Goal: Task Accomplishment & Management: Complete application form

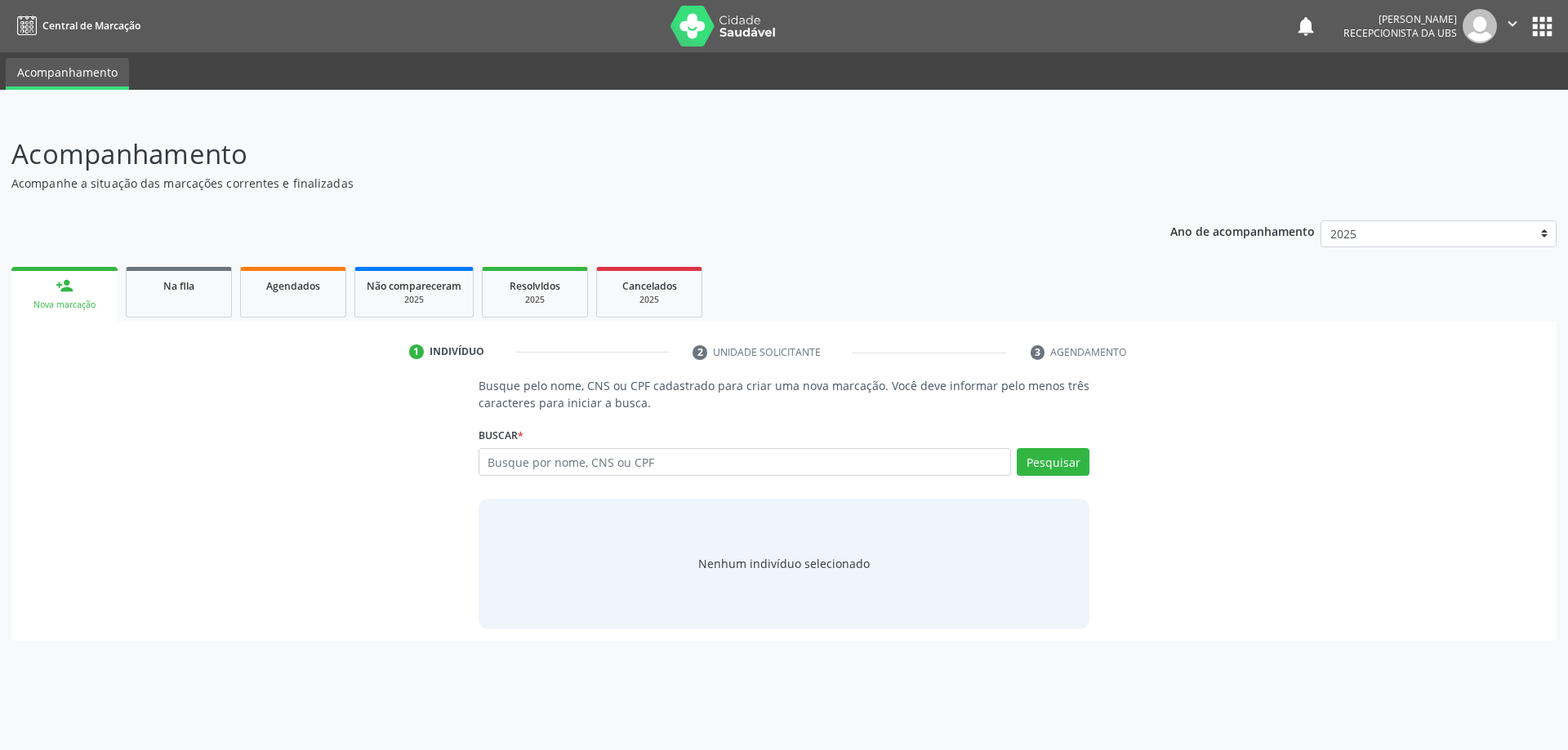
click at [506, 458] on input "text" at bounding box center [745, 461] width 533 height 28
type input "s"
type input "702309195726517"
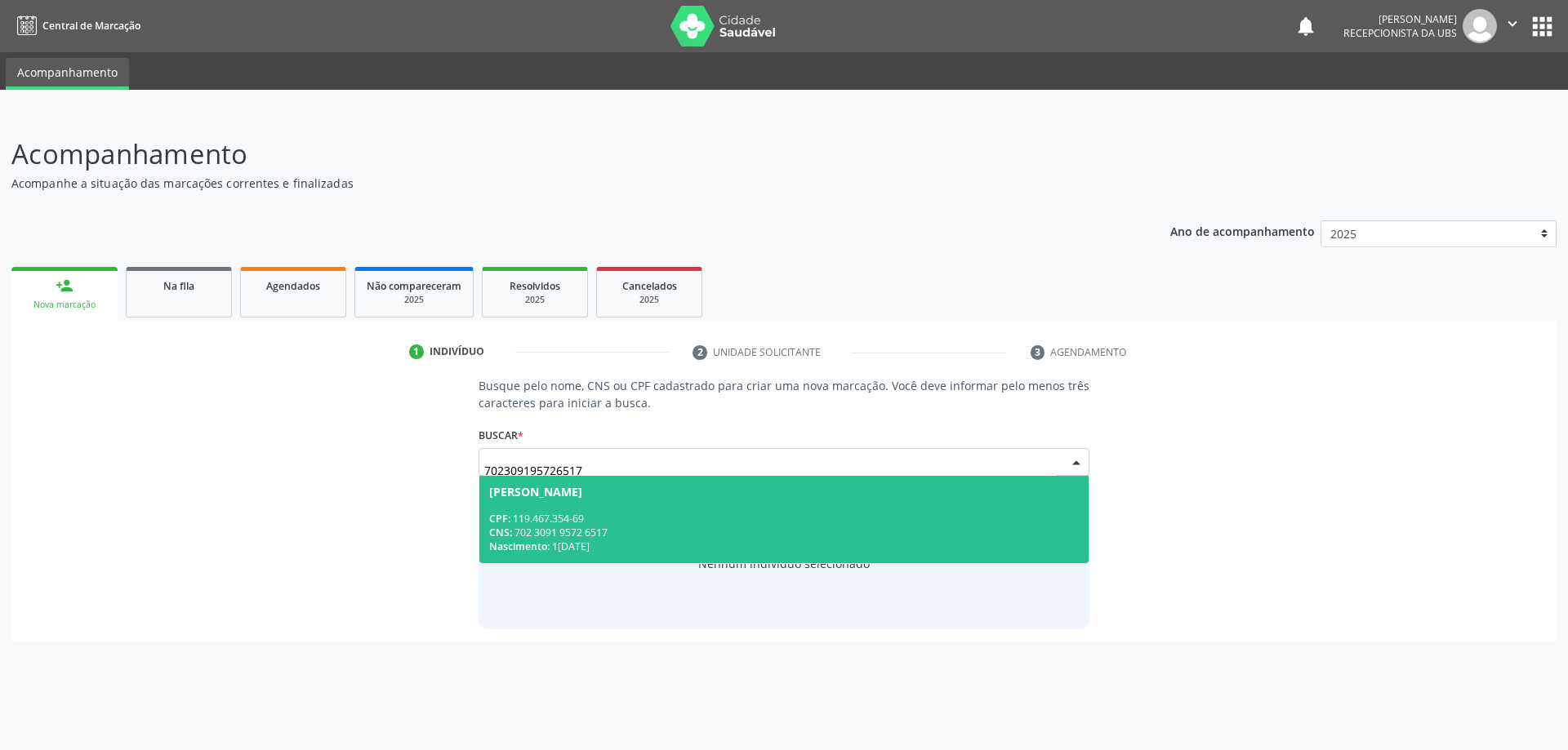
click at [605, 515] on div "CPF: 119.467.354-69" at bounding box center [784, 519] width 591 height 14
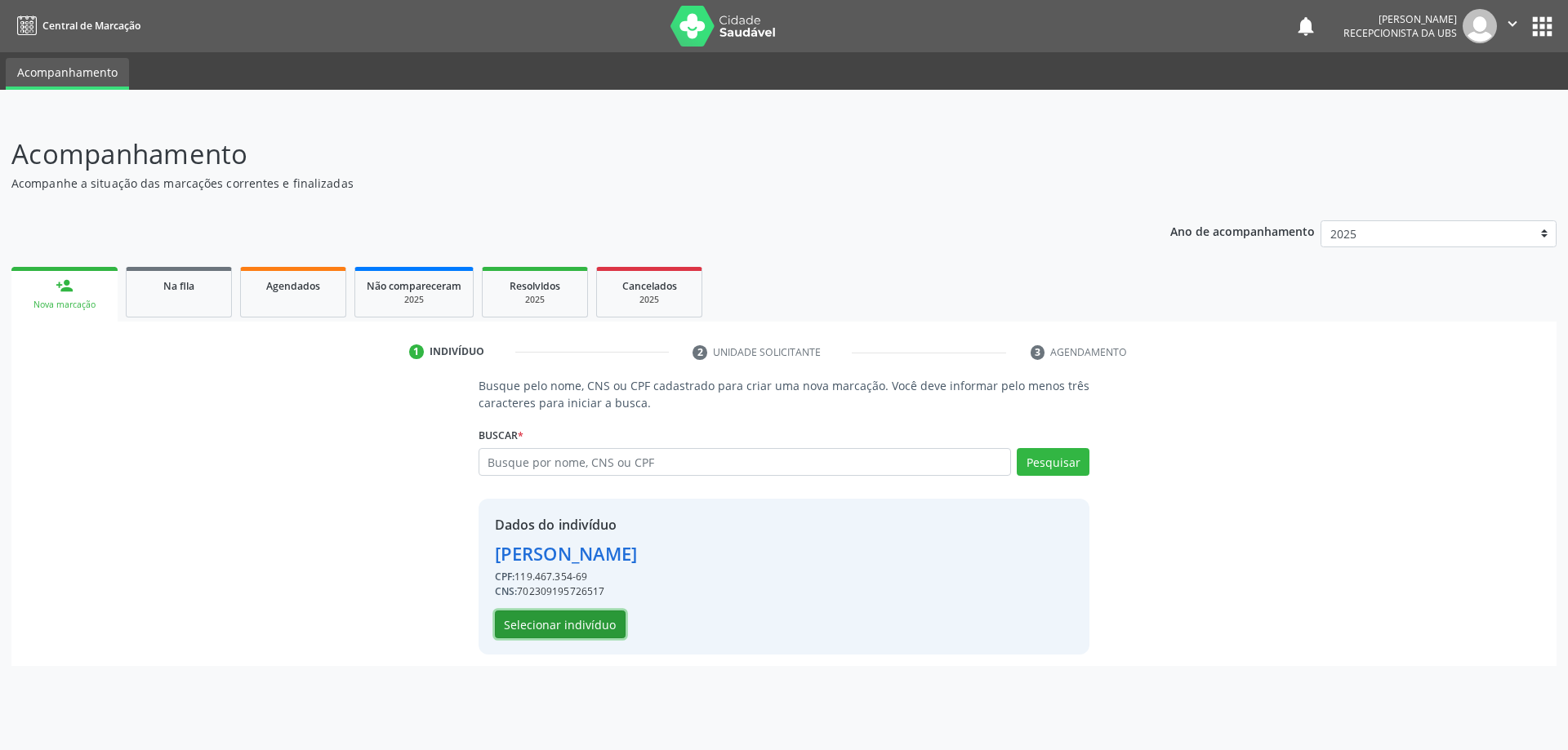
click at [584, 618] on button "Selecionar indivíduo" at bounding box center [560, 624] width 131 height 28
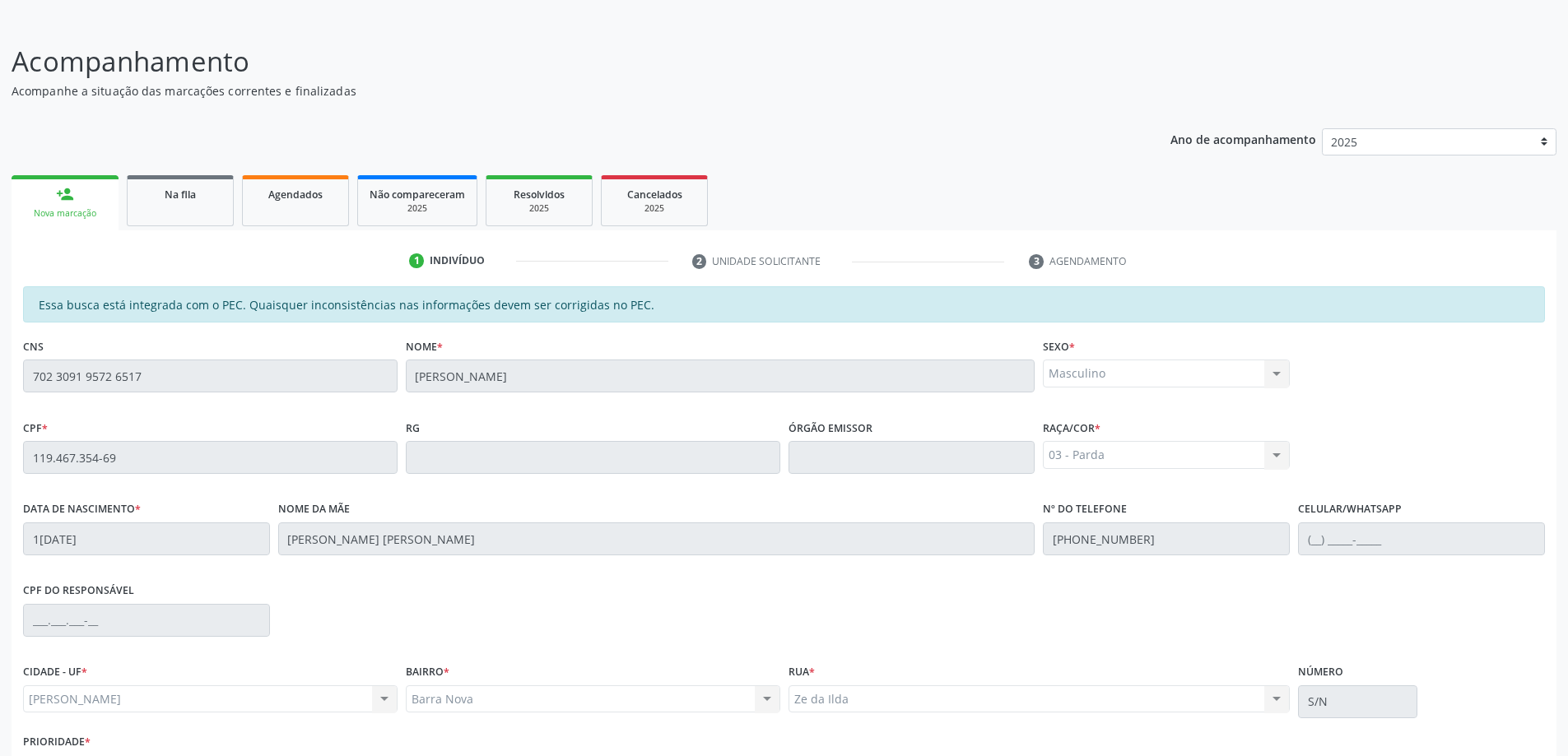
scroll to position [207, 0]
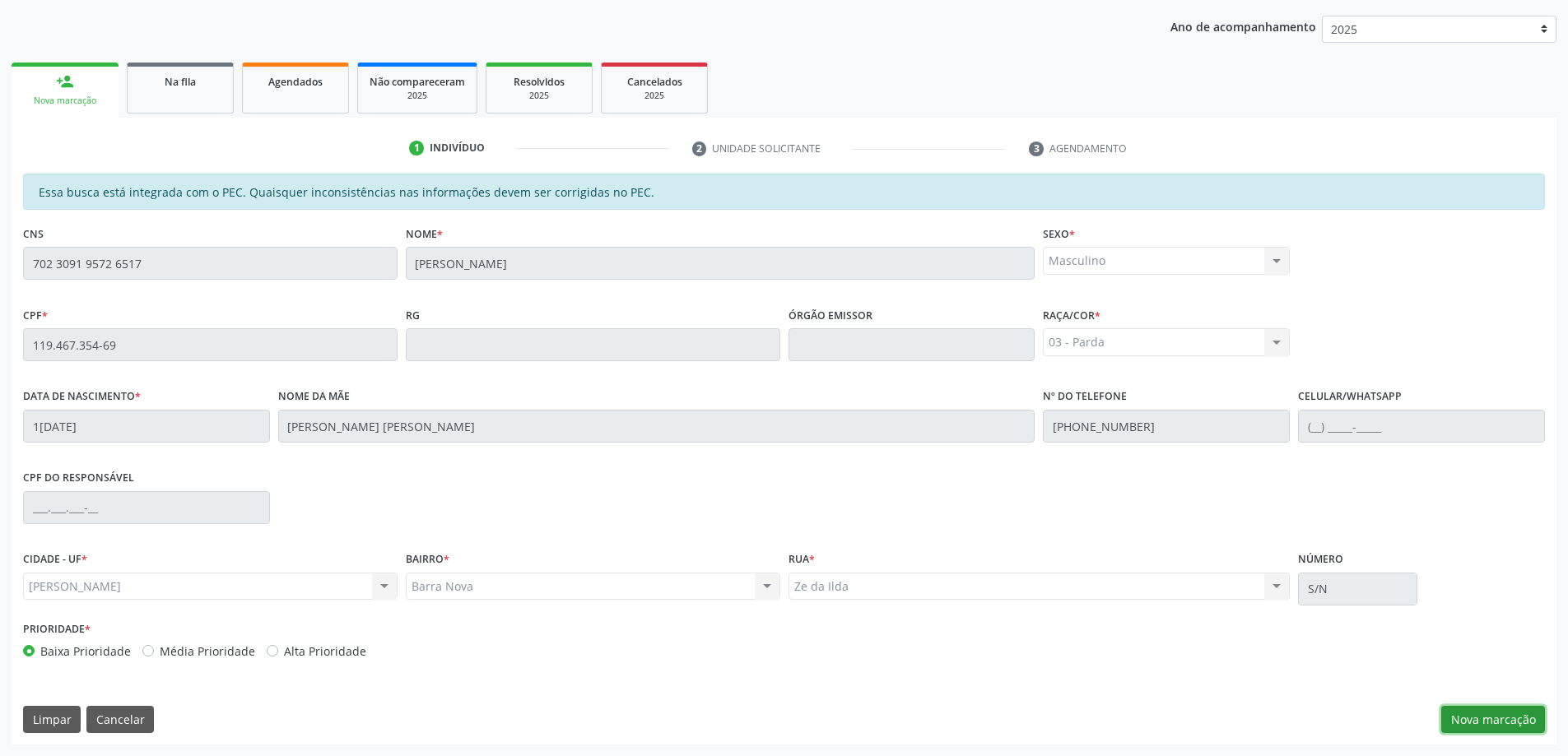
click at [1507, 717] on button "Nova marcação" at bounding box center [1494, 719] width 104 height 28
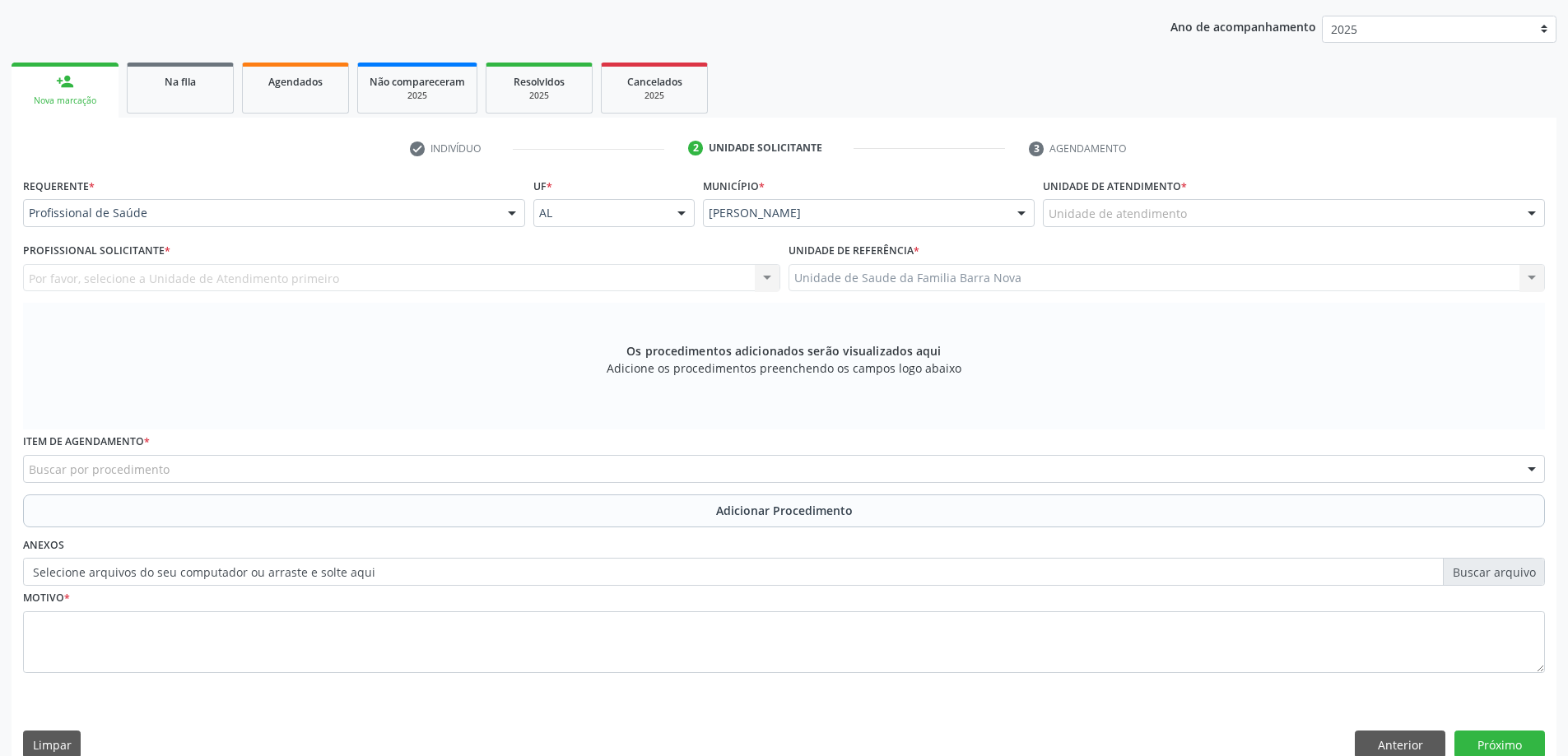
click at [1147, 197] on label "Unidade de atendimento *" at bounding box center [1115, 186] width 144 height 25
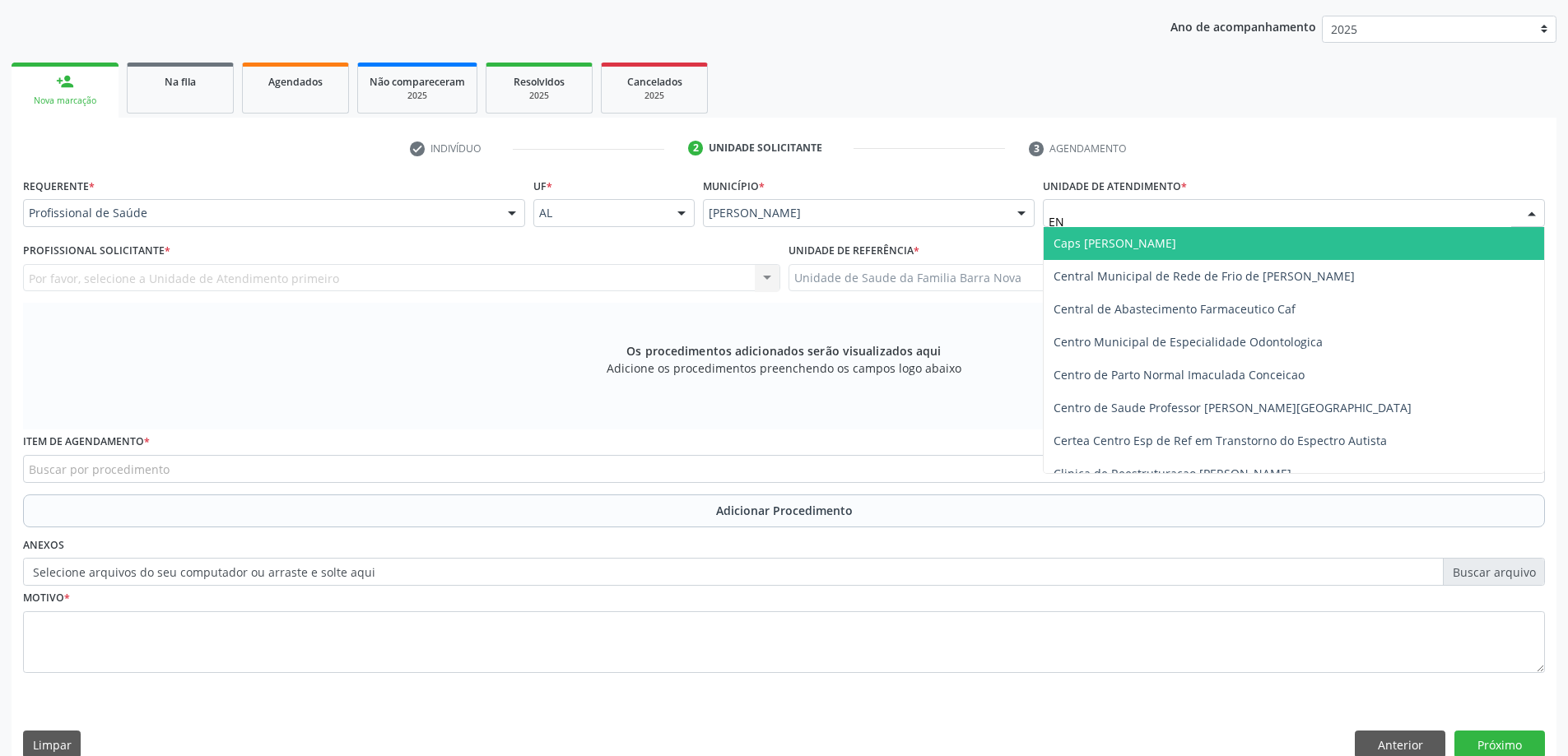
type input "E"
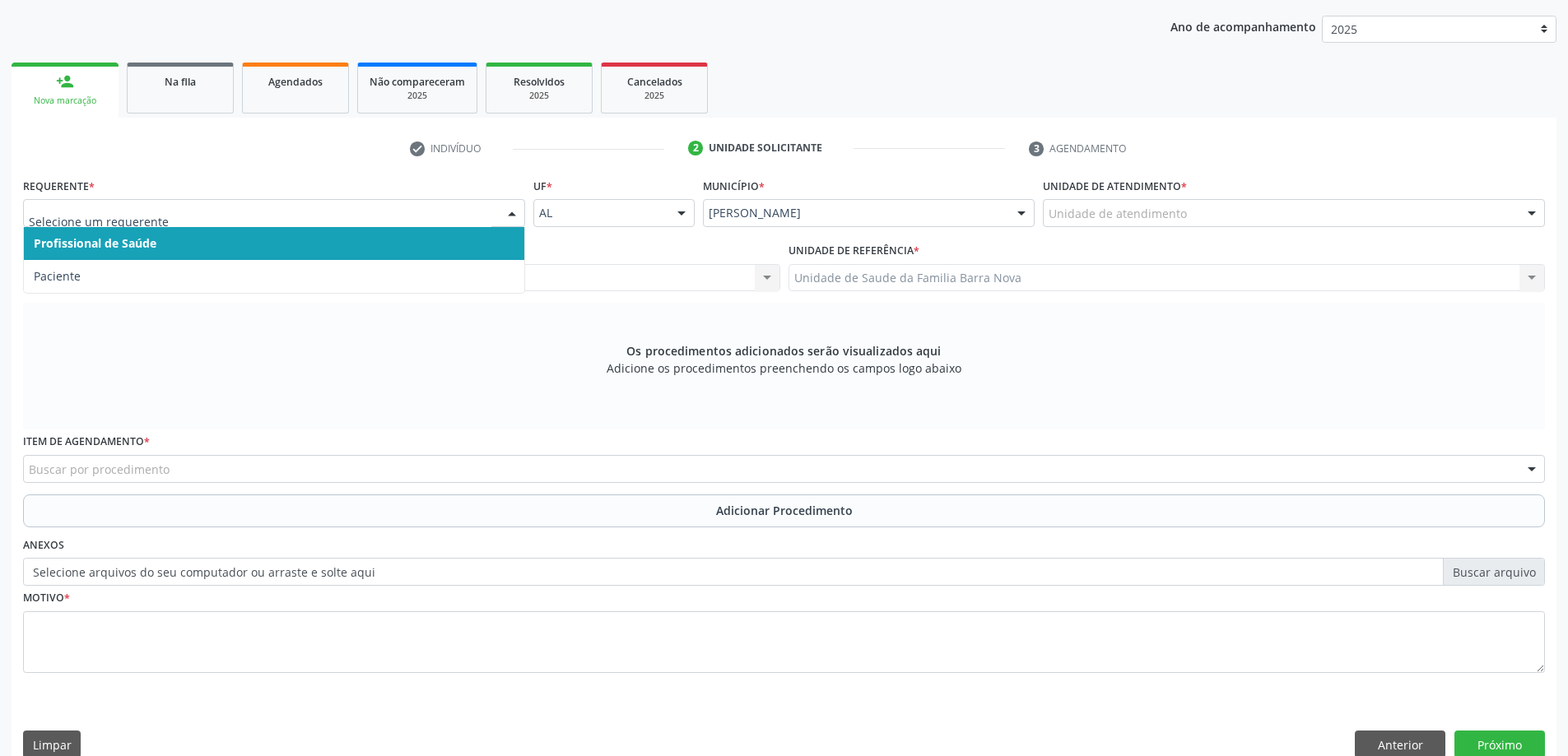
click at [190, 202] on div at bounding box center [274, 213] width 502 height 28
click at [195, 258] on span "Profissional de Saúde" at bounding box center [274, 244] width 501 height 33
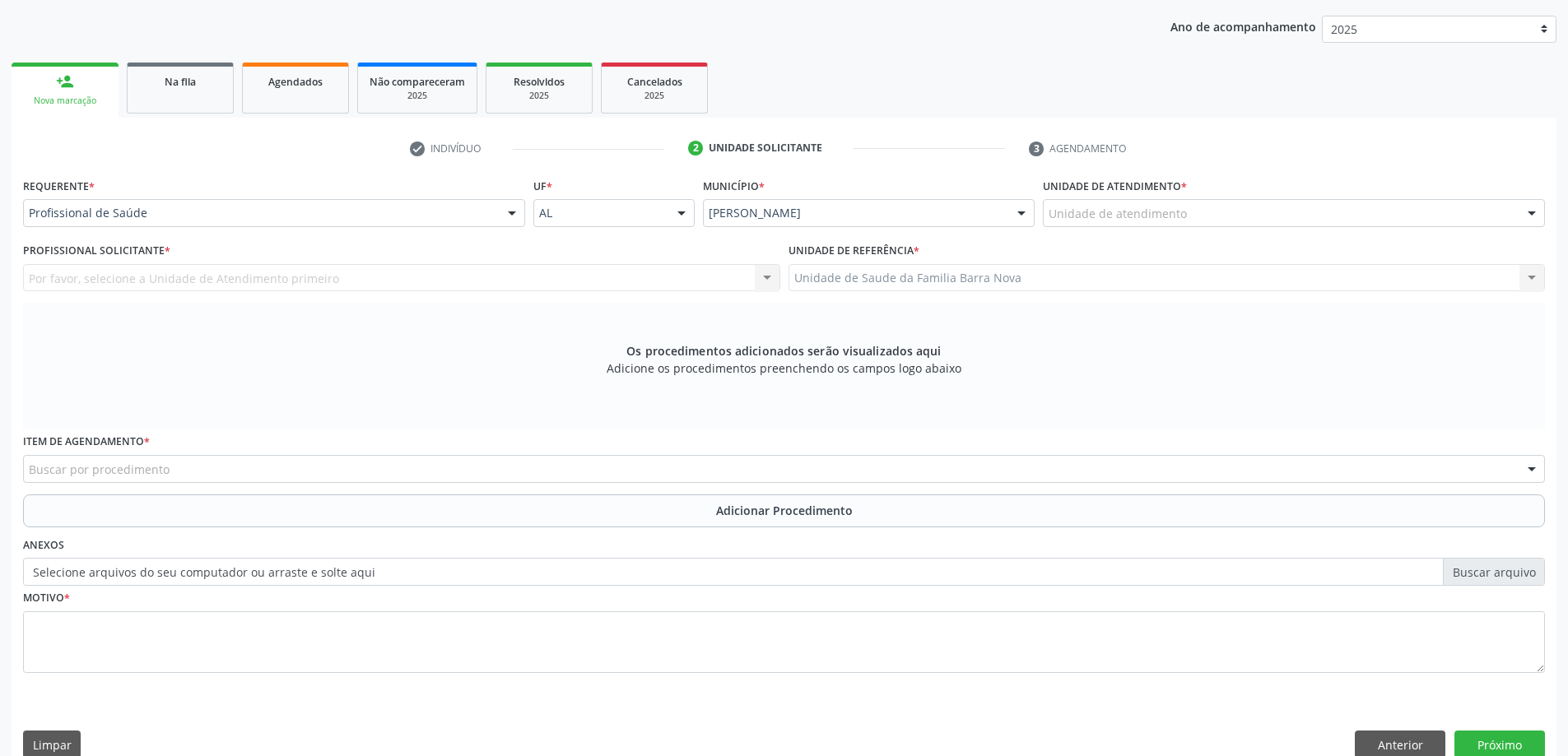
click at [204, 274] on div "Requerente * Profissional de Saúde Profissional de Saúde Paciente Nenhum result…" at bounding box center [784, 434] width 1522 height 523
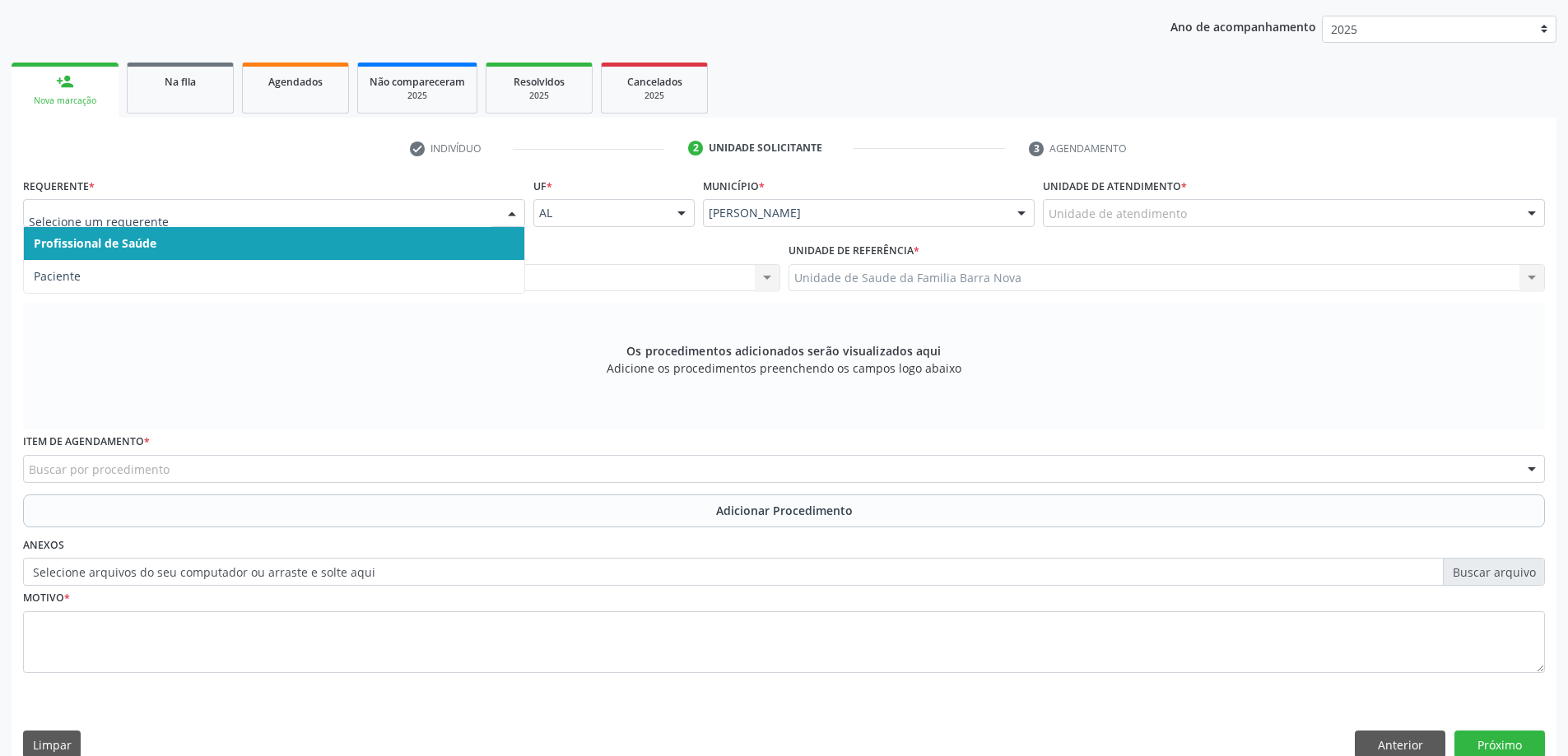
click at [178, 286] on span "Paciente" at bounding box center [274, 276] width 501 height 33
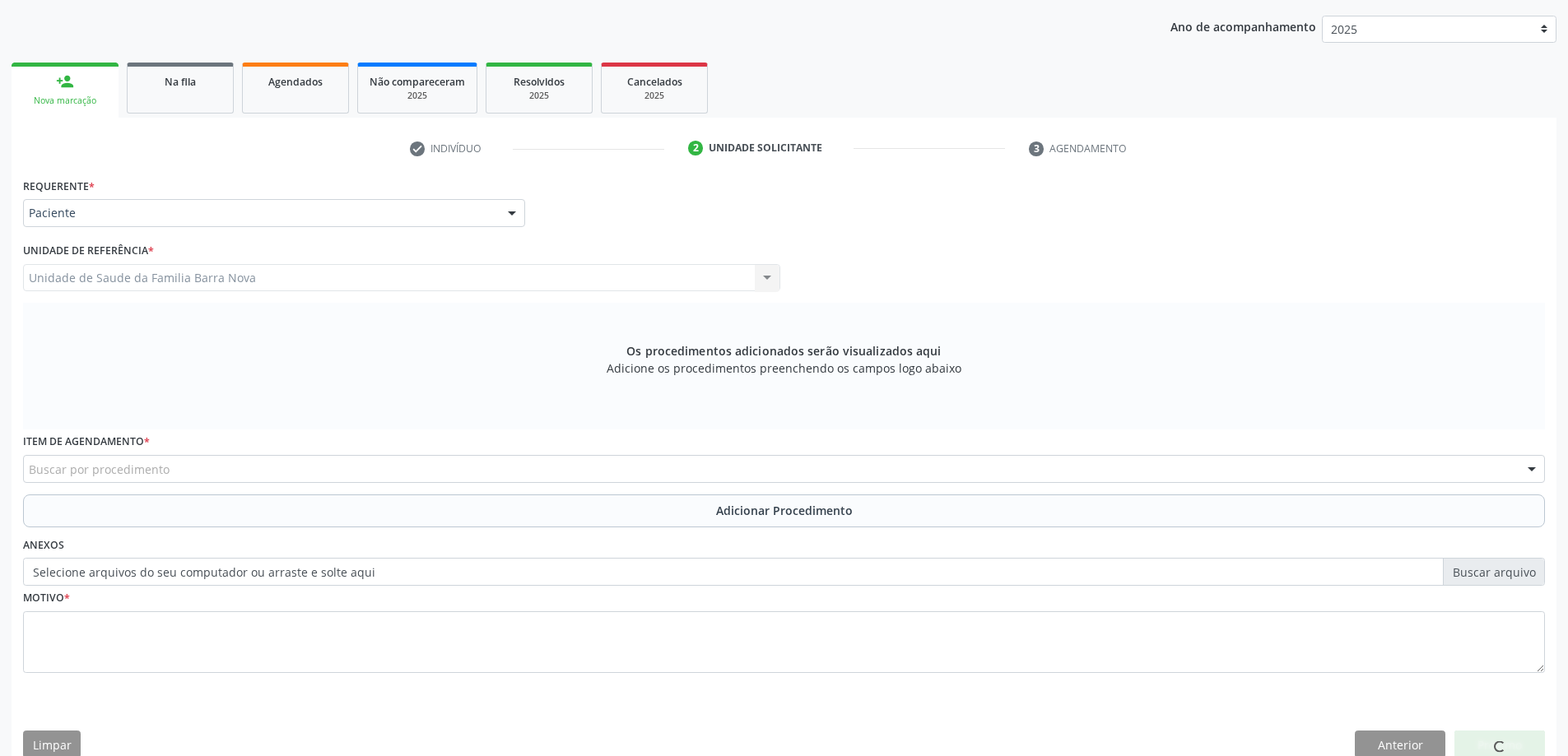
drag, startPoint x: 155, startPoint y: 435, endPoint x: 162, endPoint y: 448, distance: 14.8
click at [156, 444] on div "Item de agendamento * Buscar por procedimento 0304070076 - .Quimioterapia de Le…" at bounding box center [784, 456] width 1522 height 53
drag, startPoint x: 162, startPoint y: 448, endPoint x: 170, endPoint y: 455, distance: 10.6
click at [169, 455] on div "Item de agendamento * Buscar por procedimento 0304070076 - .Quimioterapia de Le…" at bounding box center [784, 456] width 1522 height 53
click at [183, 464] on div "Buscar por procedimento" at bounding box center [784, 469] width 1522 height 28
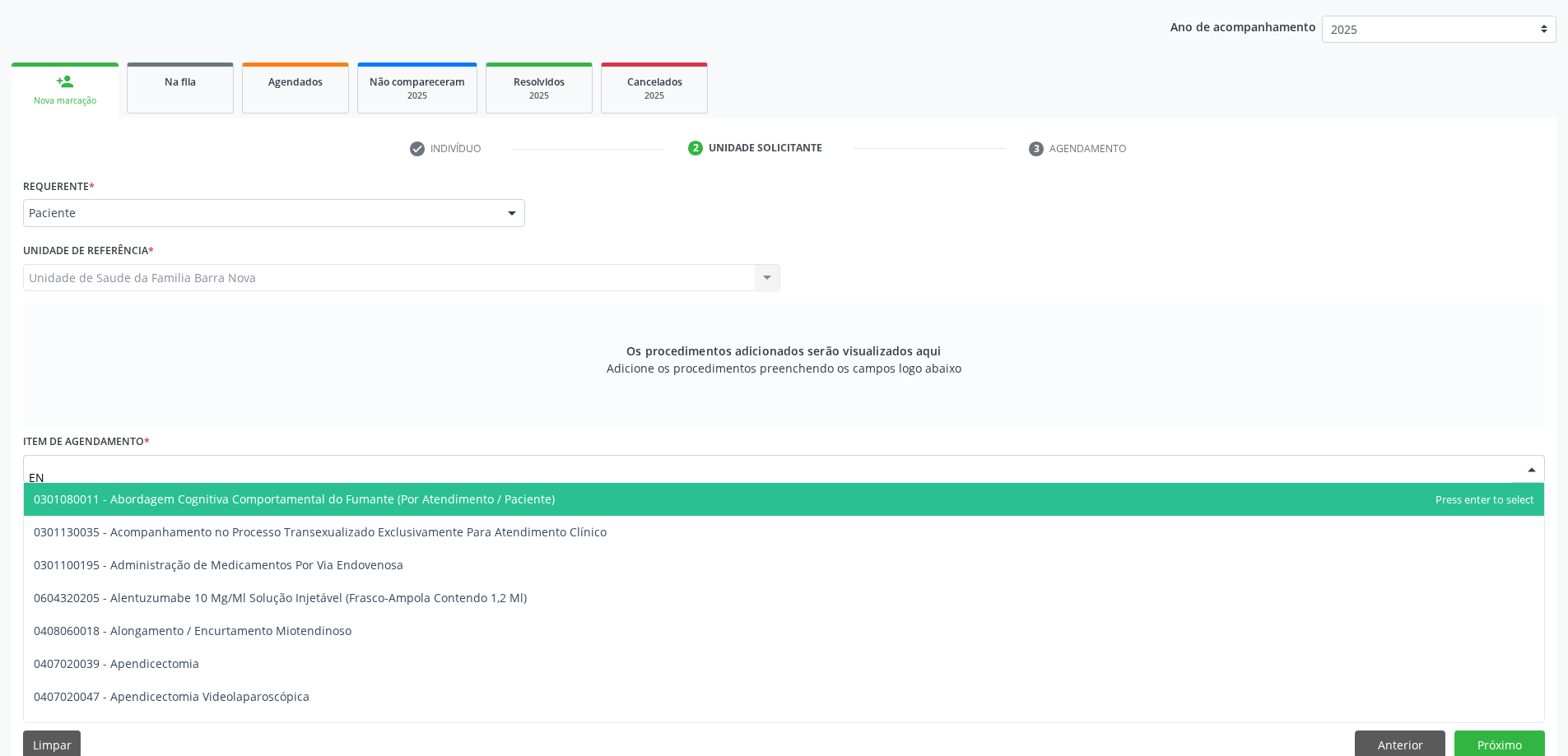
type input "E"
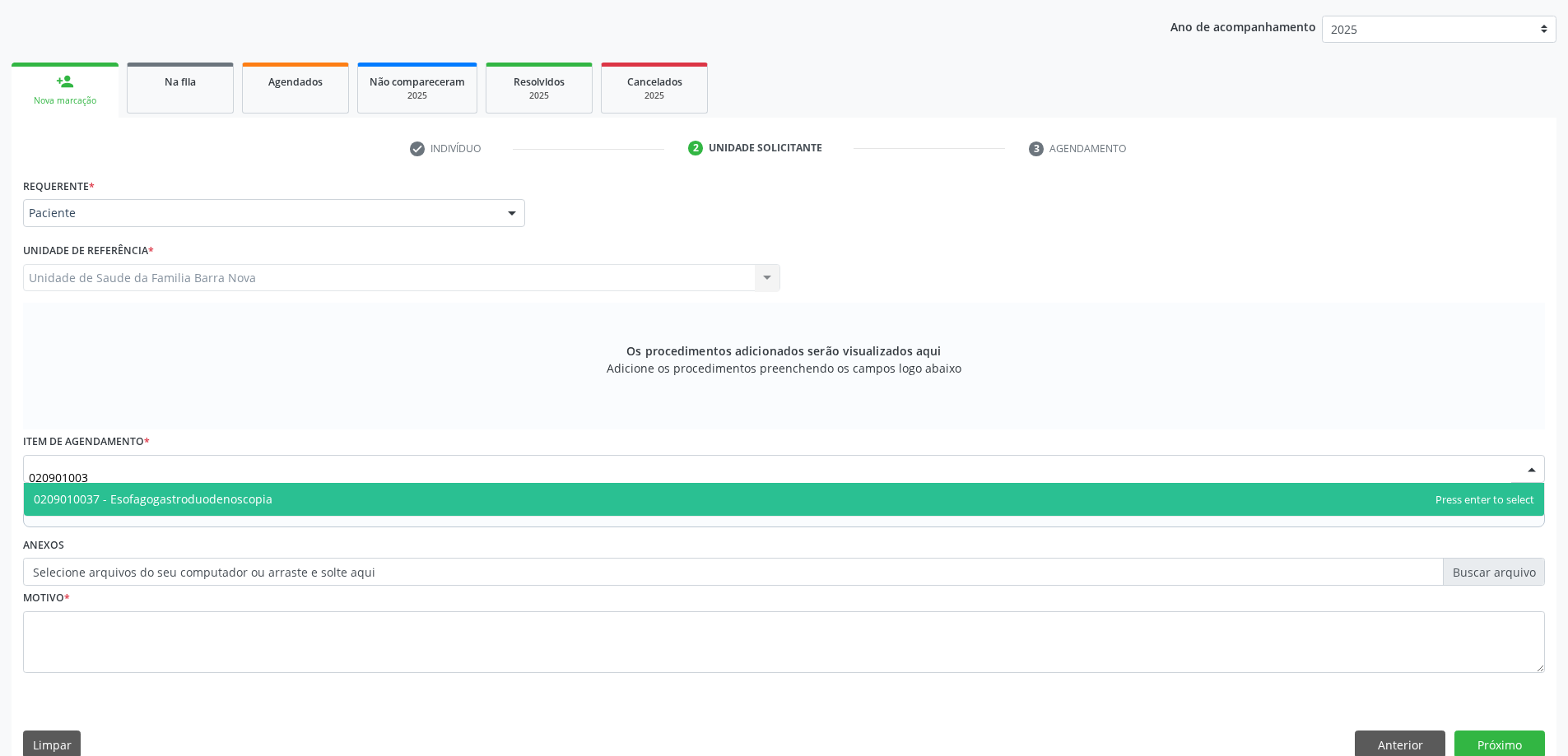
type input "0209010037"
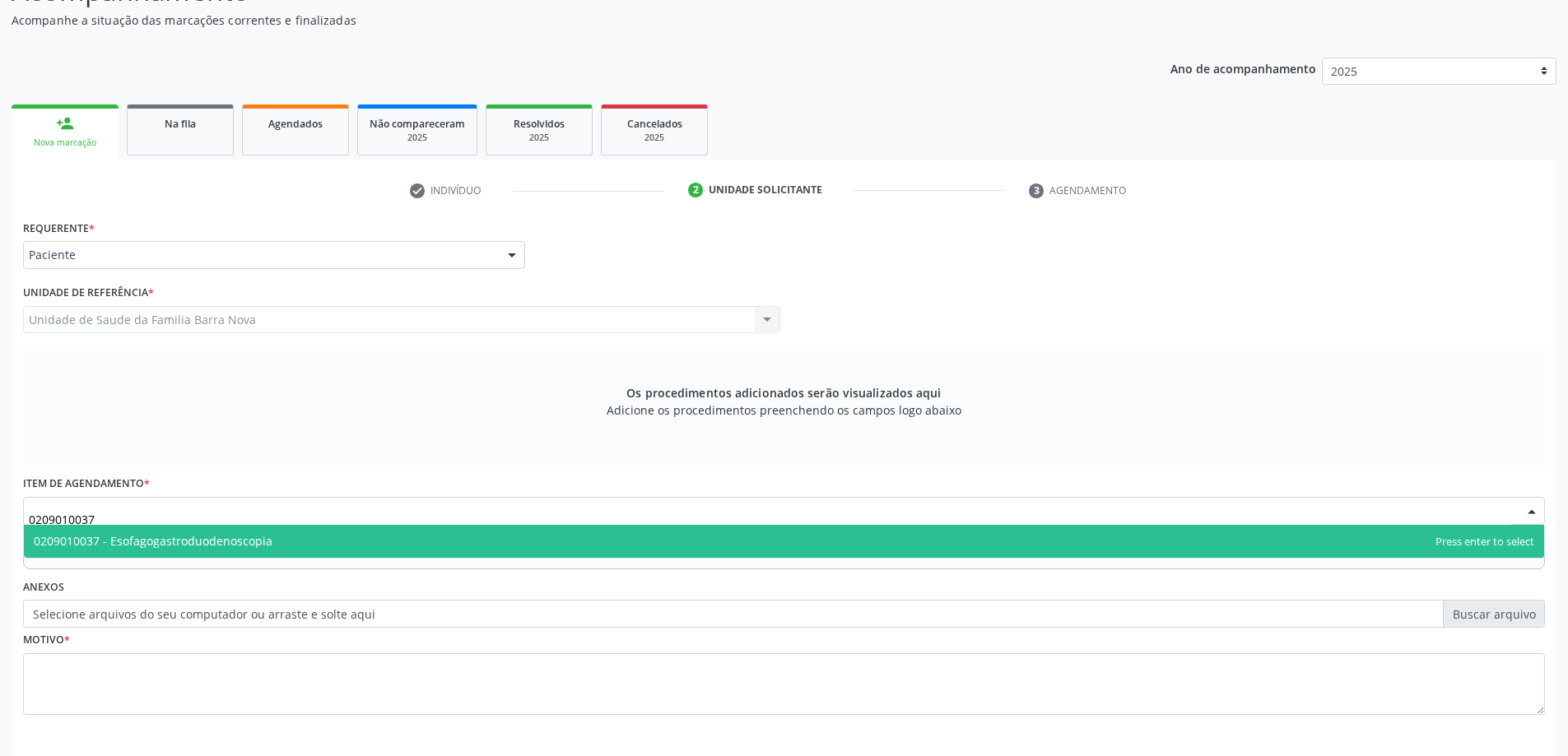
scroll to position [124, 0]
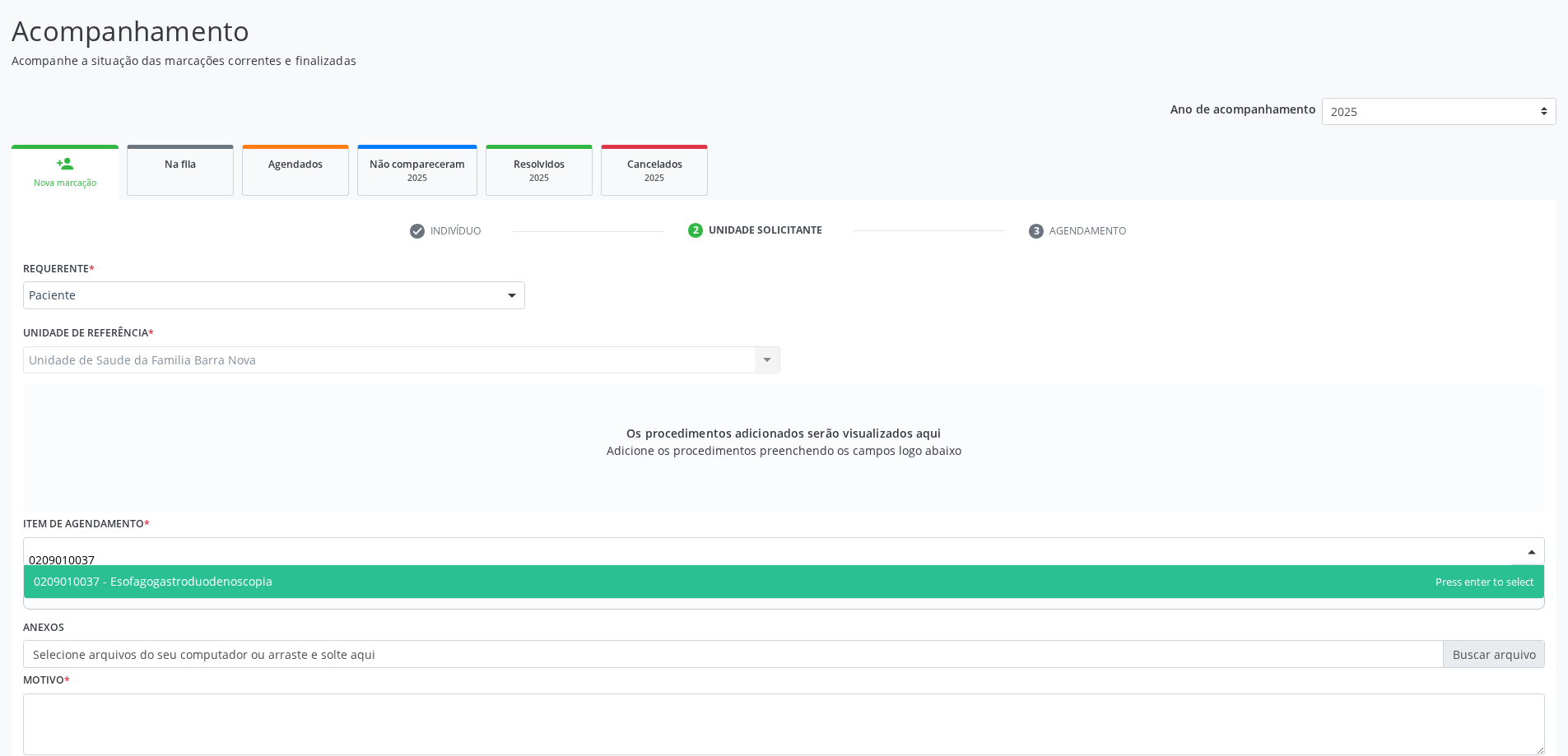
click at [112, 587] on span "0209010037 - Esofagogastroduodenoscopia" at bounding box center [153, 582] width 239 height 15
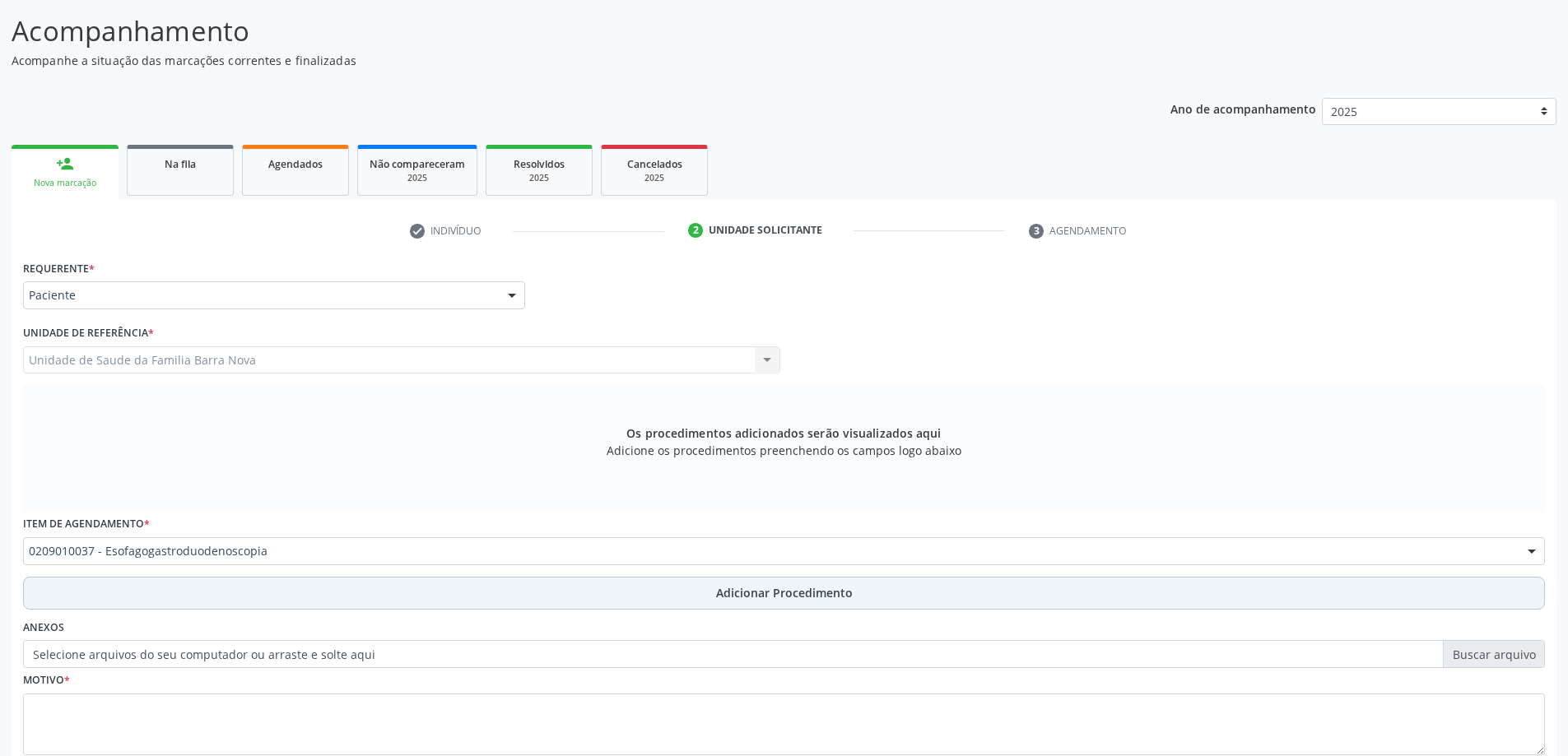
click at [126, 588] on button "Adicionar Procedimento" at bounding box center [784, 593] width 1522 height 33
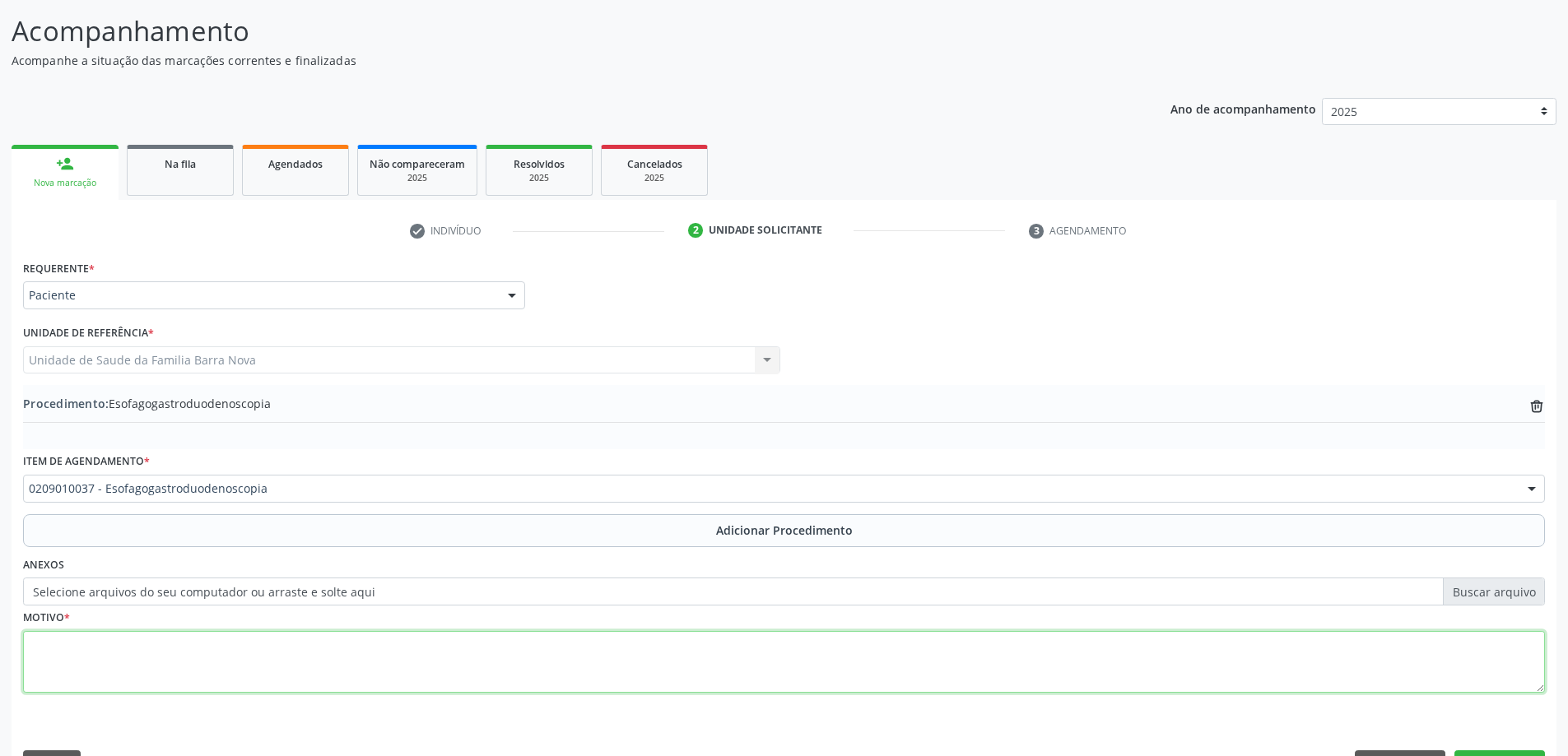
click at [188, 638] on textarea at bounding box center [784, 663] width 1522 height 63
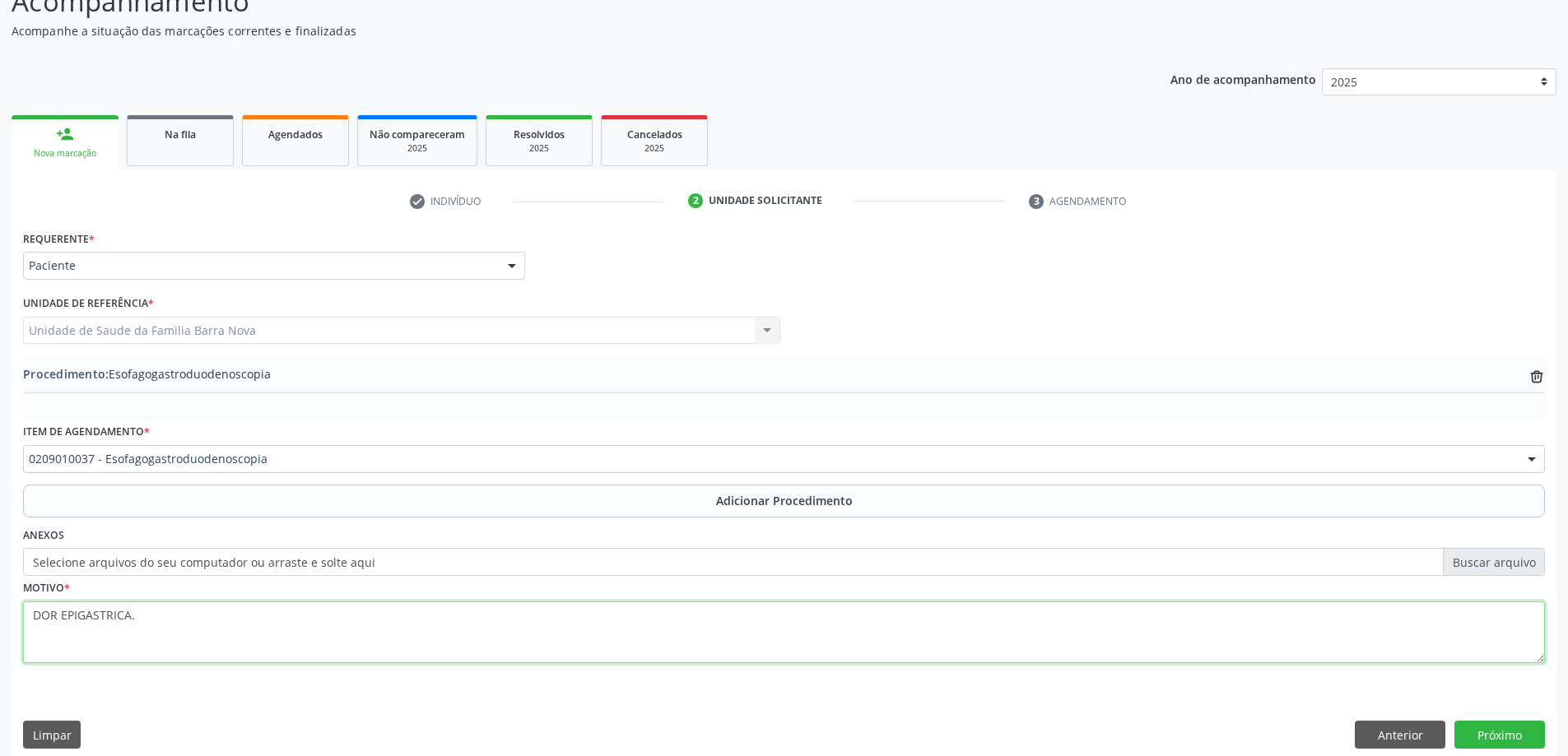
scroll to position [169, 0]
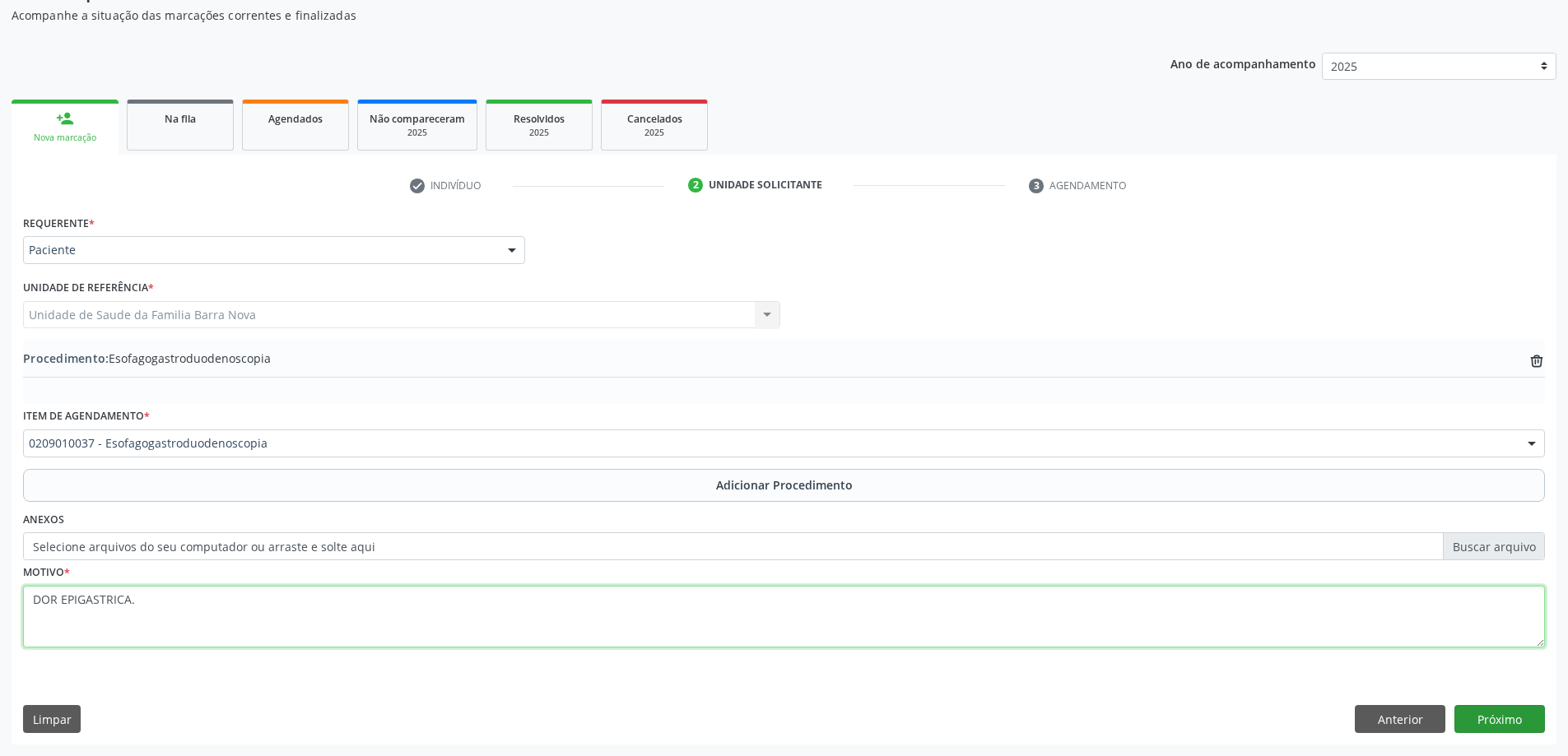
type textarea "DOR EPIGASTRICA."
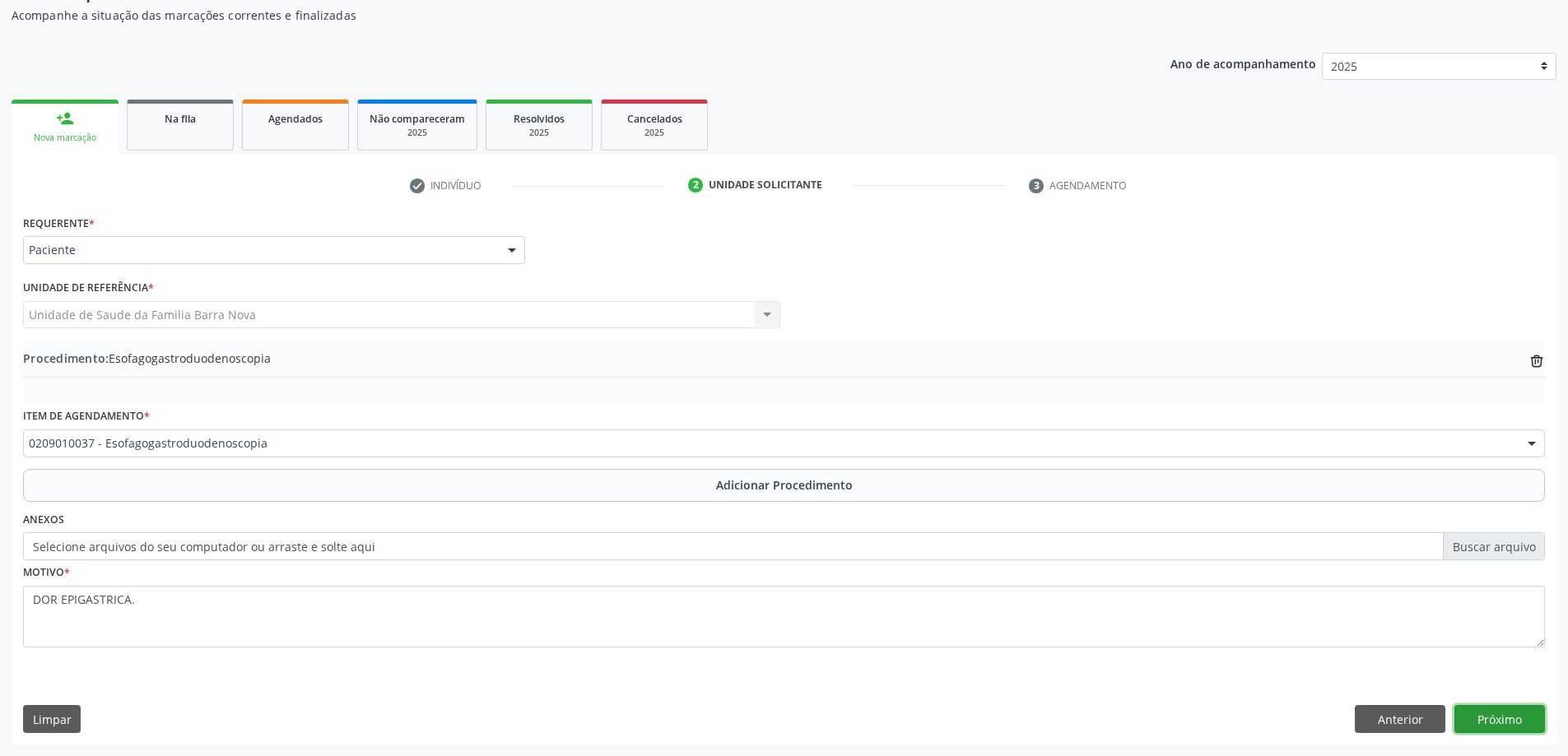
click at [1495, 717] on button "Próximo" at bounding box center [1500, 718] width 91 height 28
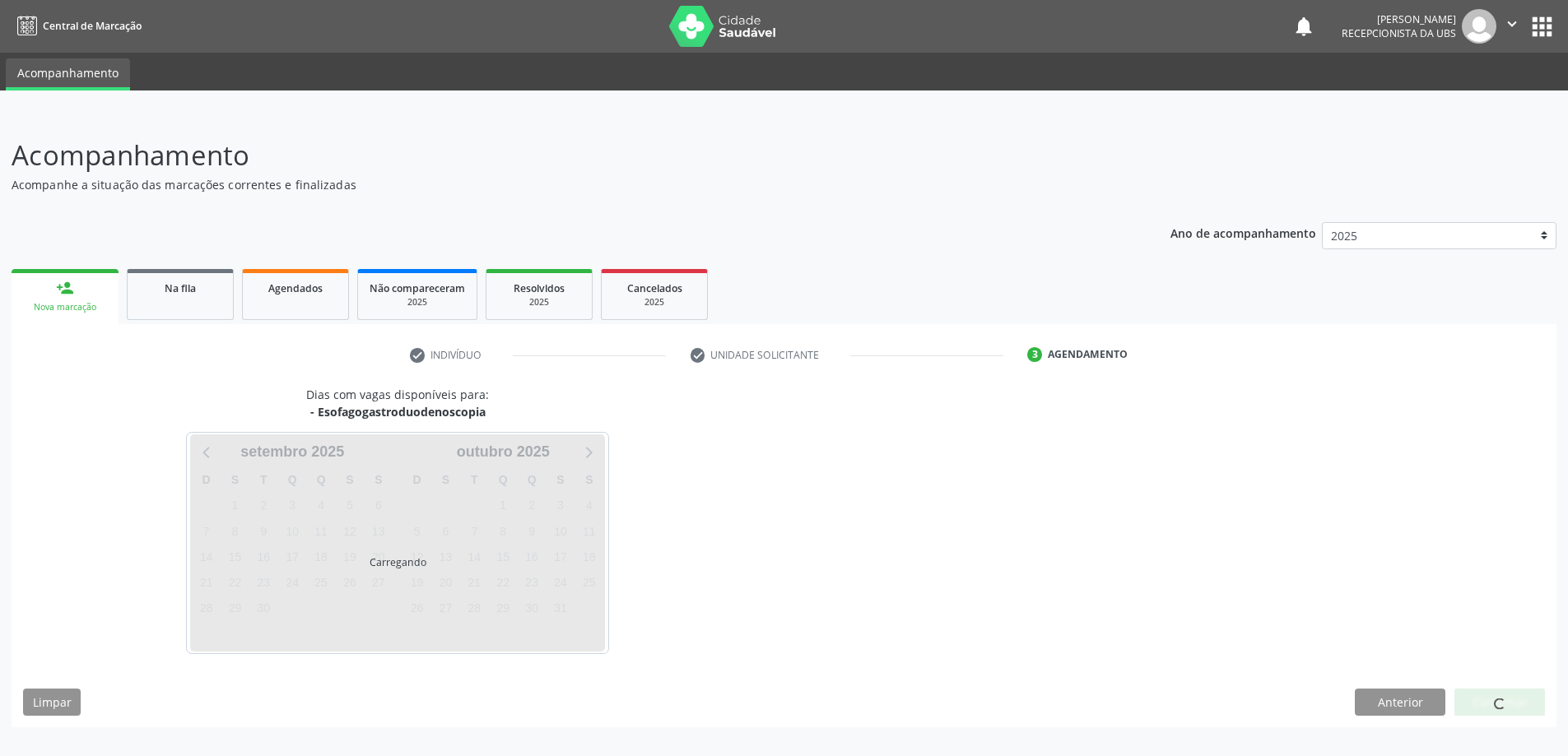
scroll to position [0, 0]
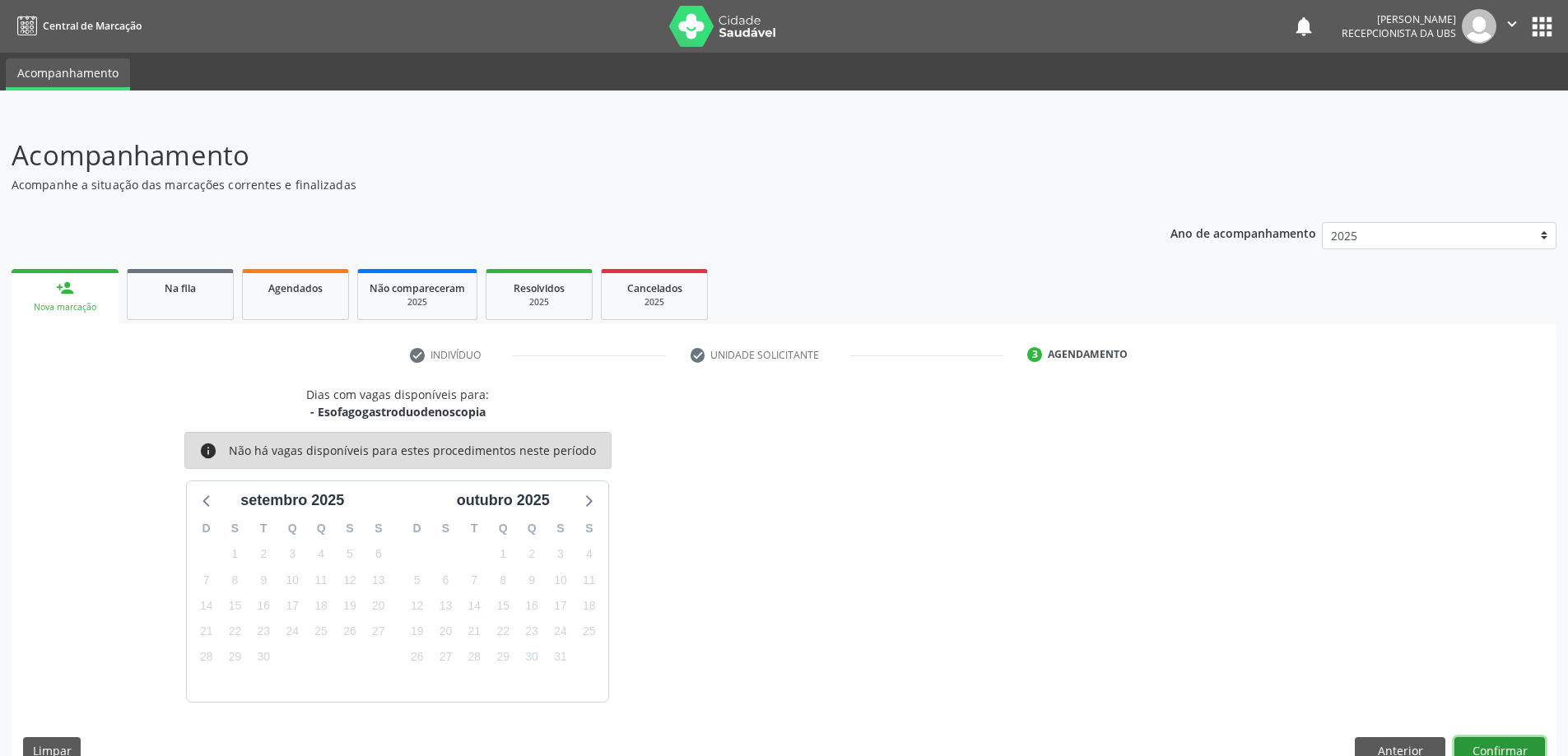
click at [1512, 738] on button "Confirmar" at bounding box center [1500, 751] width 91 height 28
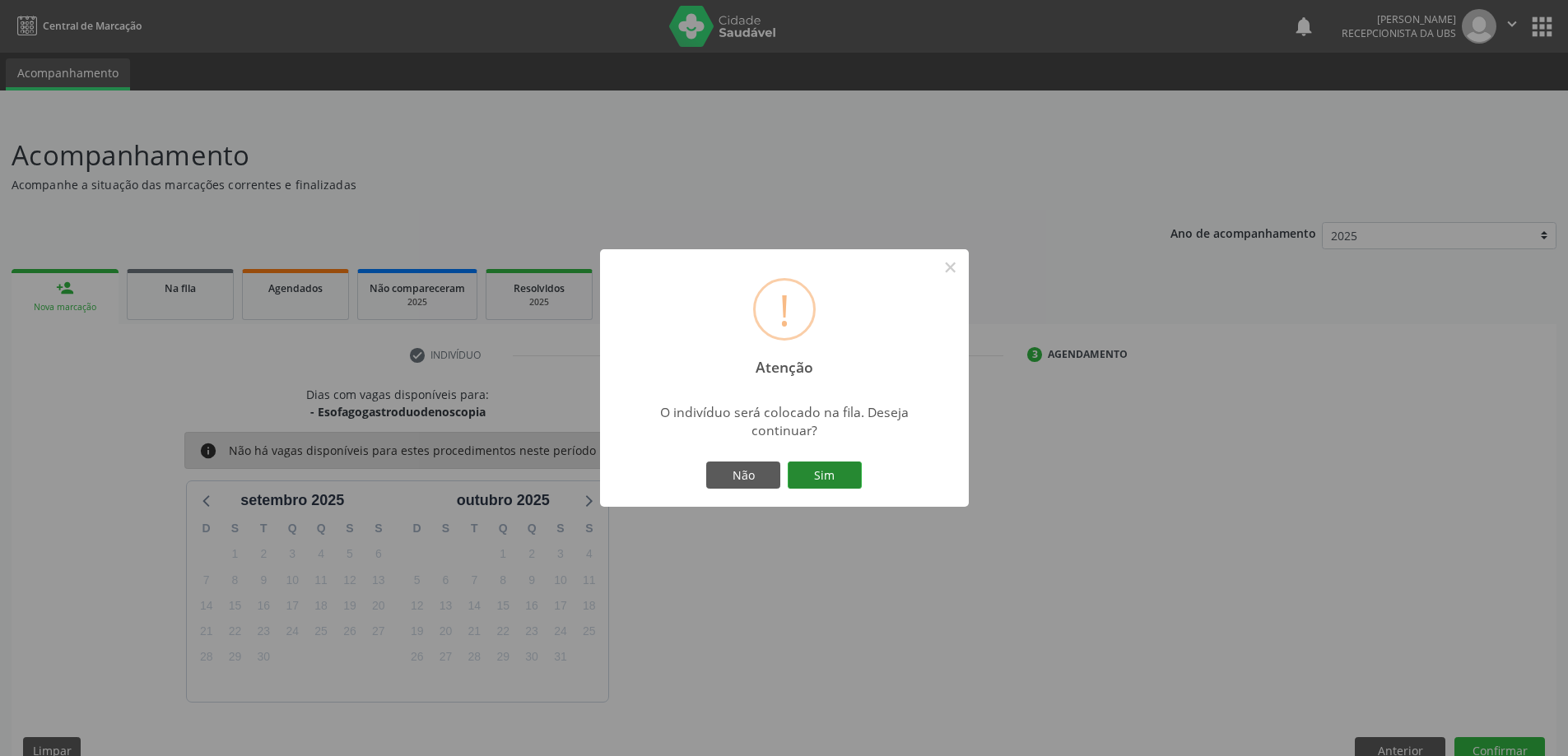
click at [837, 479] on button "Sim" at bounding box center [824, 475] width 74 height 28
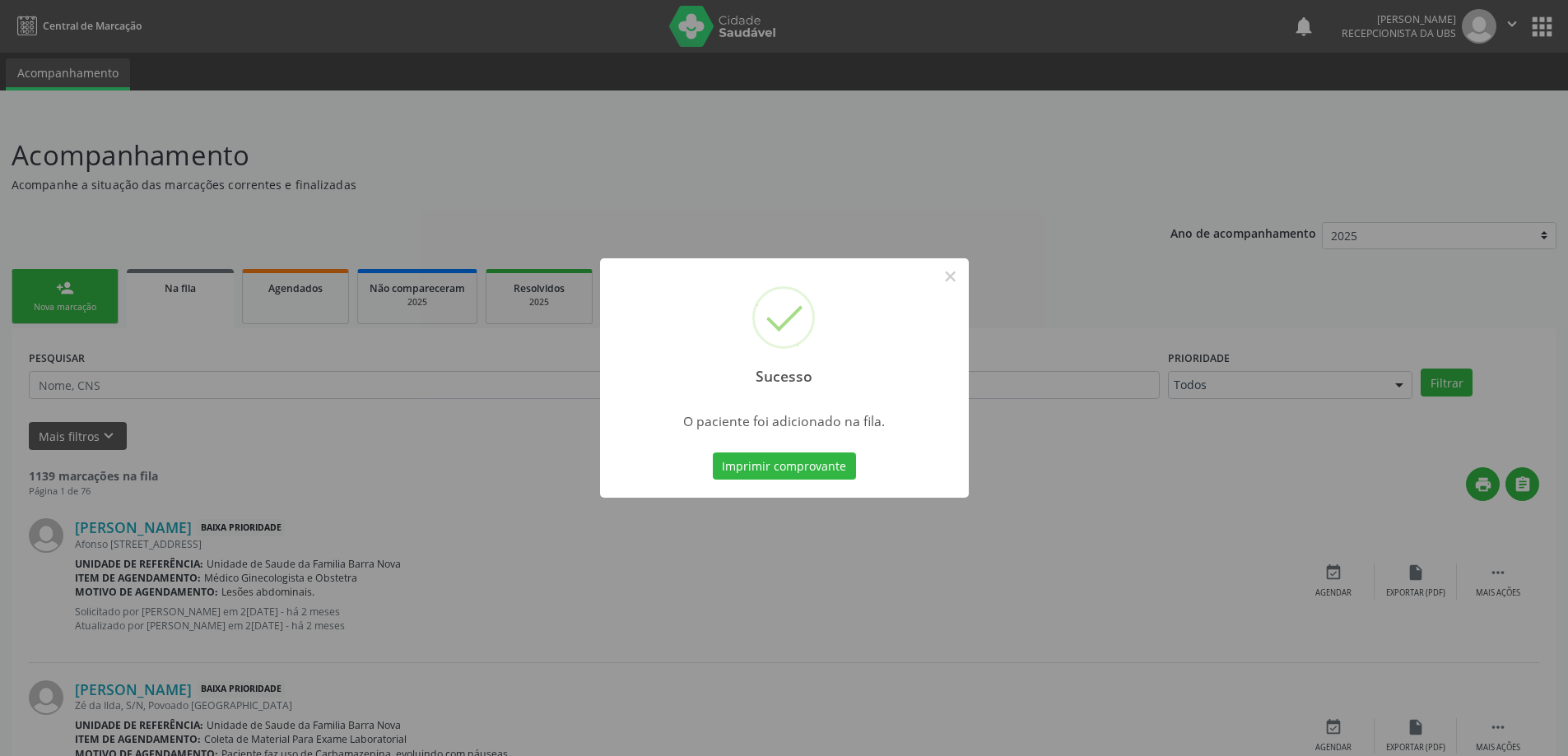
click at [1294, 519] on div "Sucesso × O paciente foi adicionado na fila. Imprimir comprovante Cancel" at bounding box center [784, 378] width 1568 height 756
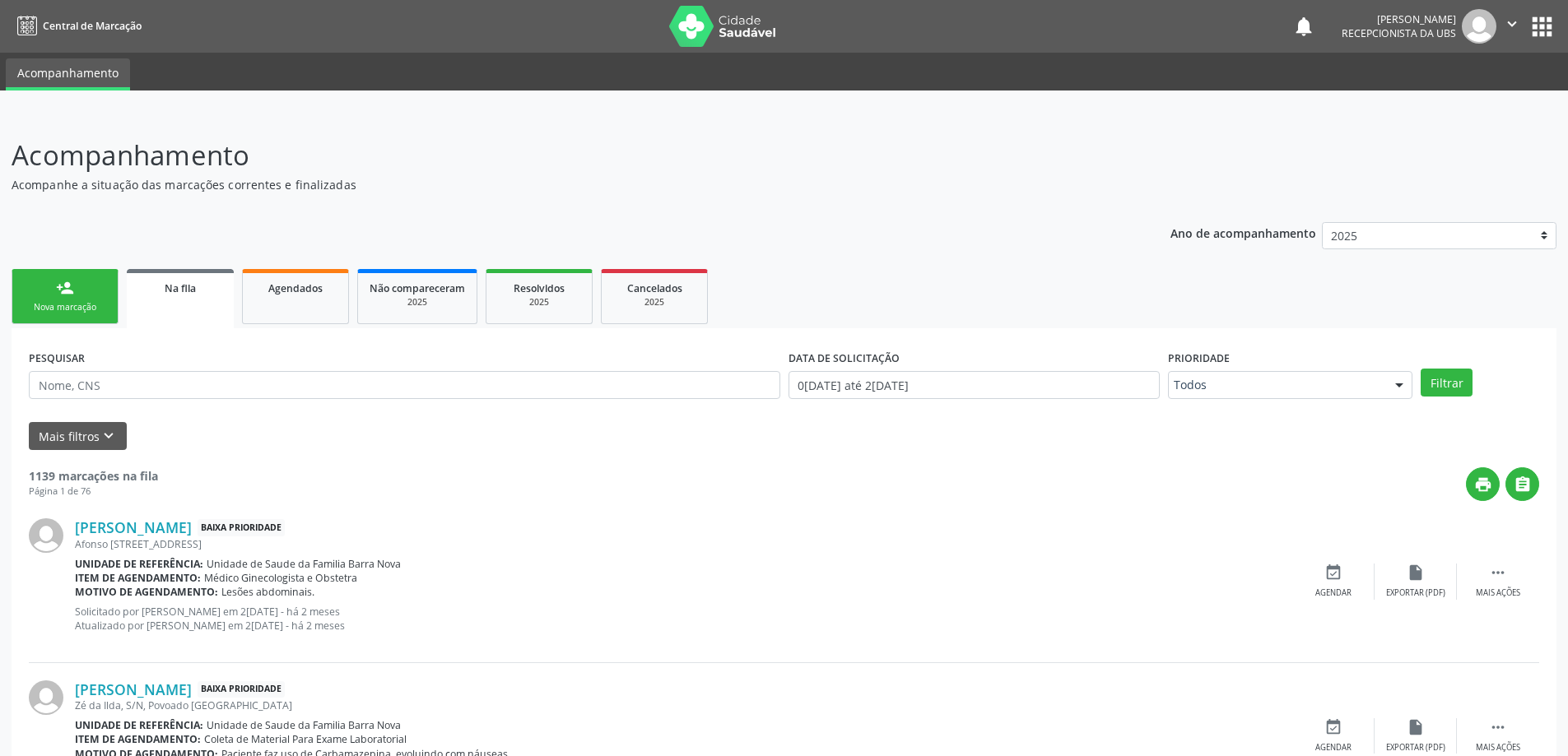
click at [80, 280] on link "person_add Nova marcação" at bounding box center [65, 296] width 107 height 55
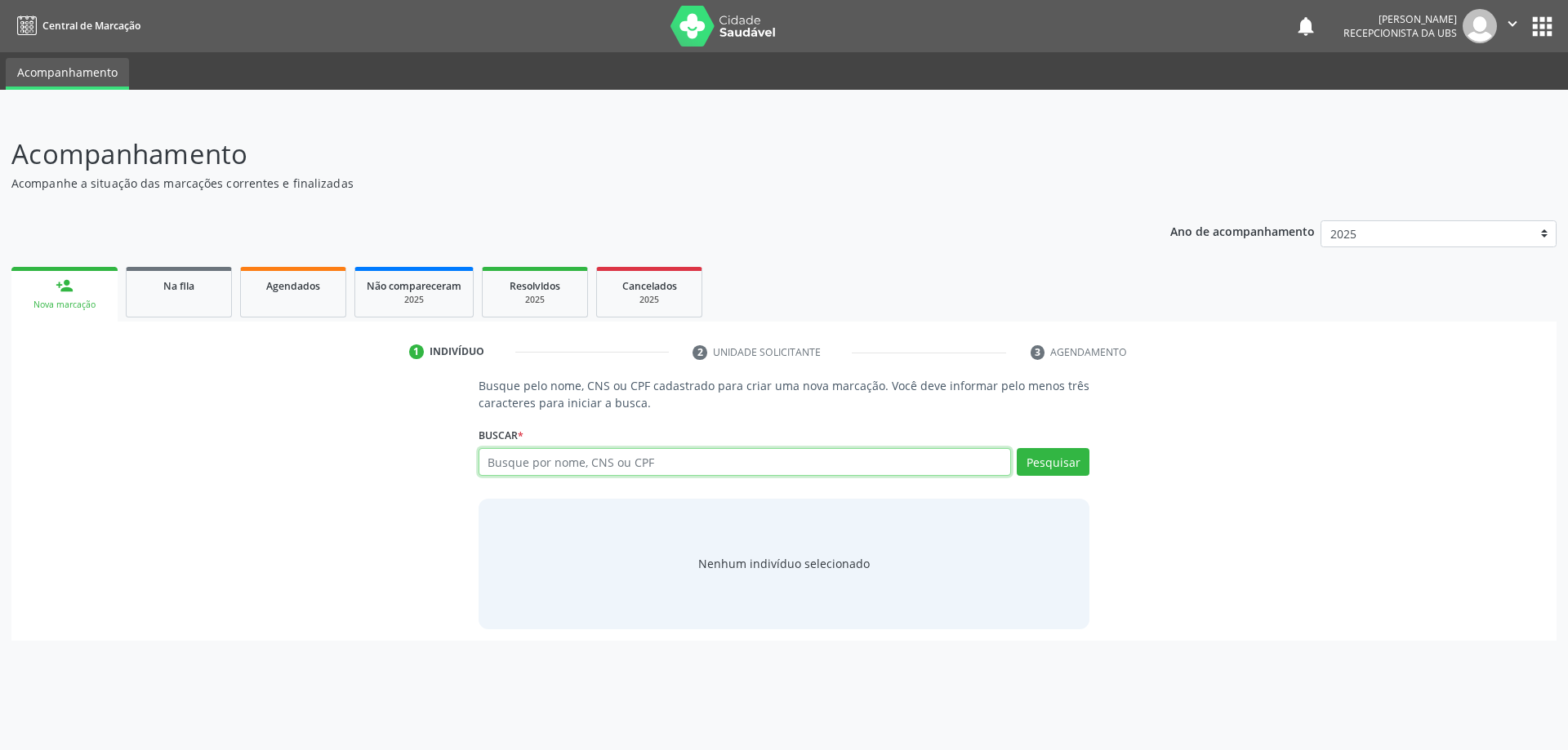
click at [756, 466] on input "text" at bounding box center [745, 461] width 533 height 28
type input "SUELI SANTOS SILVA"
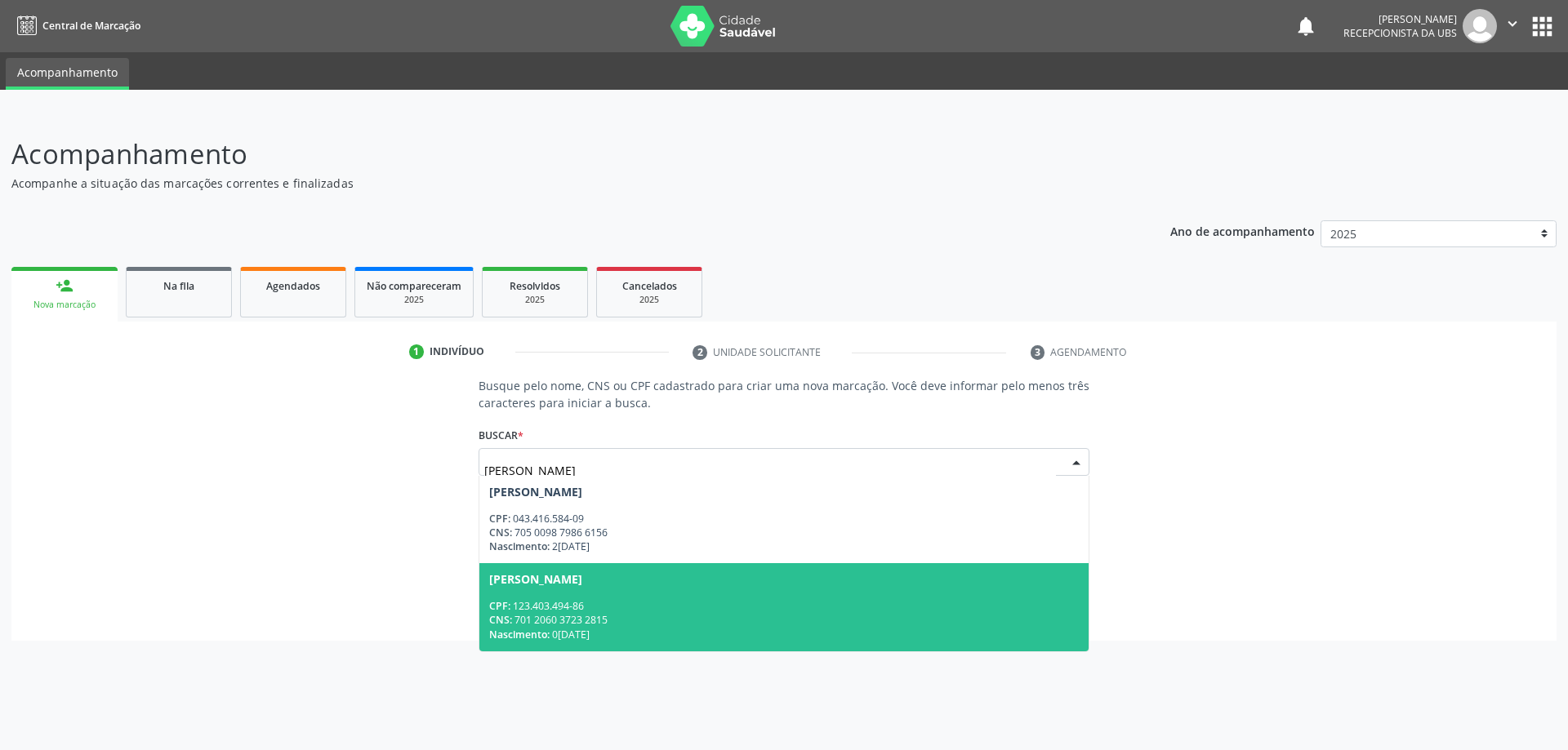
click at [704, 587] on span "Sueli Santos Silva CPF: 123.403.494-86 CNS: 701 2060 3723 2815 Nascimento: 08/1…" at bounding box center [784, 607] width 610 height 87
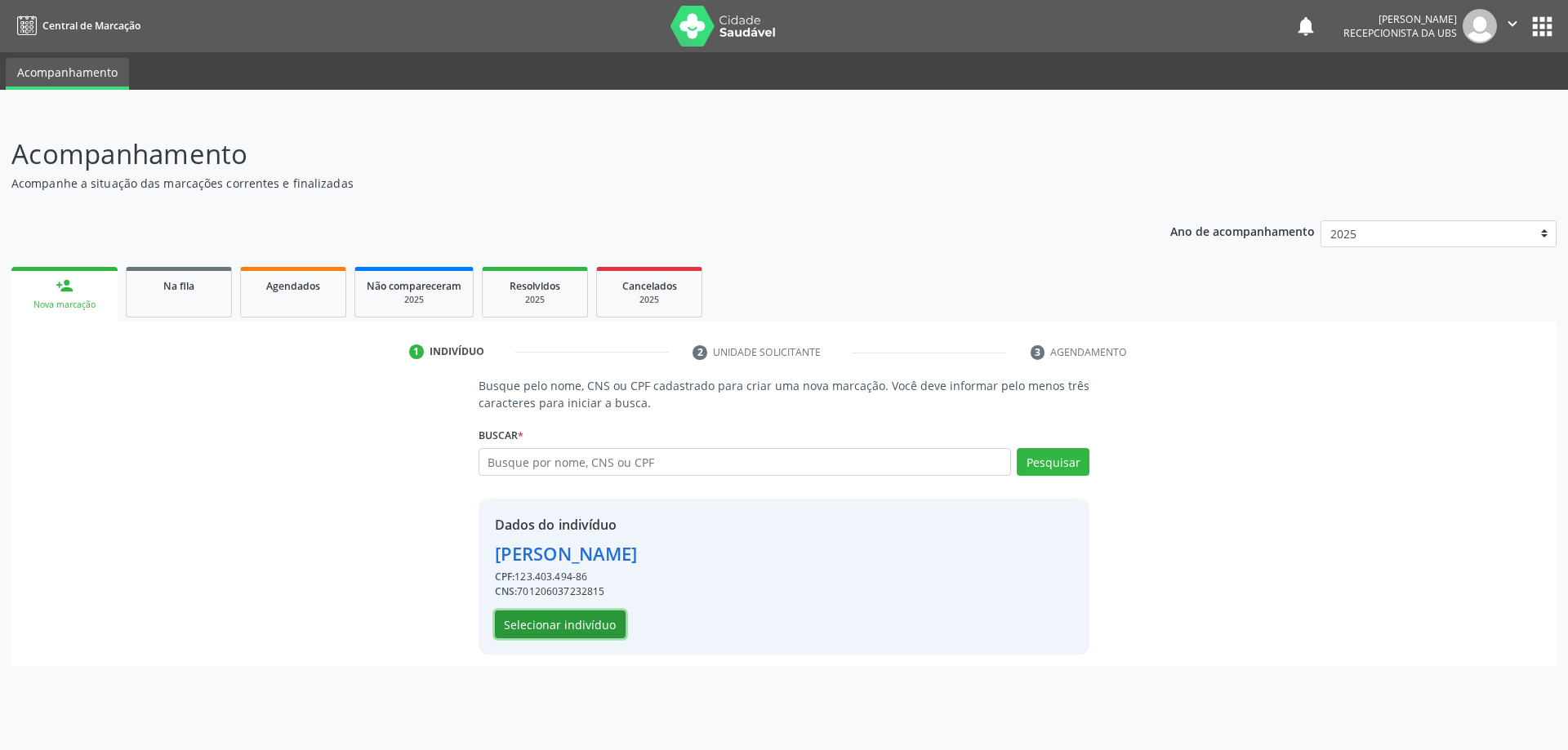
click at [568, 622] on button "Selecionar indivíduo" at bounding box center [560, 624] width 131 height 28
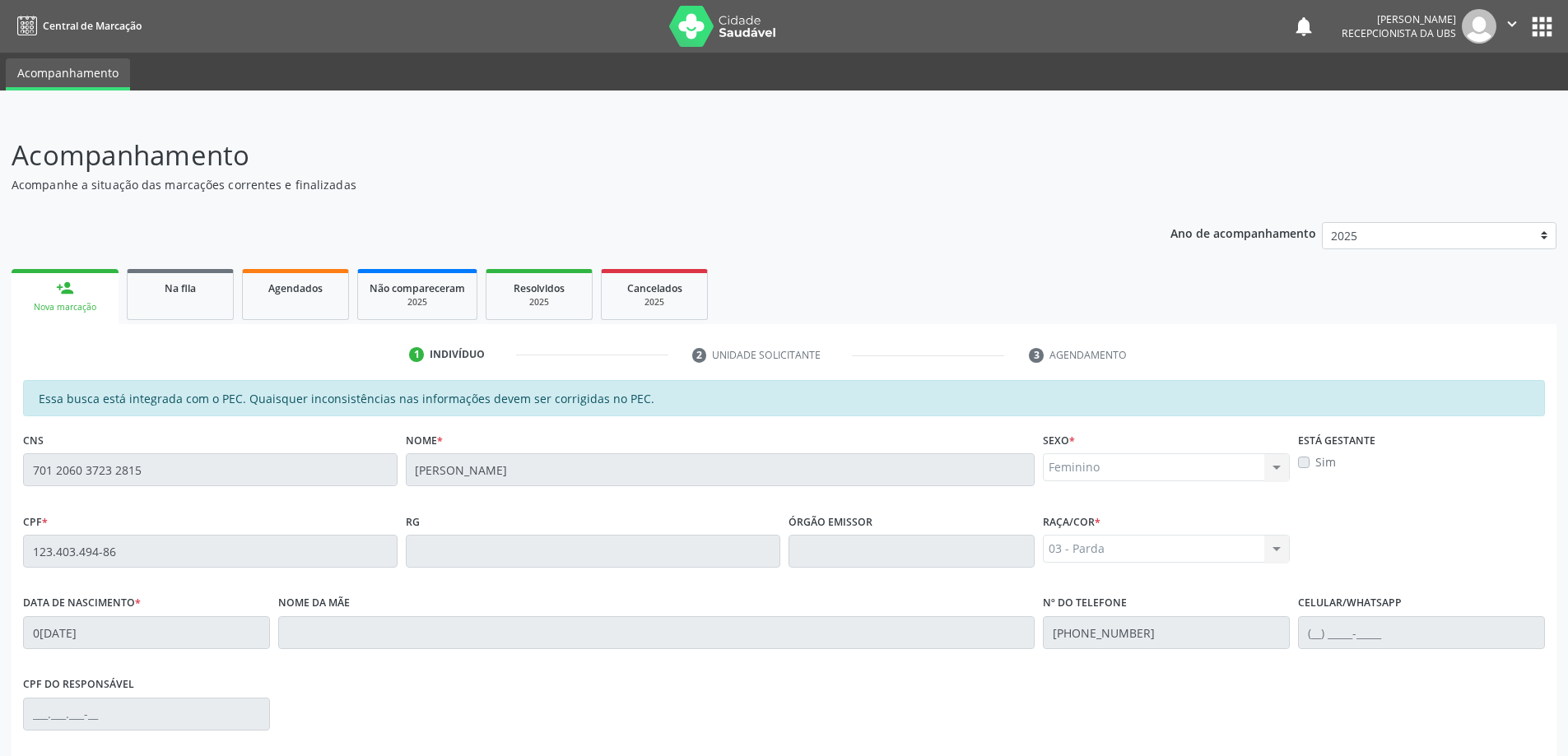
click at [46, 196] on div "Acompanhamento Acompanhe a situação das marcações correntes e finalizadas Relat…" at bounding box center [784, 543] width 1545 height 817
click at [221, 292] on div "Na fila" at bounding box center [179, 288] width 82 height 17
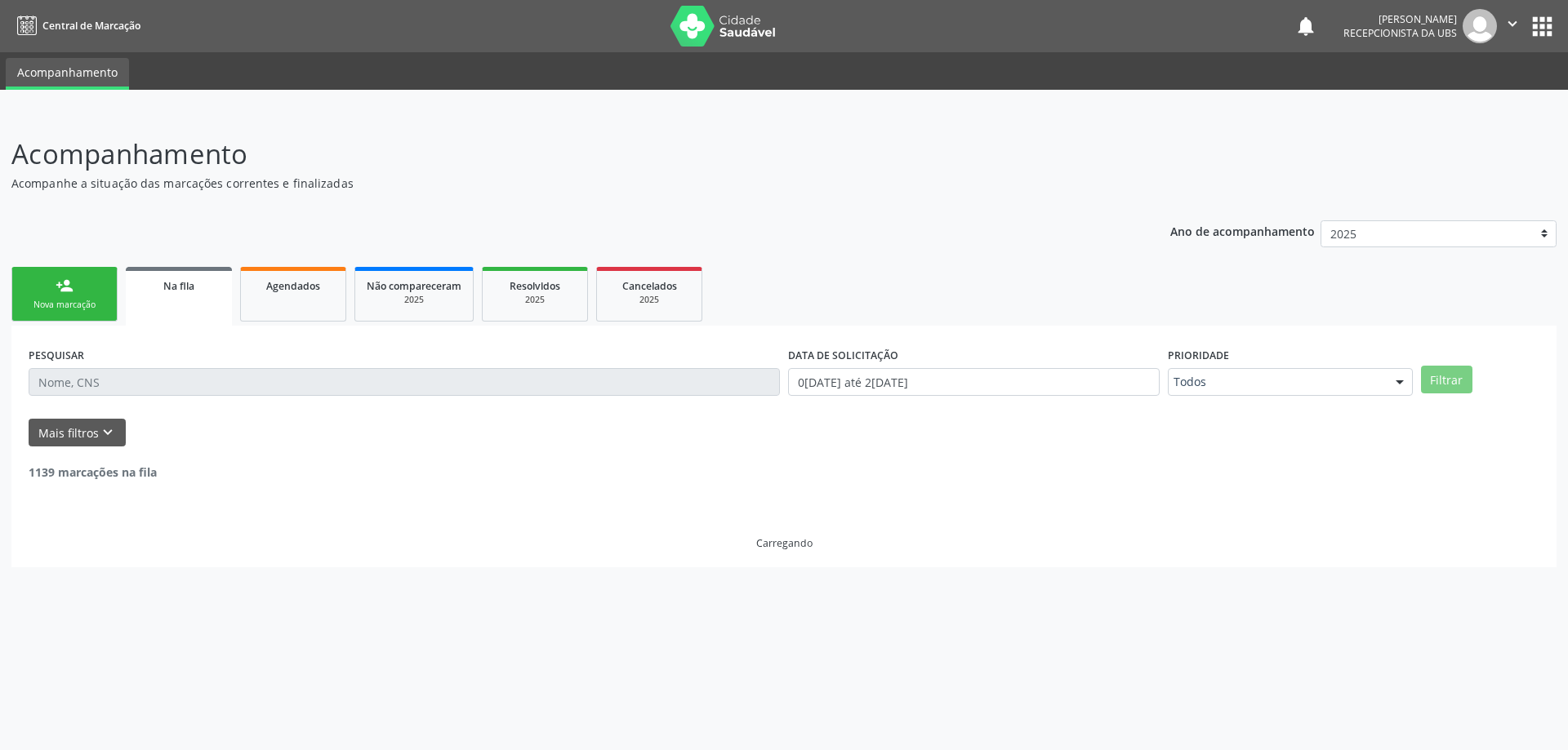
click at [82, 280] on link "person_add Nova marcação" at bounding box center [64, 293] width 106 height 54
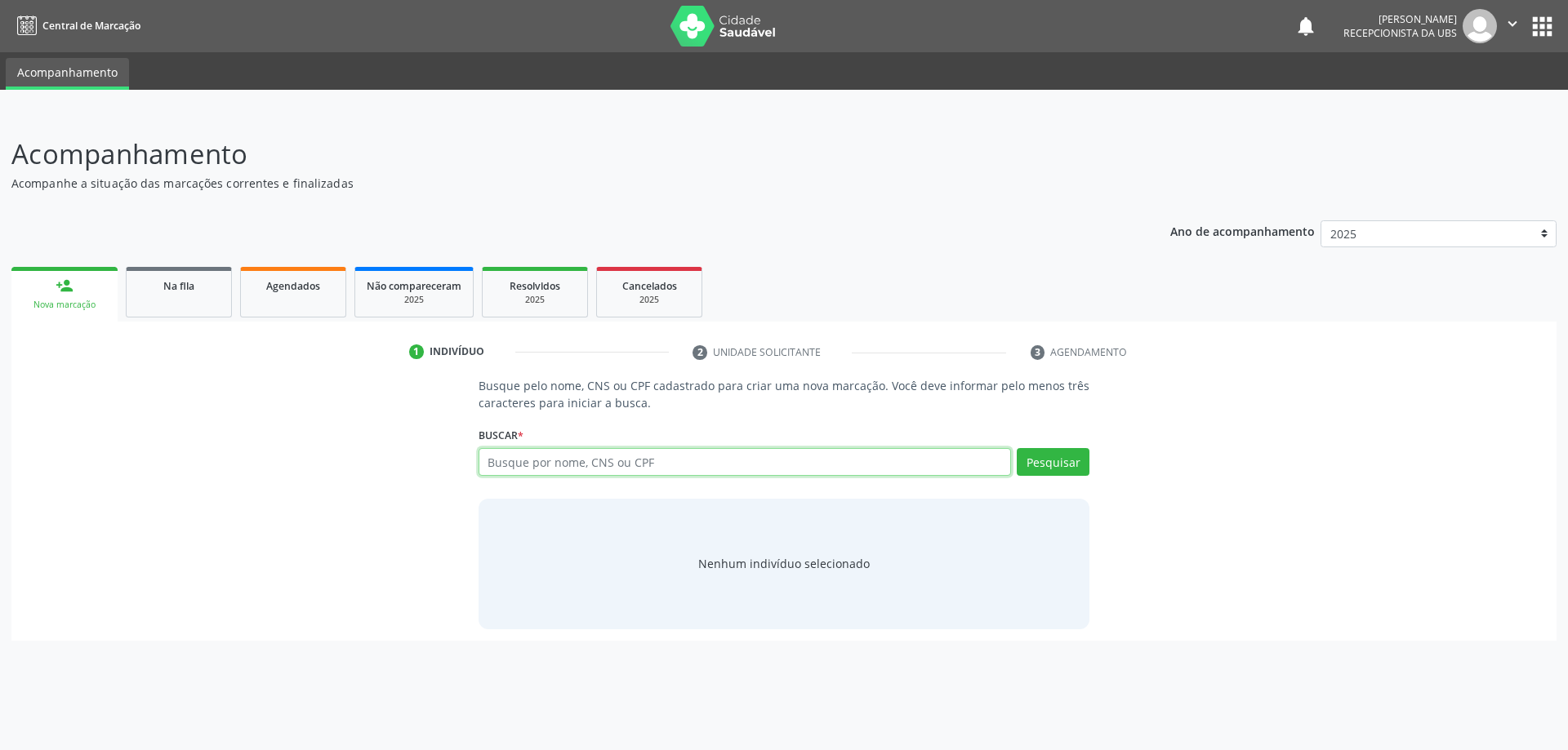
click at [757, 461] on input "text" at bounding box center [745, 461] width 533 height 28
type input "702309195726517"
type input "7"
type input "SUELI SANTOS SILVA"
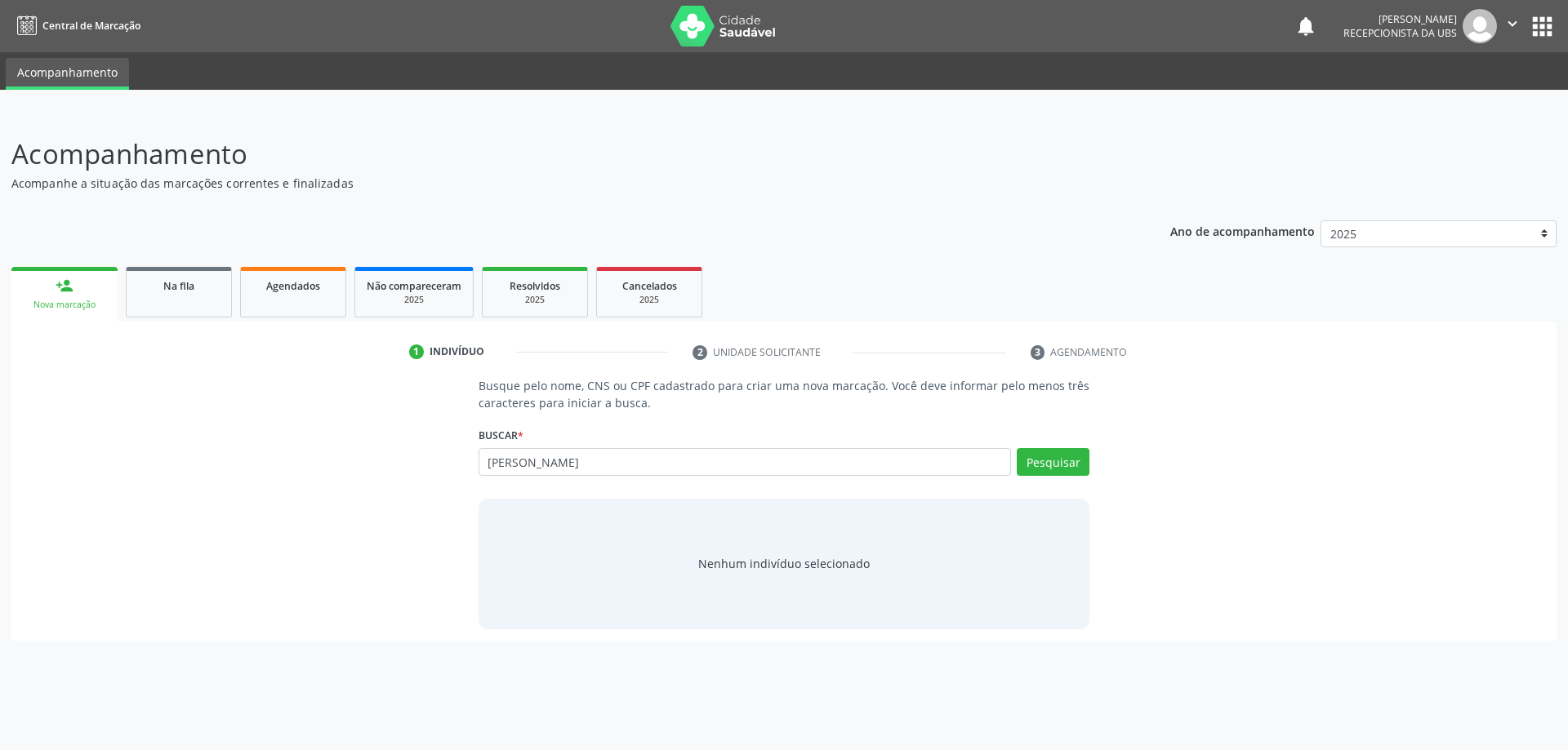
type input "SUELI SANTOS SILVA"
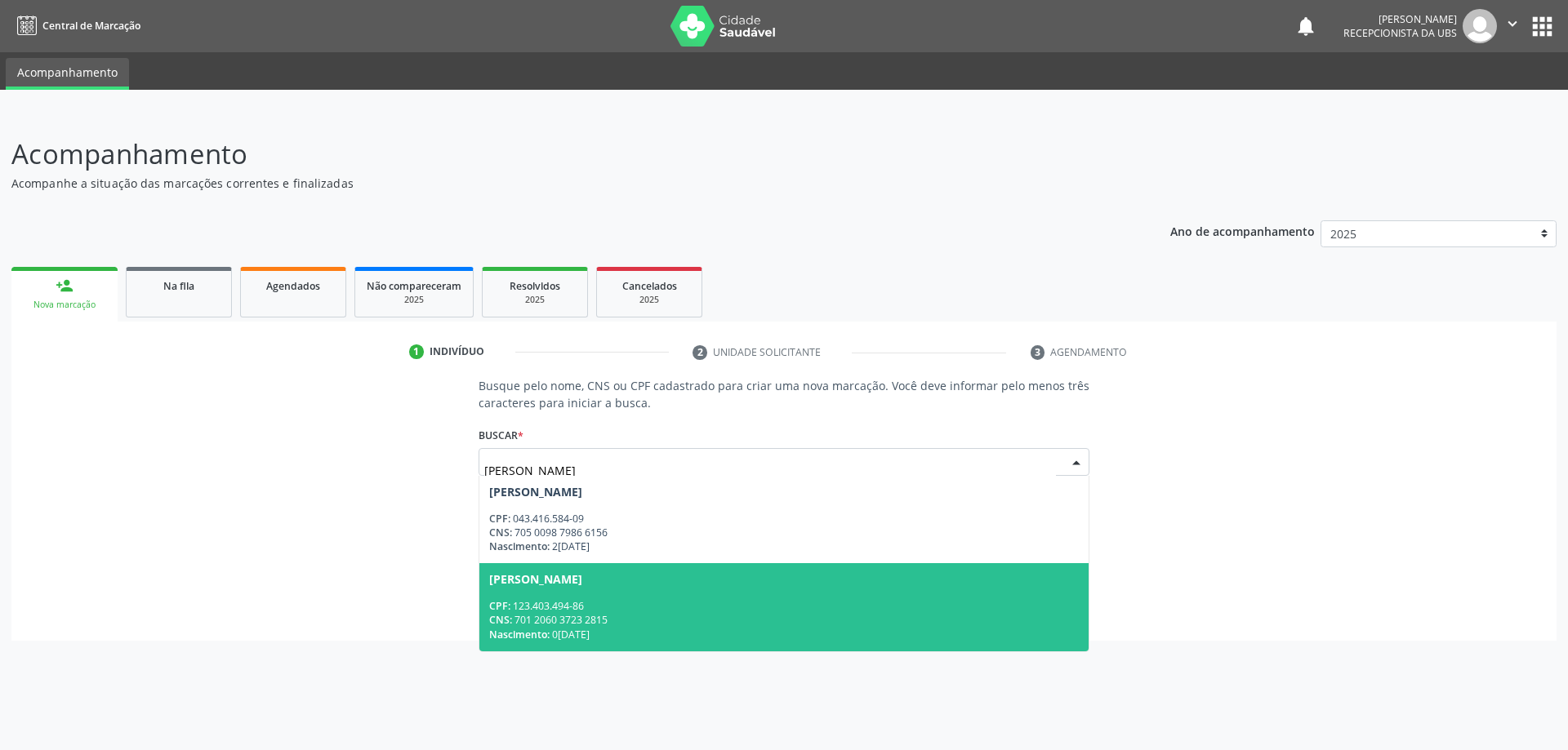
click at [750, 603] on div "CPF: 123.403.494-86" at bounding box center [784, 606] width 591 height 14
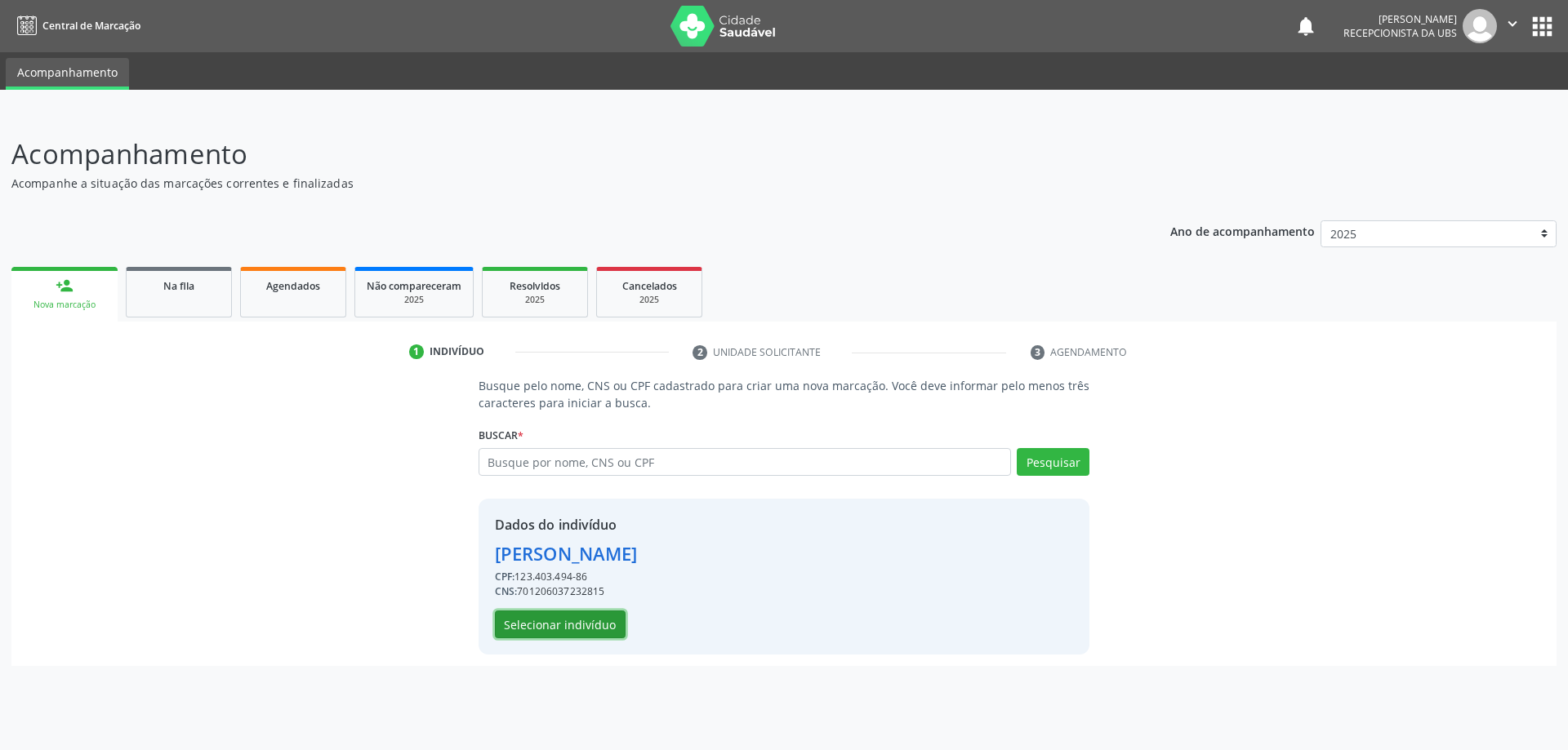
click at [532, 614] on button "Selecionar indivíduo" at bounding box center [560, 624] width 131 height 28
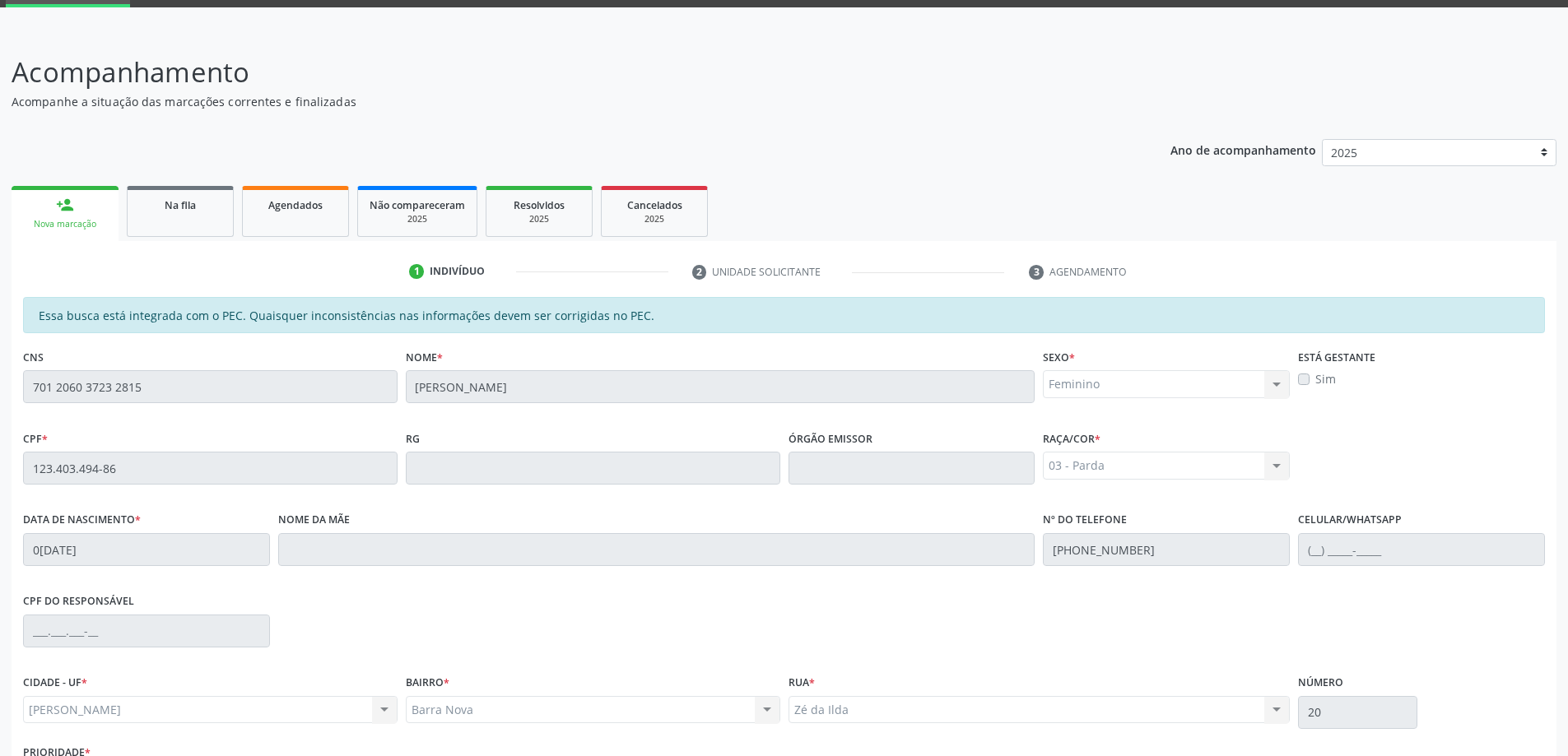
scroll to position [207, 0]
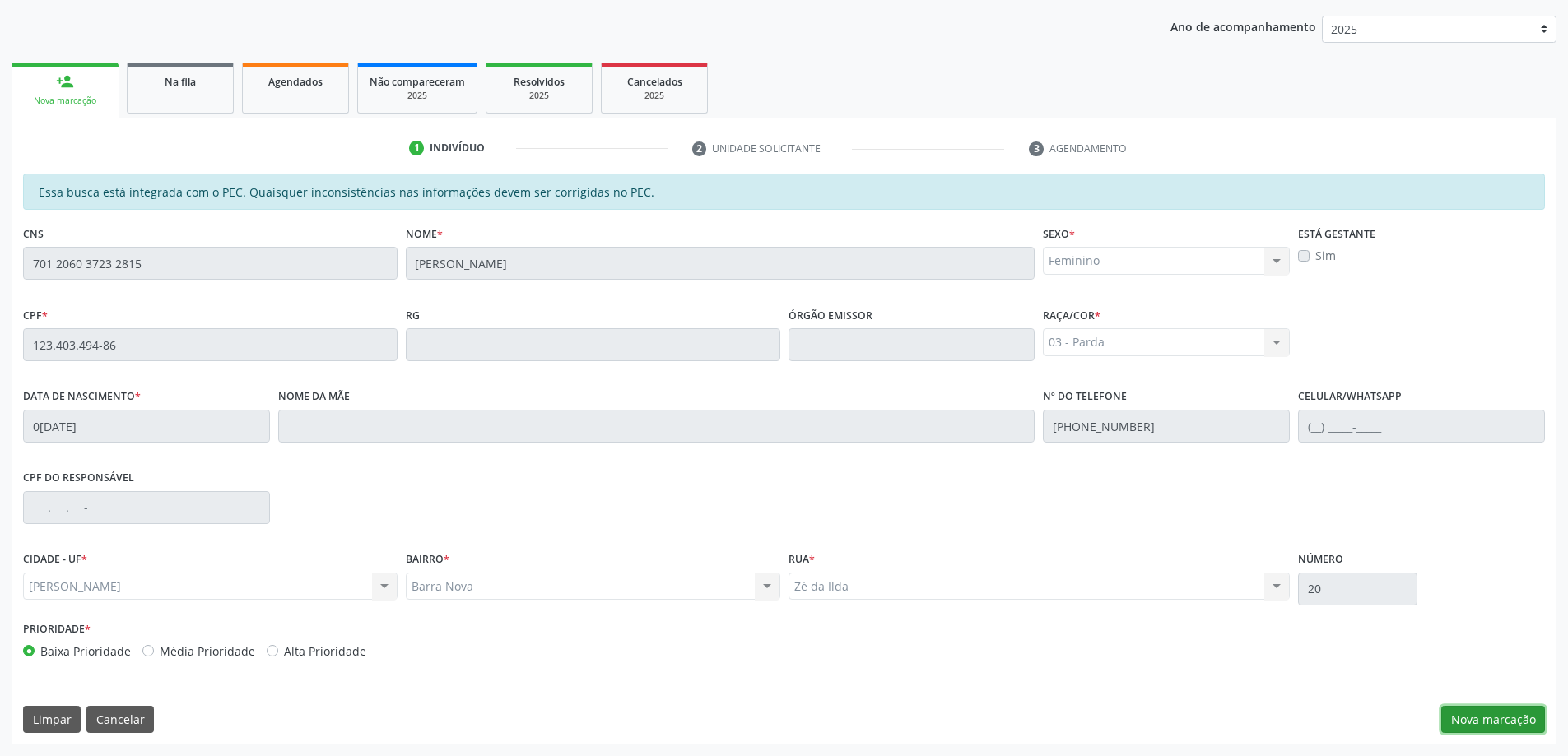
click at [1477, 719] on button "Nova marcação" at bounding box center [1494, 719] width 104 height 28
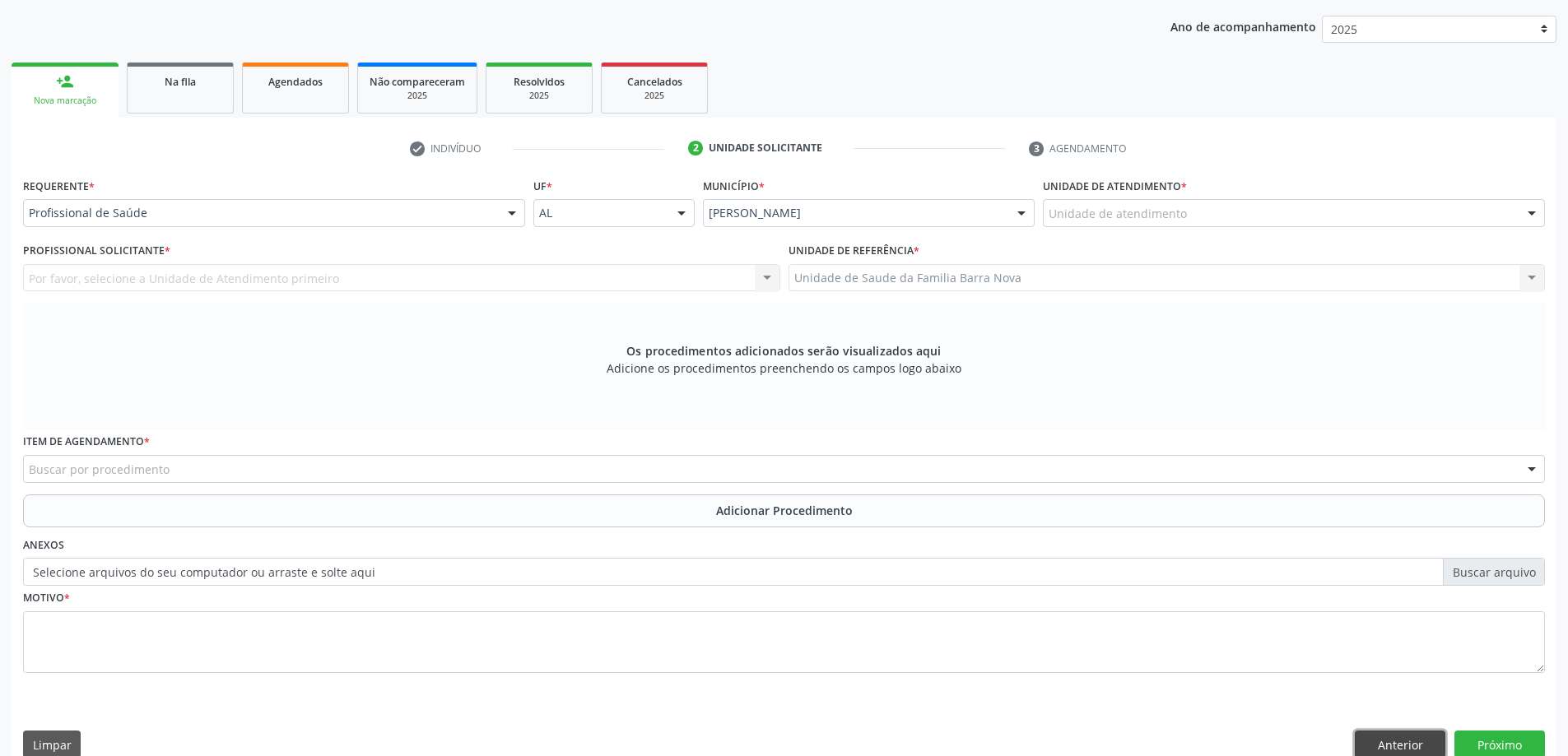
click at [1402, 744] on button "Anterior" at bounding box center [1400, 744] width 91 height 28
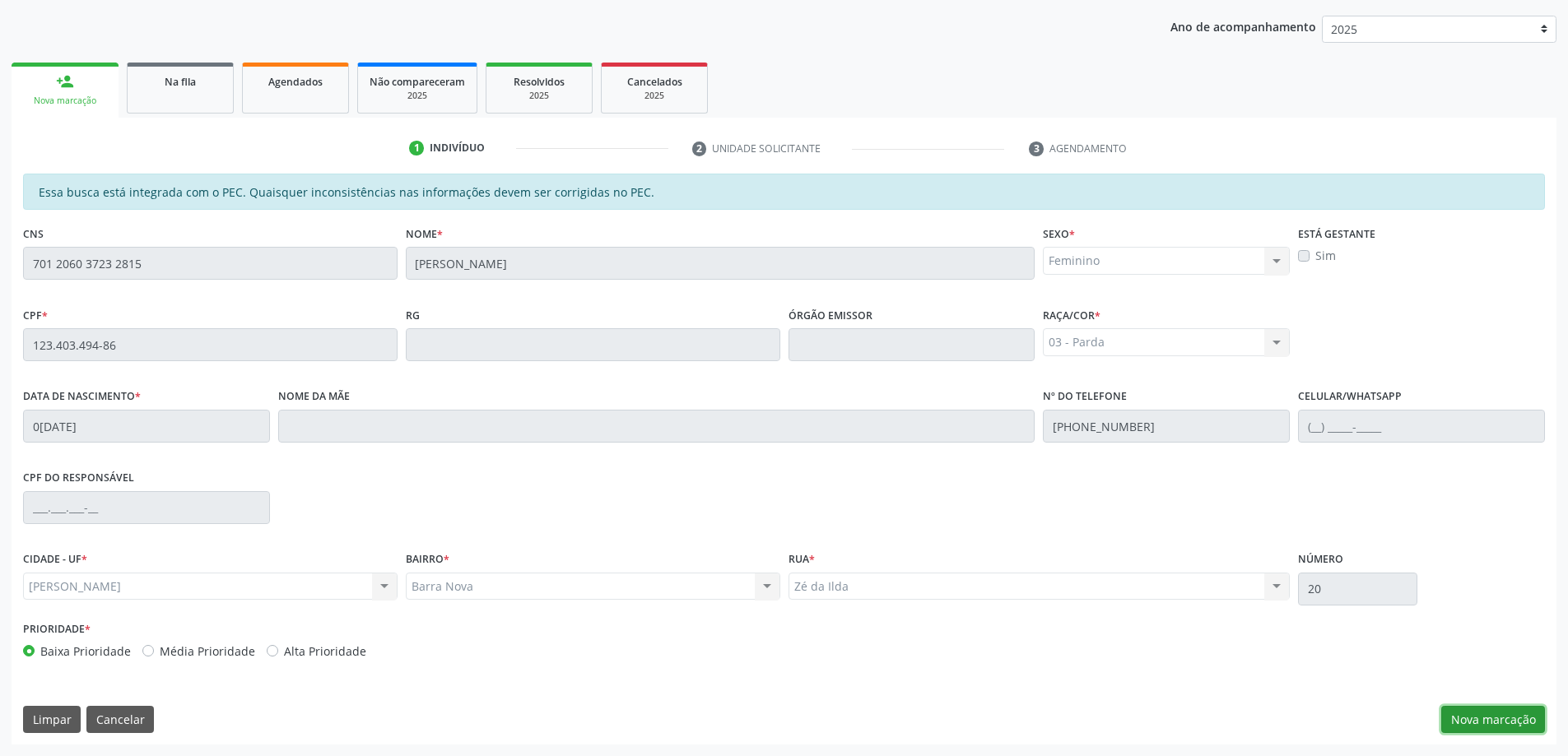
click at [1527, 721] on button "Nova marcação" at bounding box center [1494, 719] width 104 height 28
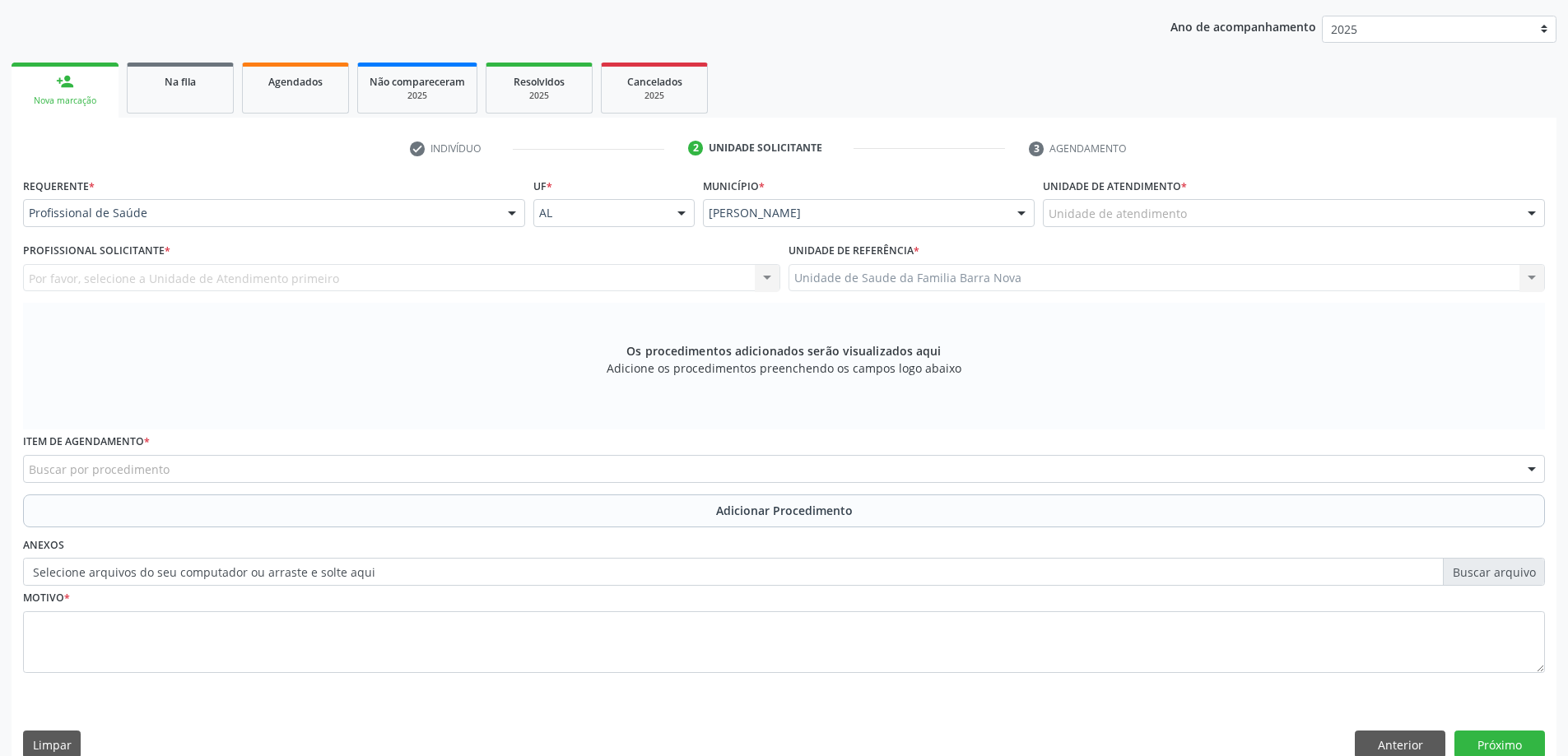
scroll to position [232, 0]
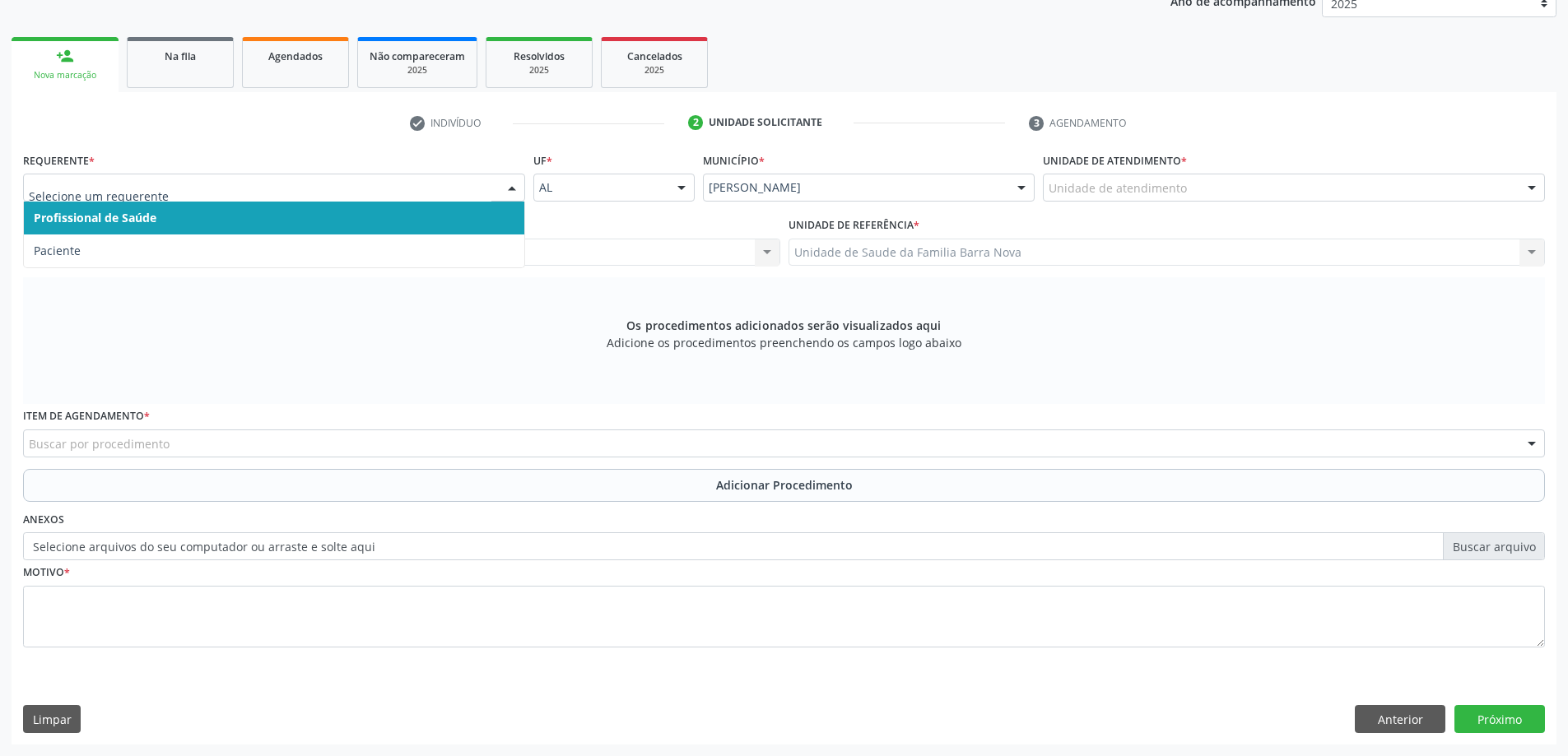
click at [131, 222] on span "Profissional de Saúde" at bounding box center [94, 218] width 122 height 15
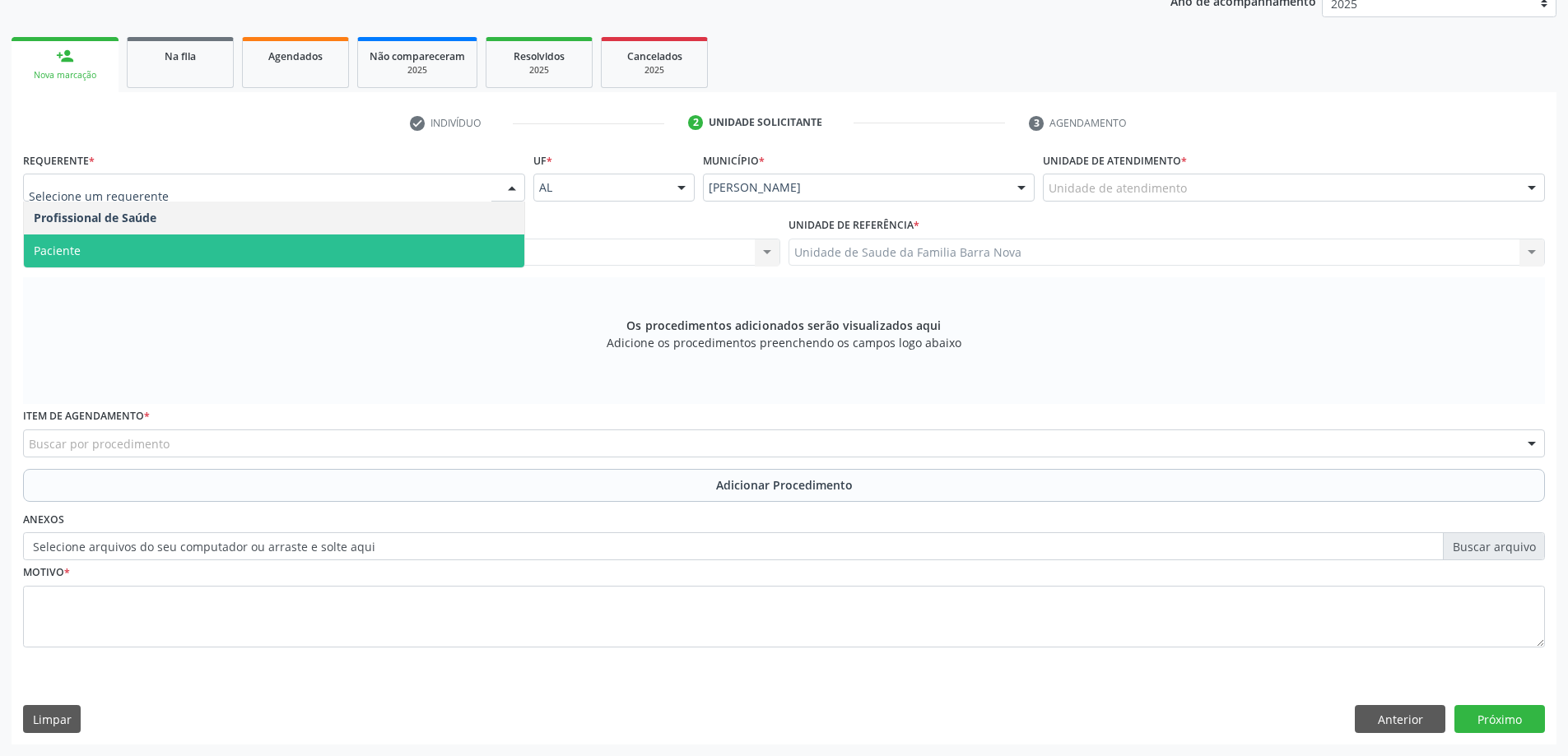
click at [120, 263] on span "Paciente" at bounding box center [274, 251] width 501 height 33
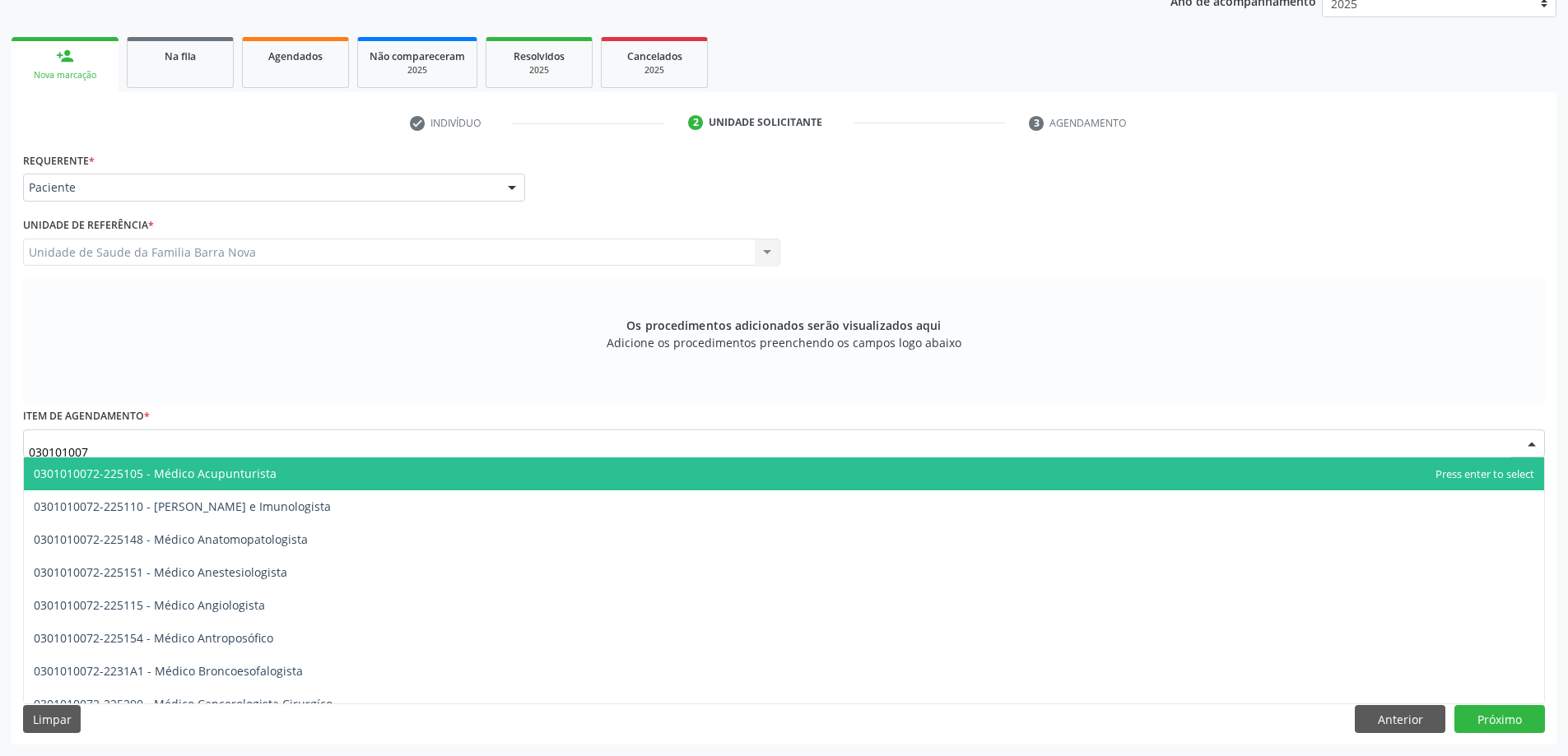
type input "0301010072"
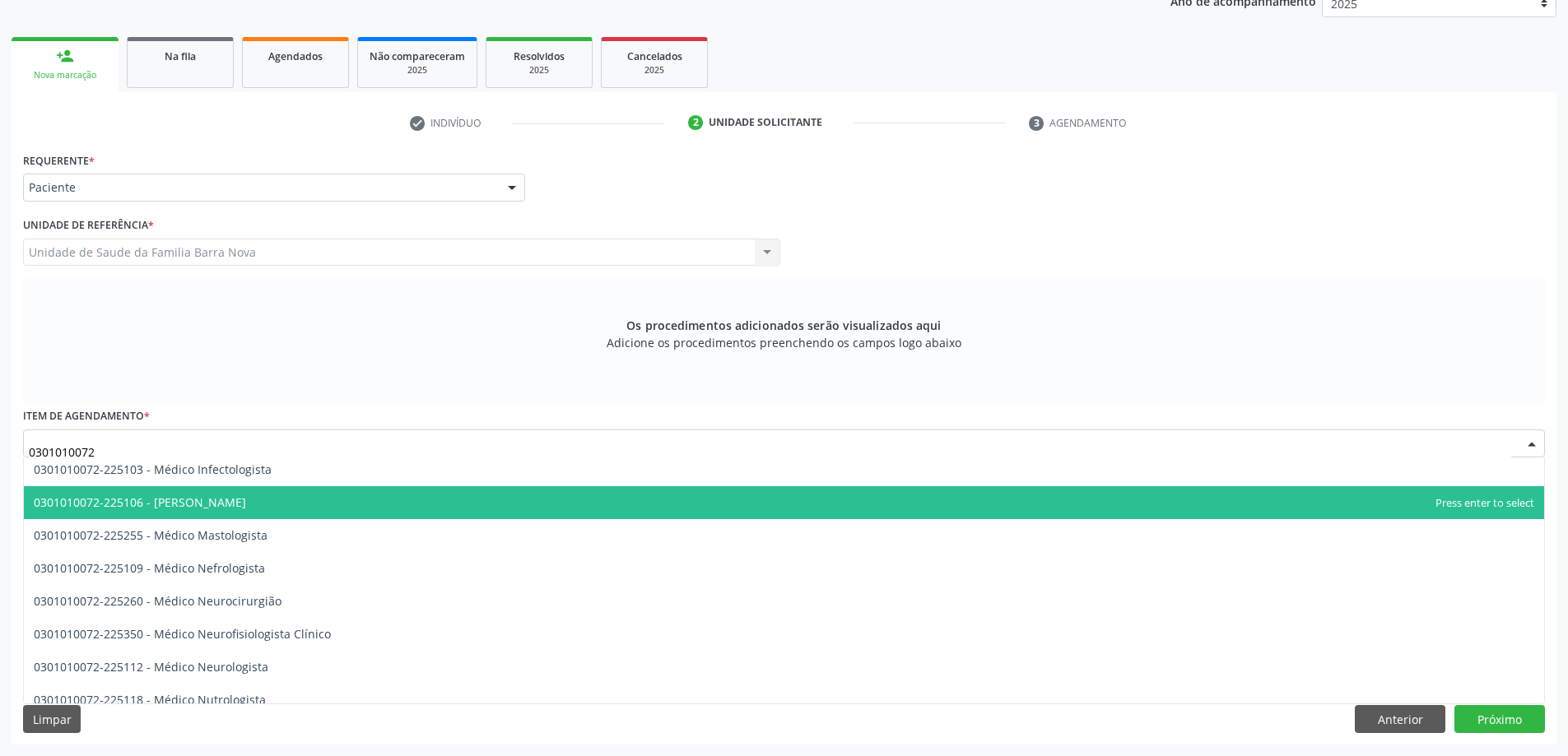
scroll to position [1153, 0]
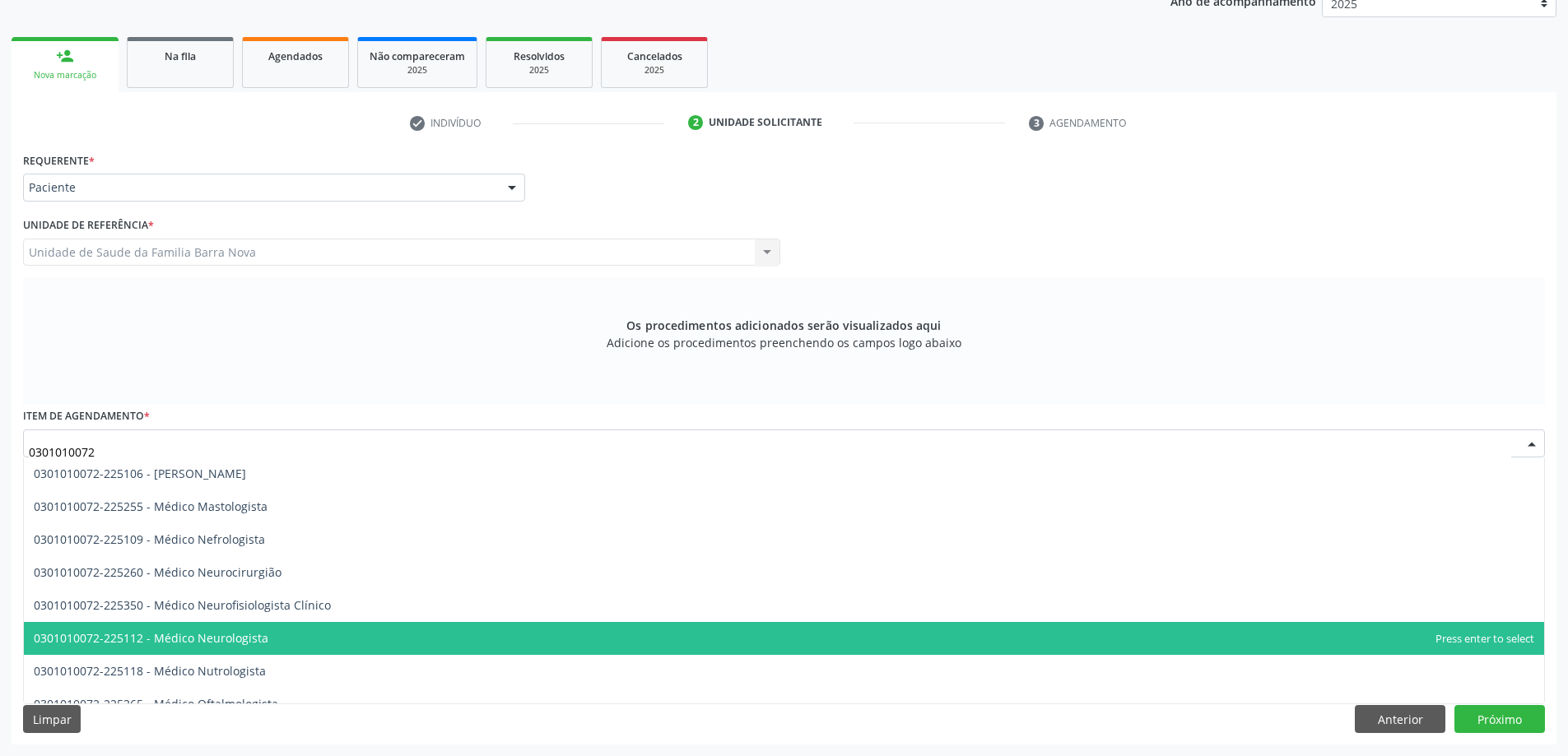
click at [262, 628] on span "0301010072-225112 - Médico Neurologista" at bounding box center [784, 639] width 1521 height 33
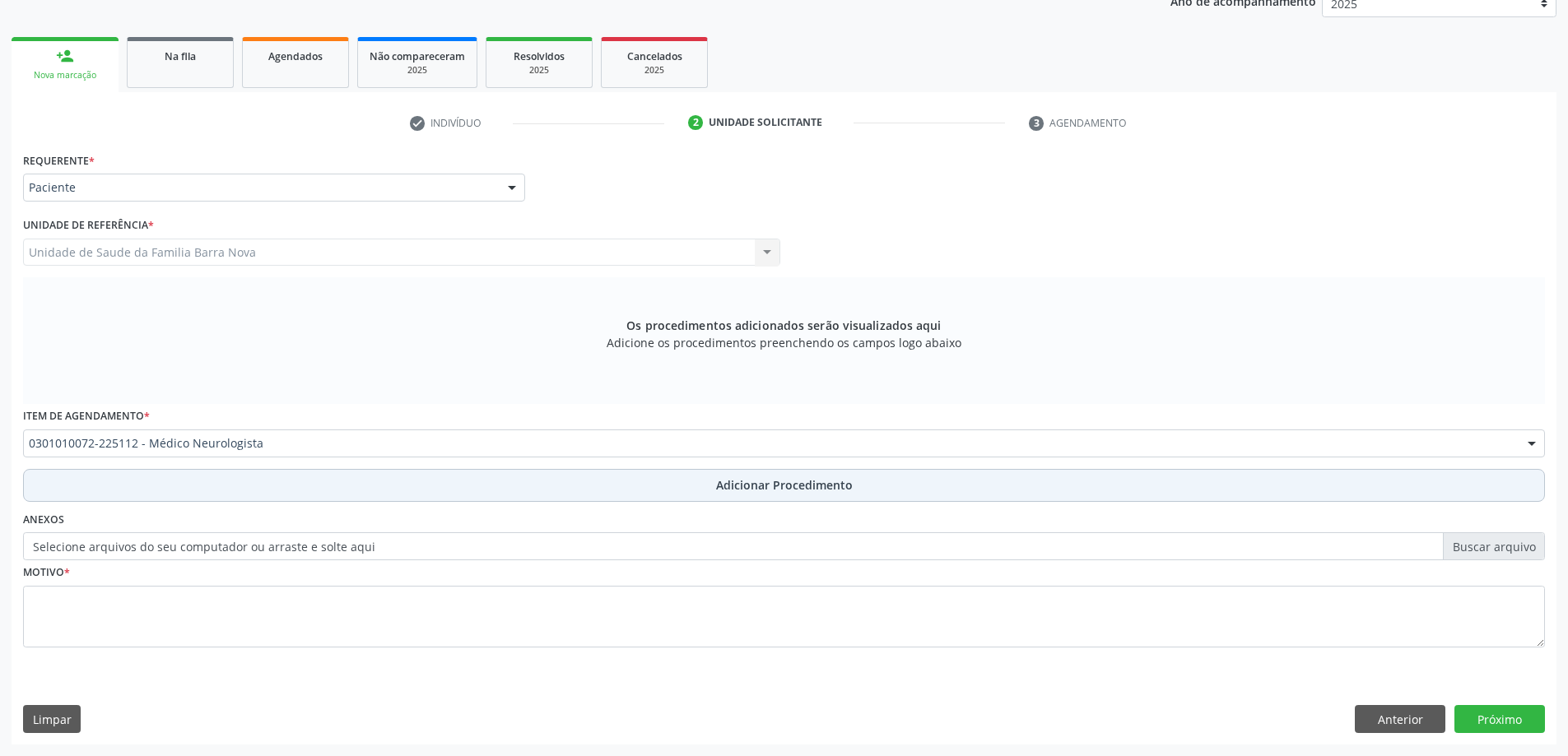
click at [344, 496] on button "Adicionar Procedimento" at bounding box center [784, 485] width 1522 height 33
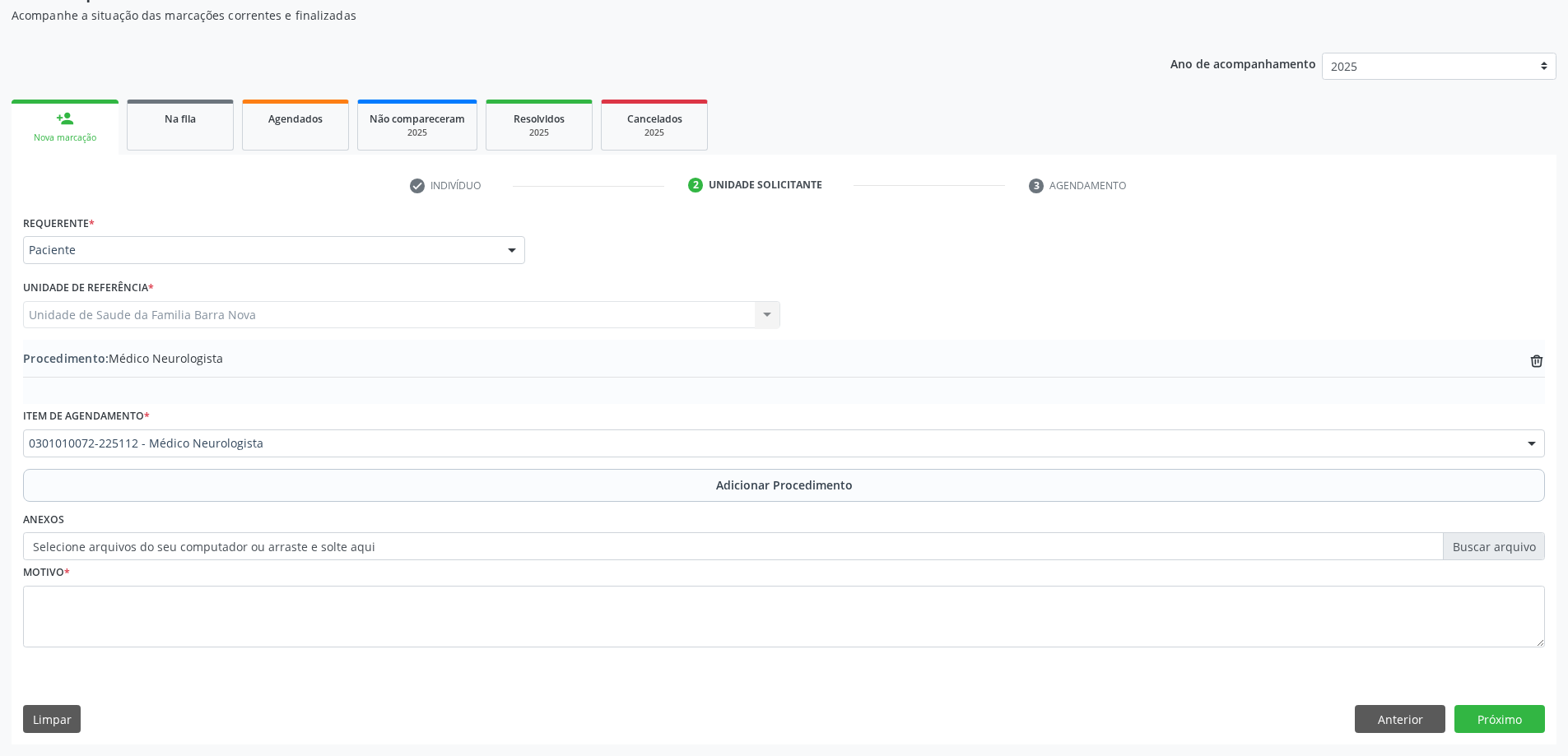
scroll to position [169, 0]
click at [353, 671] on div "Motivo *" at bounding box center [784, 615] width 1530 height 111
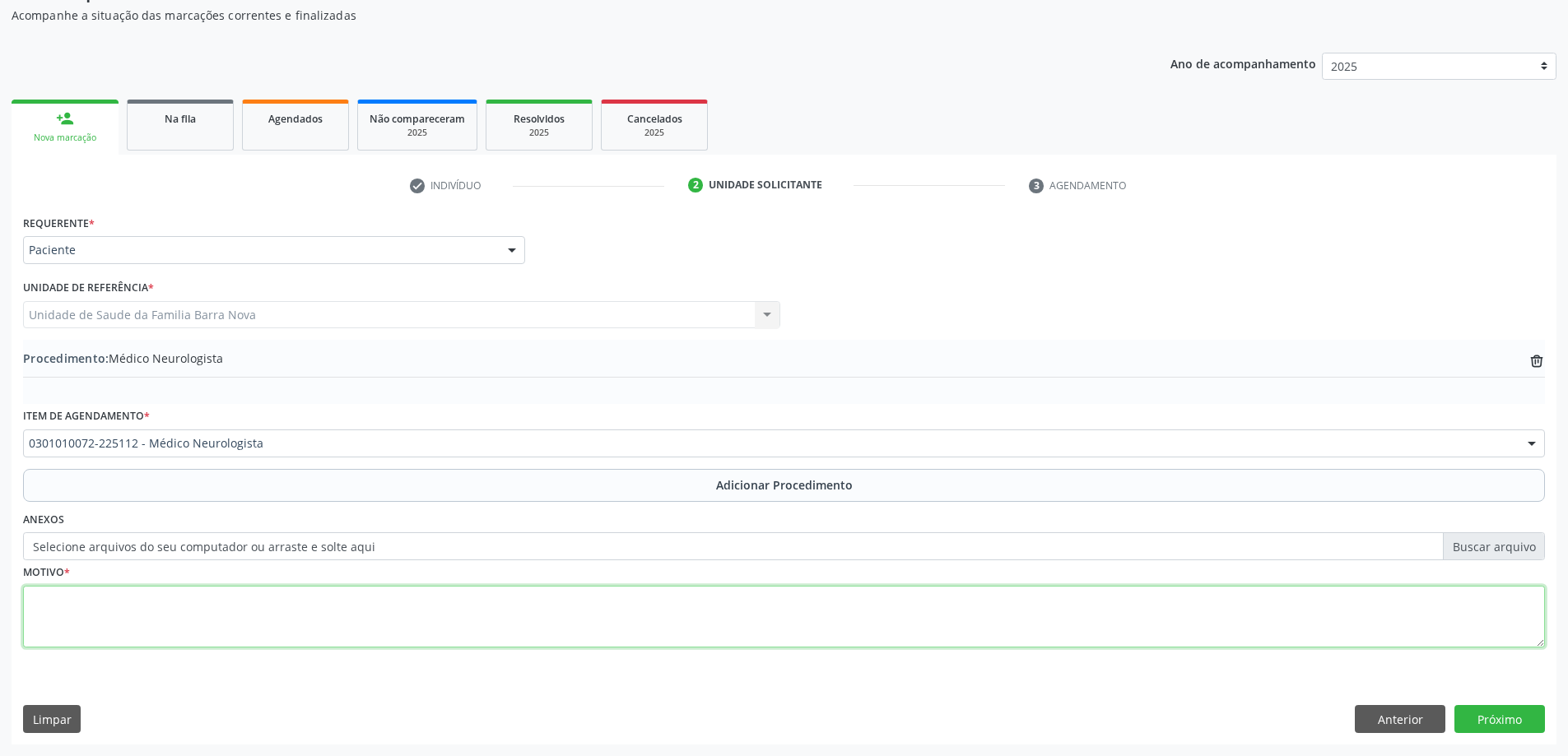
click at [352, 629] on textarea at bounding box center [784, 617] width 1522 height 63
type textarea "EPILEPSIA."
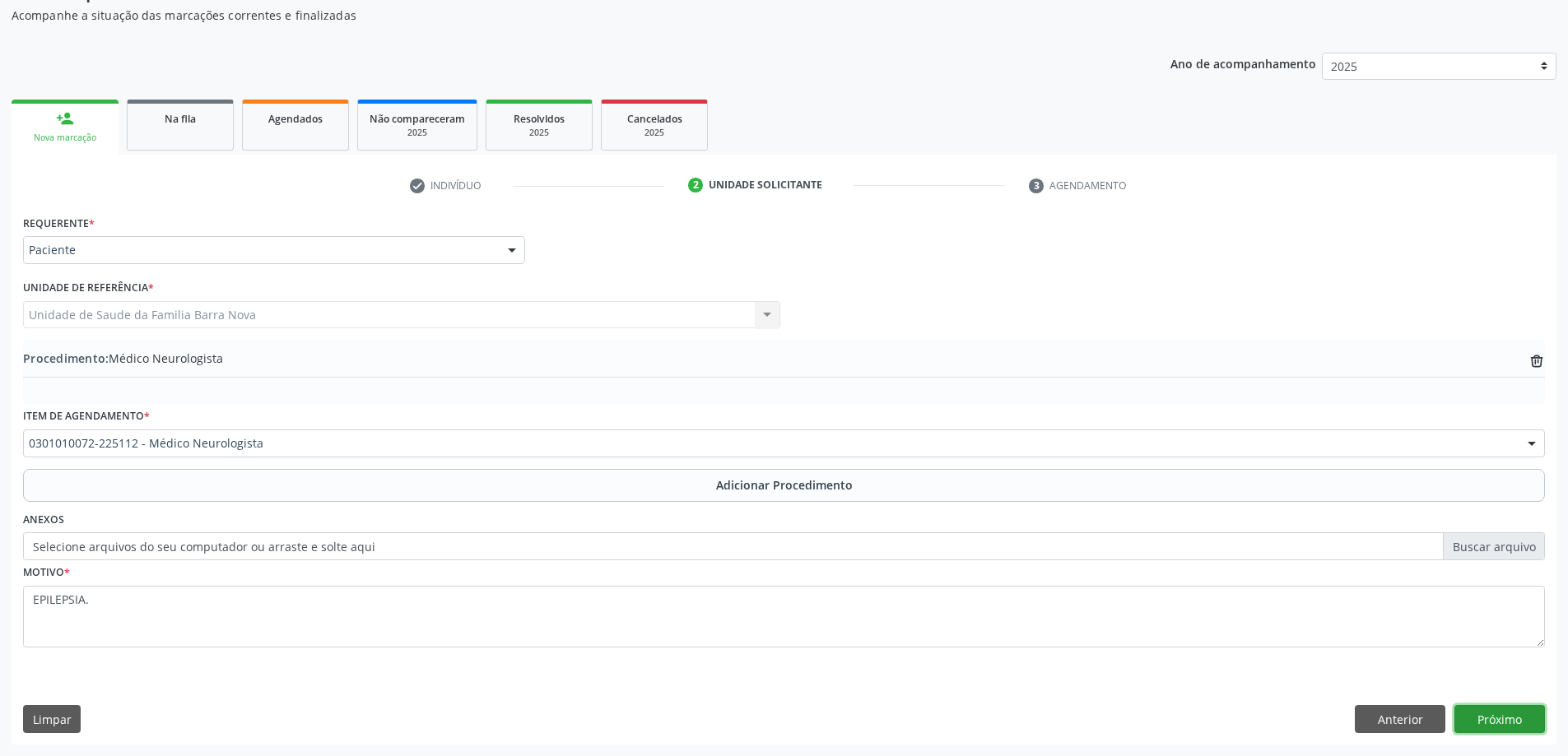
click at [1511, 717] on button "Próximo" at bounding box center [1500, 718] width 91 height 28
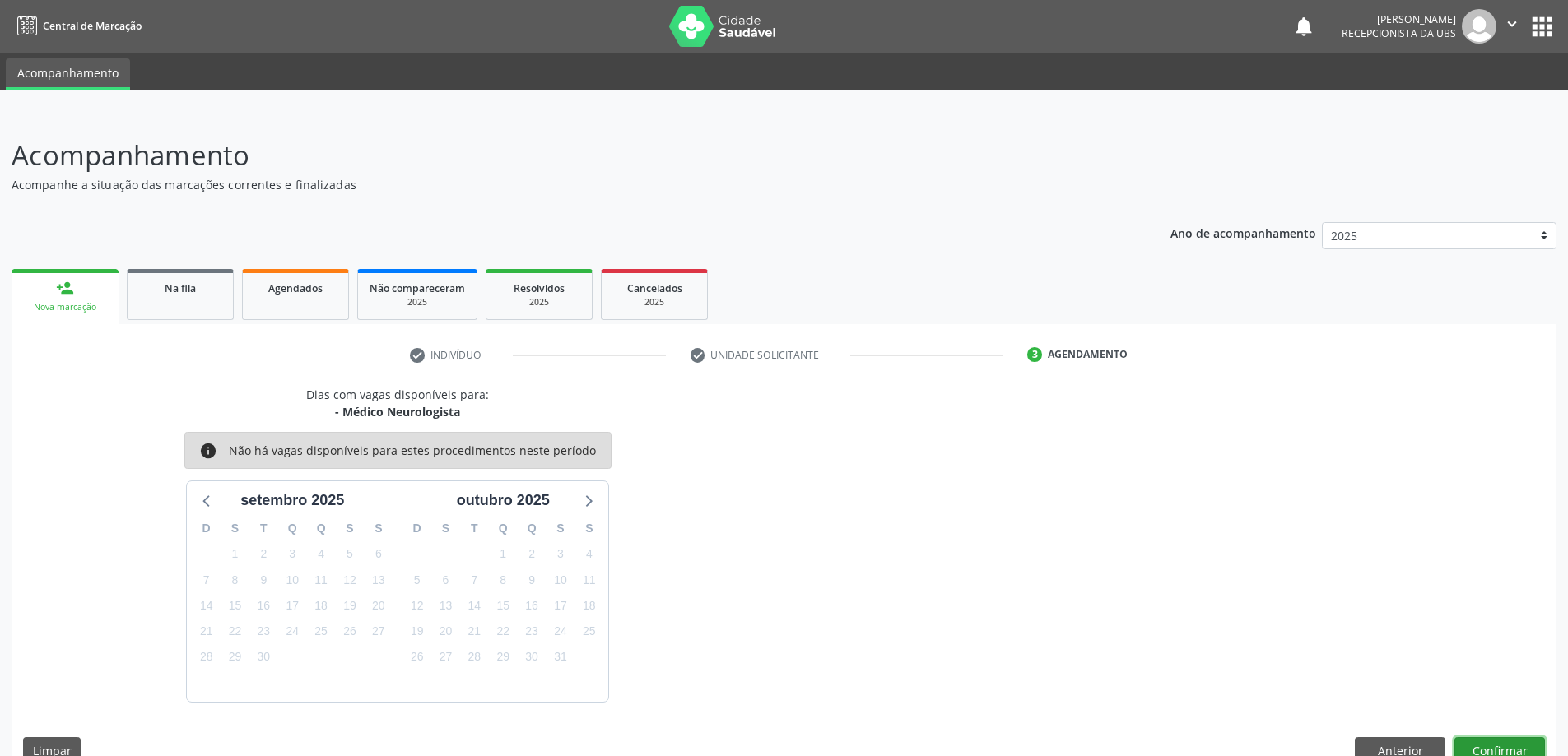
click at [1538, 743] on button "Confirmar" at bounding box center [1500, 751] width 91 height 28
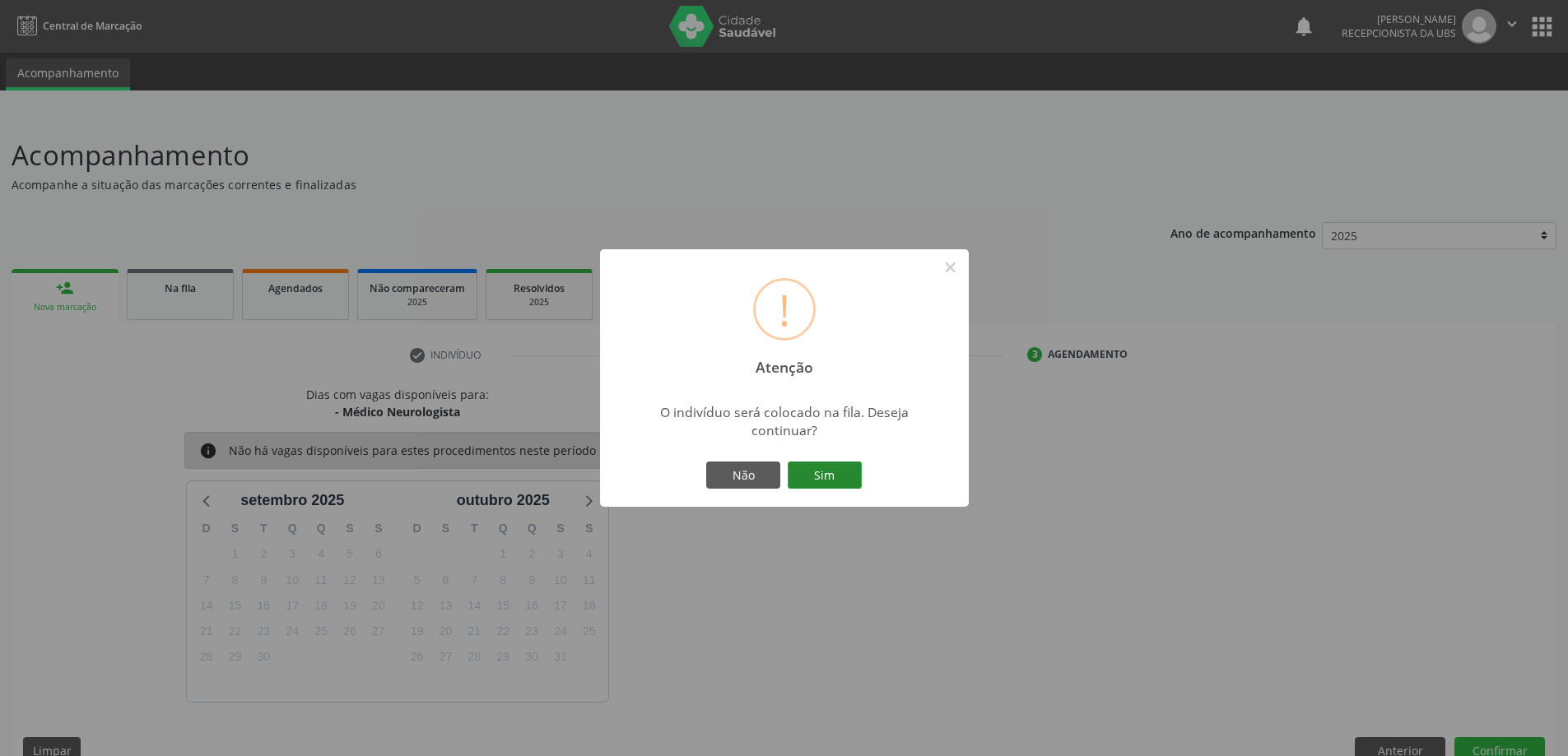
click at [850, 472] on button "Sim" at bounding box center [824, 475] width 74 height 28
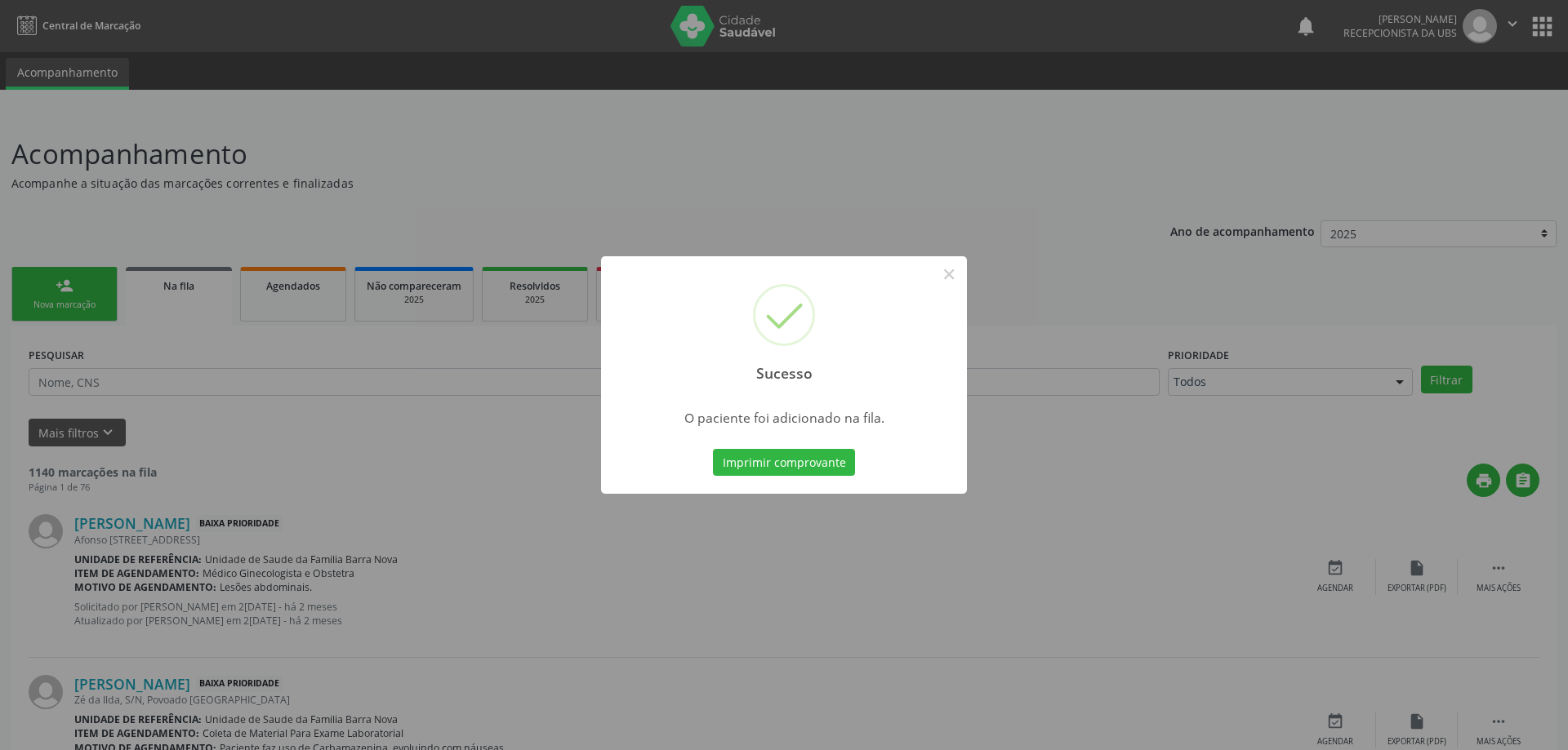
click at [540, 412] on div "Sucesso × O paciente foi adicionado na fila. Imprimir comprovante Cancel" at bounding box center [784, 375] width 1568 height 750
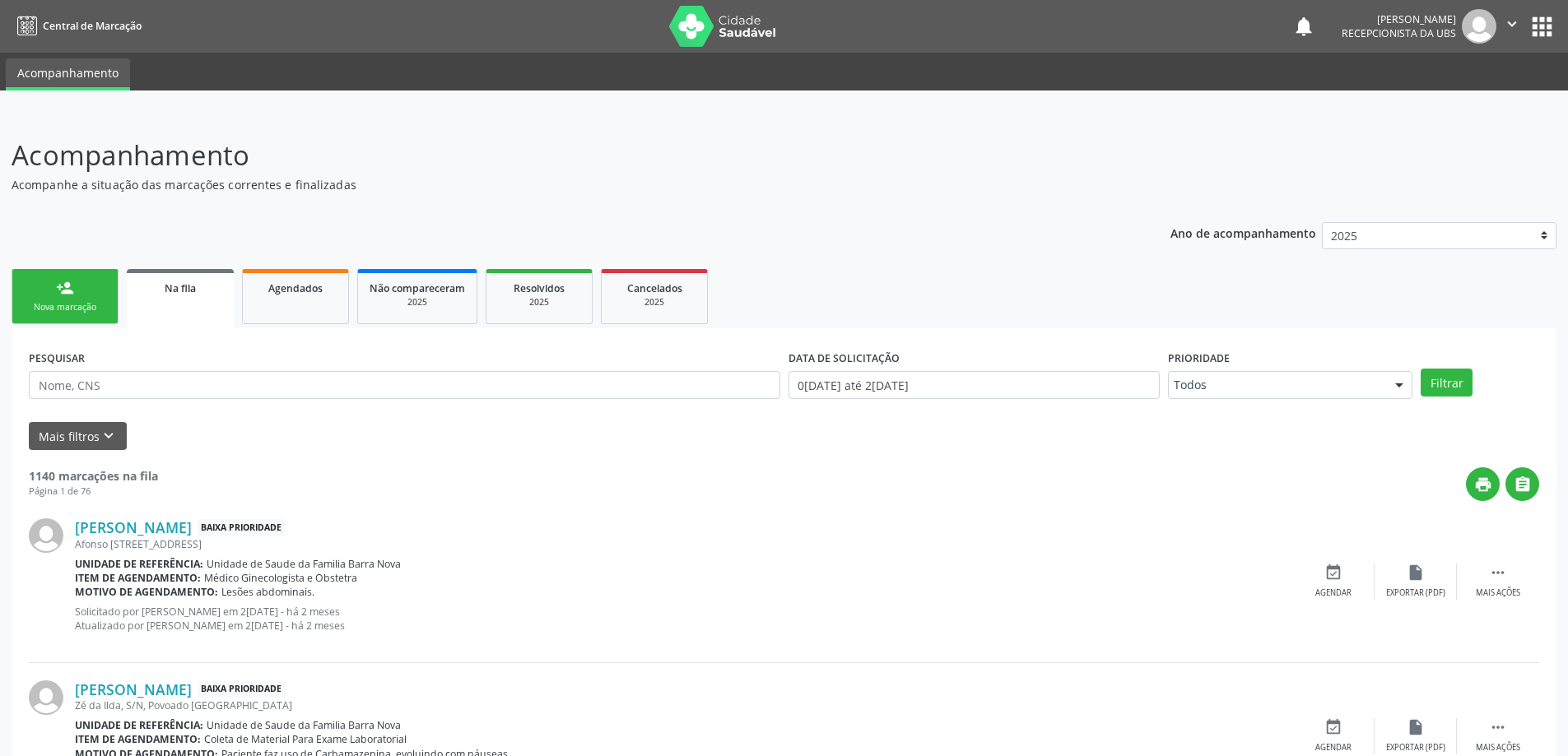
click at [90, 306] on div "Nova marcação" at bounding box center [65, 307] width 82 height 13
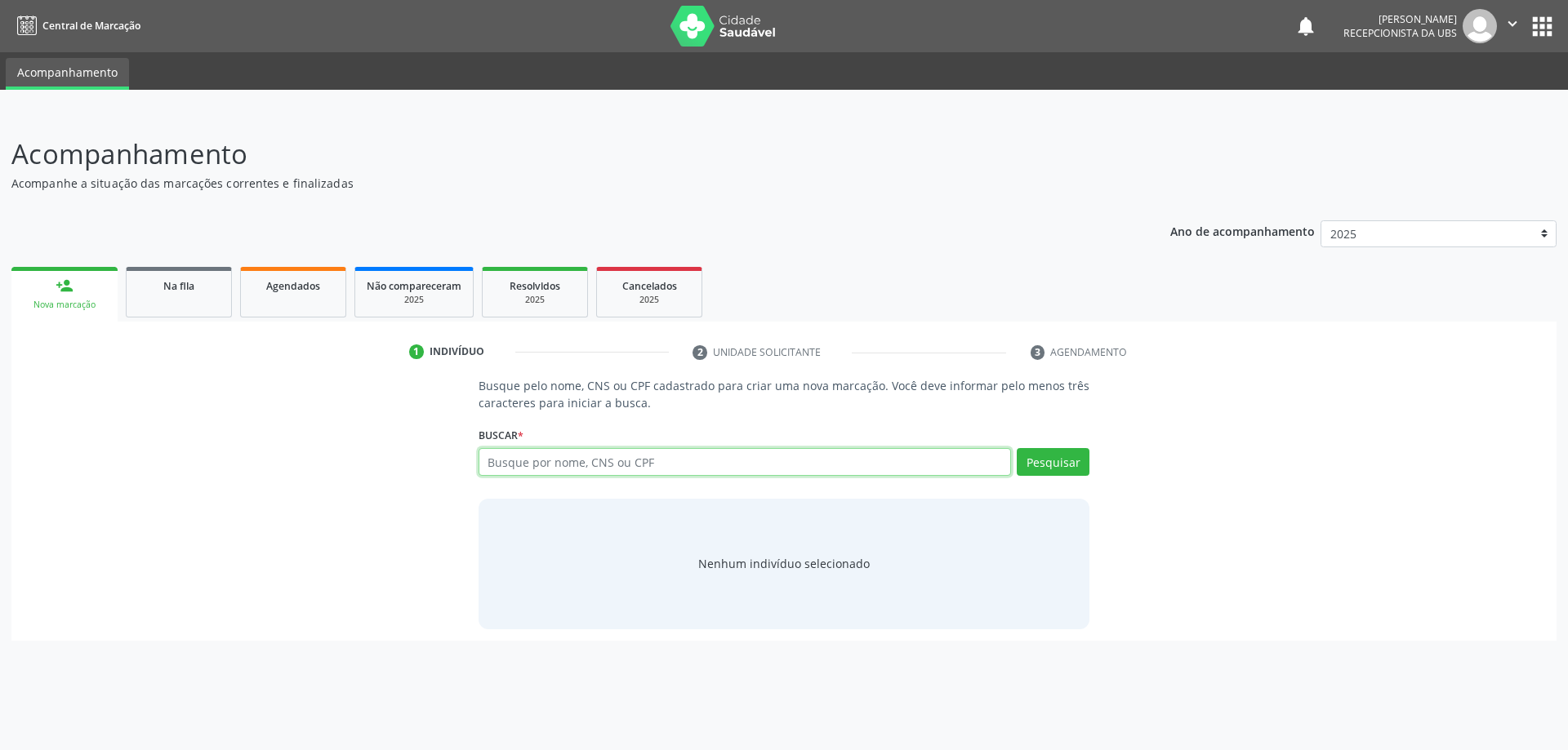
click at [627, 469] on input "text" at bounding box center [745, 461] width 533 height 28
type input "708004866066121"
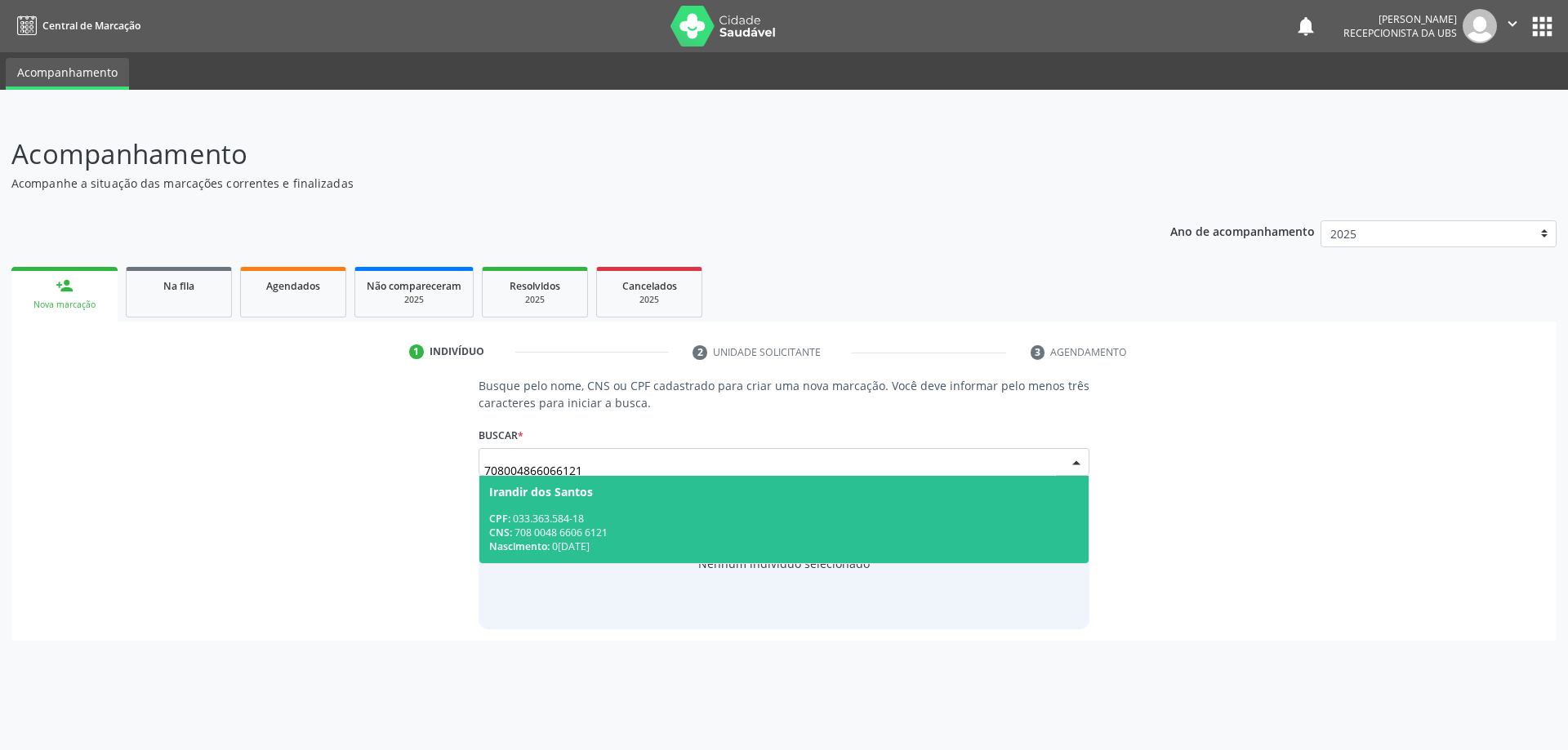
click at [672, 499] on span "Irandir dos Santos CPF: 033.363.584-18 CNS: 708 0048 6606 6121 Nascimento: 07/1…" at bounding box center [784, 519] width 610 height 87
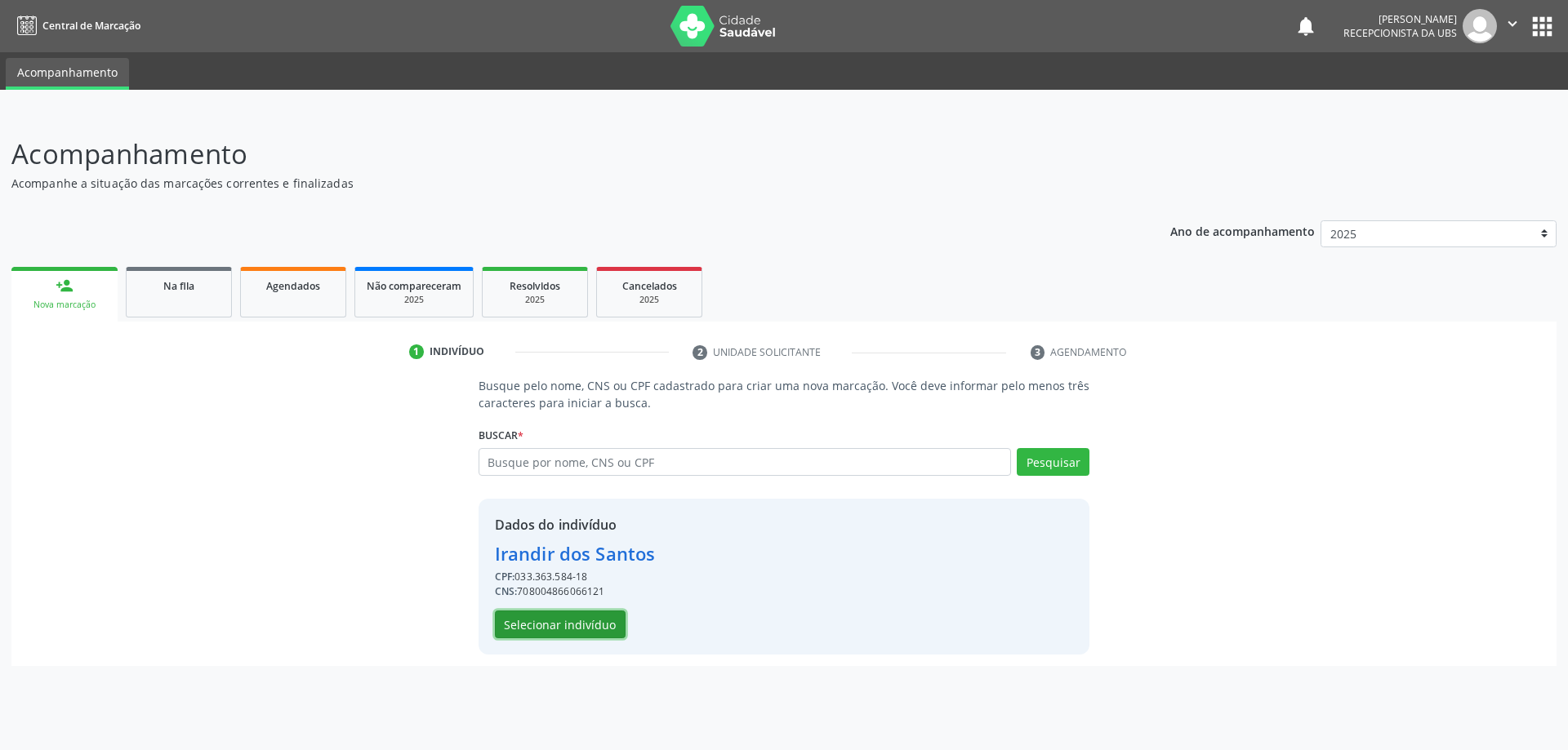
click at [579, 620] on button "Selecionar indivíduo" at bounding box center [560, 624] width 131 height 28
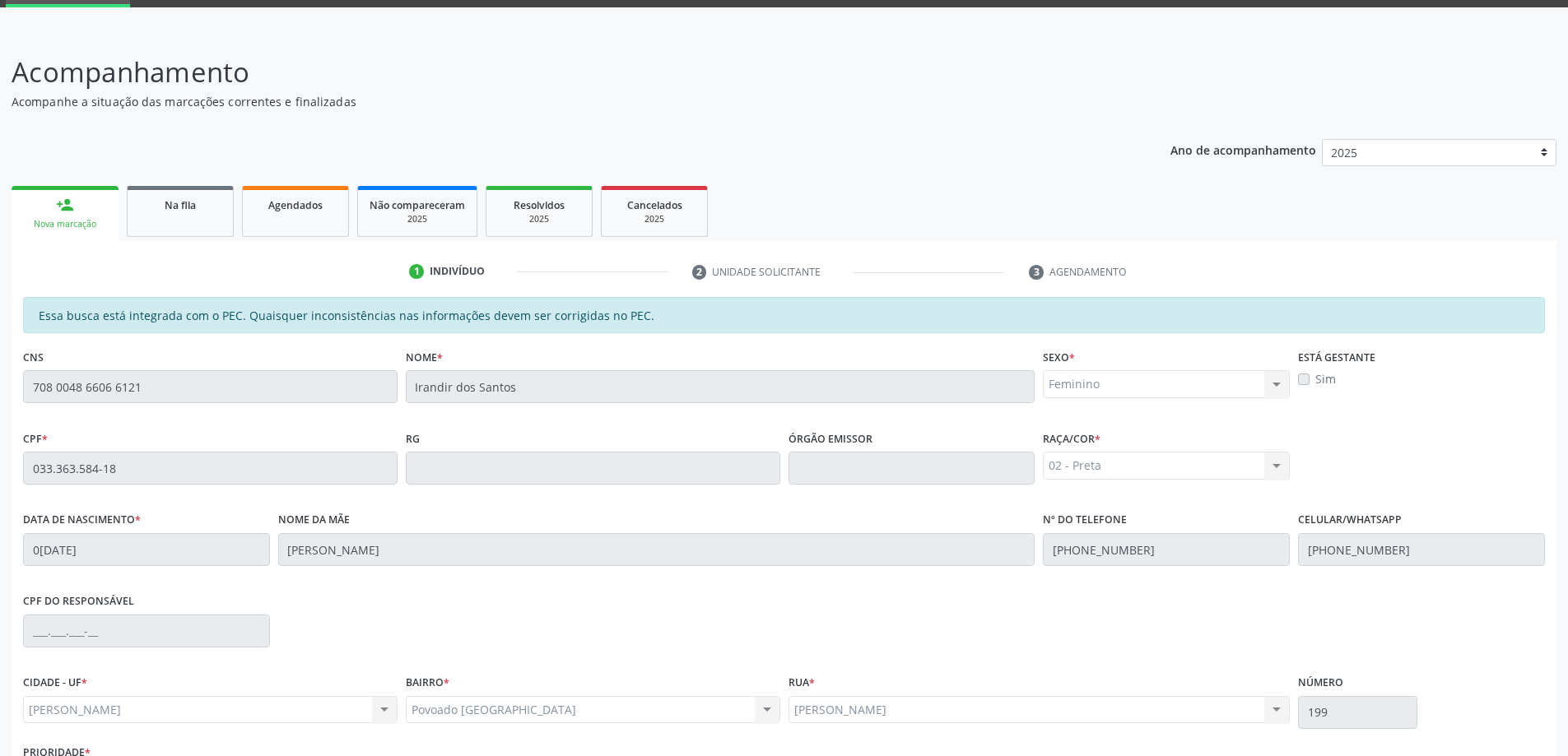
scroll to position [207, 0]
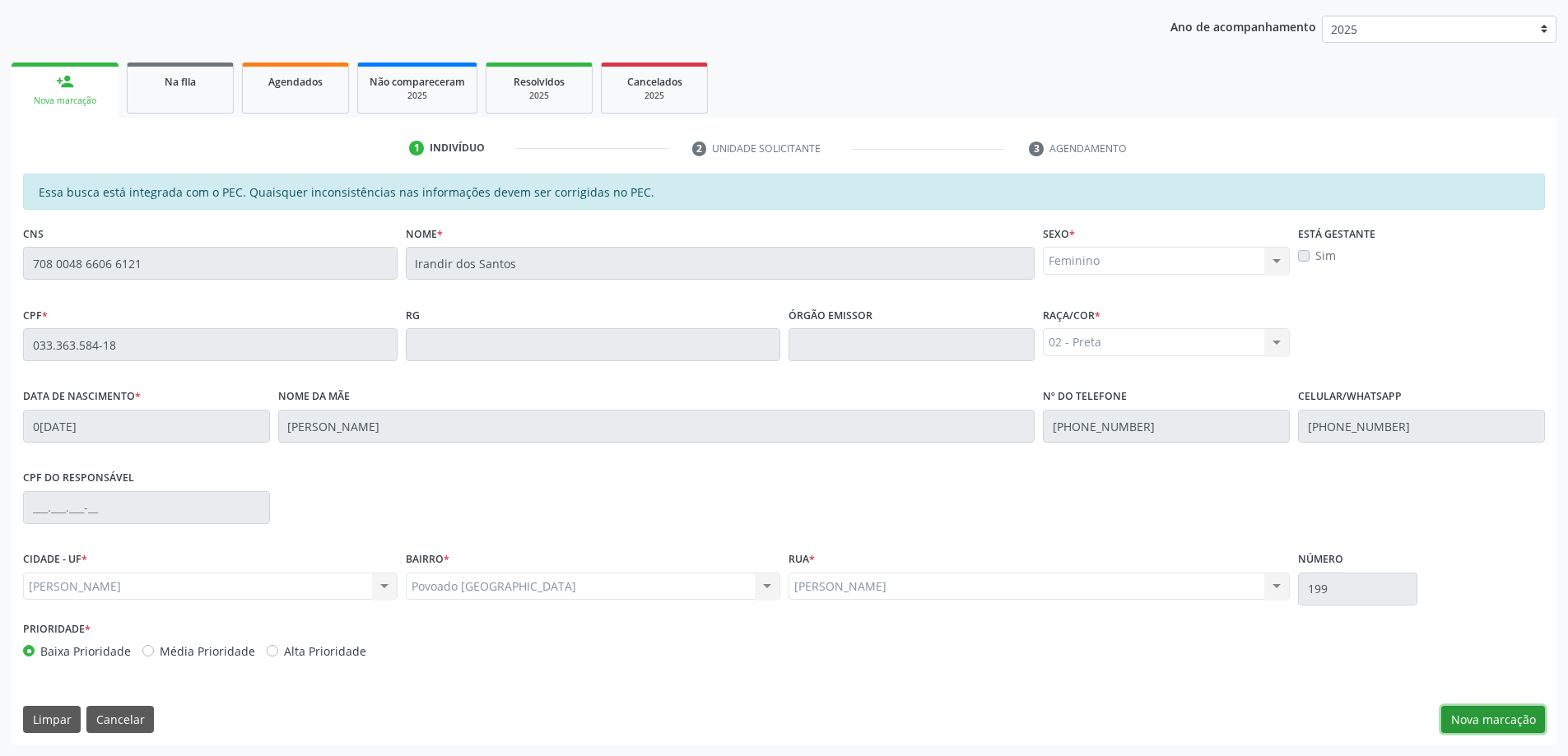
click at [1493, 728] on button "Nova marcação" at bounding box center [1494, 719] width 104 height 28
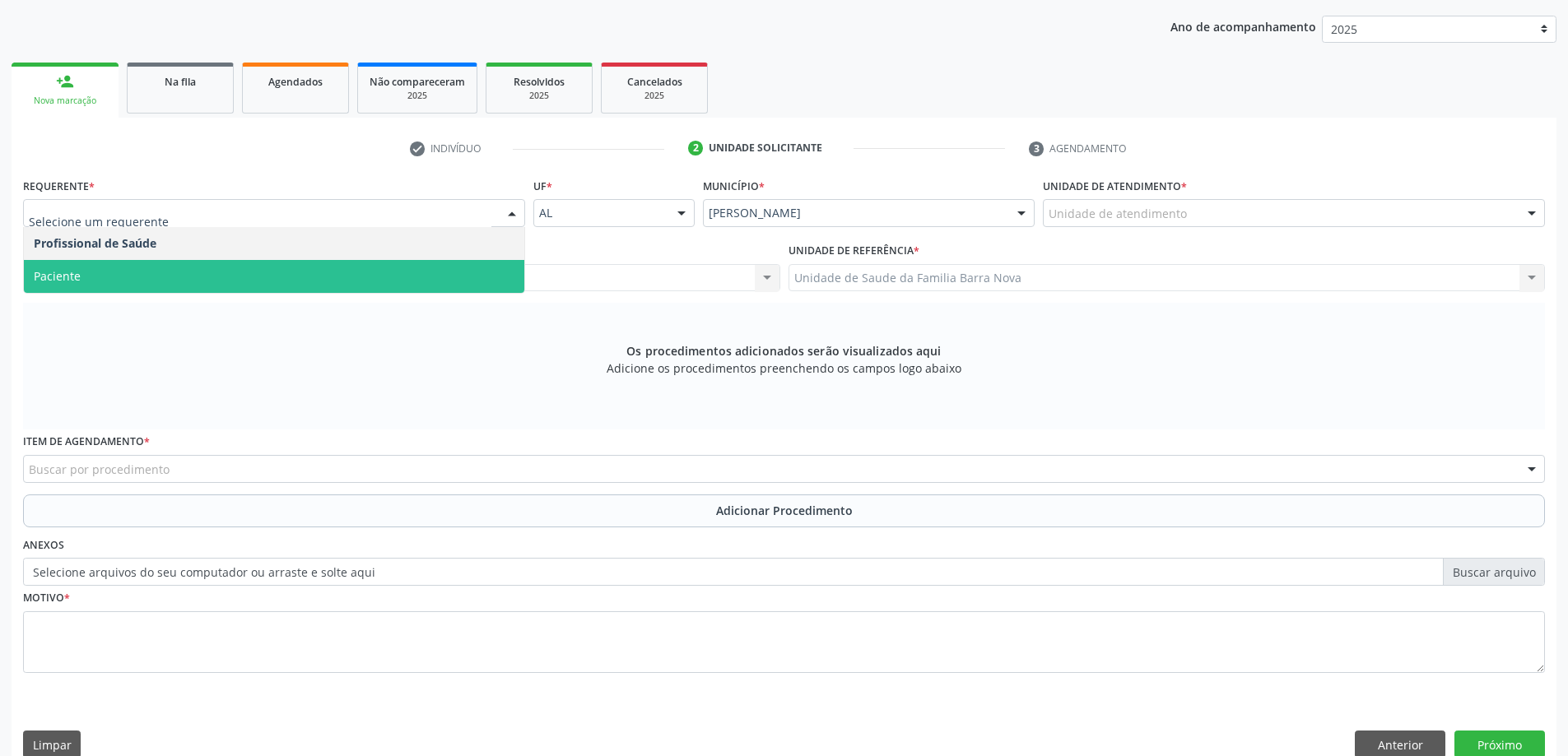
click at [143, 271] on span "Paciente" at bounding box center [274, 276] width 501 height 33
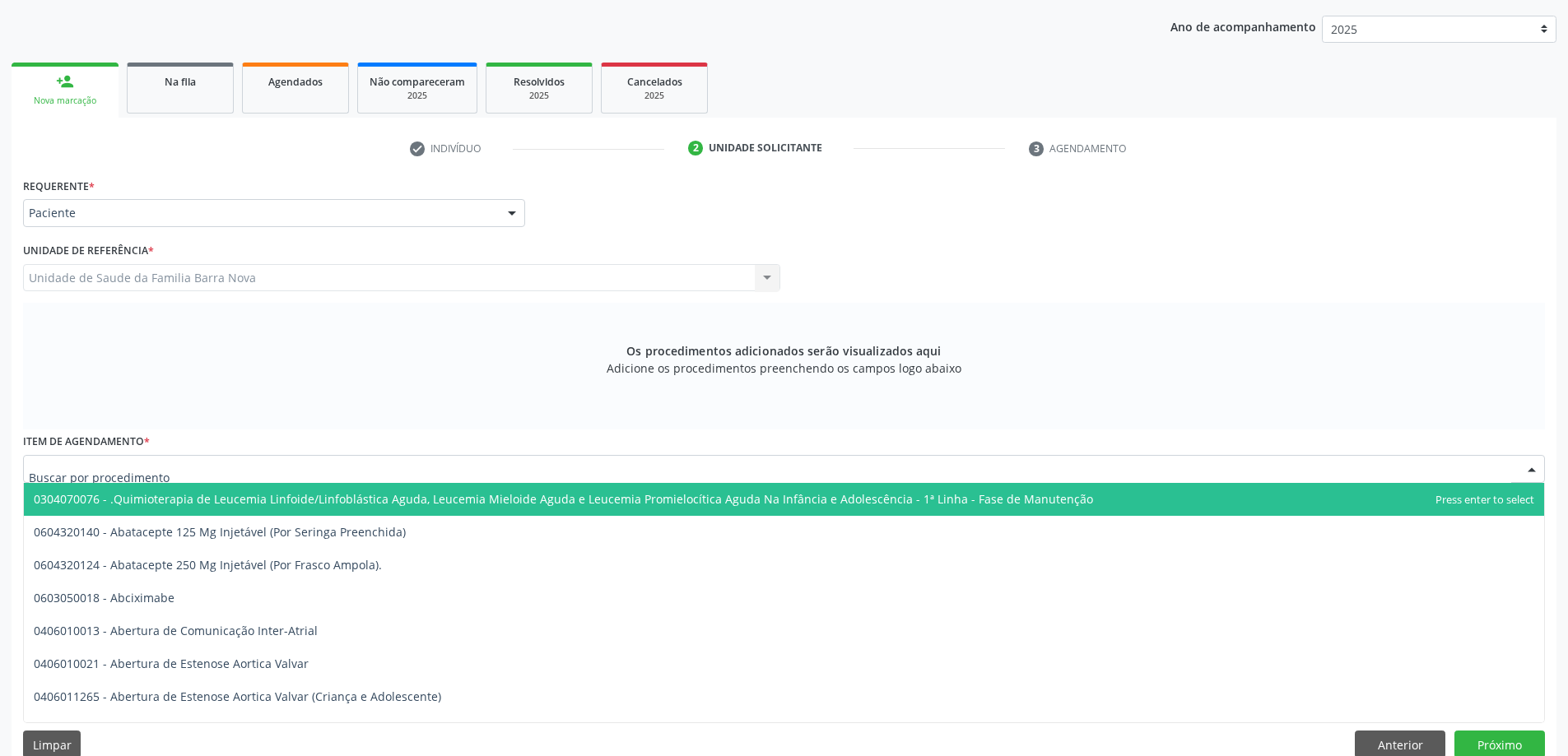
click at [131, 457] on div at bounding box center [784, 469] width 1522 height 28
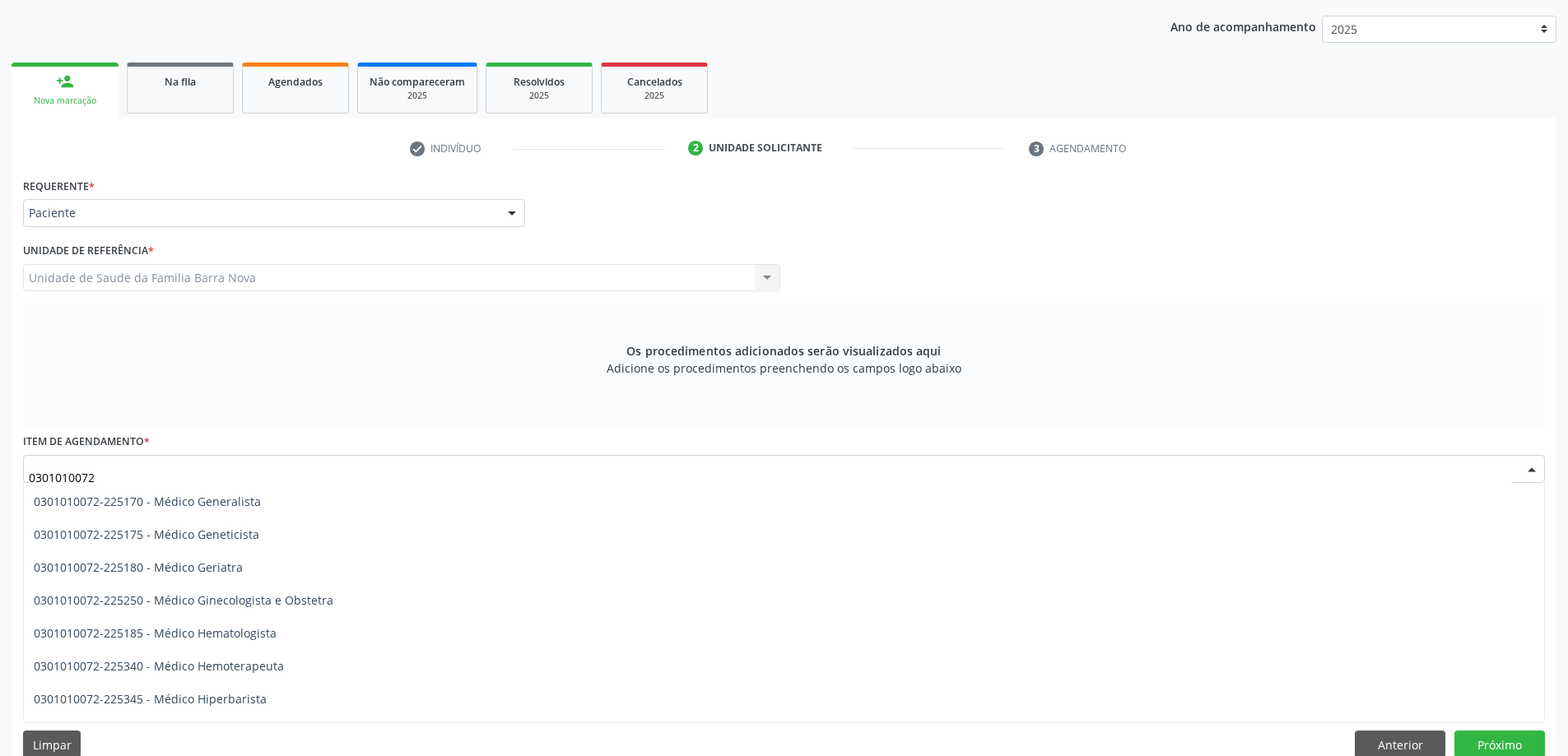
scroll to position [879, 0]
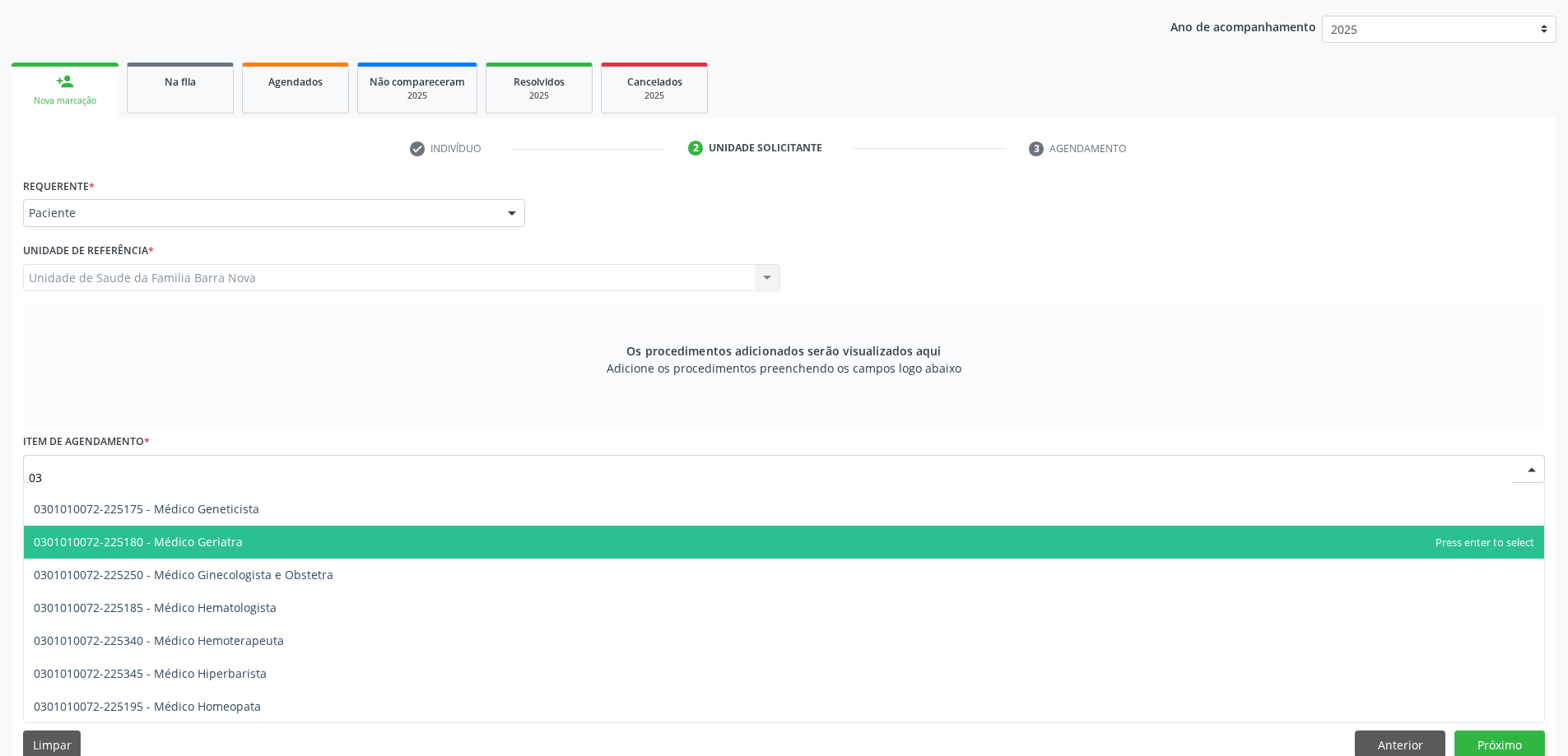
type input "0"
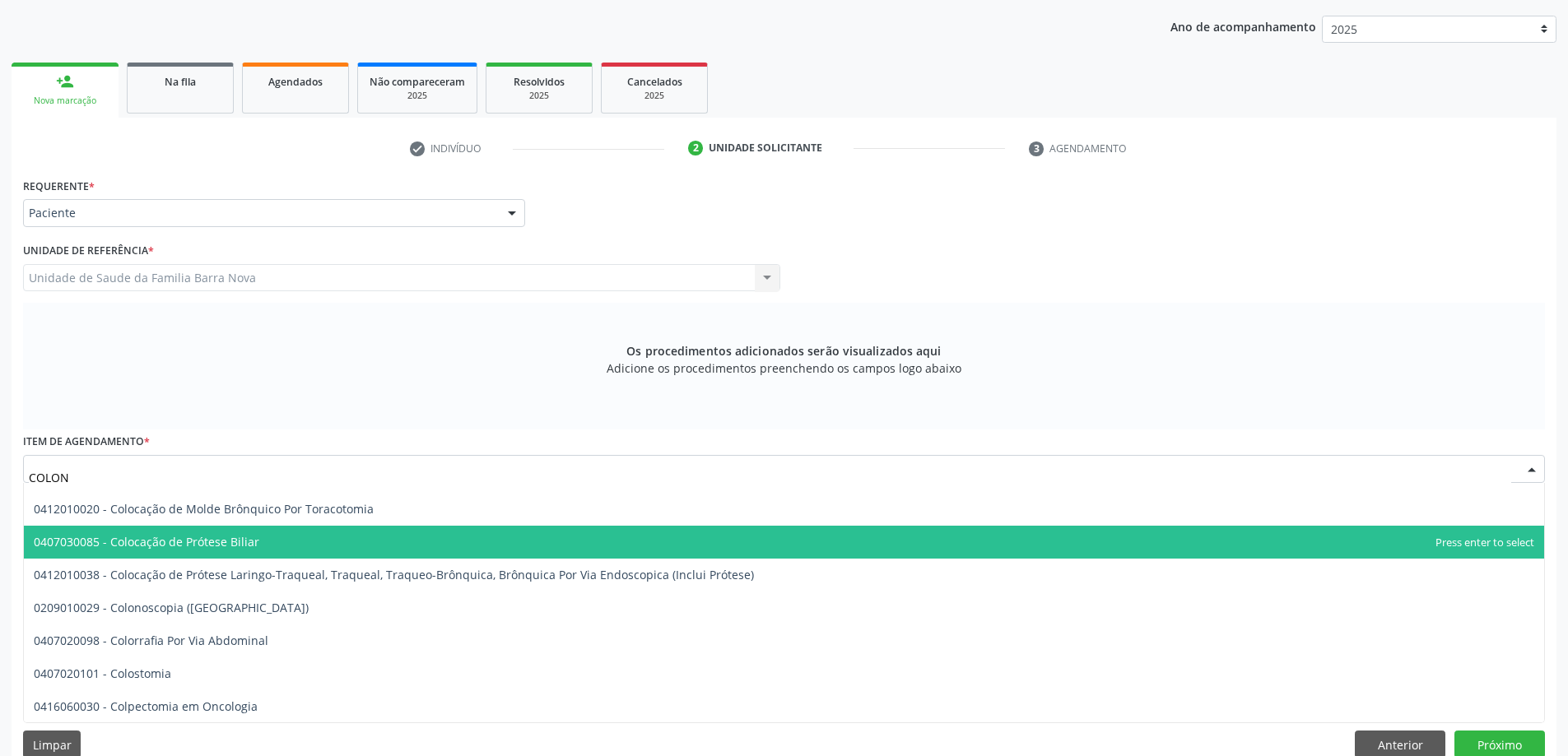
scroll to position [0, 0]
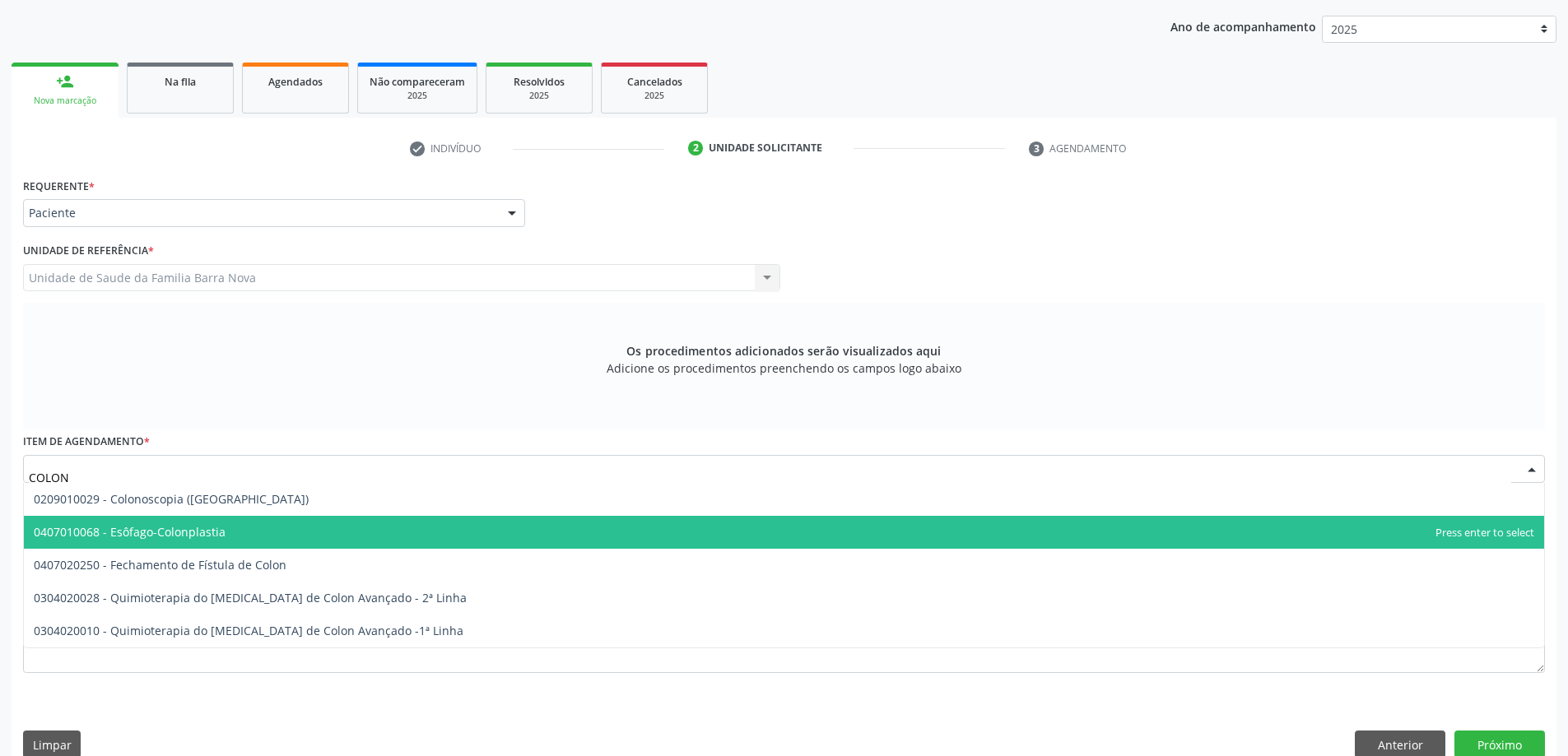
type input "COLONO"
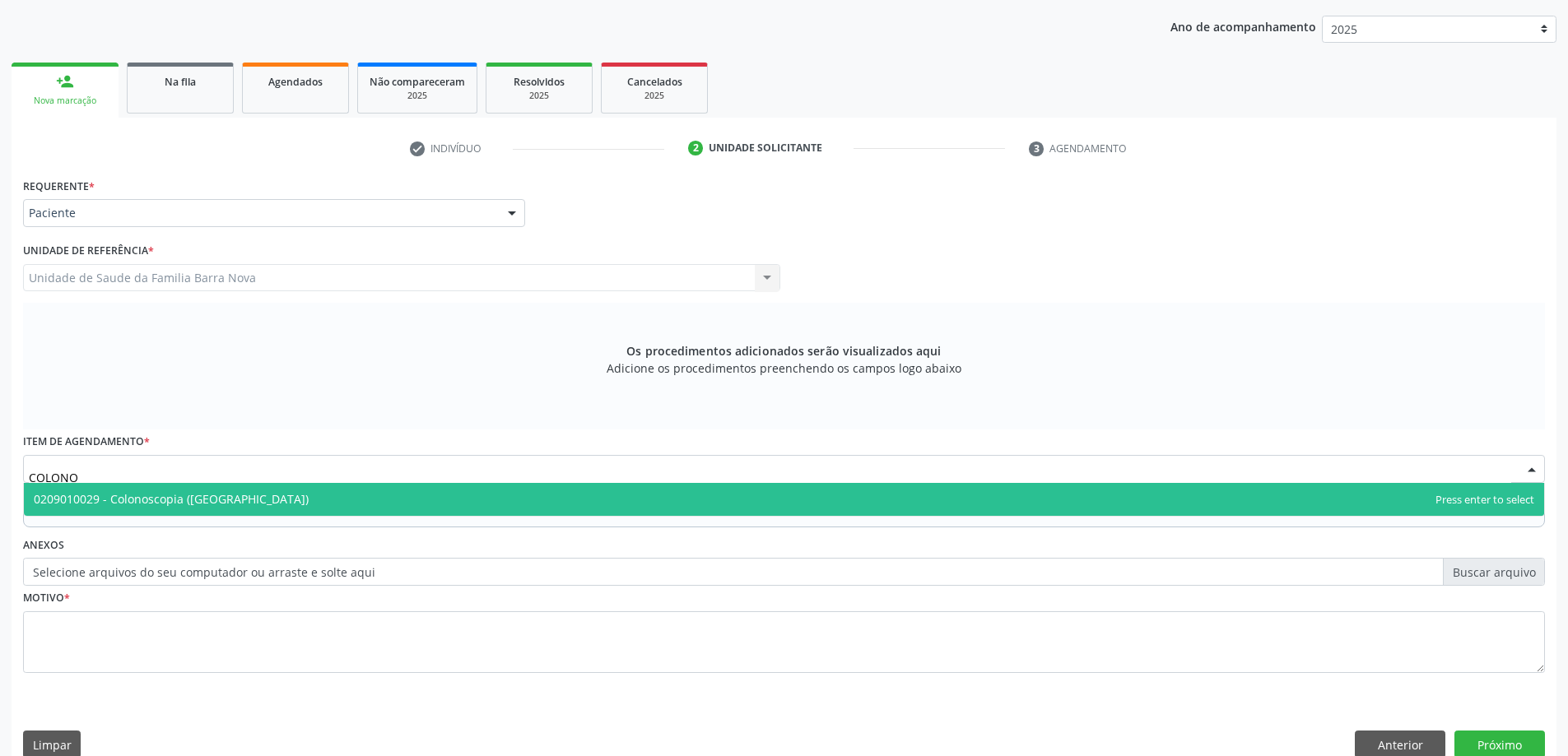
click at [265, 507] on span "0209010029 - Colonoscopia ([GEOGRAPHIC_DATA])" at bounding box center [784, 500] width 1521 height 33
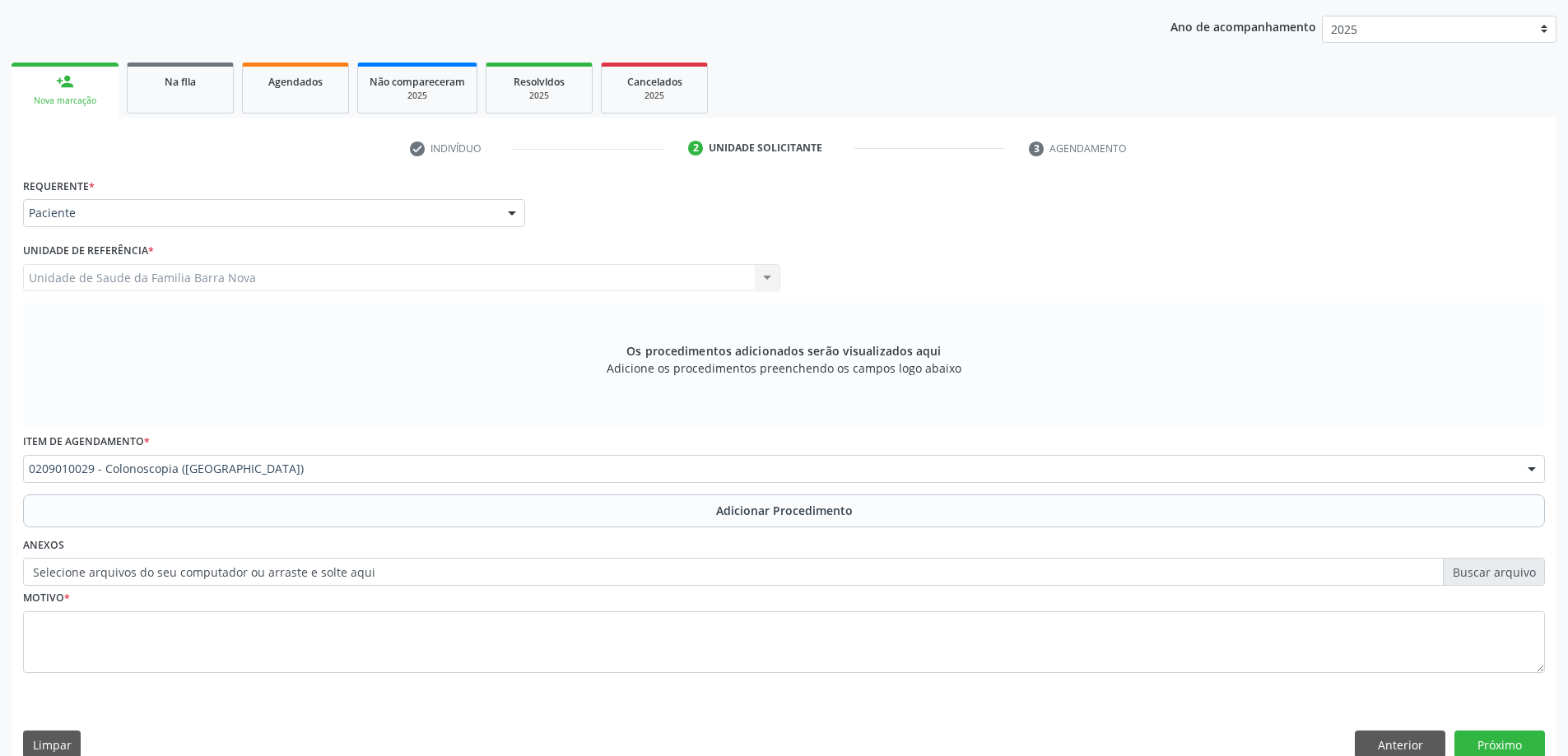
click at [265, 507] on button "Adicionar Procedimento" at bounding box center [784, 511] width 1522 height 33
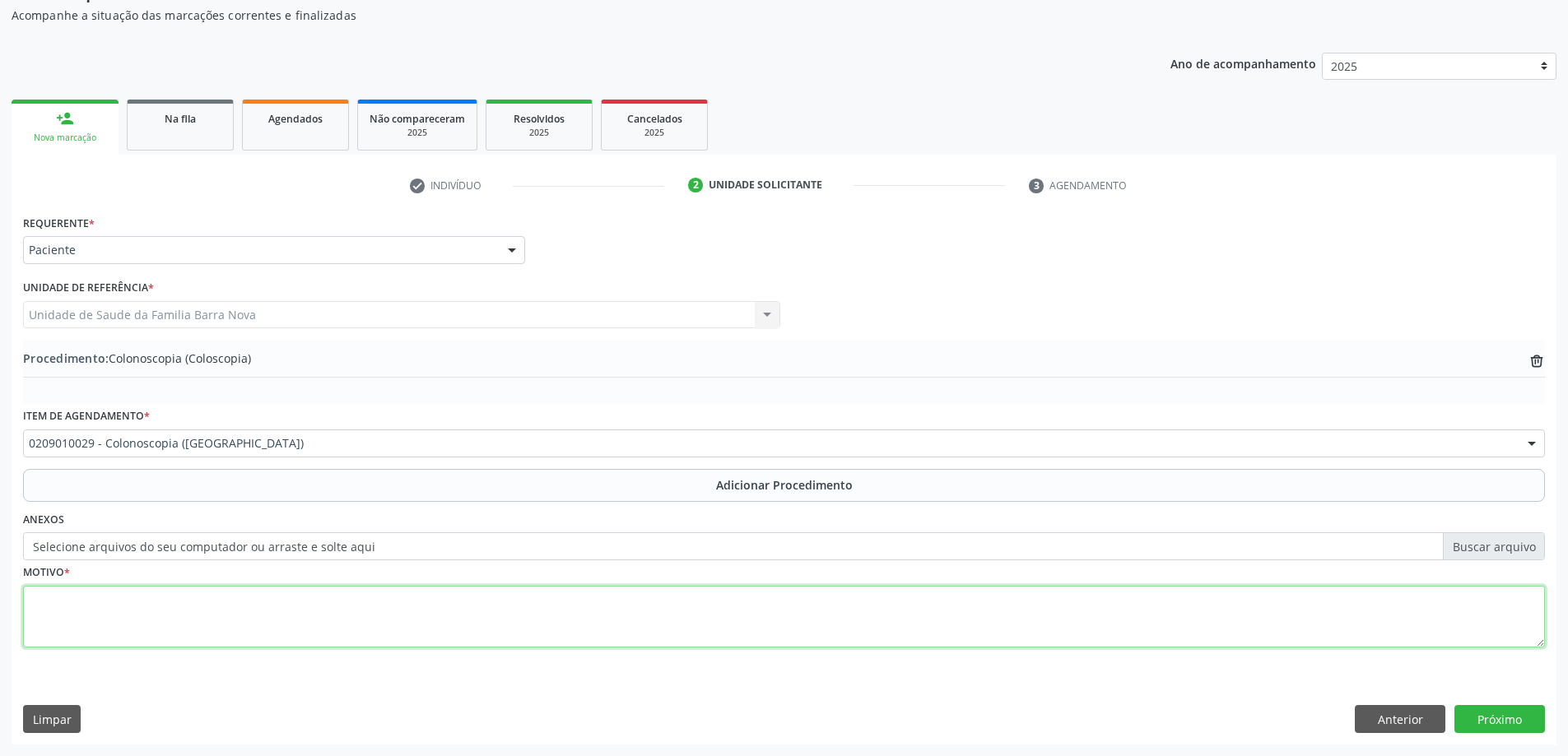
click at [267, 610] on textarea at bounding box center [784, 617] width 1522 height 63
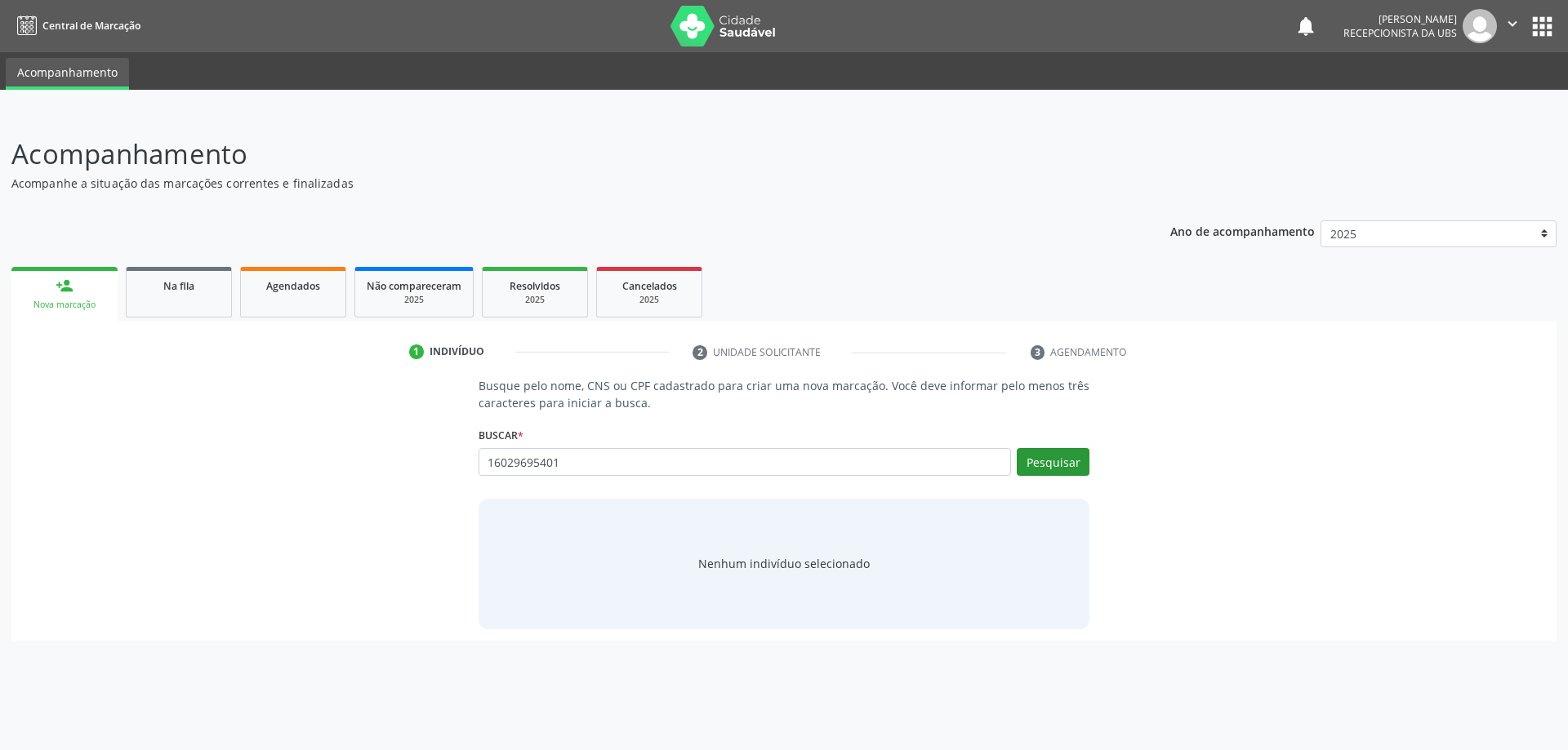
type input "16029695401"
click at [1059, 456] on button "Pesquisar" at bounding box center [1053, 461] width 73 height 28
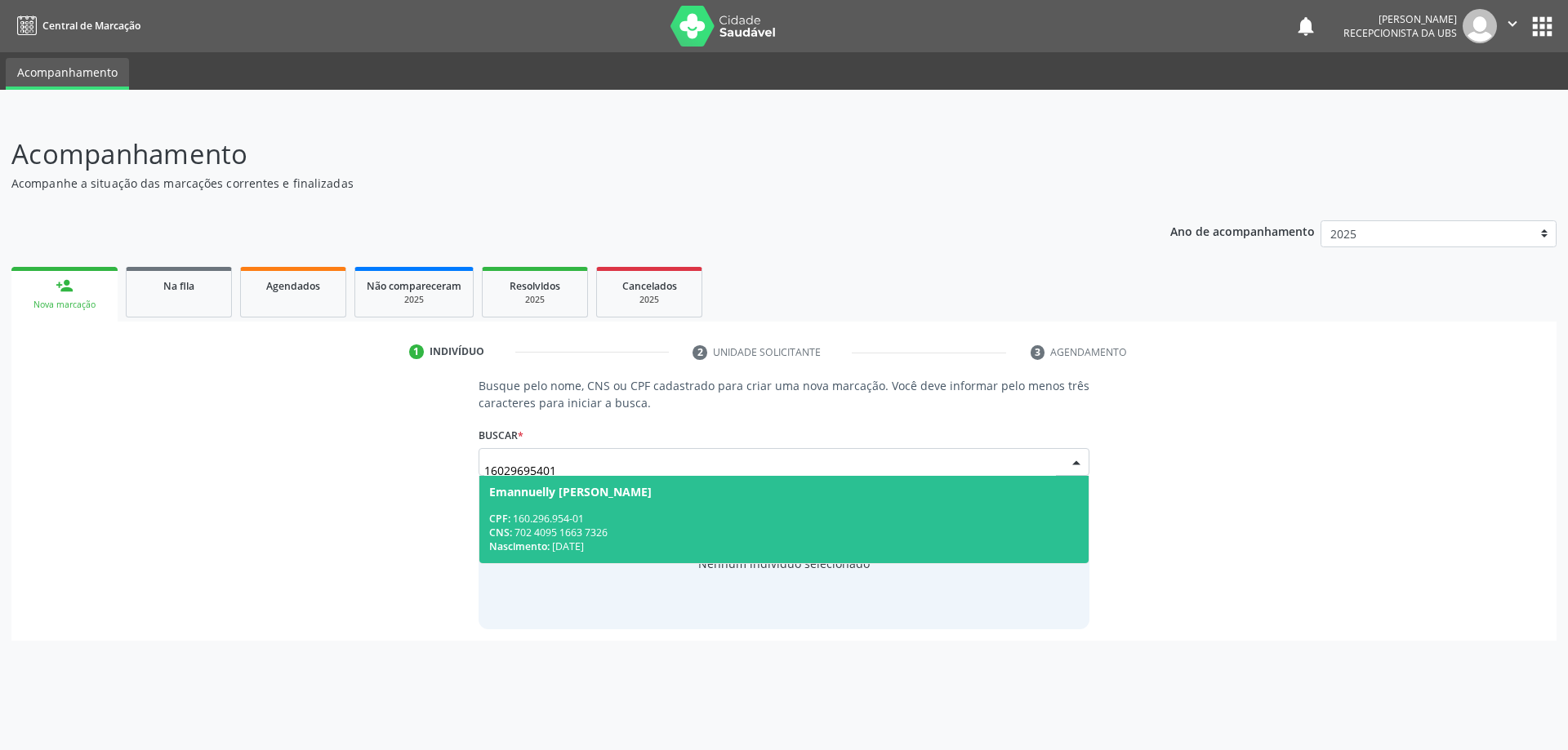
click at [721, 533] on div "CNS: 702 4095 1663 7326" at bounding box center [784, 532] width 591 height 14
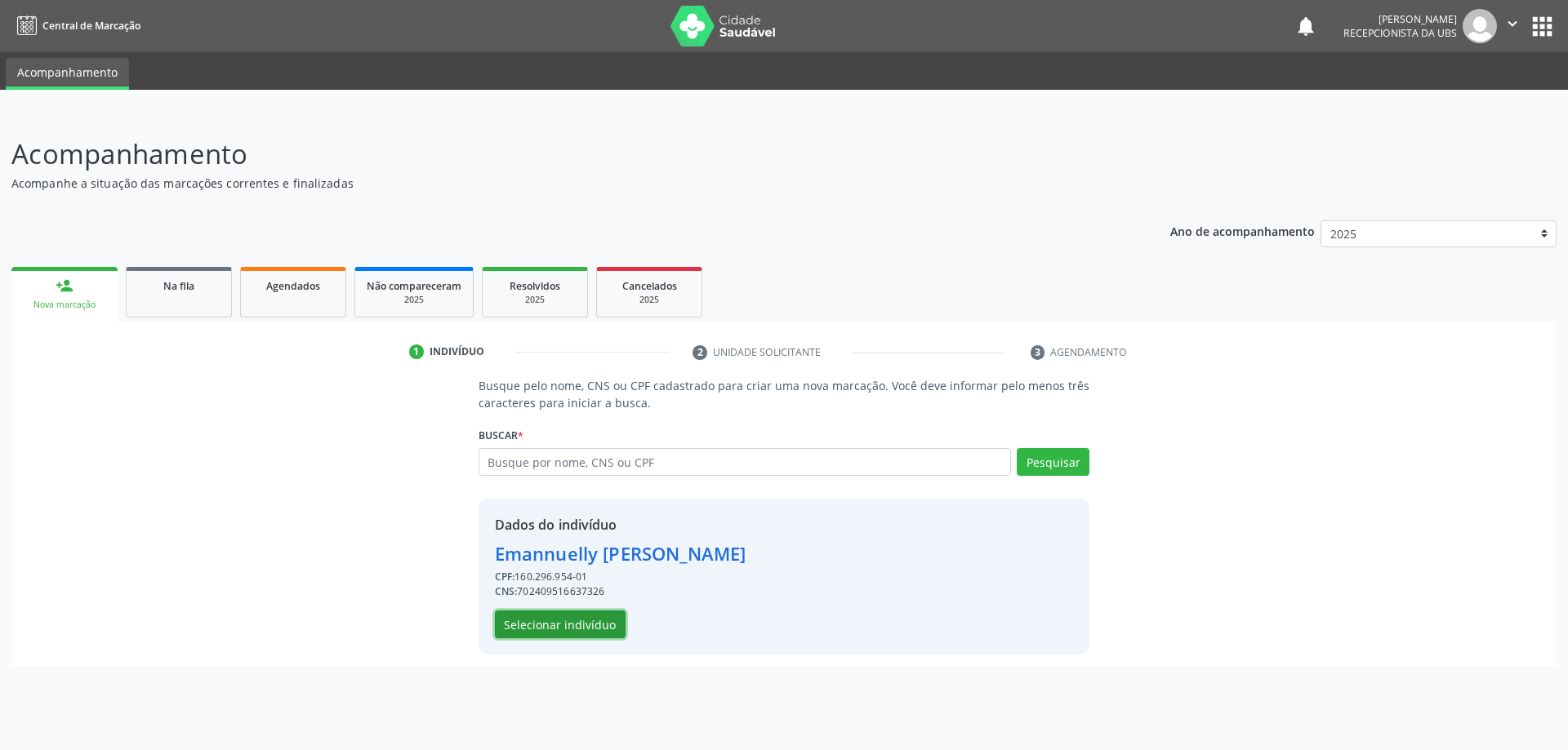
click at [565, 627] on button "Selecionar indivíduo" at bounding box center [560, 624] width 131 height 28
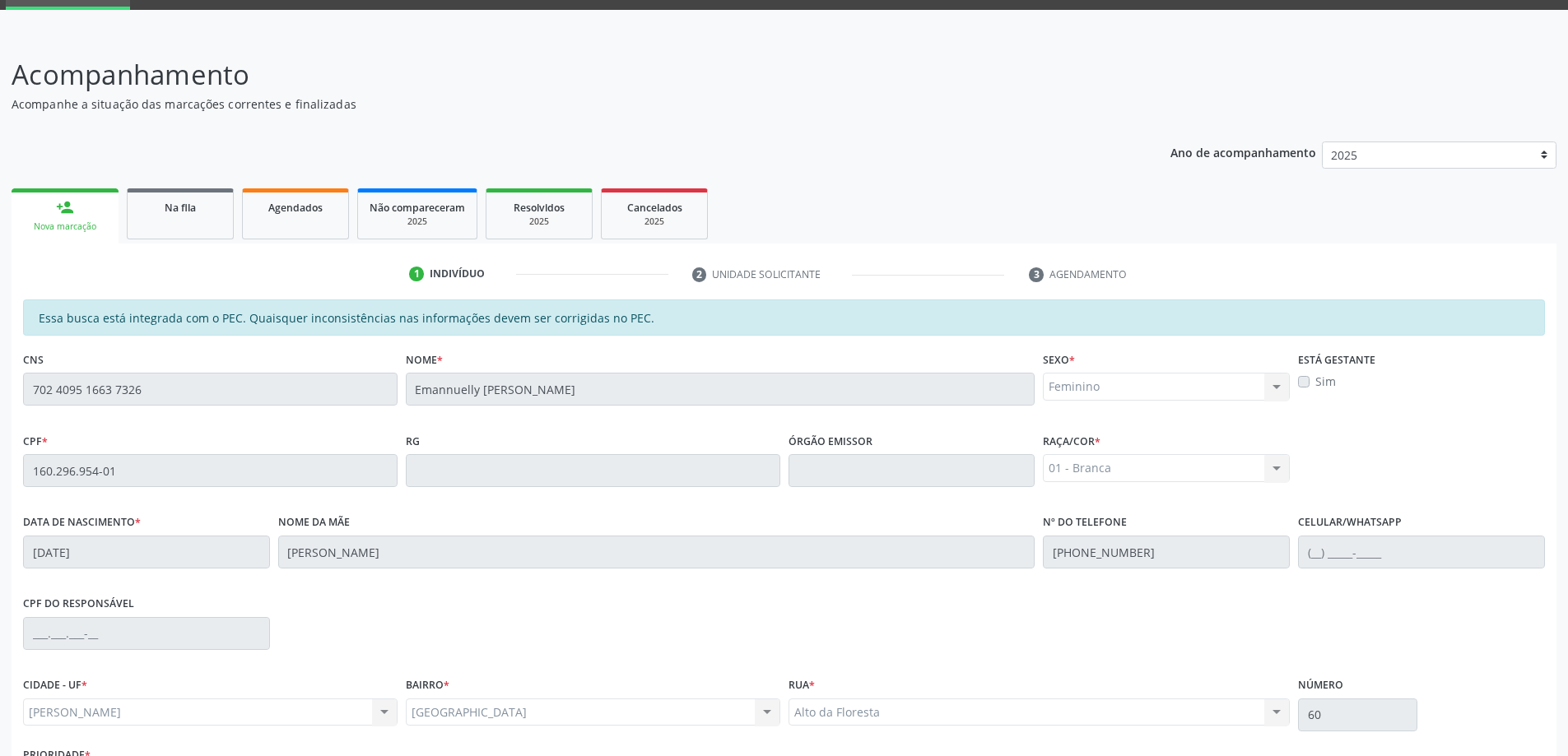
scroll to position [207, 0]
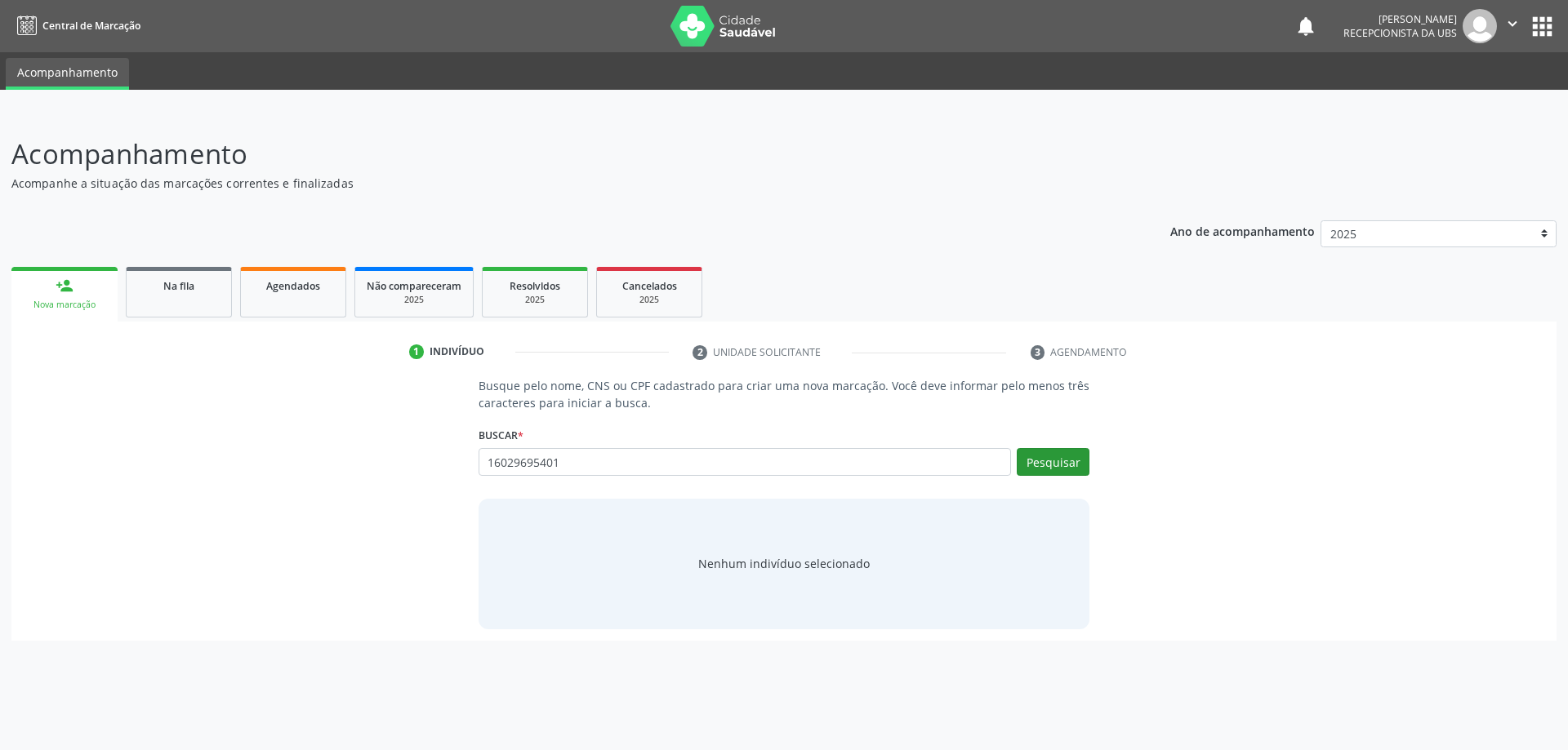
type input "16029695401"
click at [1063, 458] on button "Pesquisar" at bounding box center [1053, 461] width 73 height 28
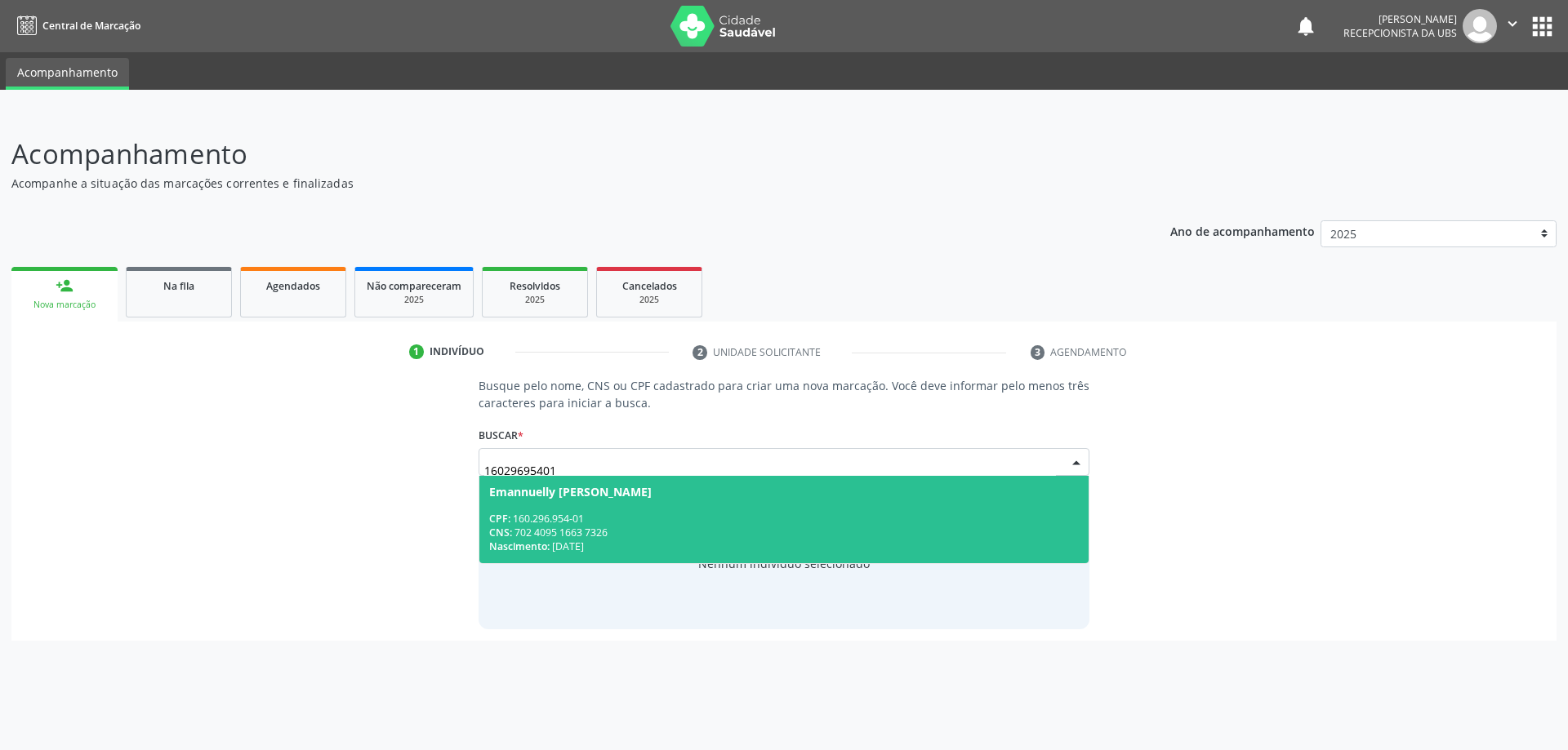
click at [744, 519] on div "CPF: 160.296.954-01" at bounding box center [784, 519] width 591 height 14
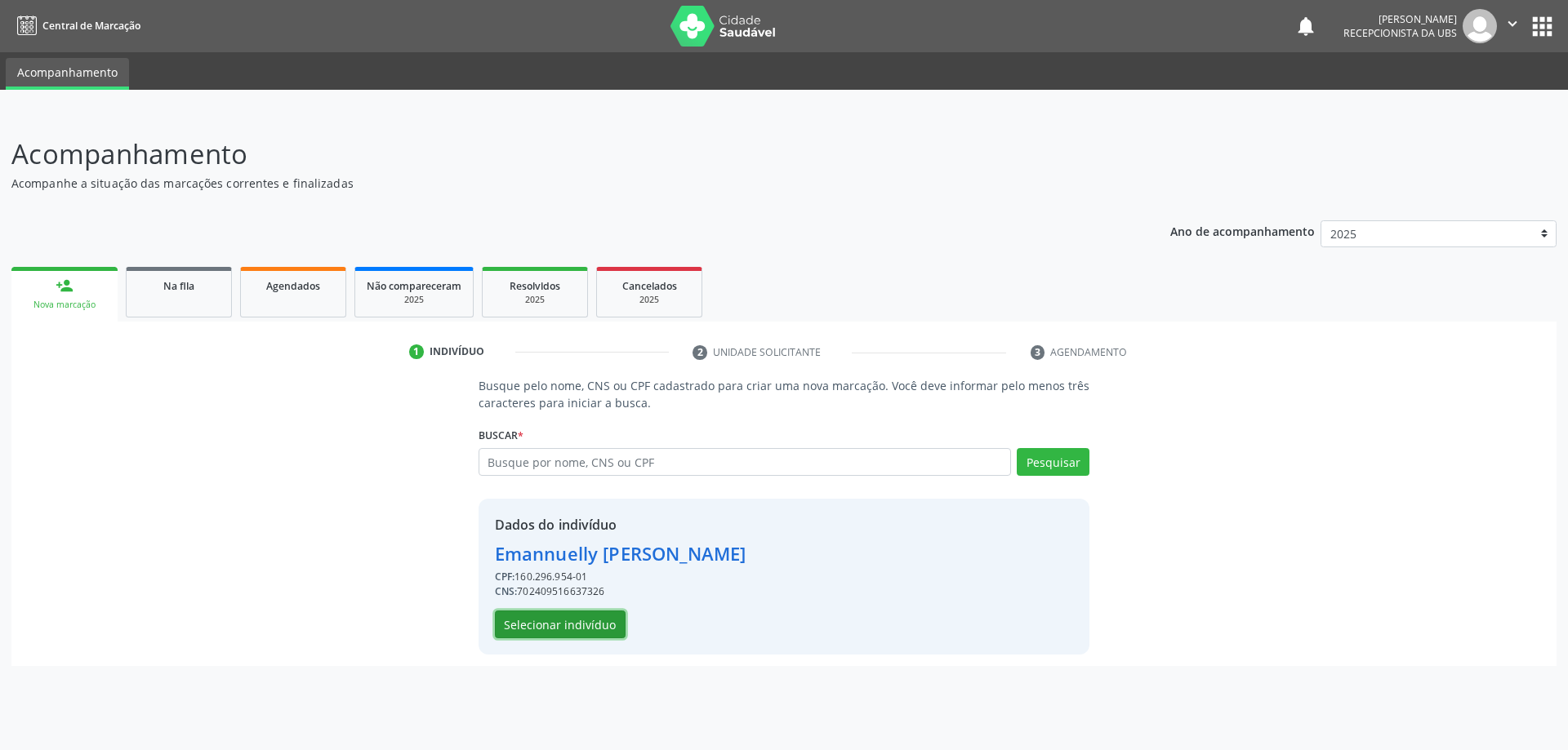
click at [601, 623] on button "Selecionar indivíduo" at bounding box center [560, 624] width 131 height 28
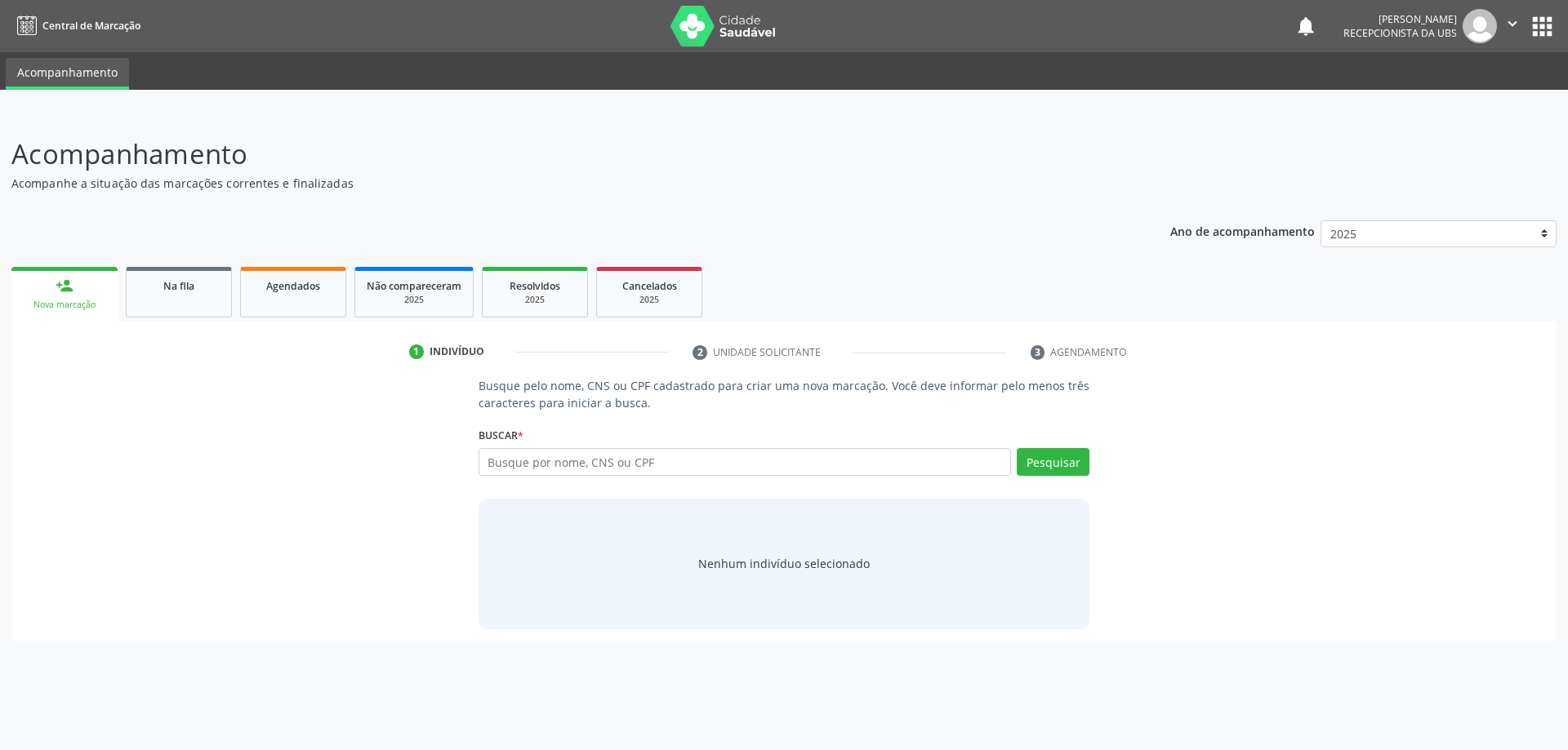
click at [585, 467] on input "text" at bounding box center [745, 461] width 533 height 28
type input "16029695401"
click at [1054, 466] on button "Pesquisar" at bounding box center [1053, 461] width 73 height 28
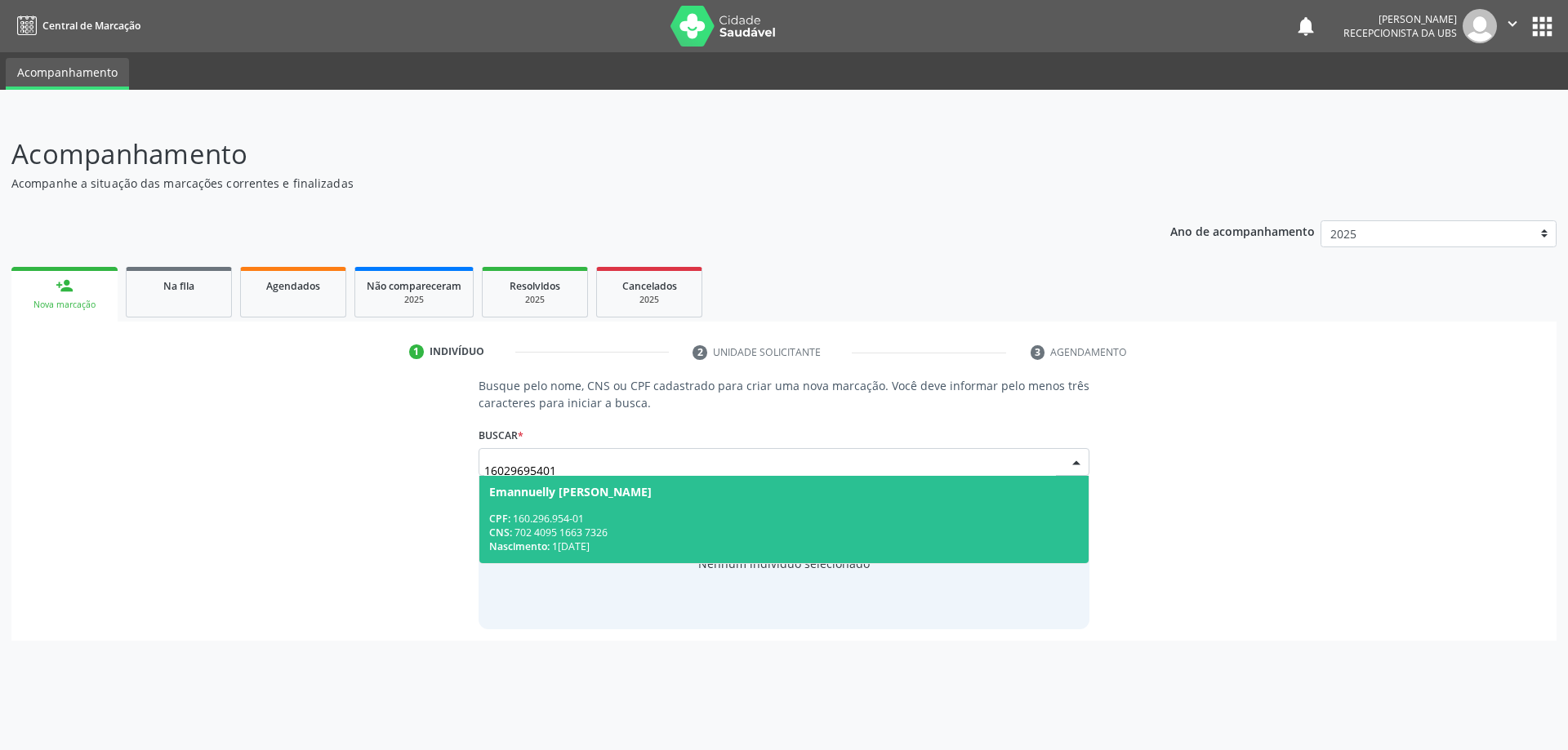
click at [652, 492] on div "Emannuelly [PERSON_NAME]" at bounding box center [570, 493] width 162 height 13
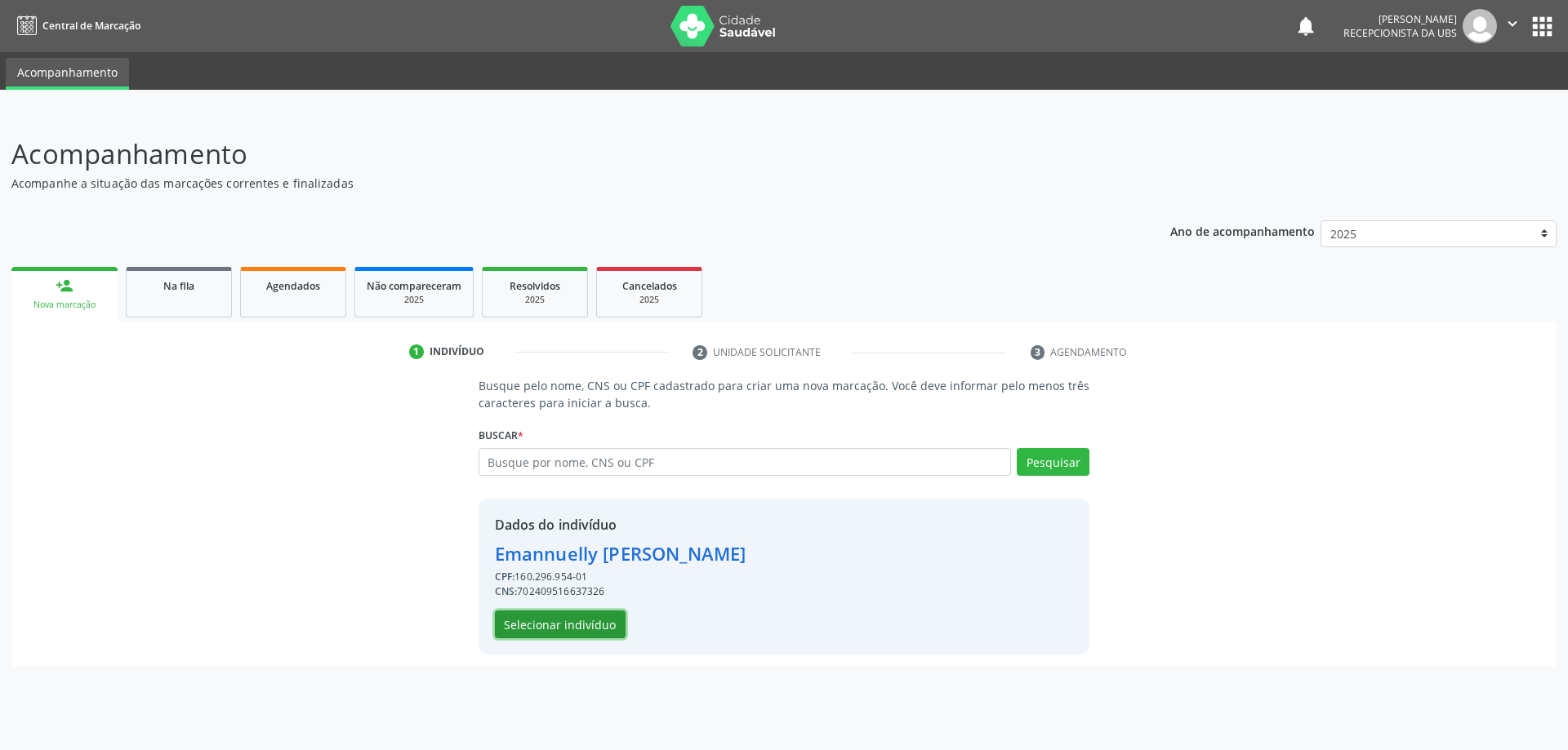
click at [592, 627] on button "Selecionar indivíduo" at bounding box center [560, 624] width 131 height 28
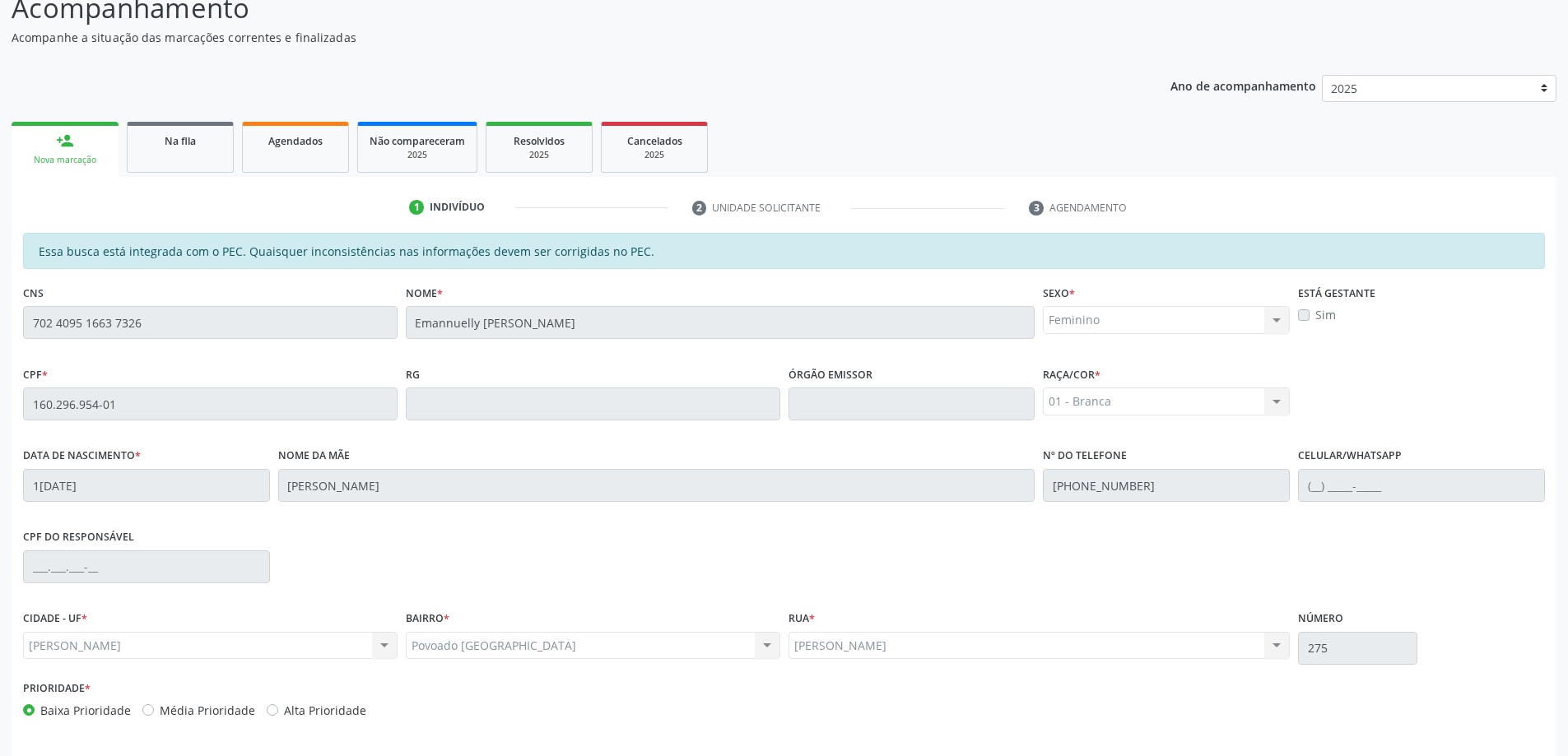
scroll to position [207, 0]
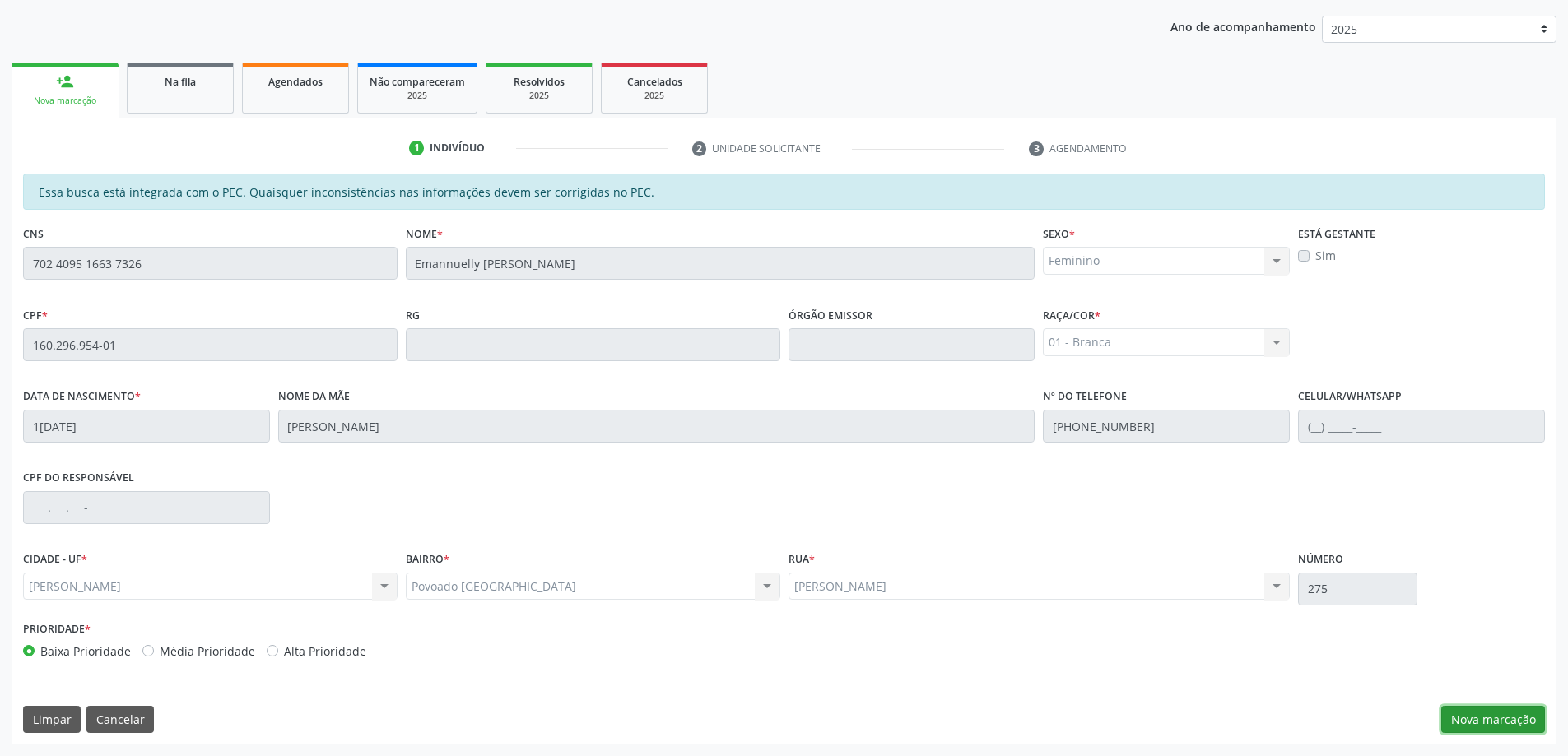
click at [1479, 723] on button "Nova marcação" at bounding box center [1494, 719] width 104 height 28
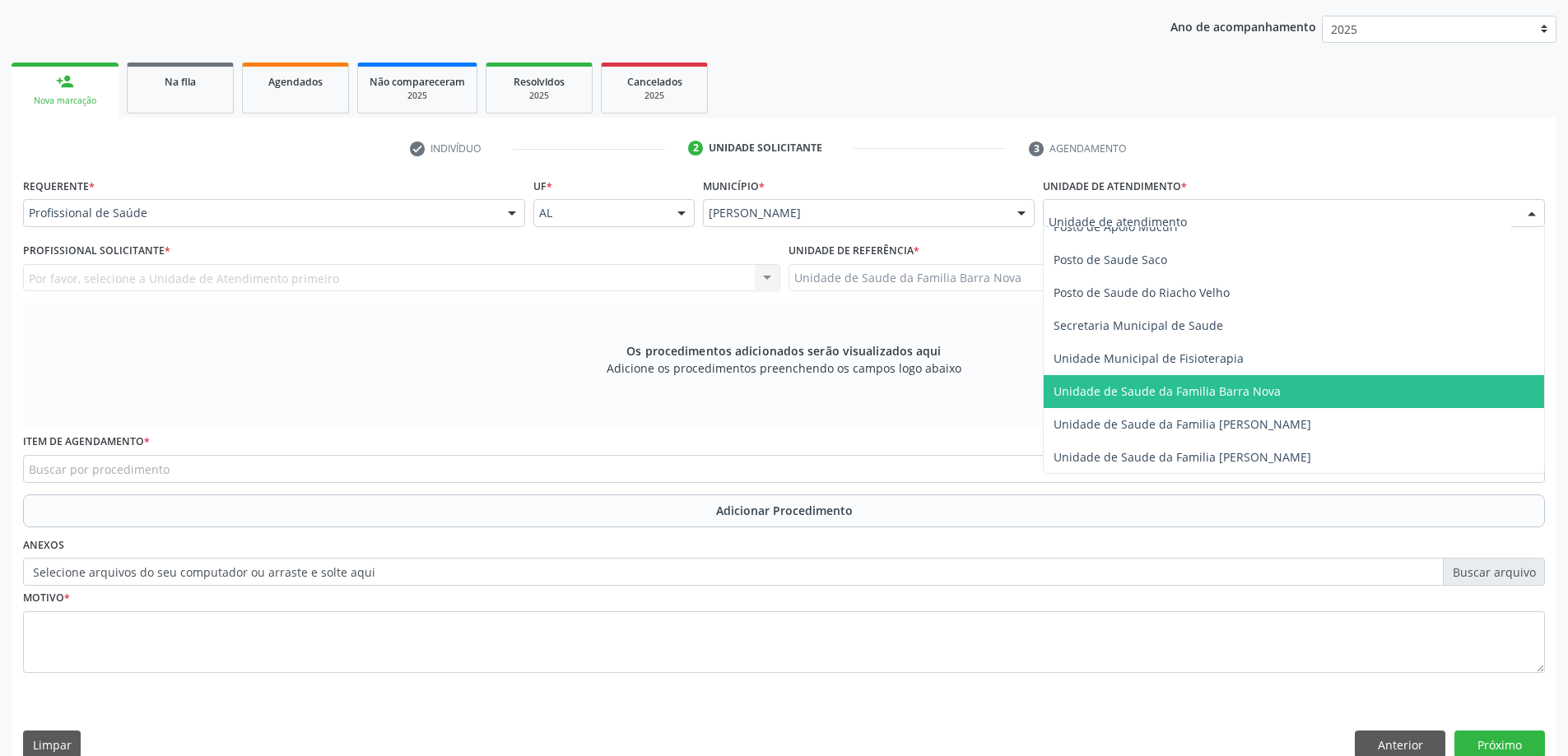
scroll to position [823, 0]
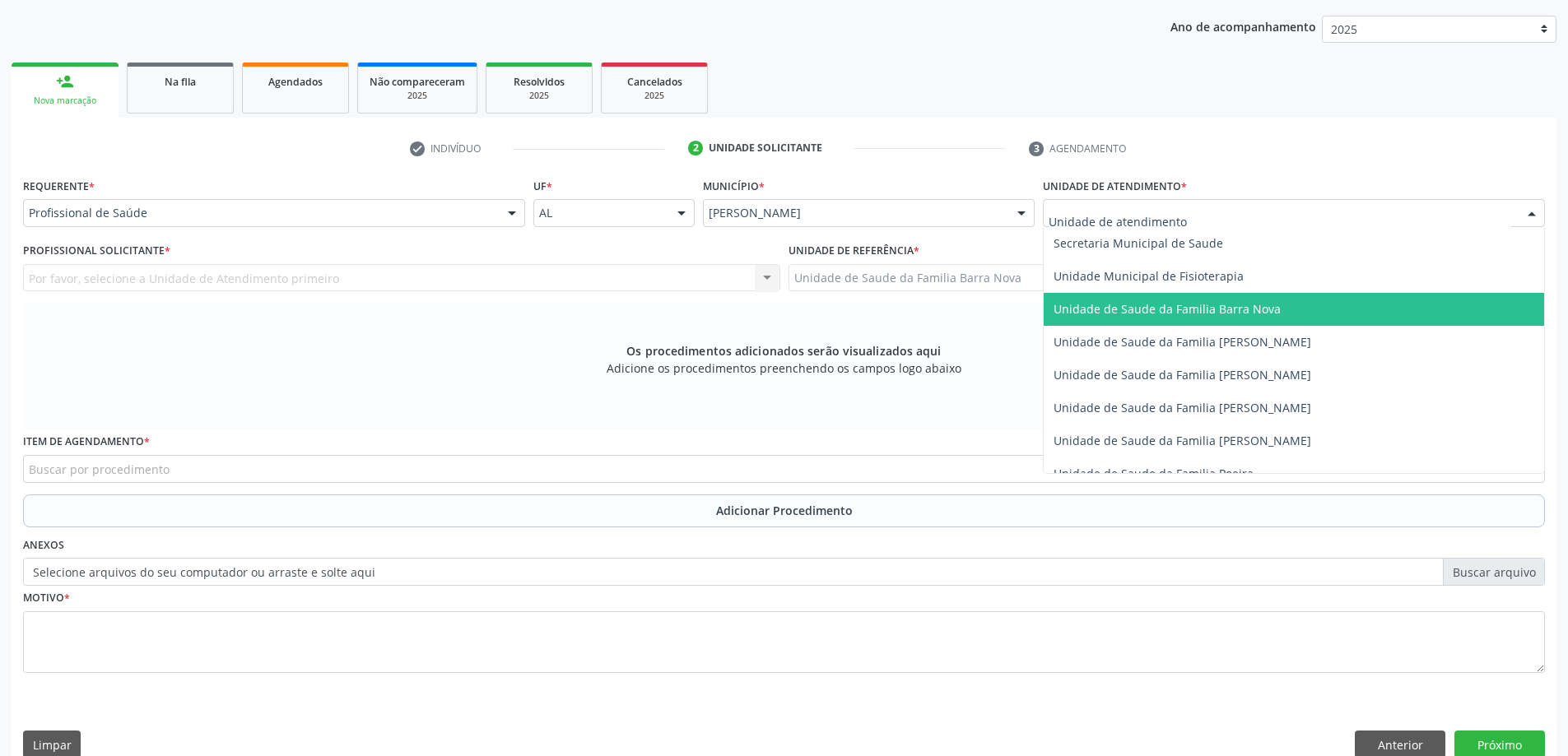
click at [1229, 318] on span "Unidade de Saude da Familia Barra Nova" at bounding box center [1294, 309] width 501 height 33
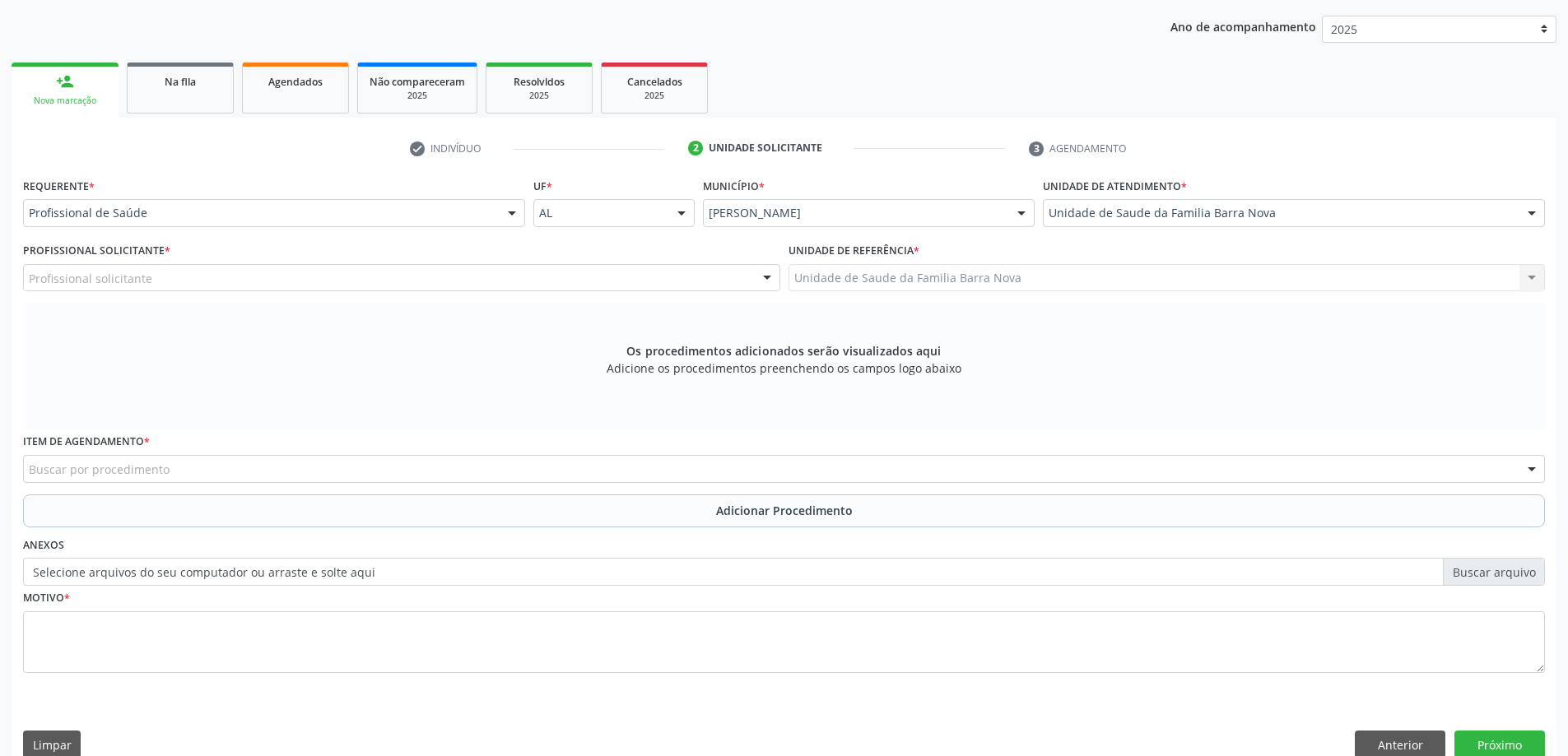
click at [502, 331] on div "Os procedimentos adicionados serão visualizados aqui Adicione os procedimentos …" at bounding box center [784, 367] width 1522 height 127
click at [483, 278] on div "Profissional solicitante" at bounding box center [402, 277] width 757 height 28
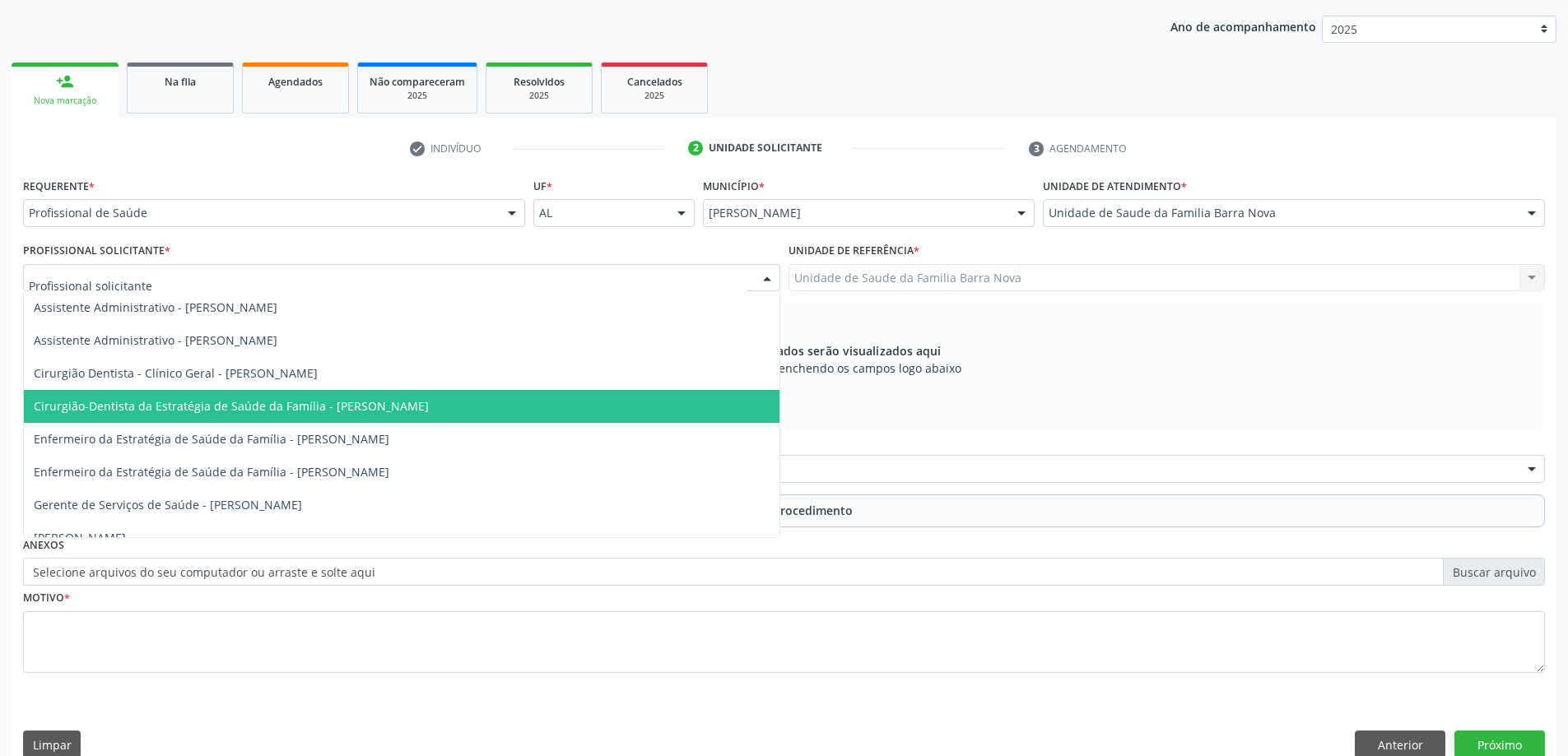
click at [429, 403] on span "Cirurgião-Dentista da Estratégia de Saúde da Família - [PERSON_NAME]" at bounding box center [231, 406] width 395 height 15
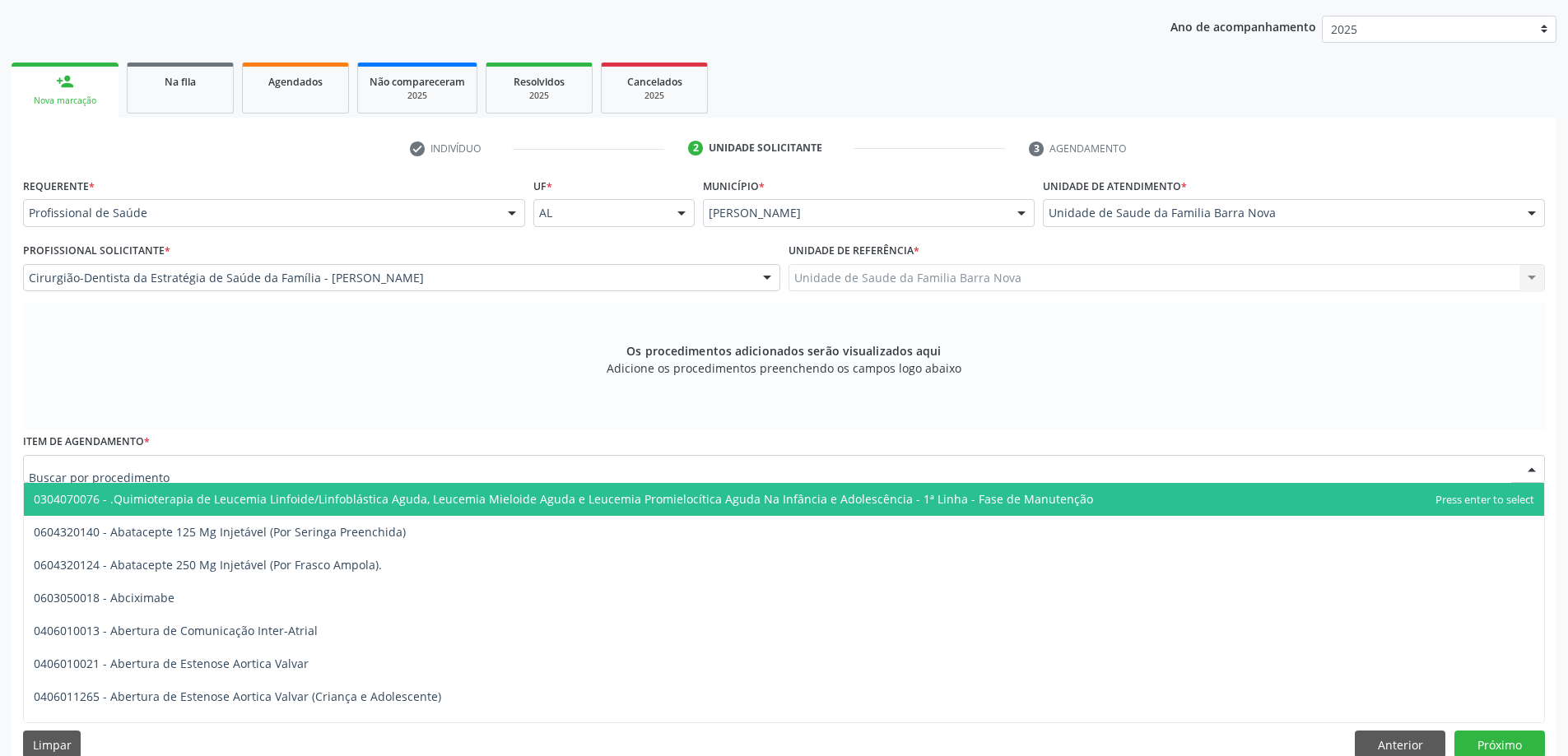
click at [509, 480] on div at bounding box center [784, 469] width 1522 height 28
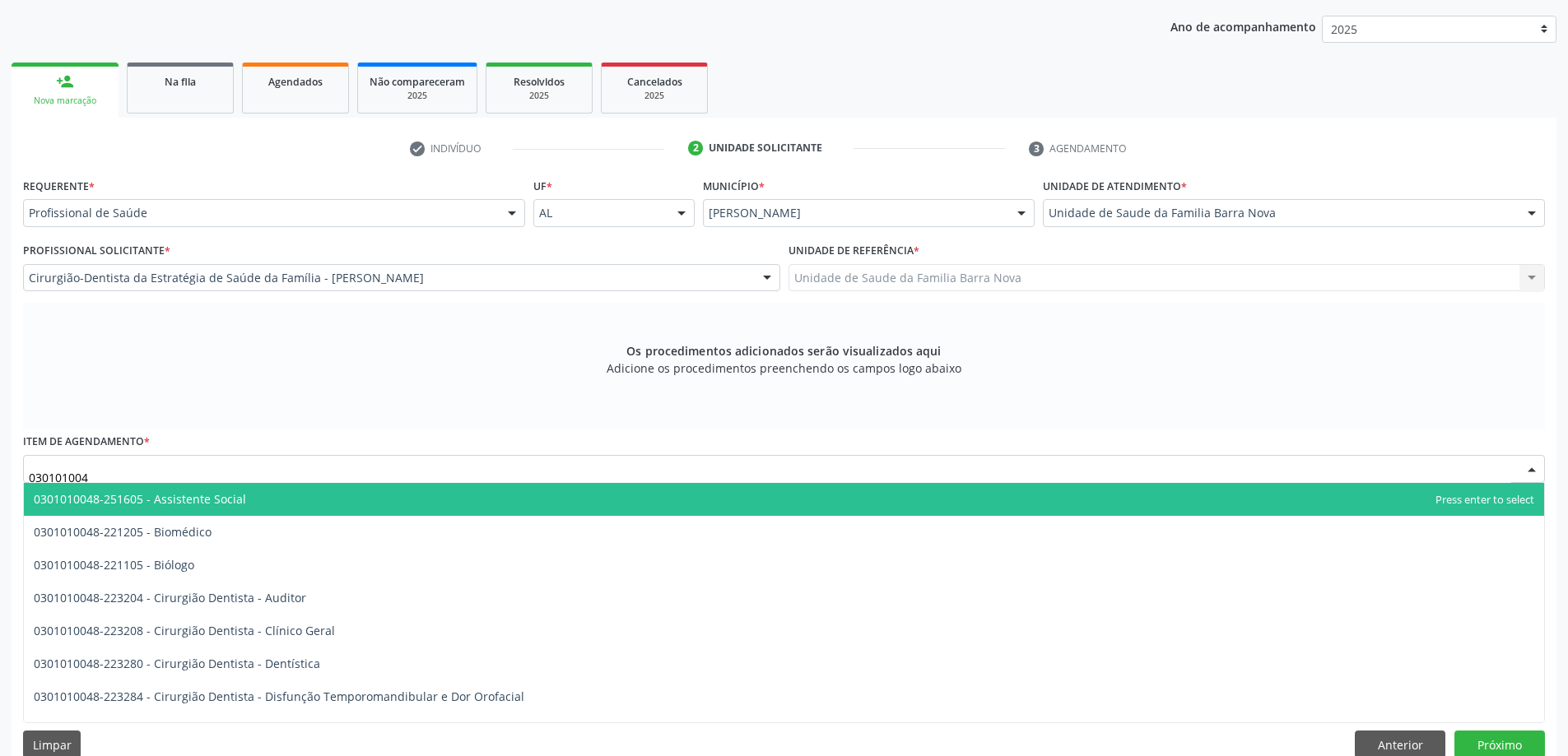
type input "0301010048"
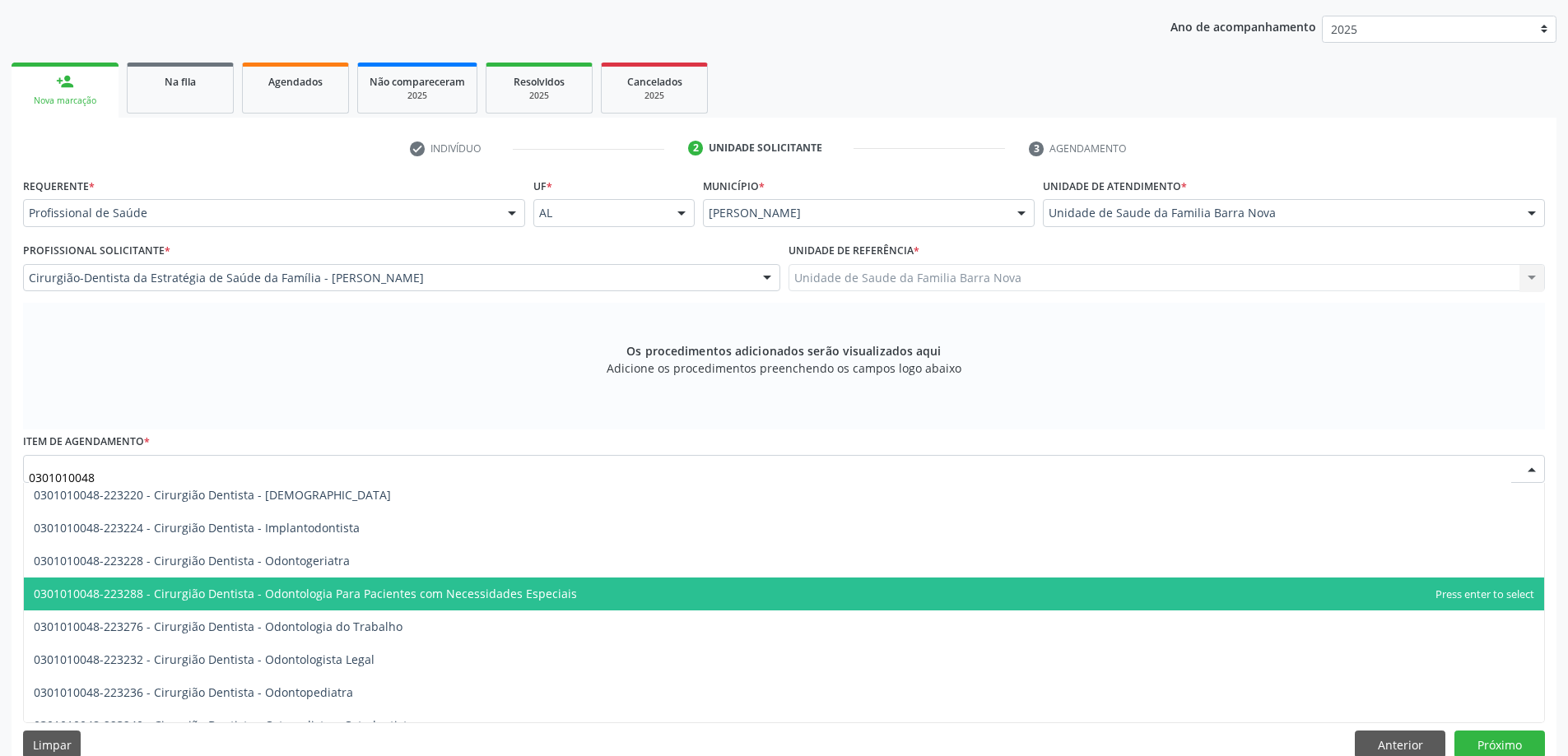
scroll to position [329, 0]
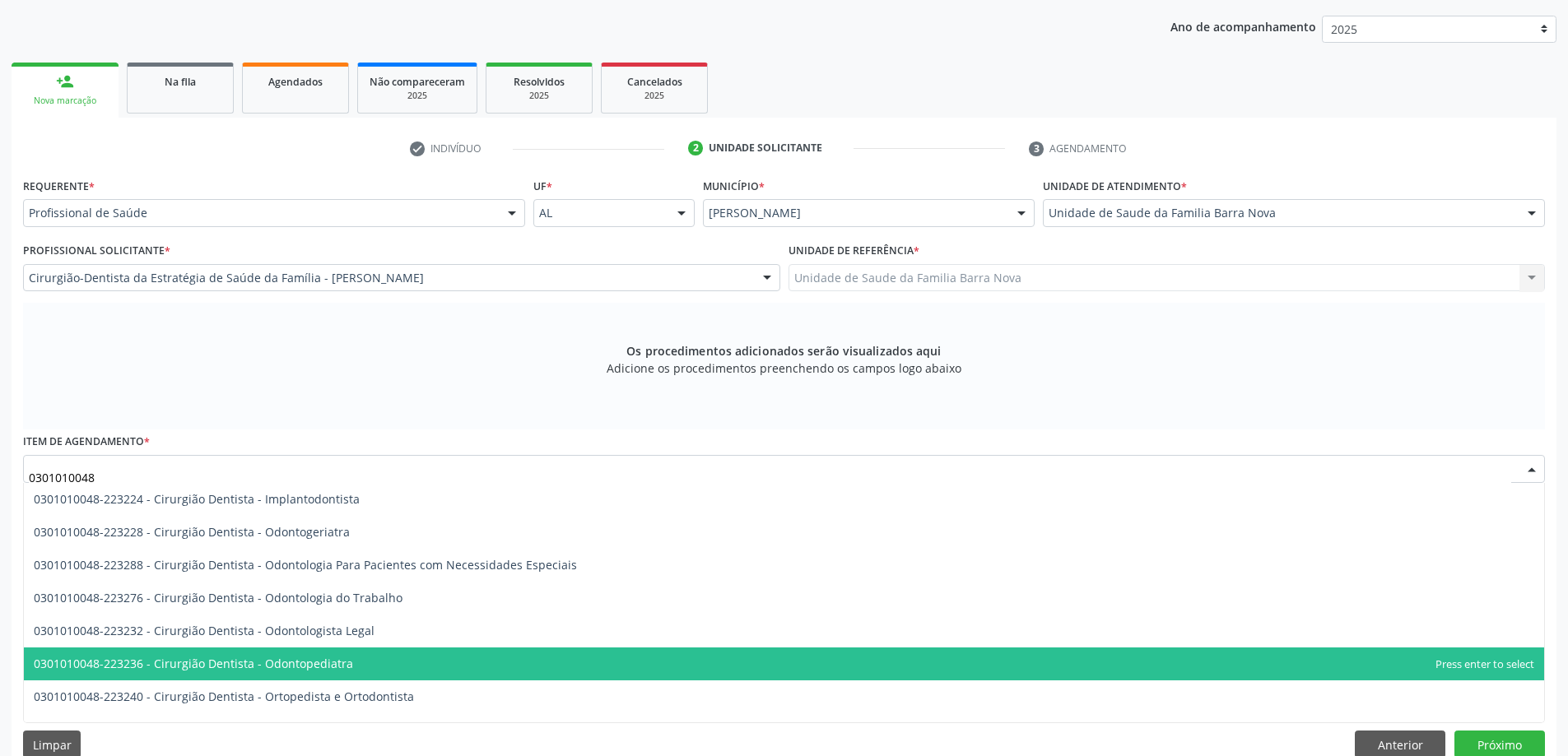
click at [497, 657] on span "0301010048-223236 - Cirurgião Dentista - Odontopediatra" at bounding box center [784, 665] width 1521 height 33
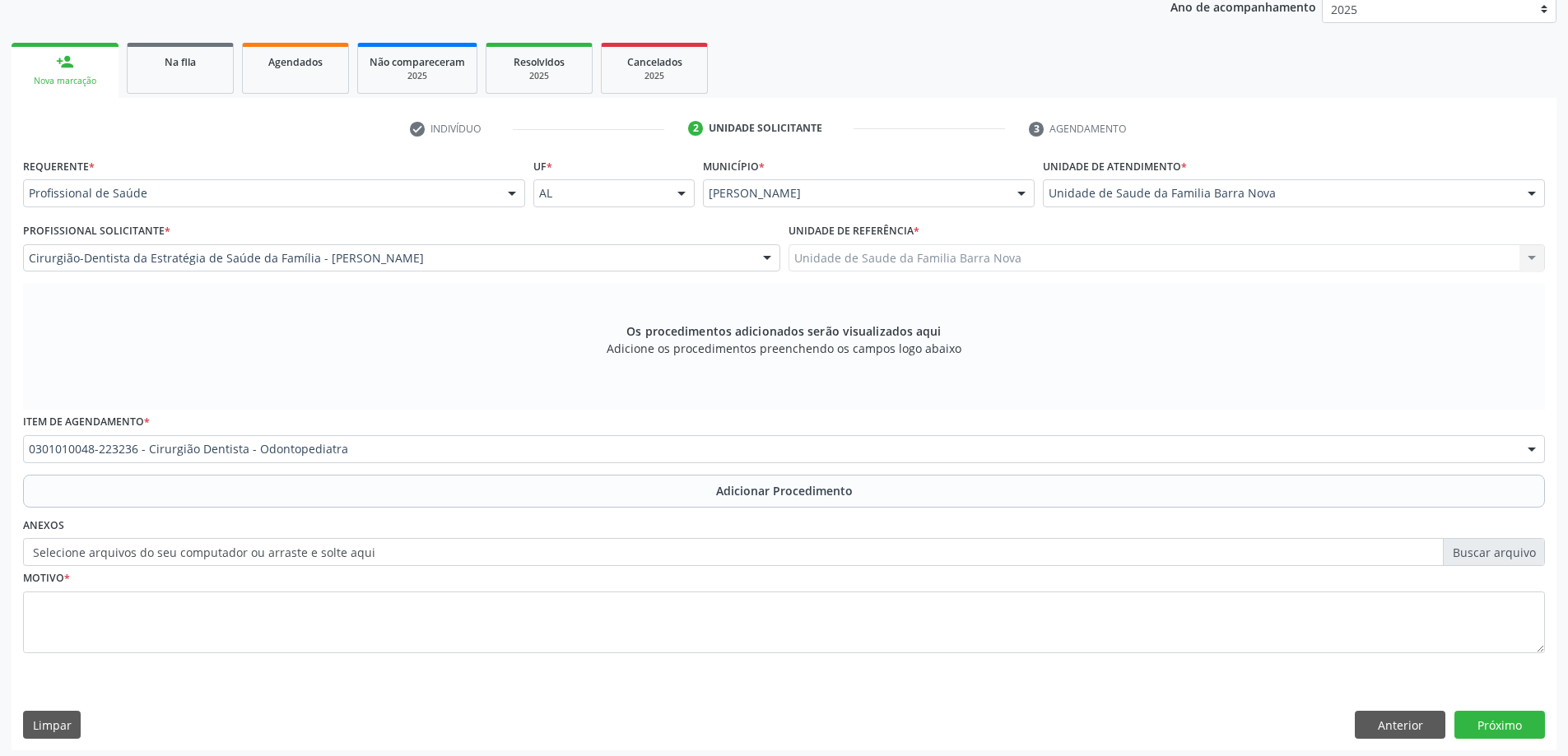
scroll to position [232, 0]
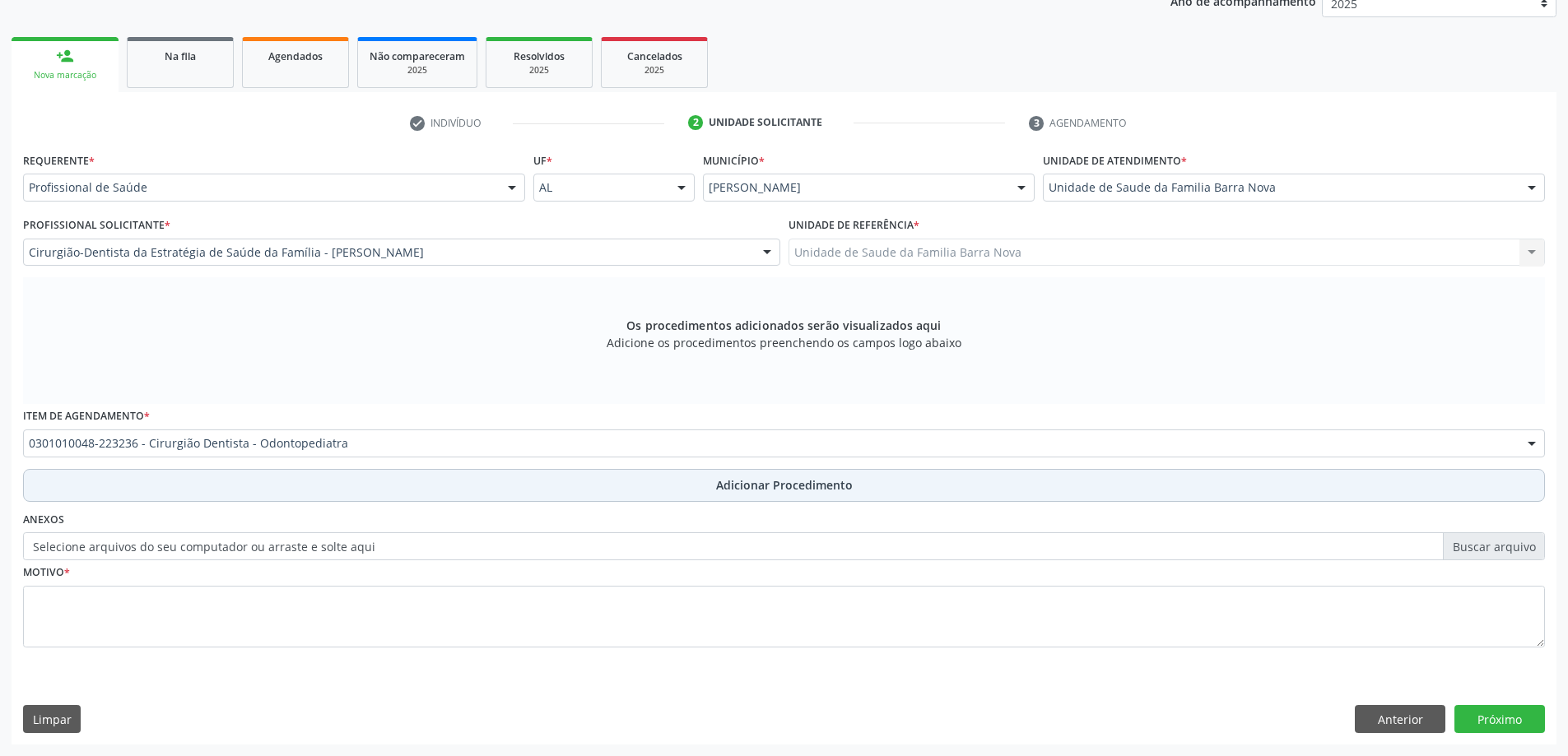
click at [782, 495] on button "Adicionar Procedimento" at bounding box center [784, 485] width 1522 height 33
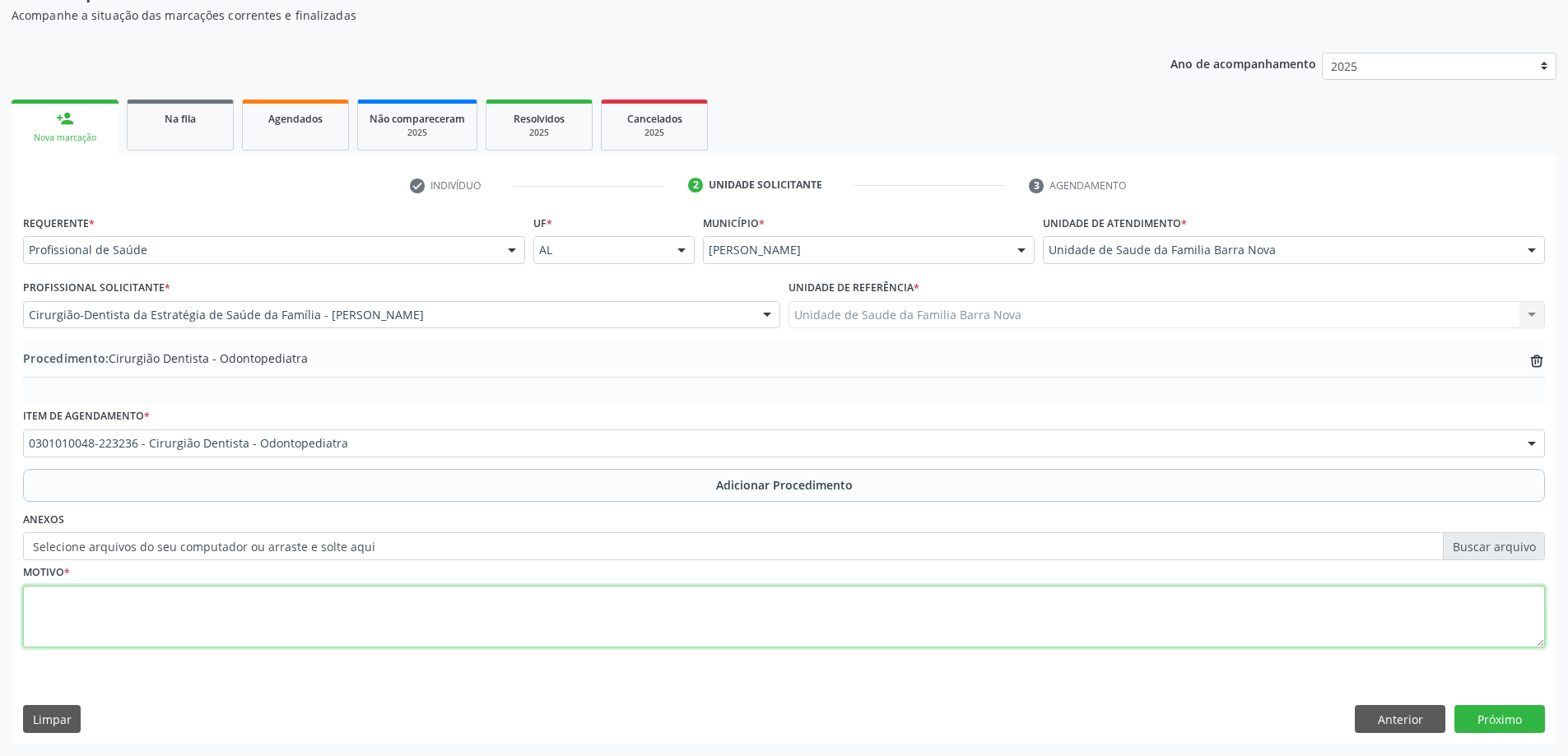
click at [127, 613] on textarea at bounding box center [784, 617] width 1522 height 63
click at [54, 601] on textarea "Abscesso" at bounding box center [784, 617] width 1522 height 63
click at [122, 611] on textarea "Abscesso" at bounding box center [784, 617] width 1522 height 63
type textarea "Abscesso periapical com [MEDICAL_DATA]."
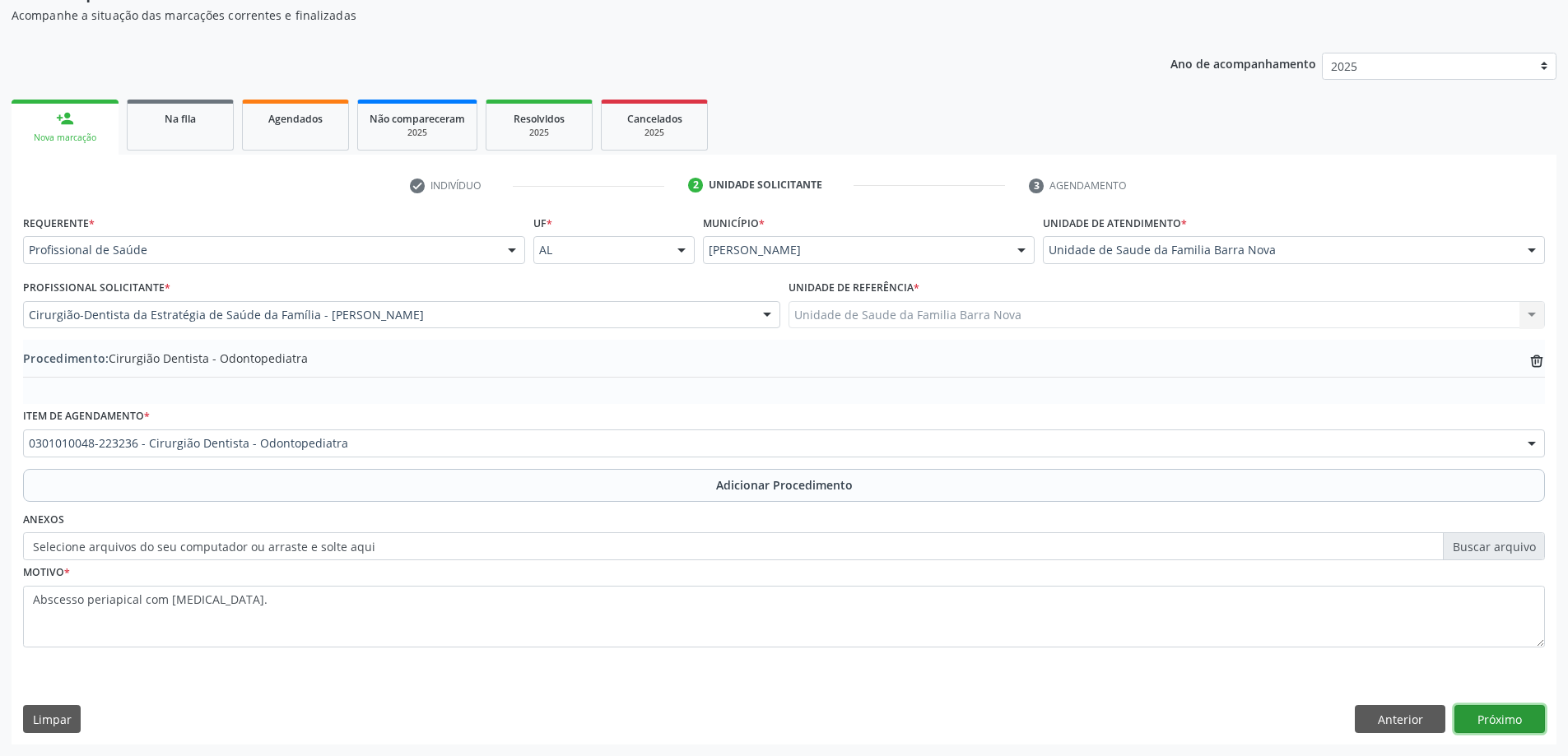
click at [1523, 718] on button "Próximo" at bounding box center [1500, 718] width 91 height 28
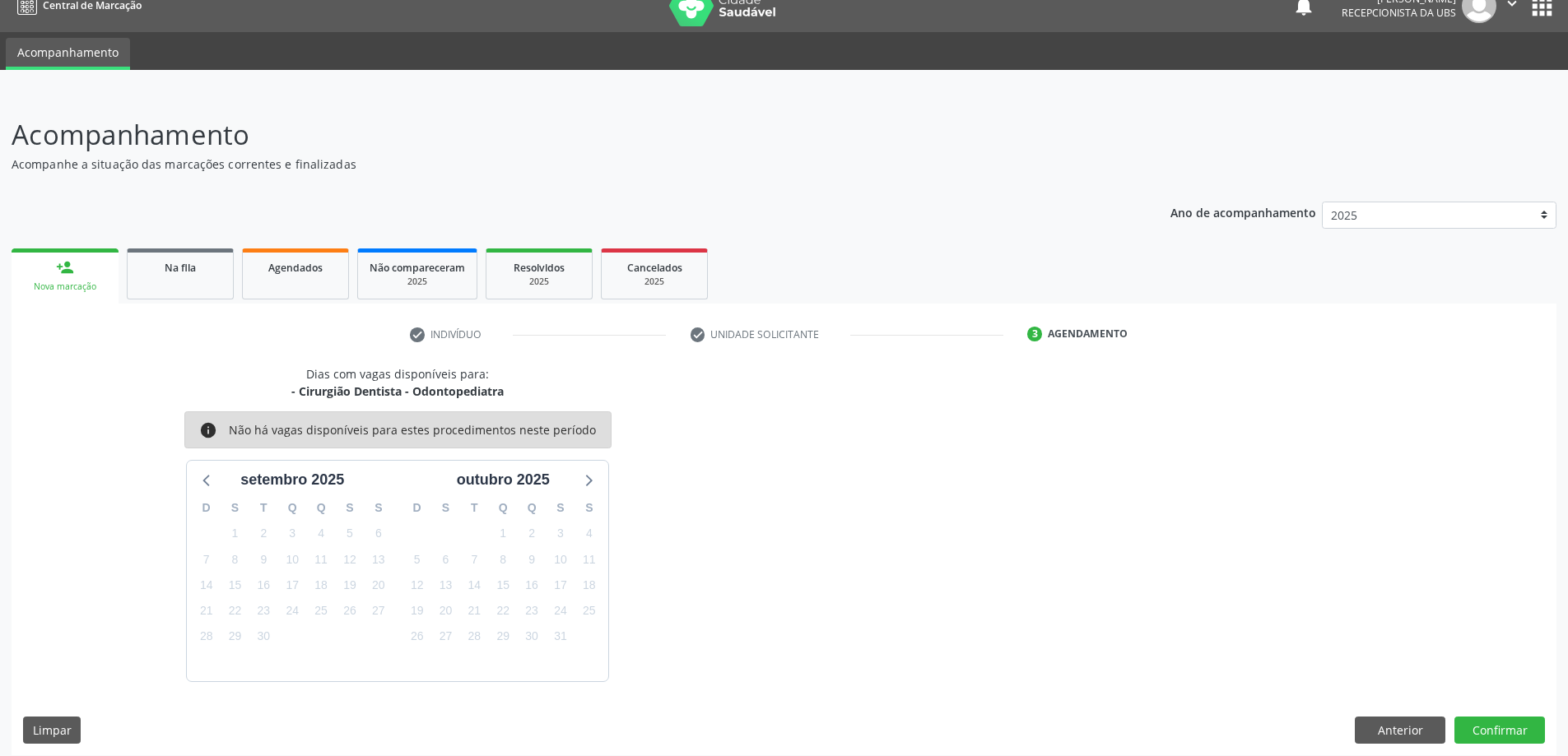
scroll to position [31, 0]
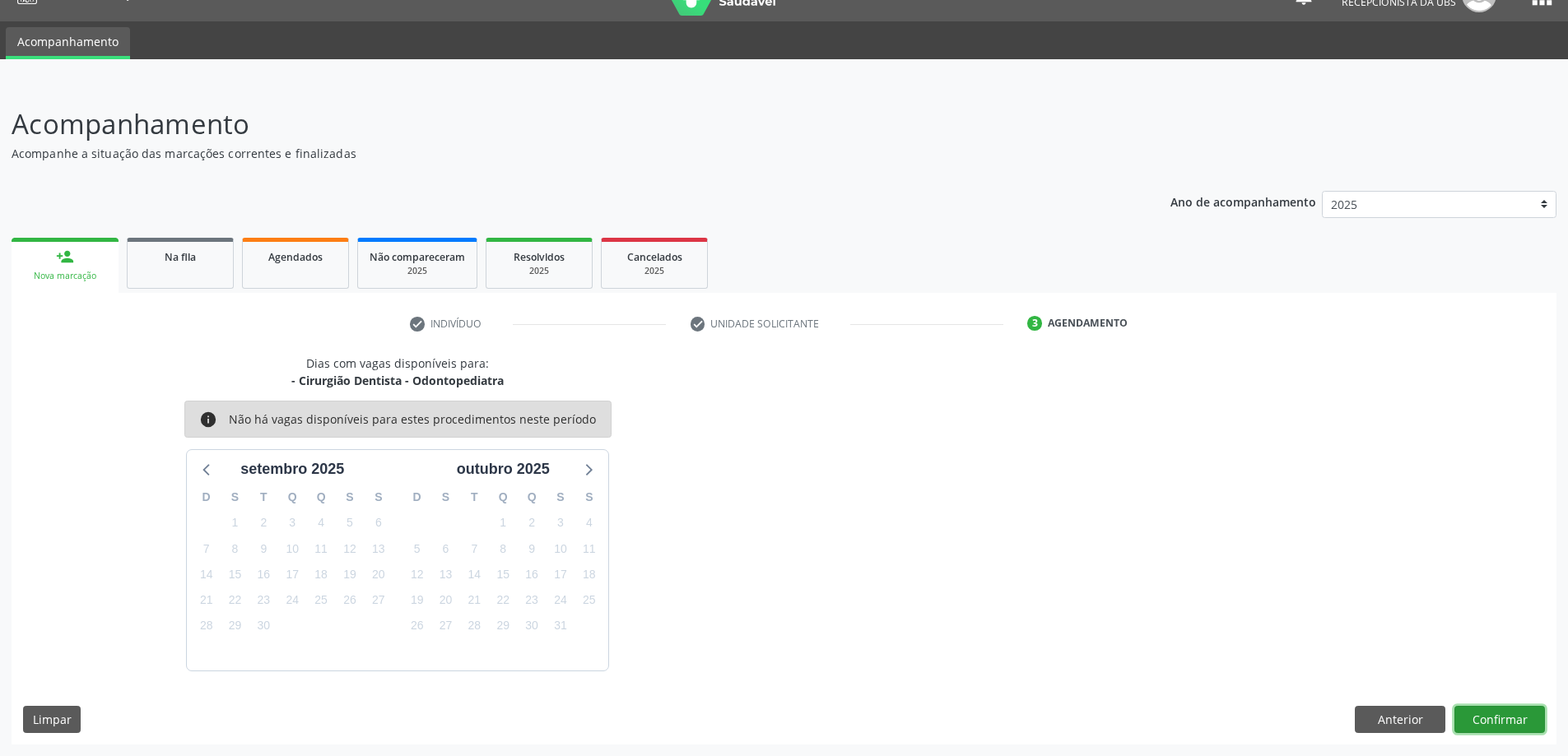
click at [1506, 725] on button "Confirmar" at bounding box center [1500, 719] width 91 height 28
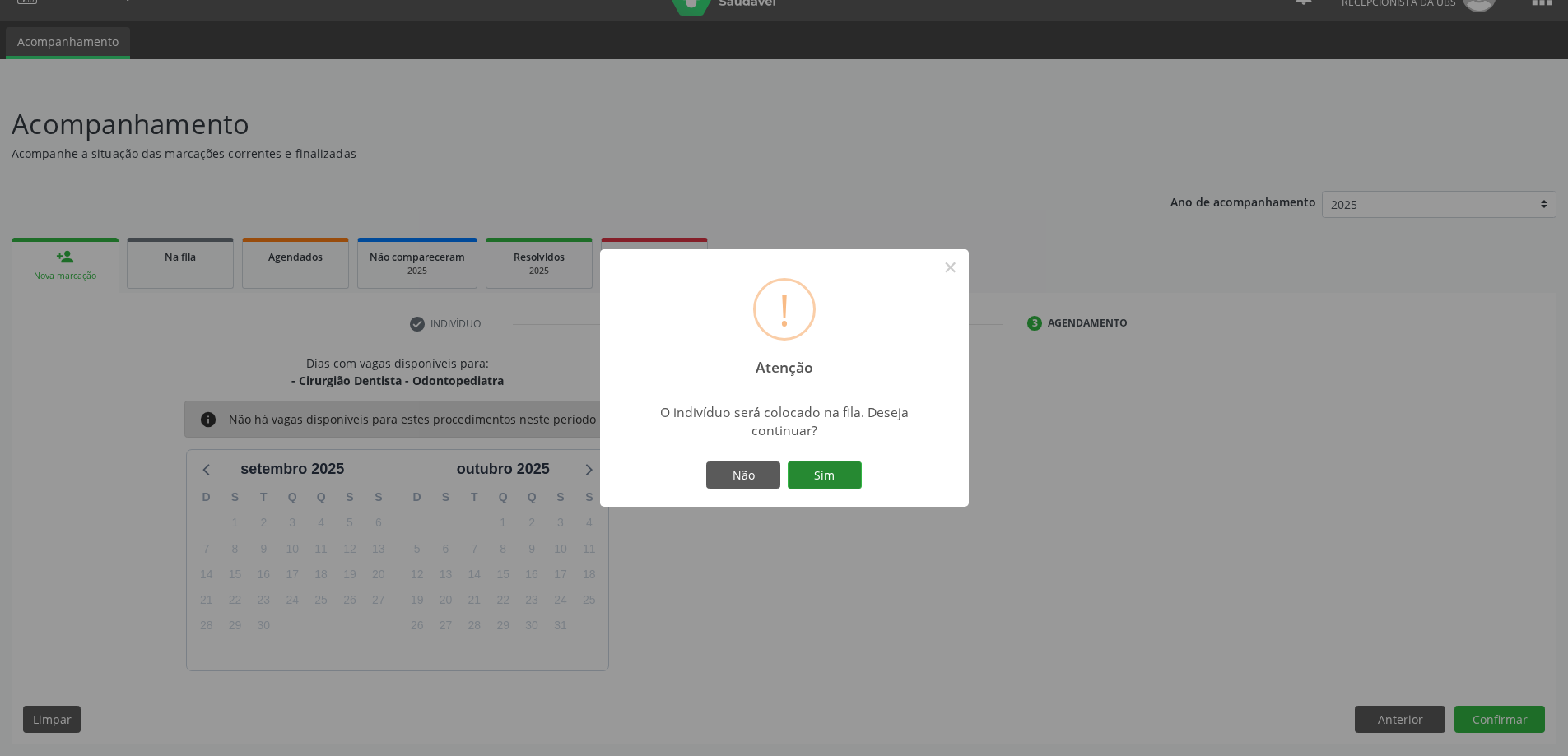
click at [818, 474] on button "Sim" at bounding box center [824, 475] width 74 height 28
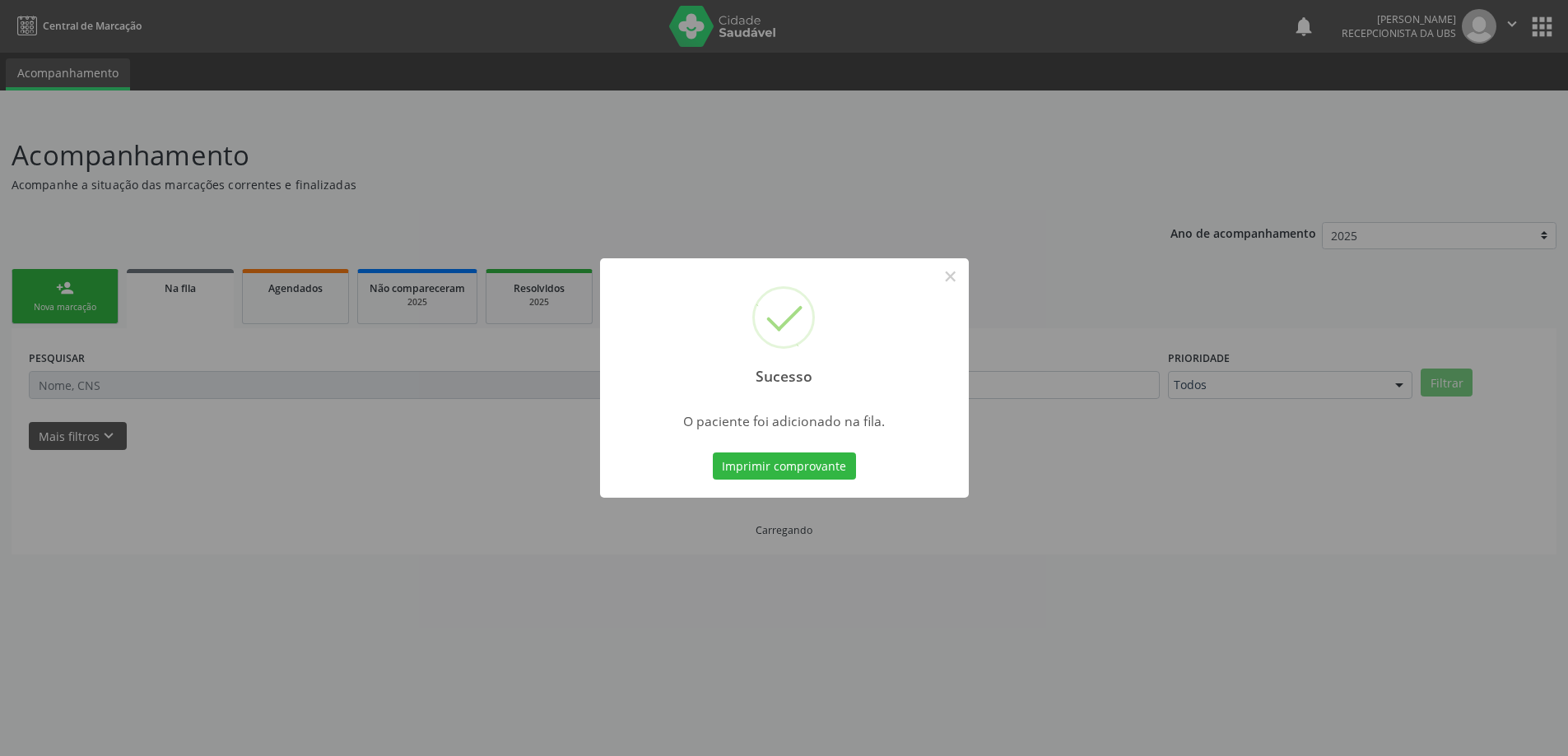
scroll to position [0, 0]
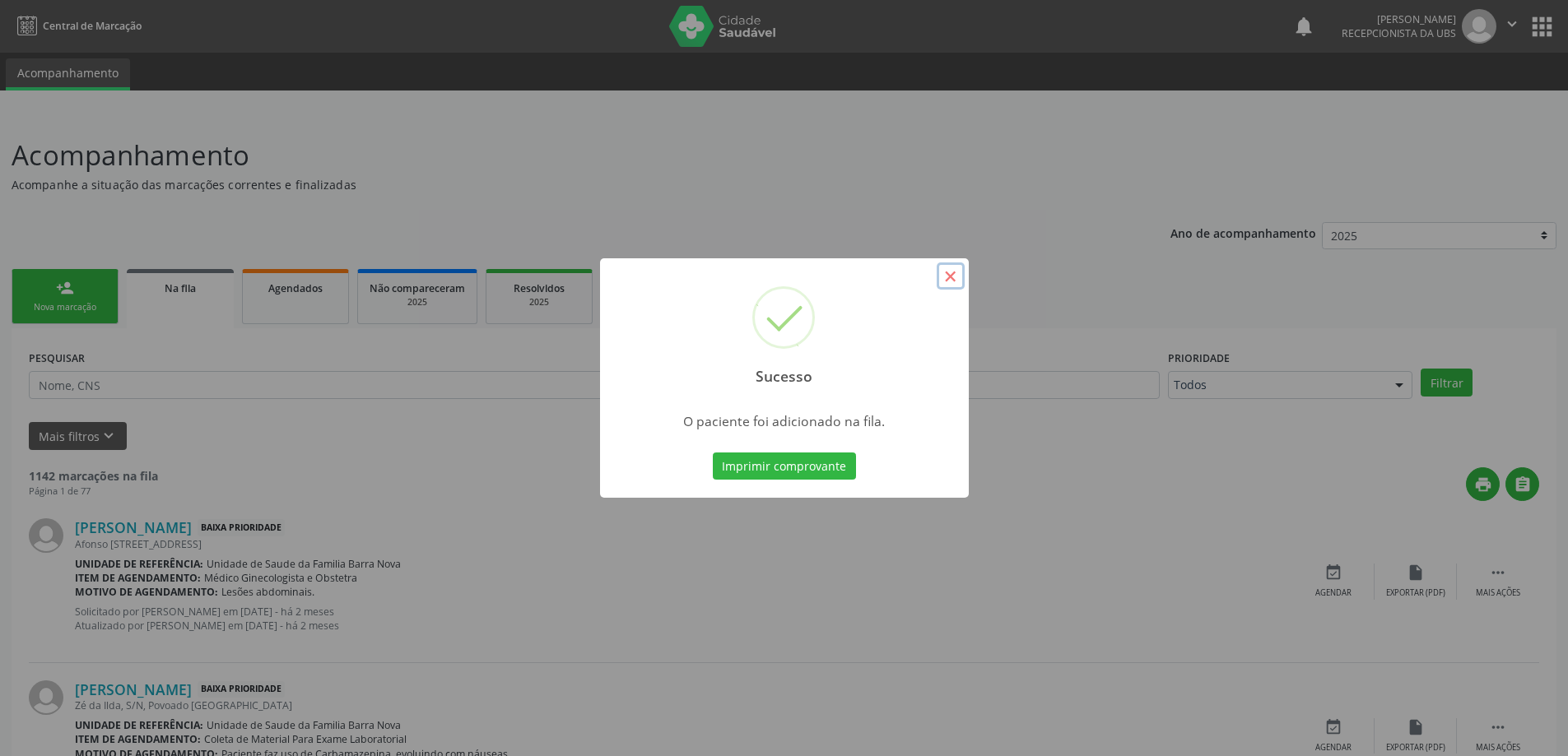
click at [954, 273] on button "×" at bounding box center [951, 276] width 28 height 28
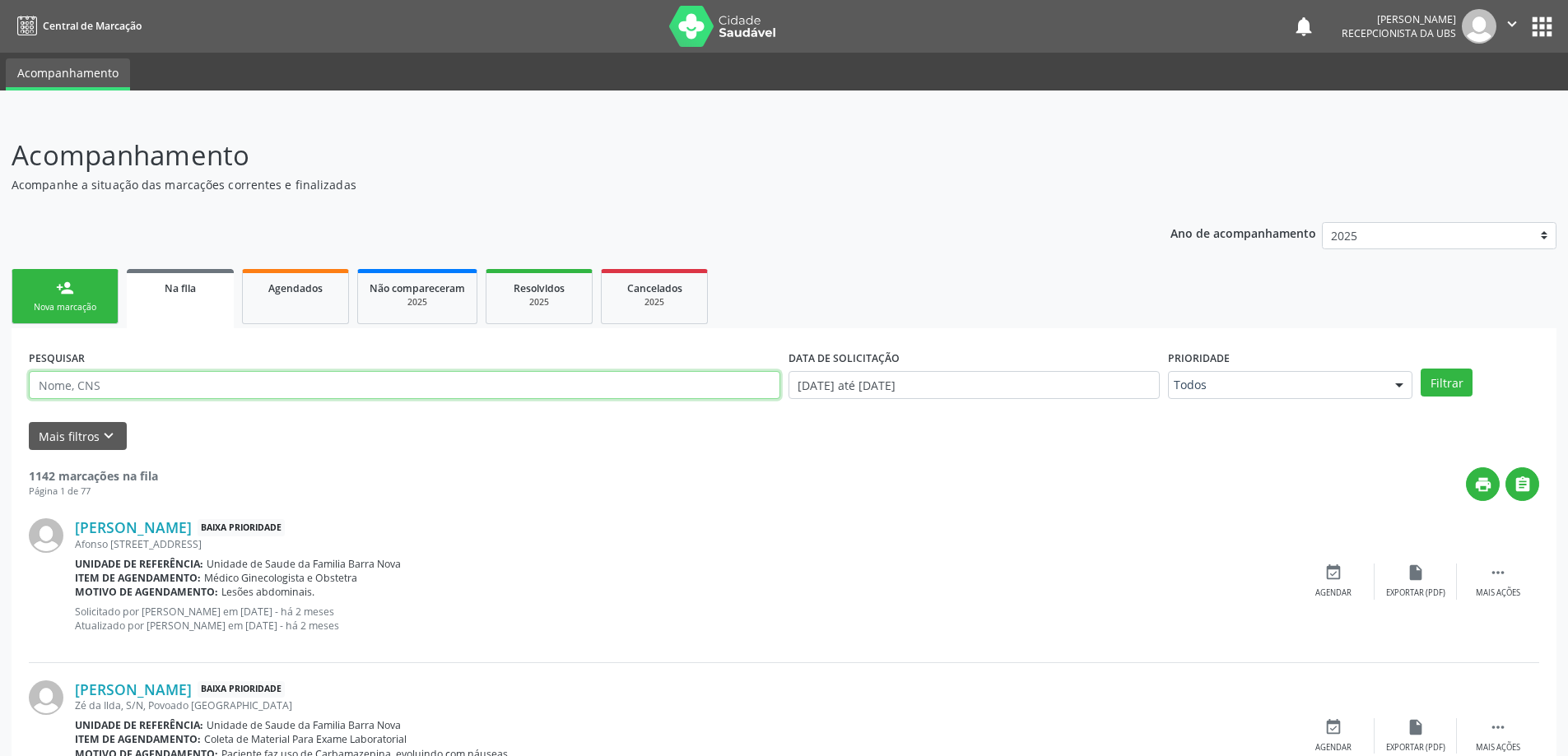
click at [115, 382] on input "text" at bounding box center [405, 384] width 751 height 28
click at [1421, 369] on button "Filtrar" at bounding box center [1447, 382] width 52 height 28
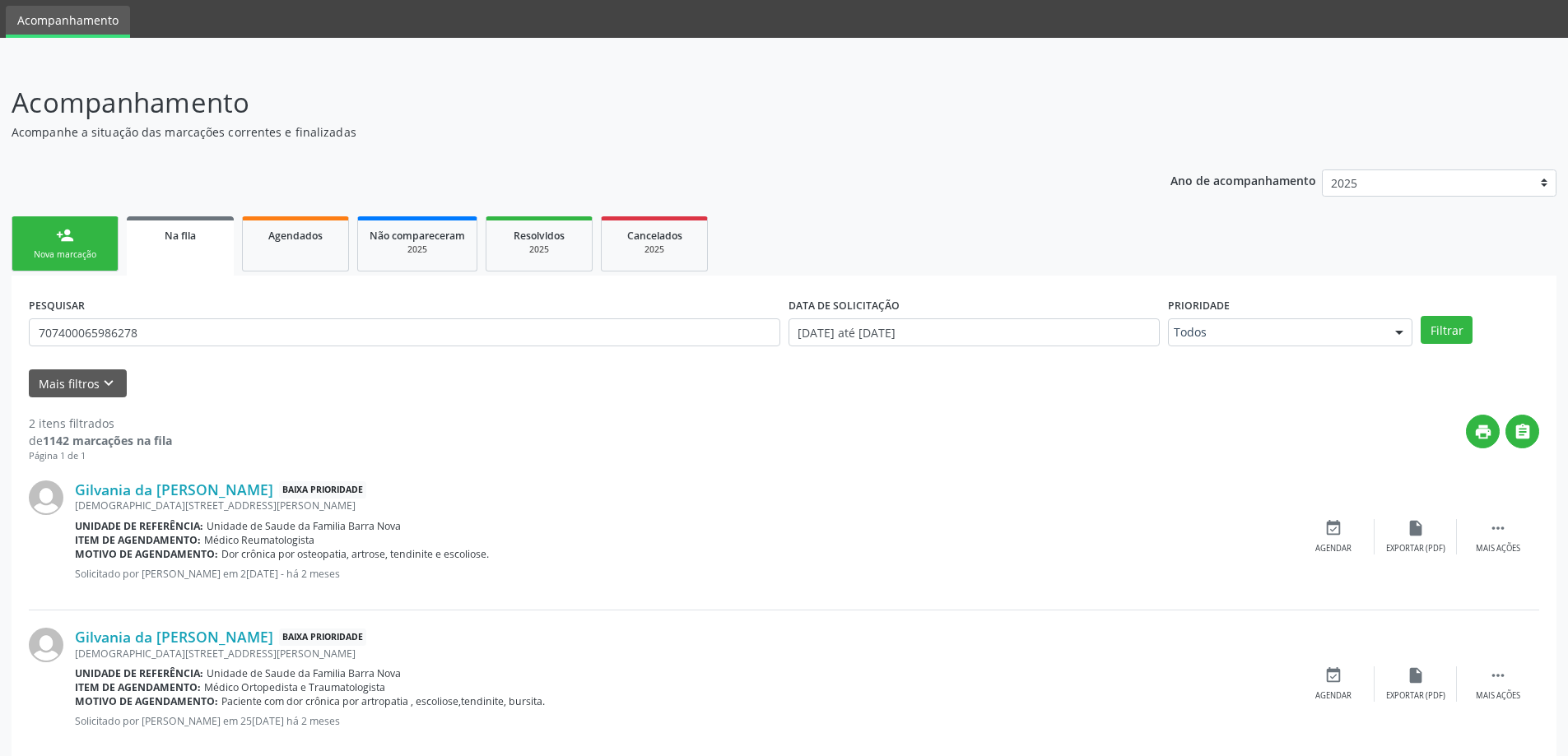
scroll to position [82, 0]
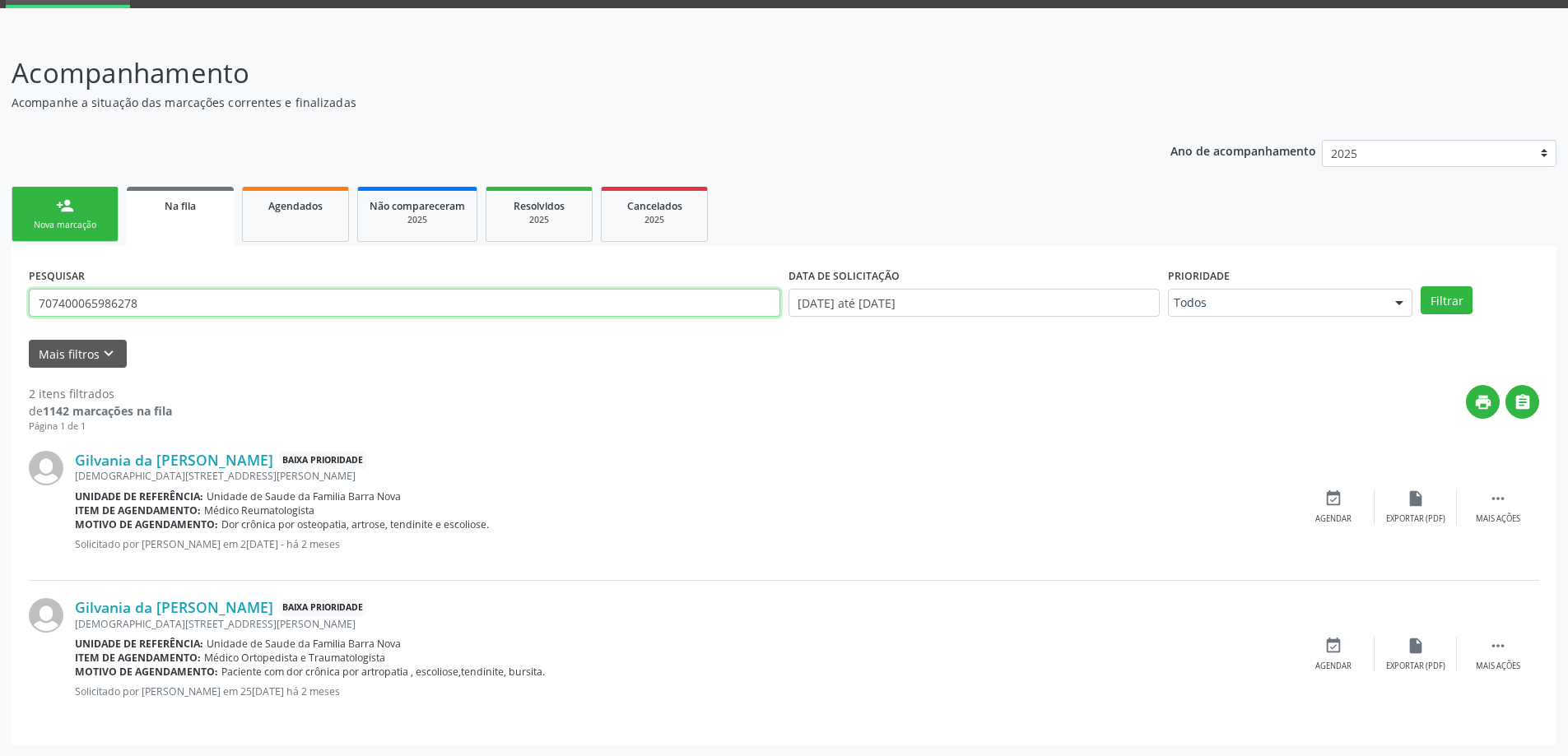
drag, startPoint x: 229, startPoint y: 308, endPoint x: 0, endPoint y: 312, distance: 229.0
click at [0, 312] on div "Acompanhamento Acompanhe a situação das marcações correntes e finalizadas Relat…" at bounding box center [784, 393] width 1568 height 725
type input "706008840674245"
click at [1421, 286] on button "Filtrar" at bounding box center [1447, 300] width 52 height 28
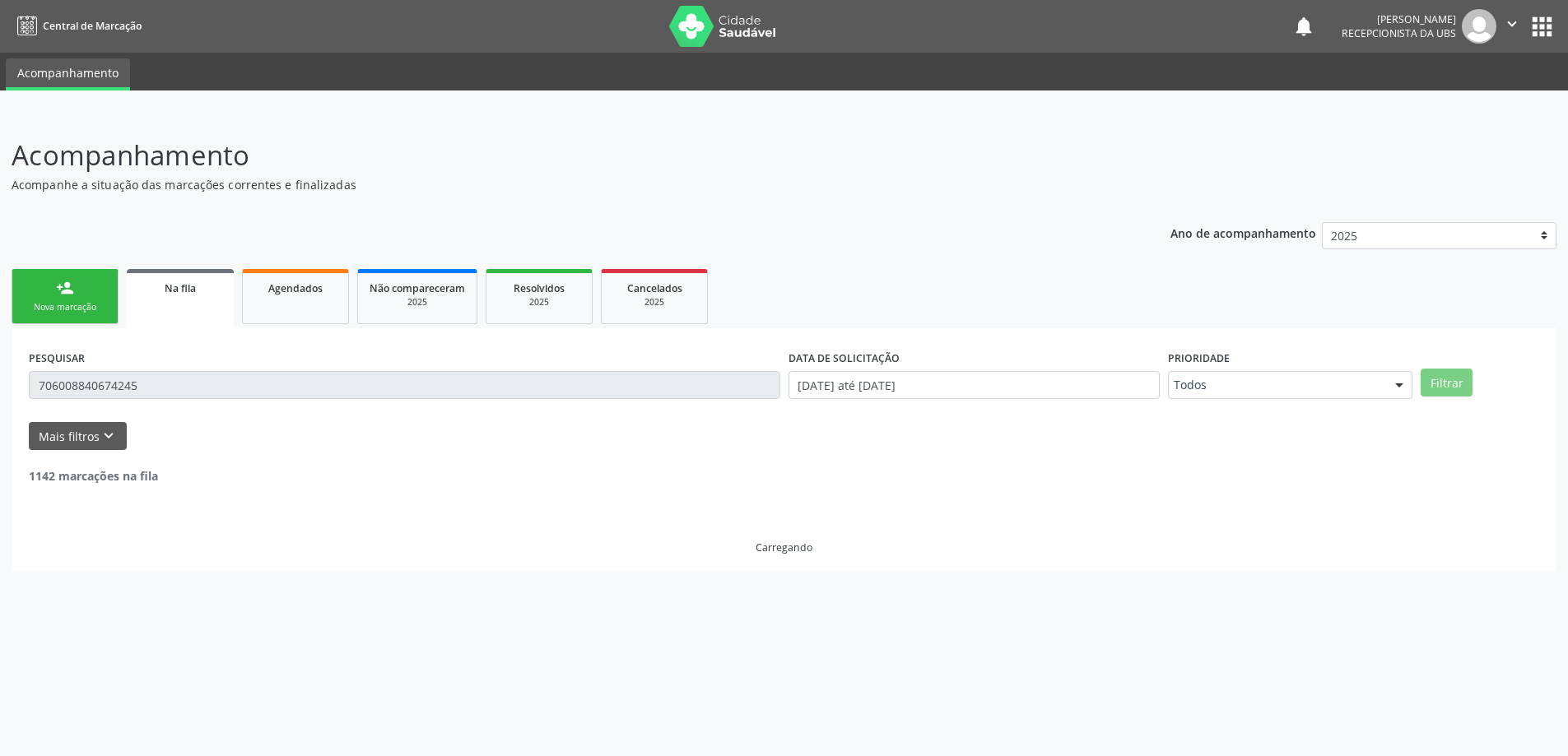
scroll to position [0, 0]
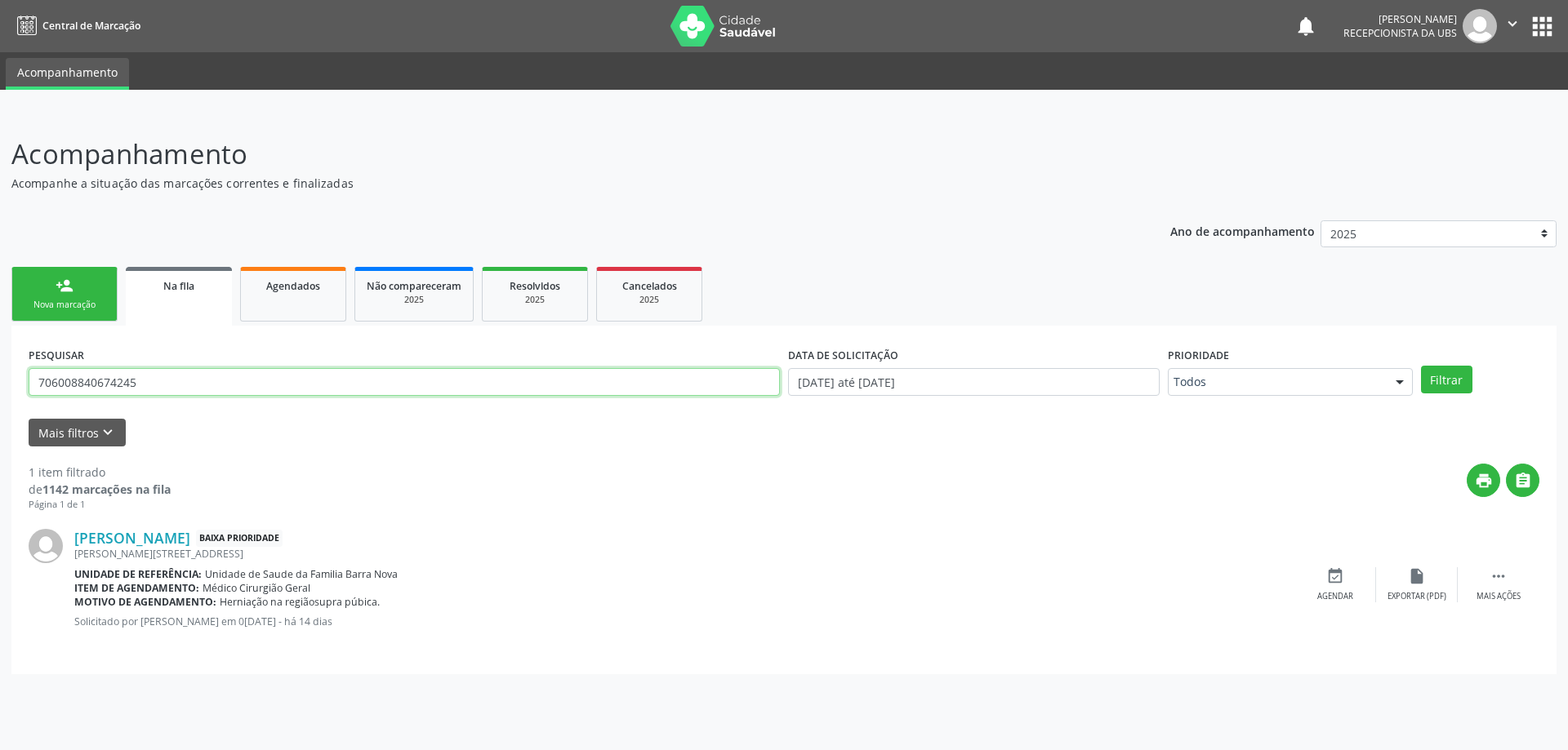
drag, startPoint x: 425, startPoint y: 379, endPoint x: 5, endPoint y: 364, distance: 420.3
click at [5, 364] on div "Acompanhamento Acompanhe a situação das marcações correntes e finalizadas Relat…" at bounding box center [784, 431] width 1568 height 637
click at [260, 379] on input "text" at bounding box center [404, 381] width 751 height 28
type input "704300543175795"
click at [1421, 366] on button "Filtrar" at bounding box center [1447, 379] width 52 height 28
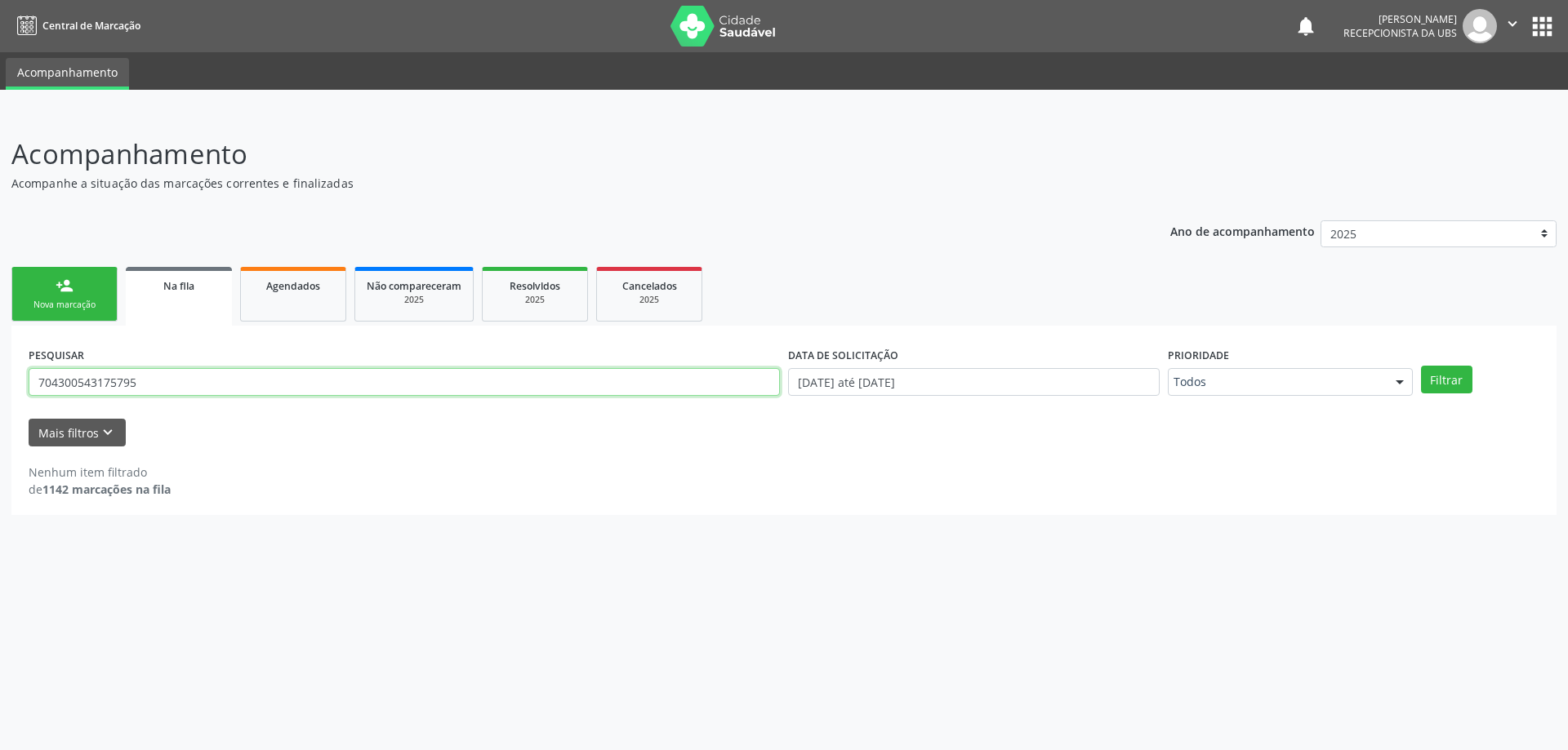
drag, startPoint x: 211, startPoint y: 379, endPoint x: 31, endPoint y: 374, distance: 180.1
click at [31, 374] on input "704300543175795" at bounding box center [404, 381] width 751 height 28
click at [1421, 366] on button "Filtrar" at bounding box center [1447, 379] width 52 height 28
drag, startPoint x: 196, startPoint y: 381, endPoint x: 14, endPoint y: 381, distance: 182.0
click at [14, 381] on div "PESQUISAR 704702770535634 DATA DE SOLICITAÇÃO 0[DATE] até 2[DATE] Prioridade To…" at bounding box center [784, 420] width 1545 height 189
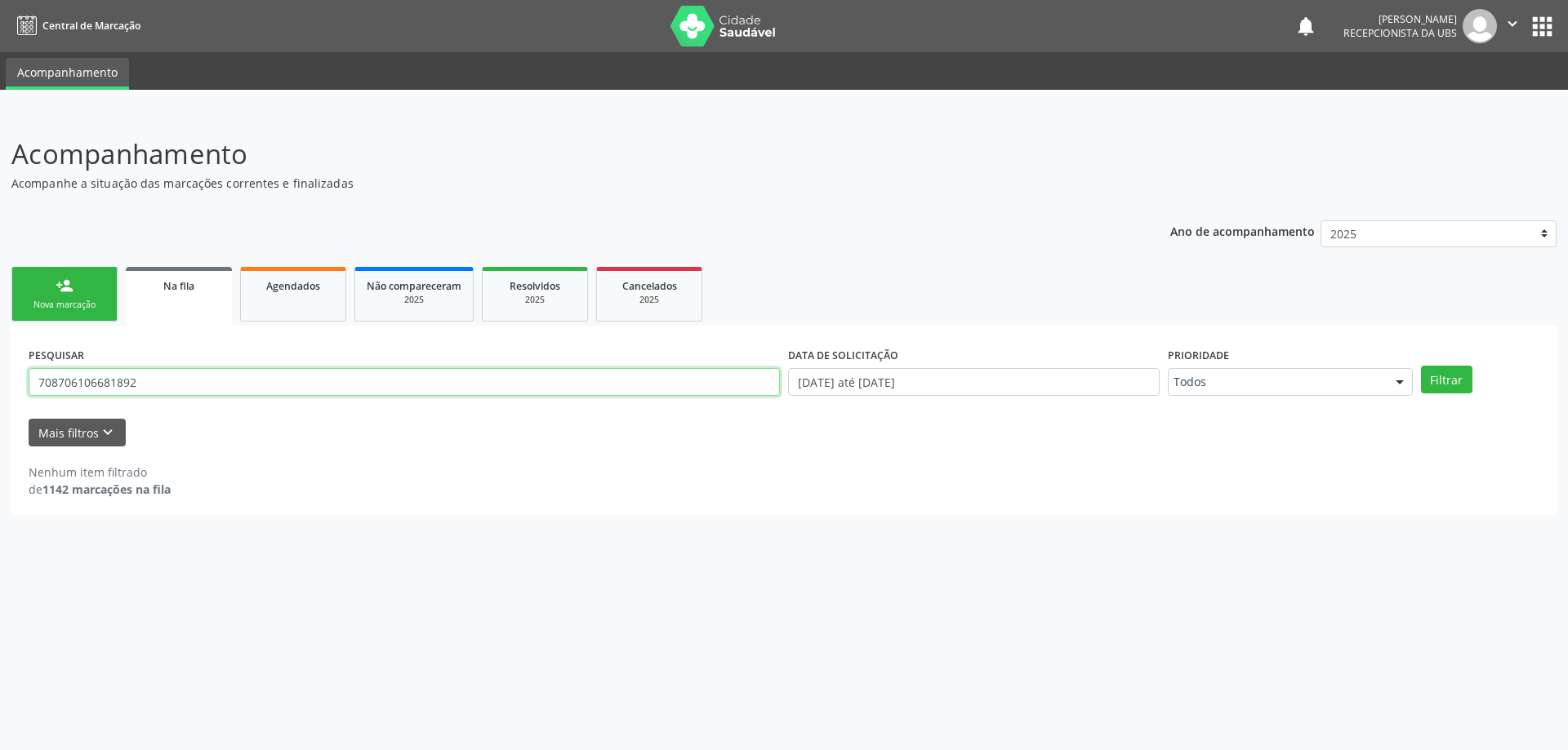
click at [1421, 366] on button "Filtrar" at bounding box center [1447, 379] width 52 height 28
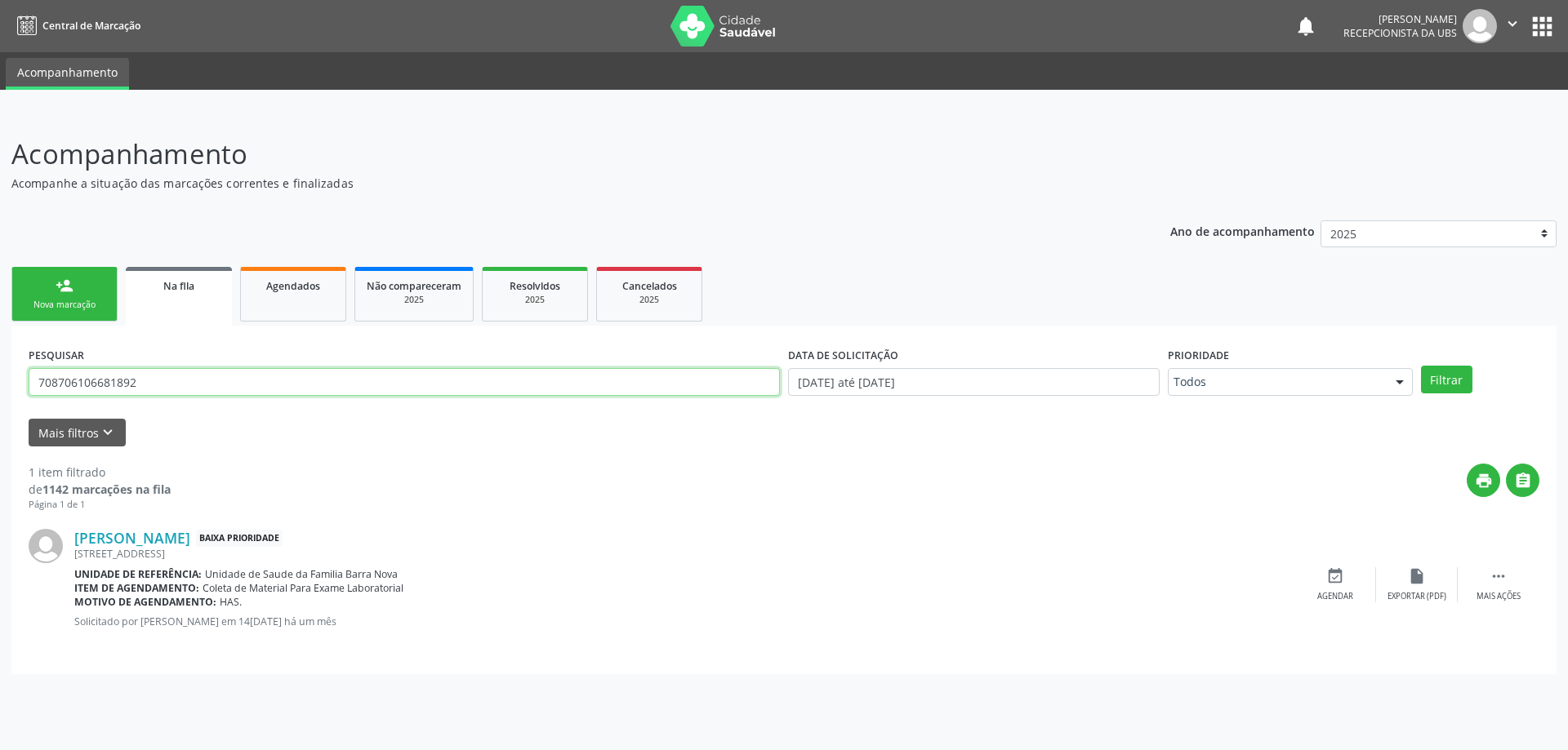
drag, startPoint x: 327, startPoint y: 375, endPoint x: 0, endPoint y: 355, distance: 327.6
click at [0, 355] on div "Acompanhamento Acompanhe a situação das marcações correntes e finalizadas Relat…" at bounding box center [784, 431] width 1568 height 637
click at [1421, 366] on button "Filtrar" at bounding box center [1447, 379] width 52 height 28
drag, startPoint x: 166, startPoint y: 378, endPoint x: 34, endPoint y: 380, distance: 132.0
click at [34, 380] on input "700502366875754" at bounding box center [404, 381] width 751 height 28
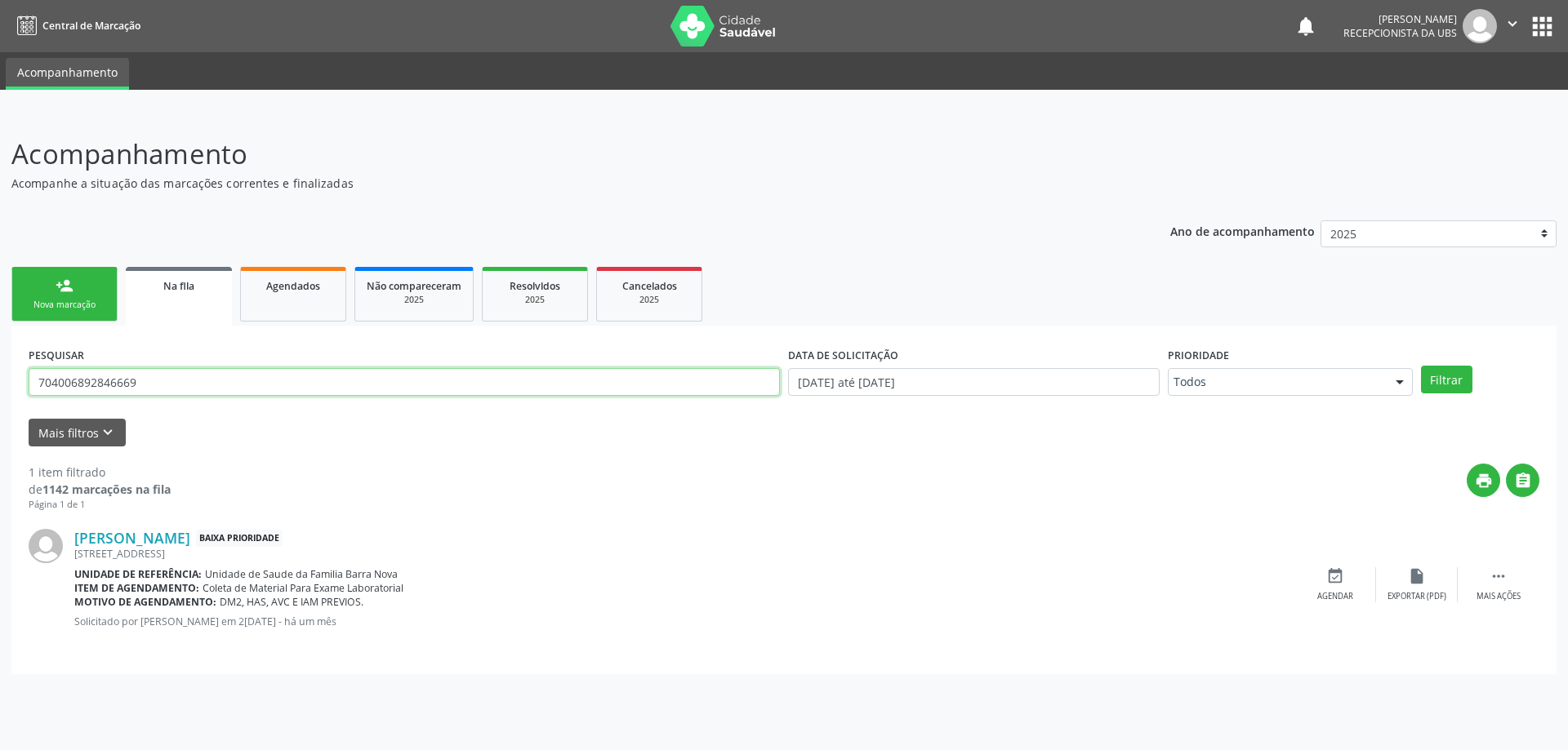
click at [1421, 366] on button "Filtrar" at bounding box center [1447, 379] width 52 height 28
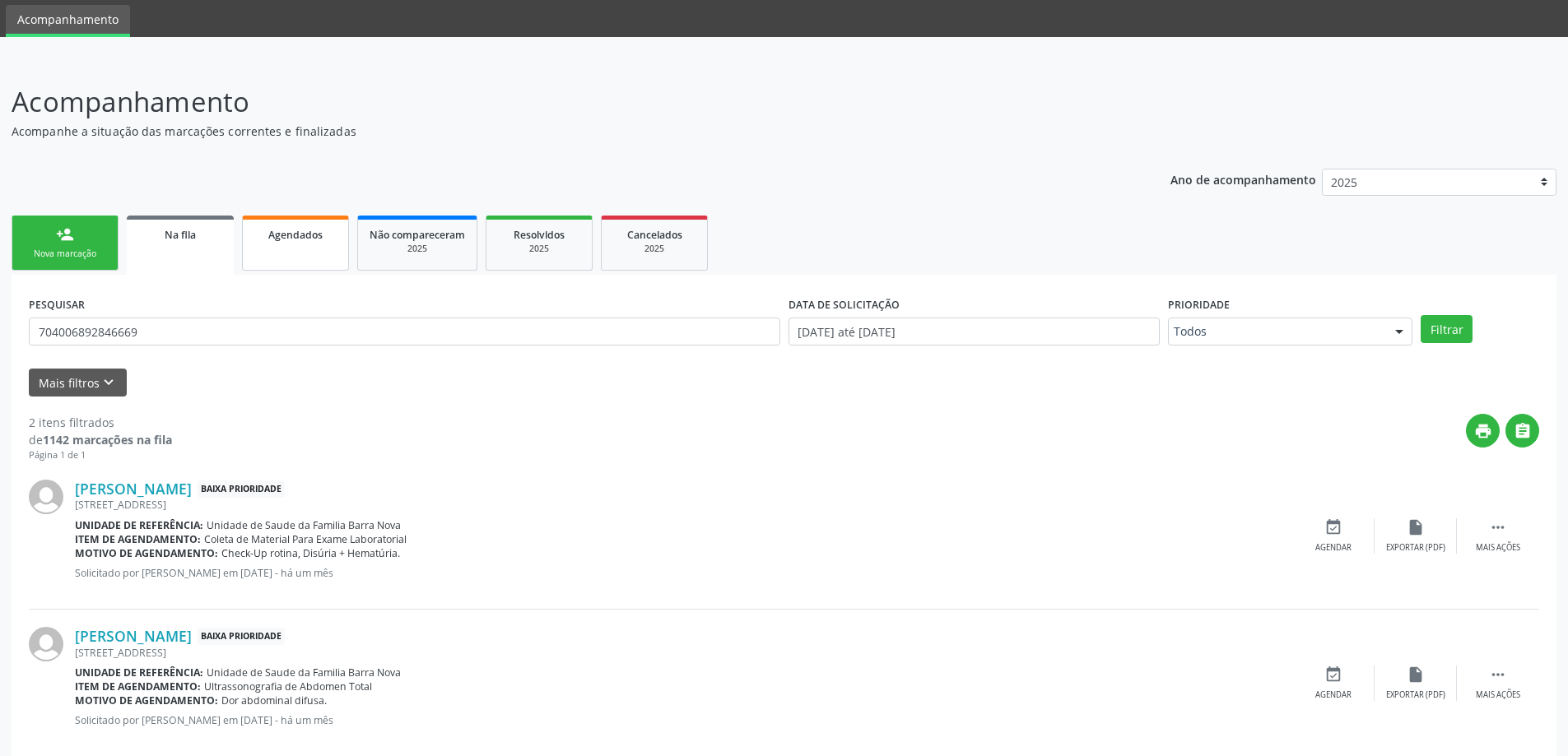
scroll to position [82, 0]
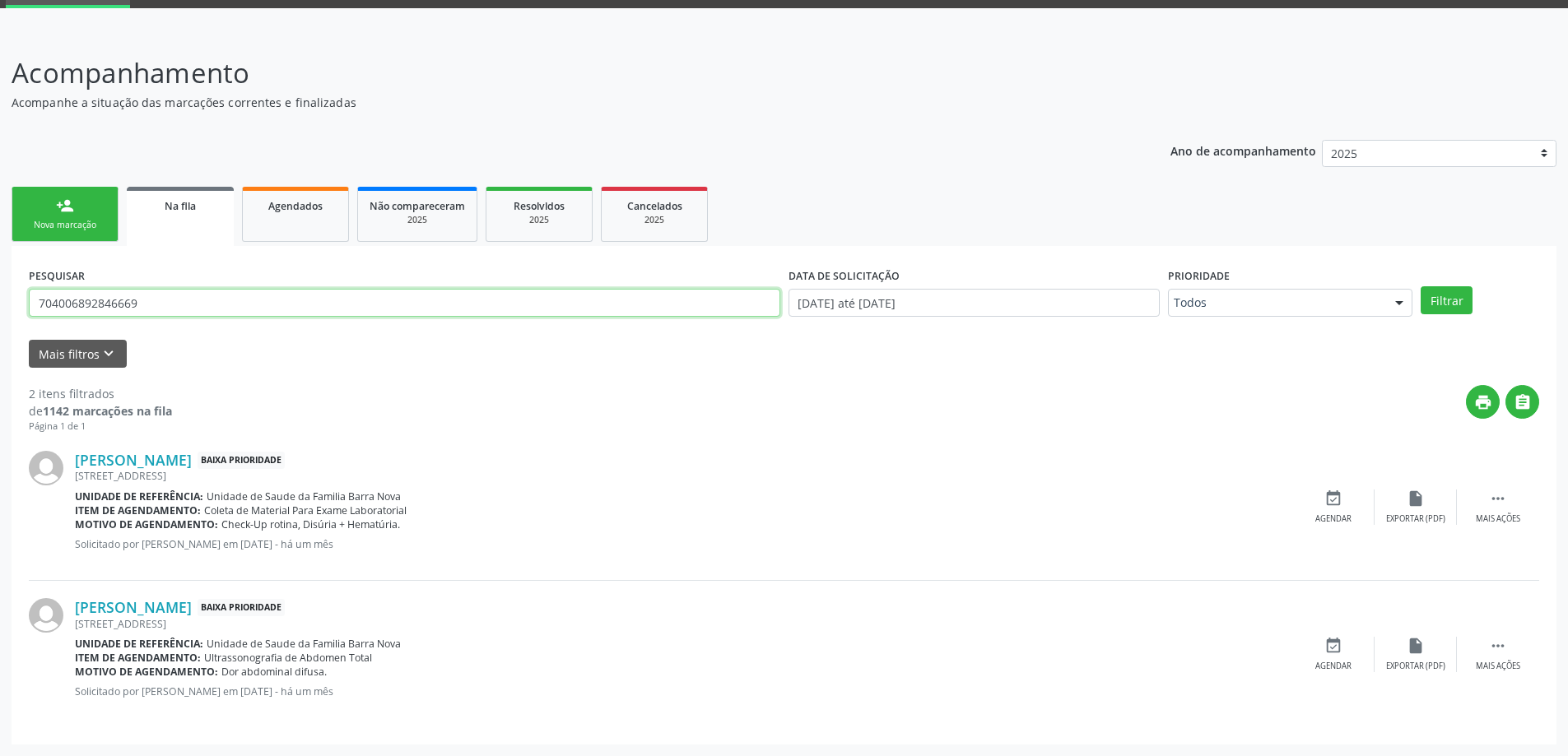
drag, startPoint x: 171, startPoint y: 301, endPoint x: 25, endPoint y: 316, distance: 146.8
click at [25, 316] on div "PESQUISAR 704006892846669" at bounding box center [405, 295] width 760 height 65
type input "700503542865656"
click at [1421, 286] on button "Filtrar" at bounding box center [1447, 300] width 52 height 28
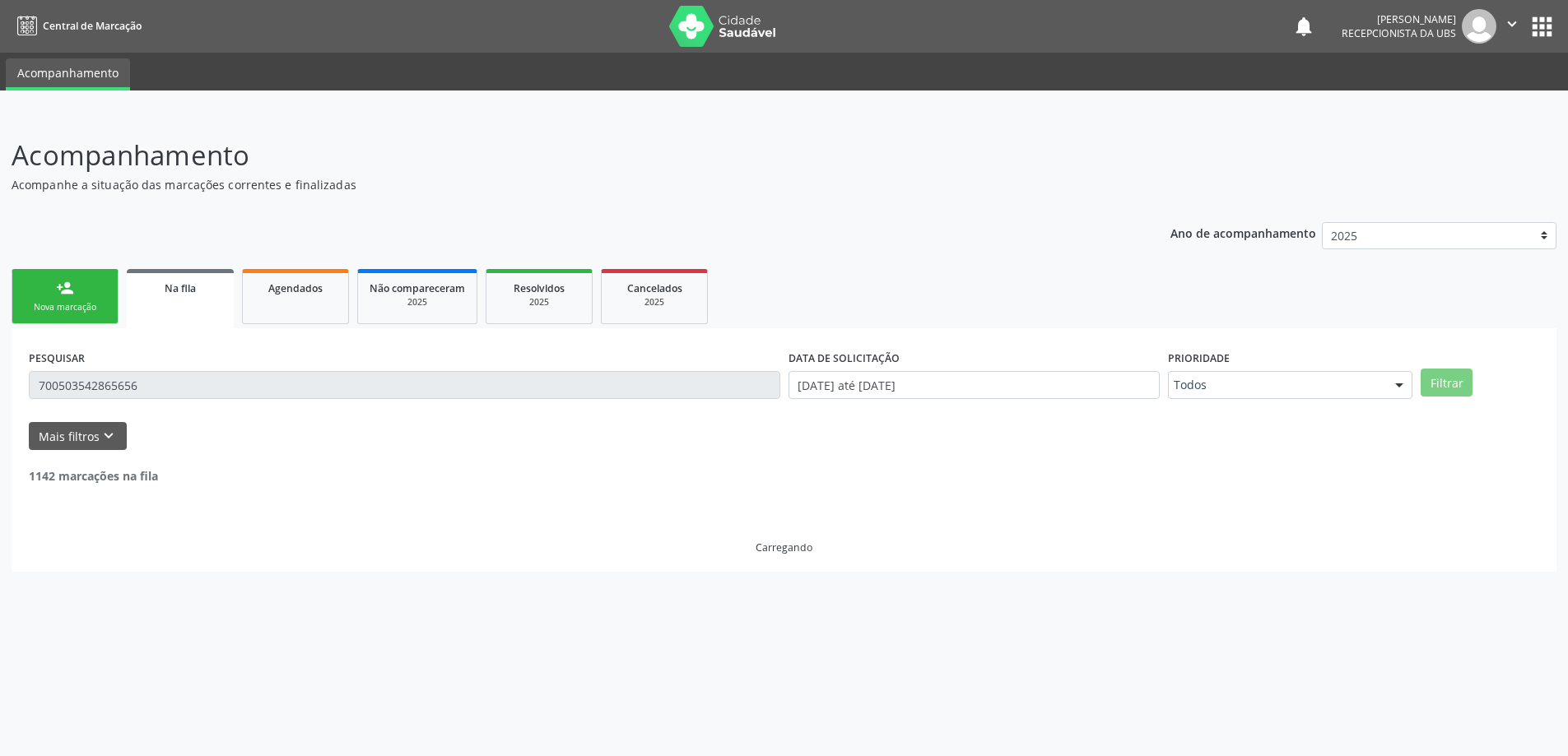
scroll to position [0, 0]
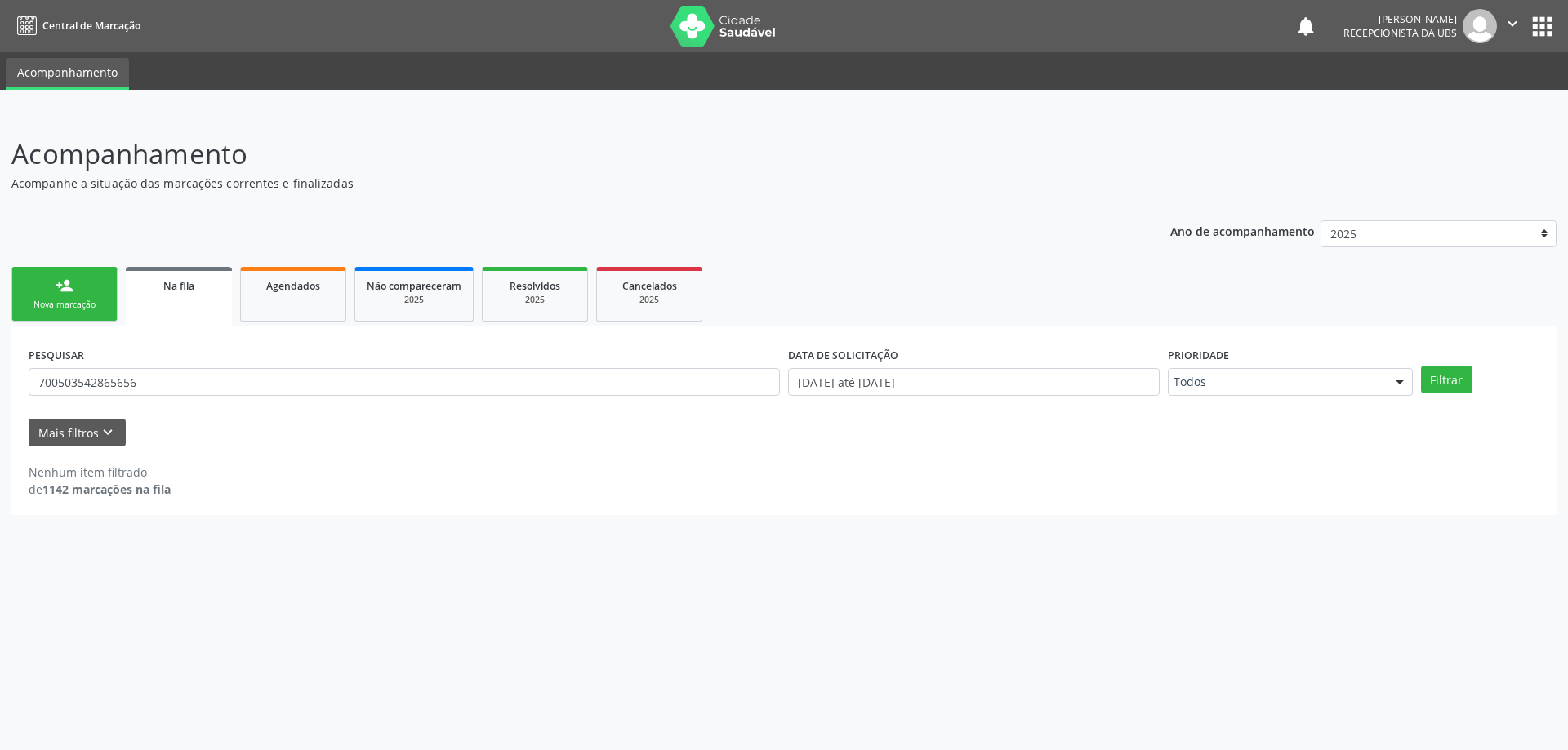
click at [70, 293] on div "person_add" at bounding box center [64, 286] width 18 height 18
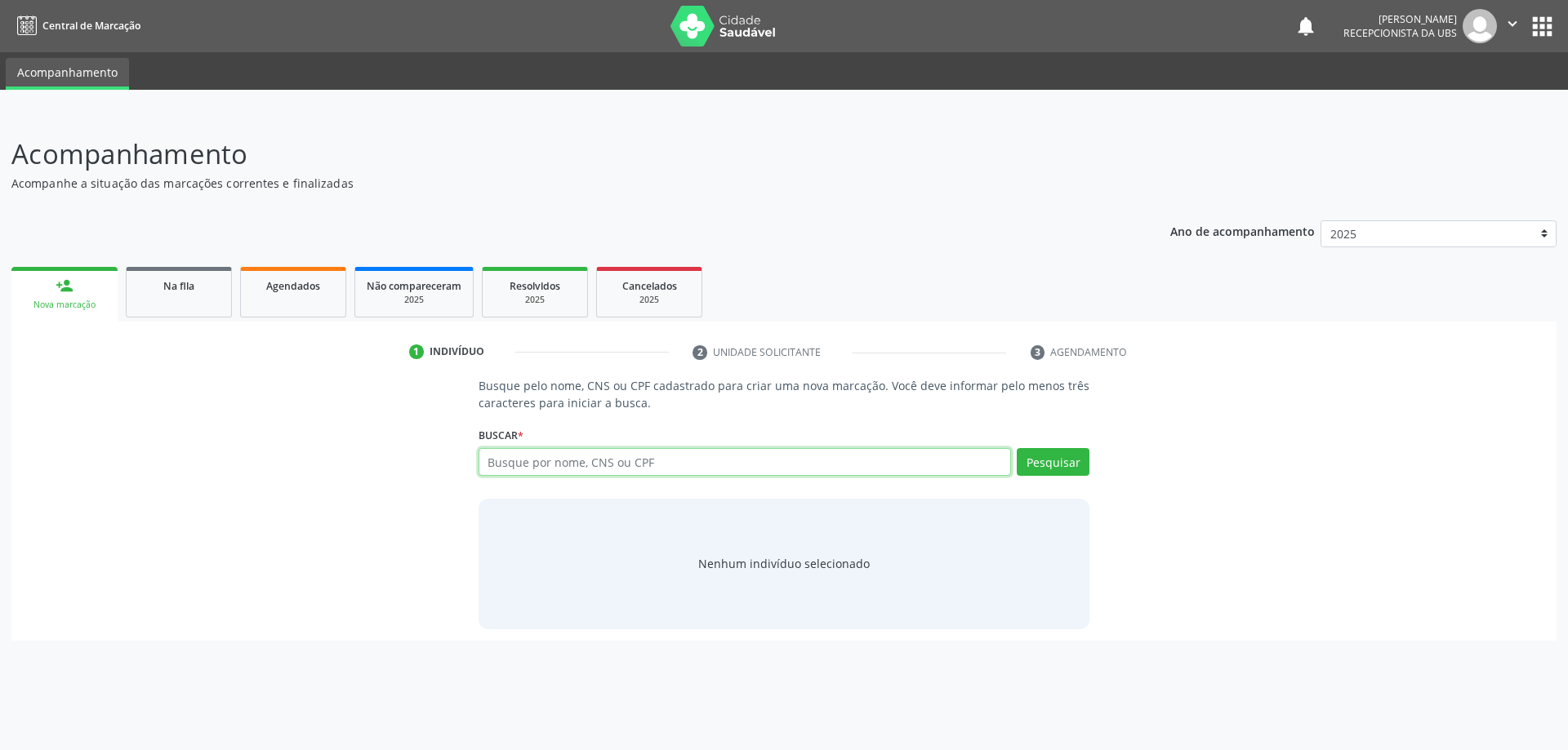
click at [537, 461] on input "text" at bounding box center [745, 461] width 533 height 28
type input "74102354468"
click at [1059, 463] on button "Pesquisar" at bounding box center [1053, 461] width 73 height 28
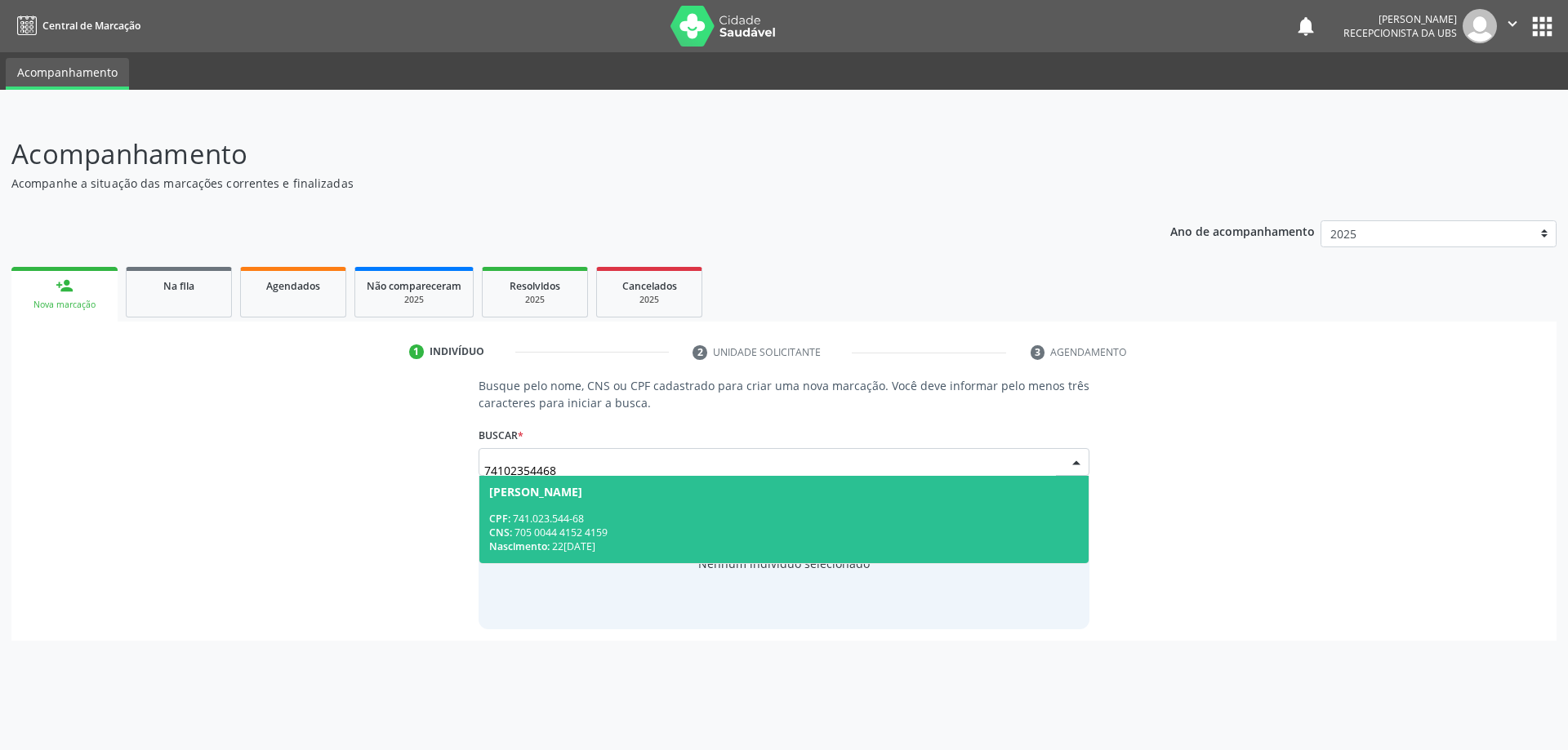
click at [647, 502] on span "[PERSON_NAME] CPF: 741.023.544-68 CNS: 705 0044 4152 4159 Nascimento: 2[DATE]" at bounding box center [784, 519] width 610 height 87
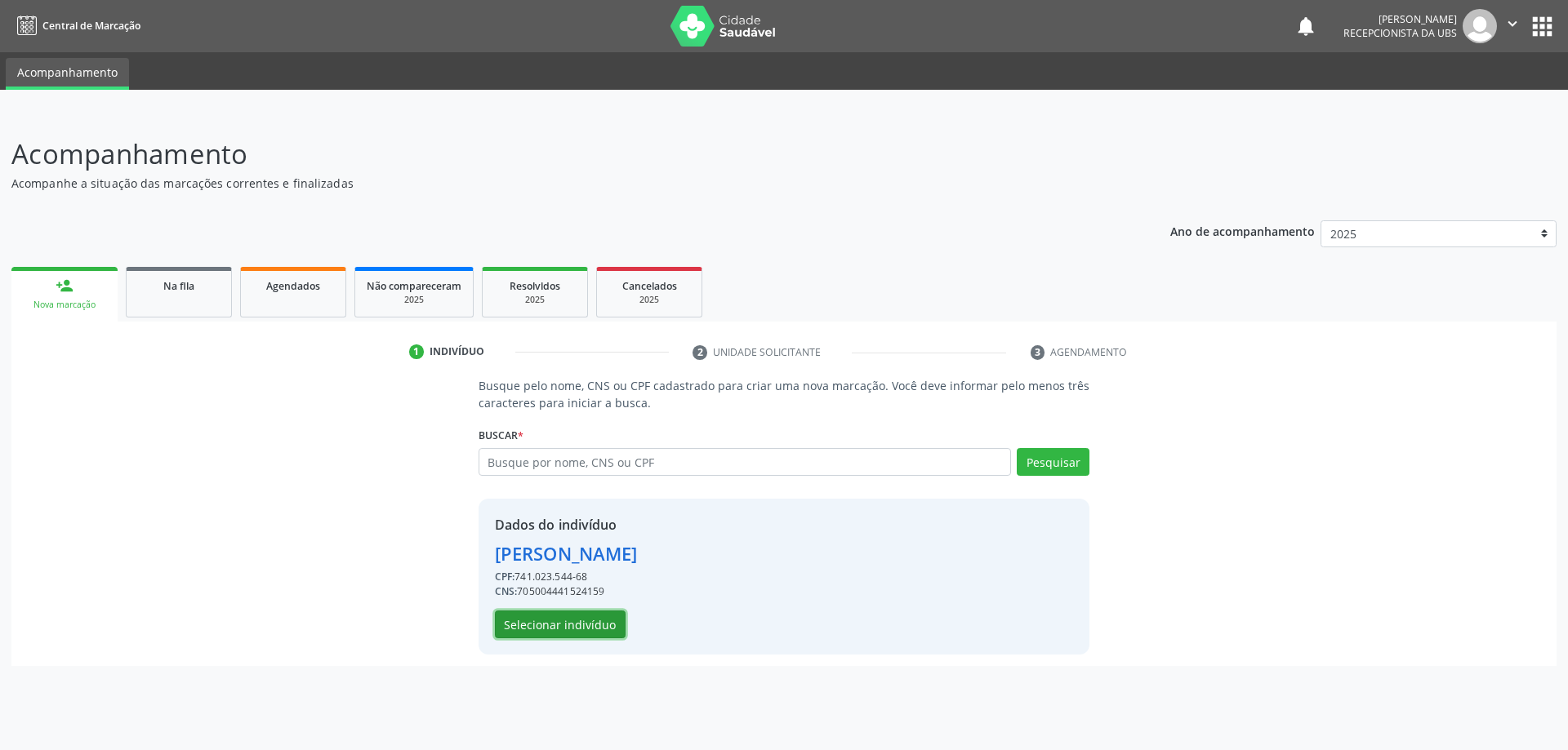
click at [588, 617] on button "Selecionar indivíduo" at bounding box center [560, 624] width 131 height 28
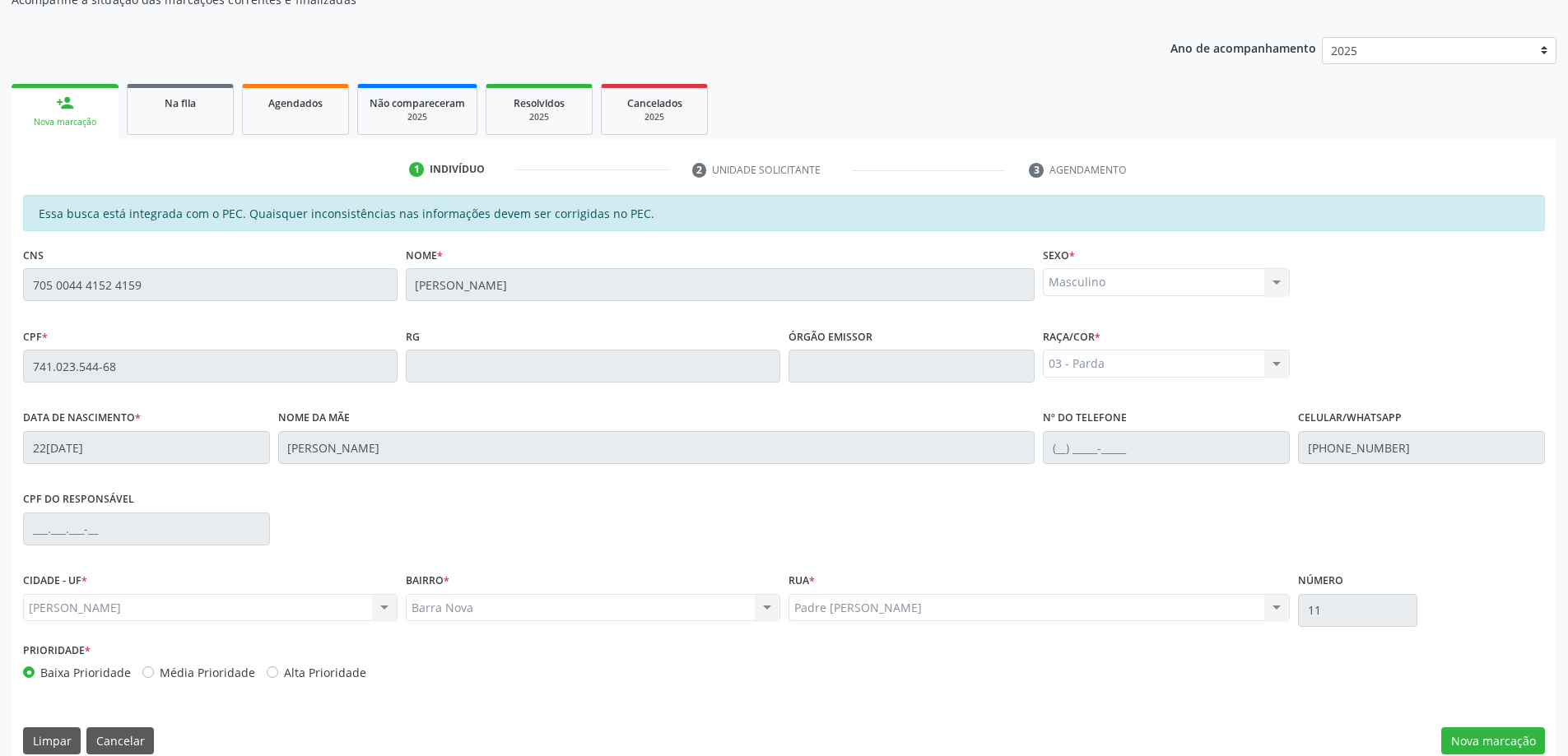
scroll to position [207, 0]
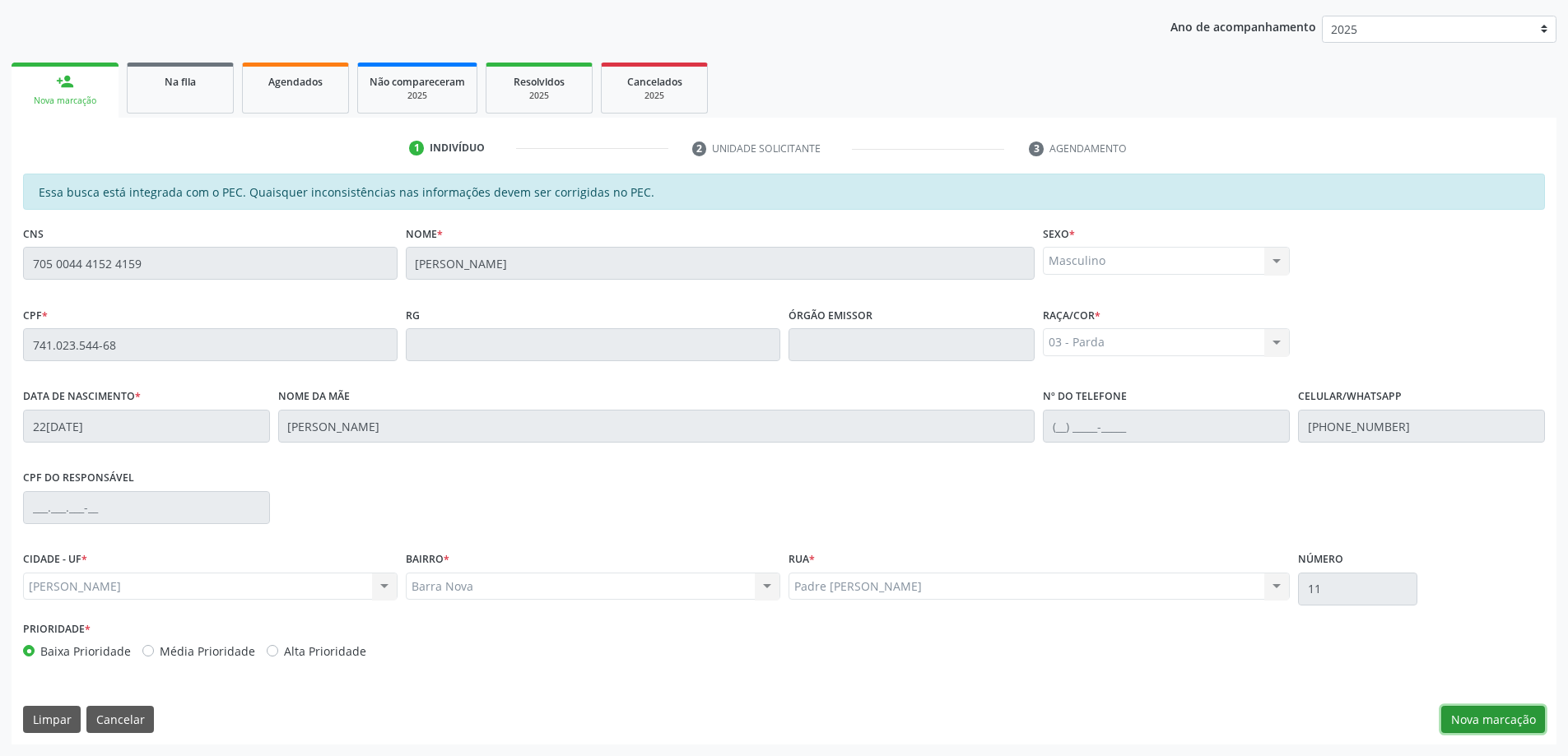
click at [1501, 719] on button "Nova marcação" at bounding box center [1494, 719] width 104 height 28
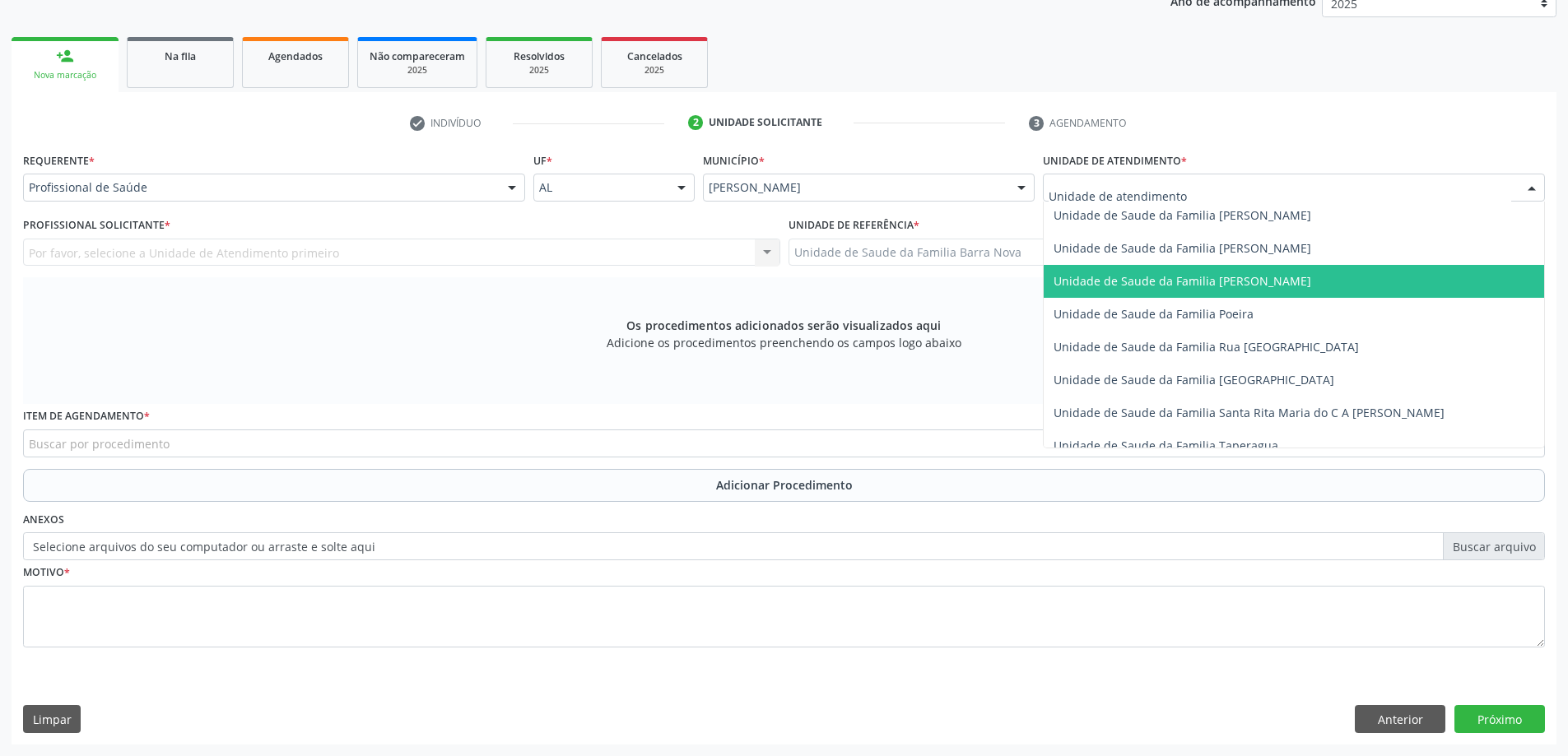
scroll to position [972, 0]
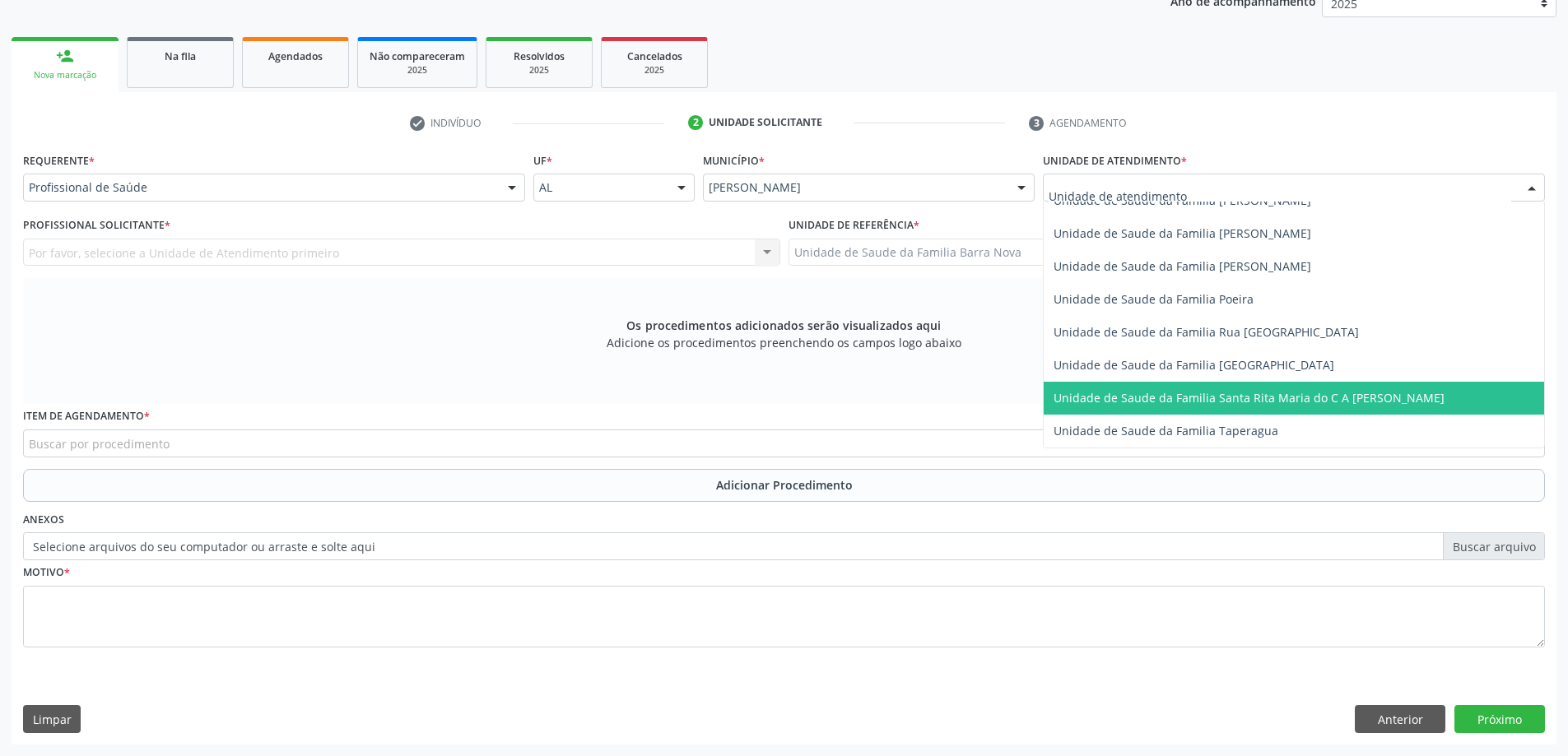
click at [1311, 401] on span "Unidade de Saude da Familia Santa Rita Maria do C A [PERSON_NAME]" at bounding box center [1249, 398] width 391 height 15
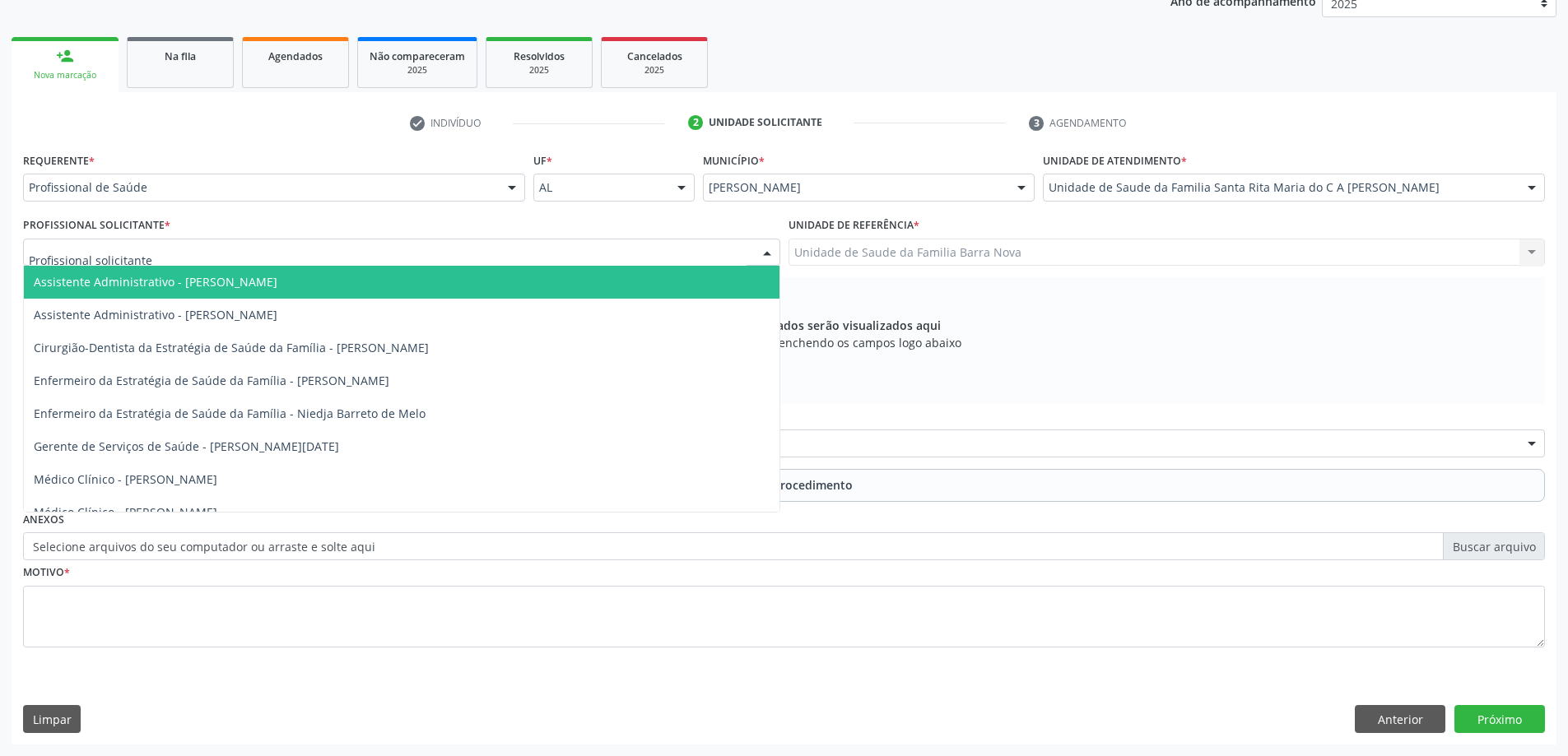
click at [593, 251] on div at bounding box center [402, 252] width 757 height 28
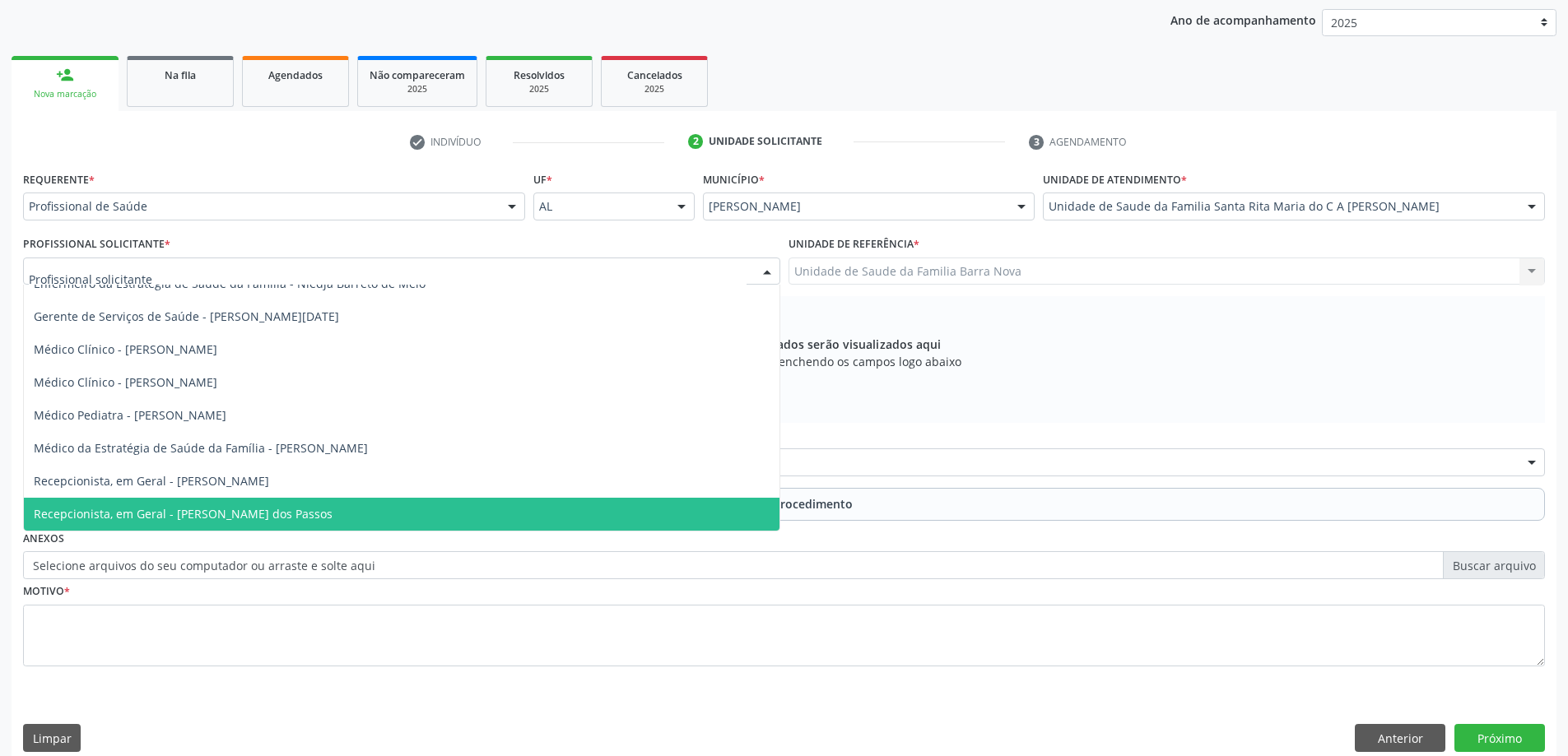
scroll to position [232, 0]
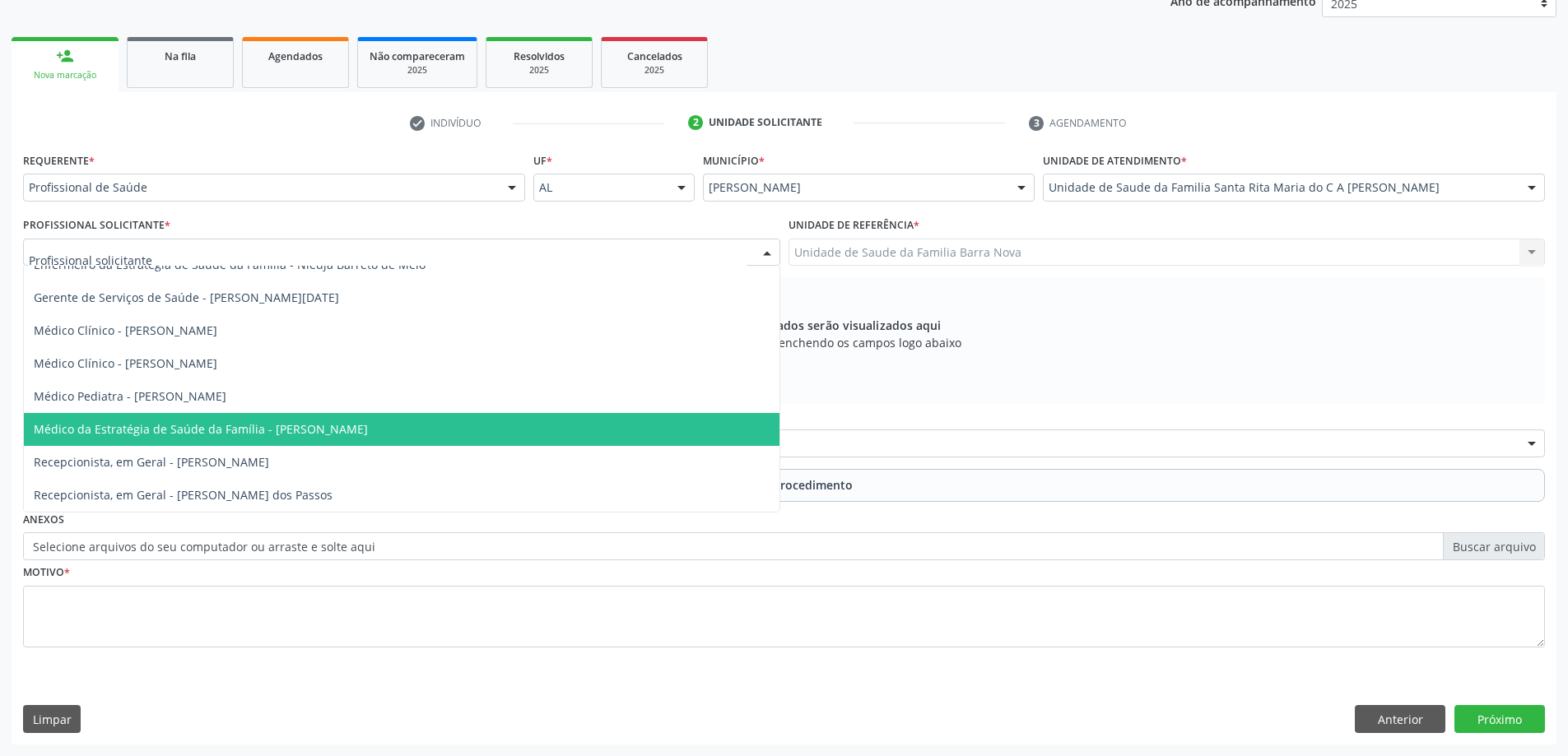
click at [469, 429] on span "Médico da Estratégia de Saúde da Família - [PERSON_NAME]" at bounding box center [402, 430] width 756 height 33
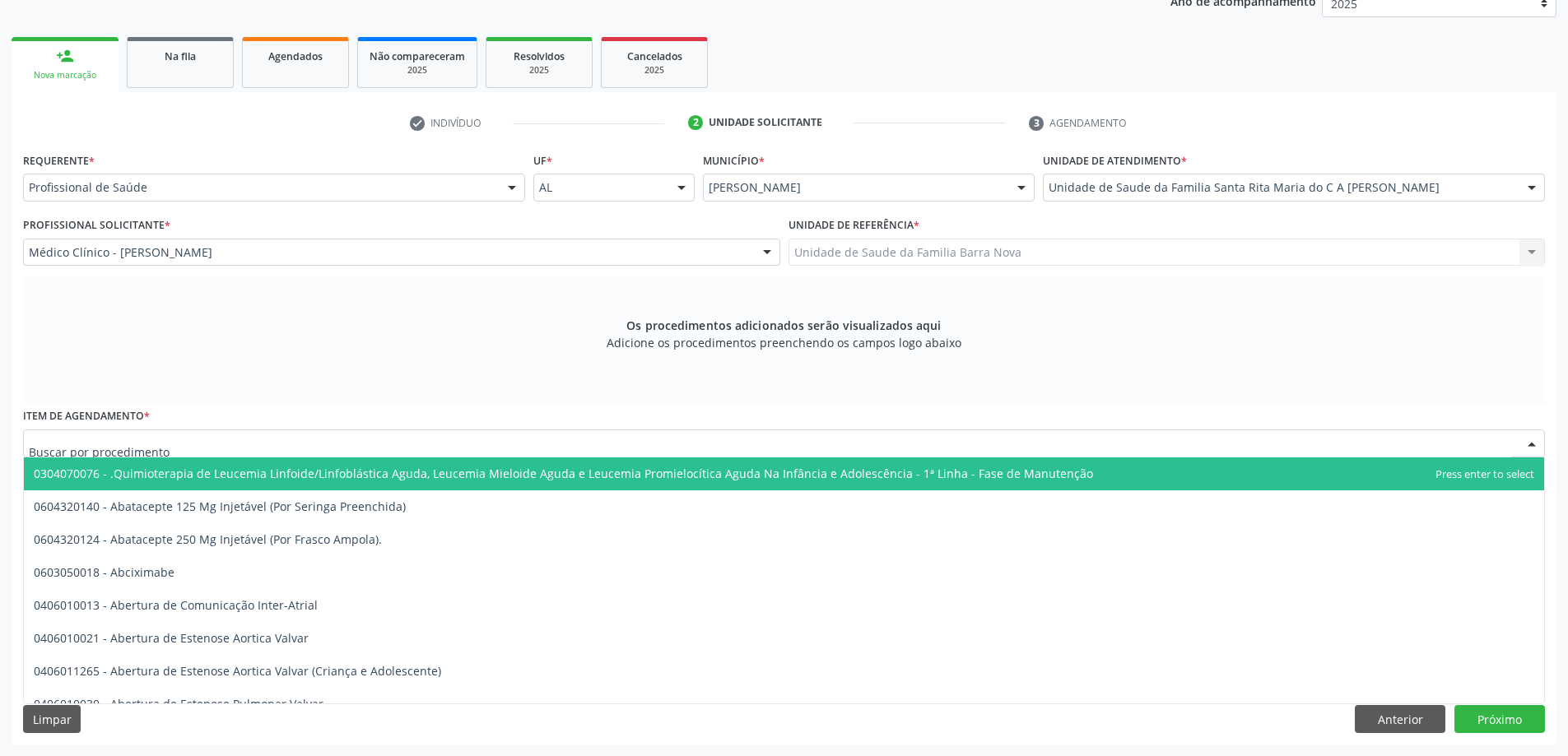
click at [790, 445] on div at bounding box center [784, 443] width 1522 height 28
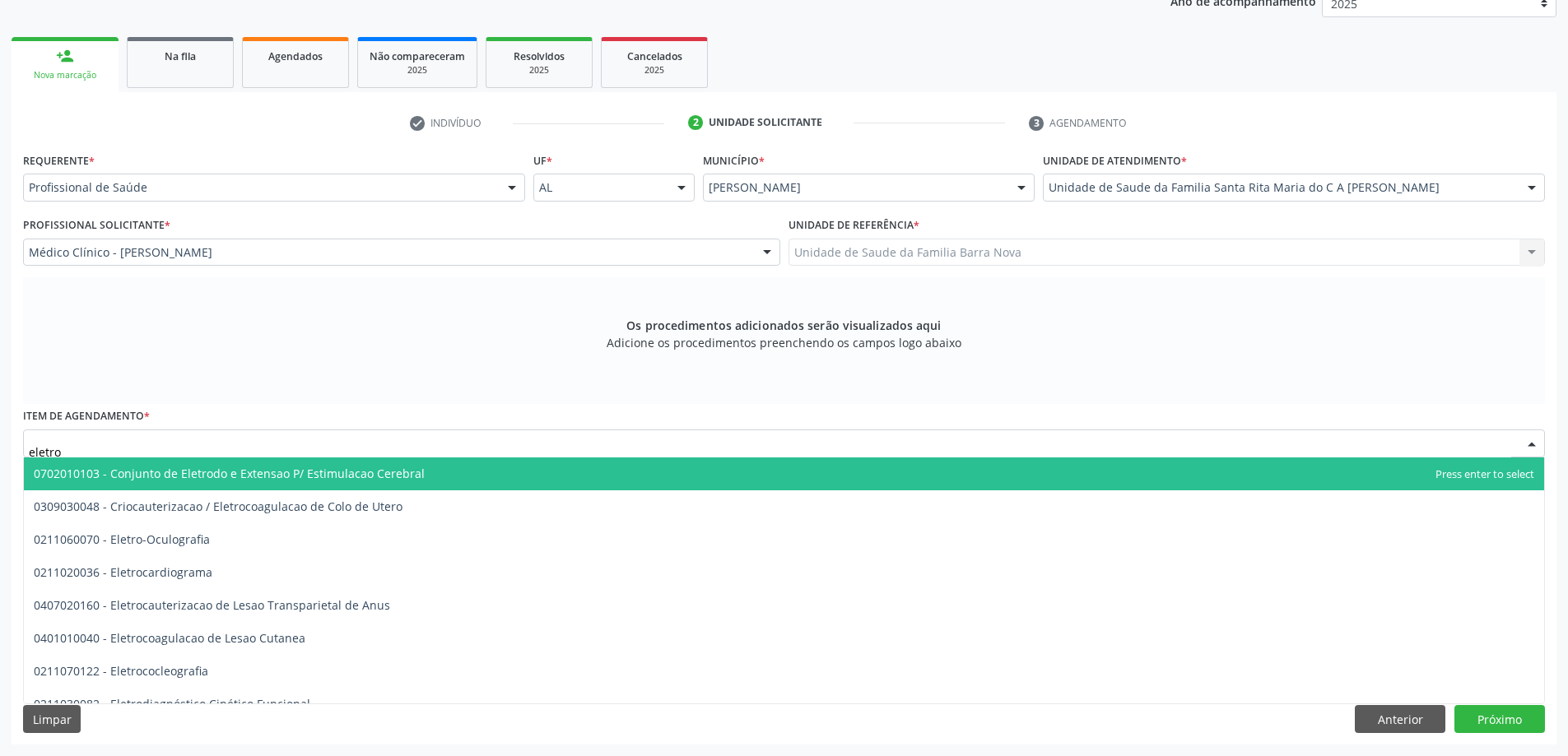
type input "eletro"
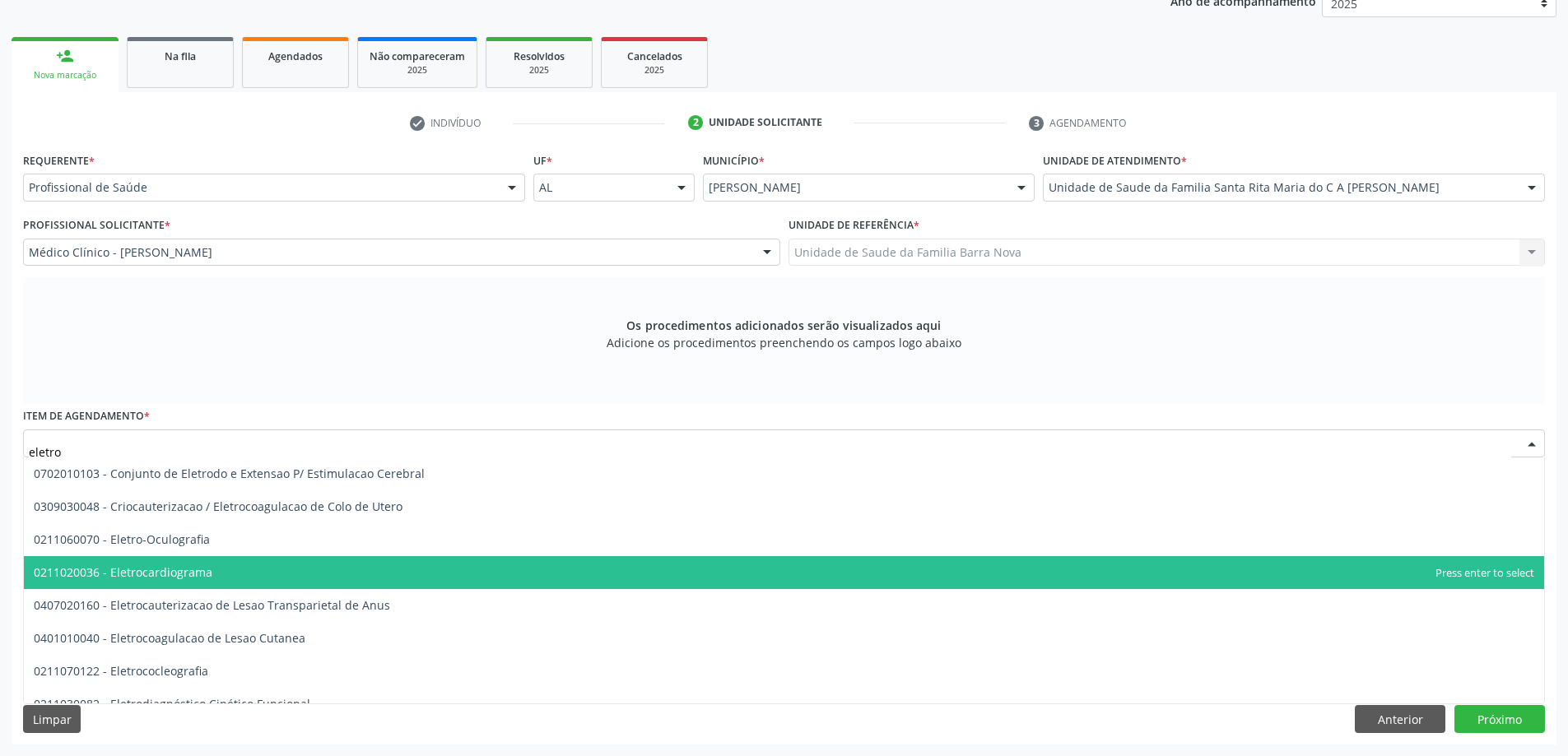
click at [507, 579] on span "0211020036 - Eletrocardiograma" at bounding box center [784, 573] width 1521 height 33
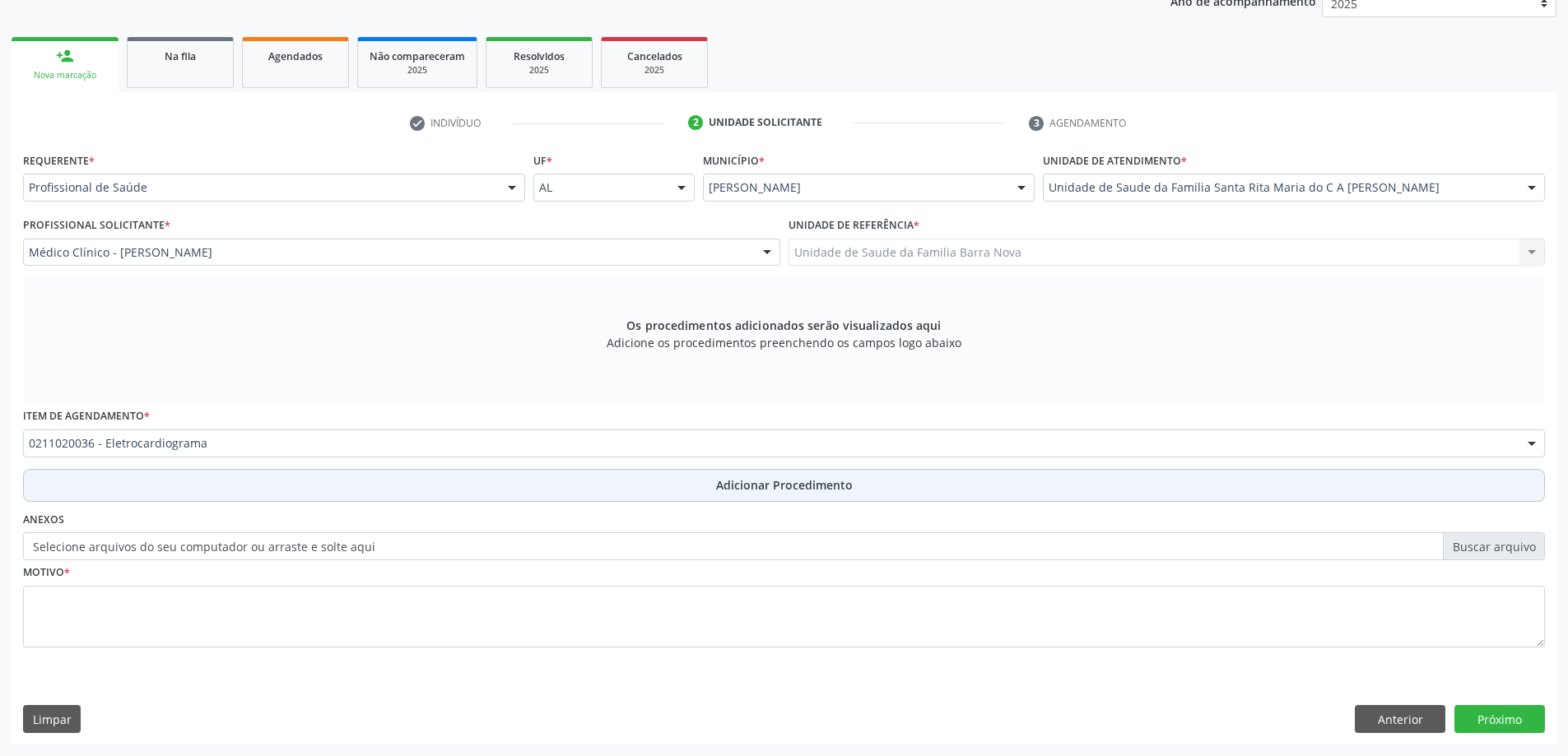
click at [814, 484] on span "Adicionar Procedimento" at bounding box center [785, 485] width 137 height 17
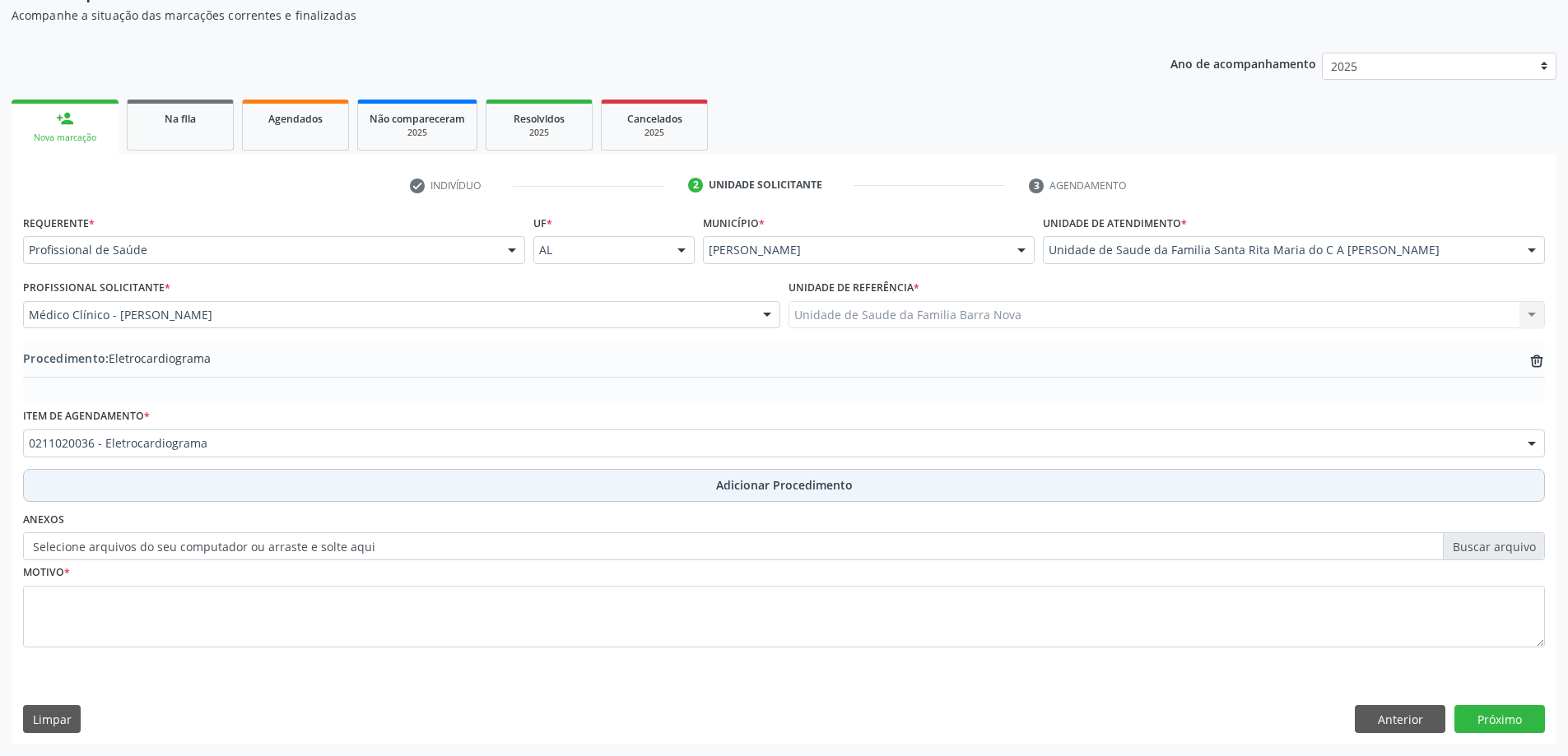
scroll to position [169, 0]
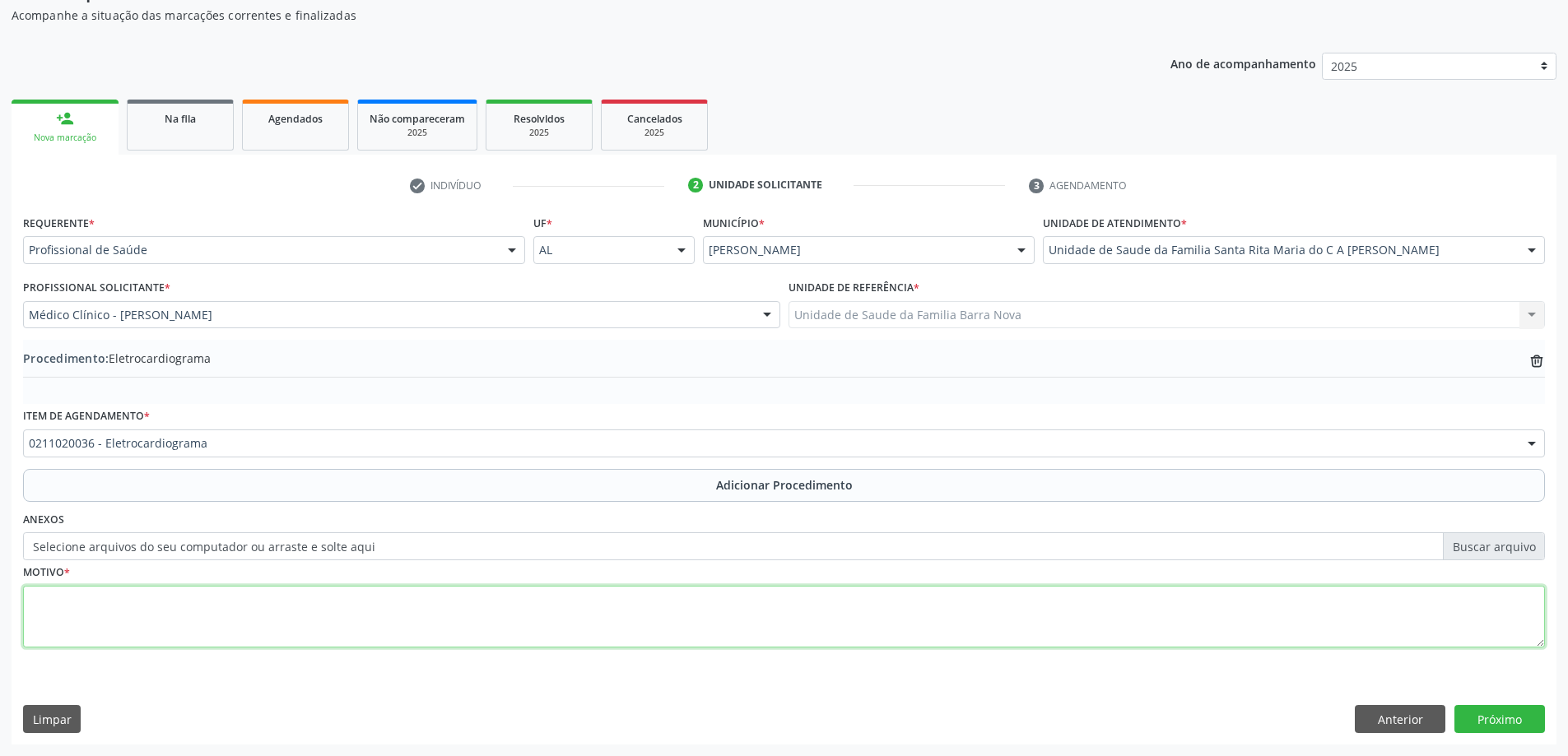
click at [451, 607] on textarea at bounding box center [784, 617] width 1522 height 63
type textarea "HAS."
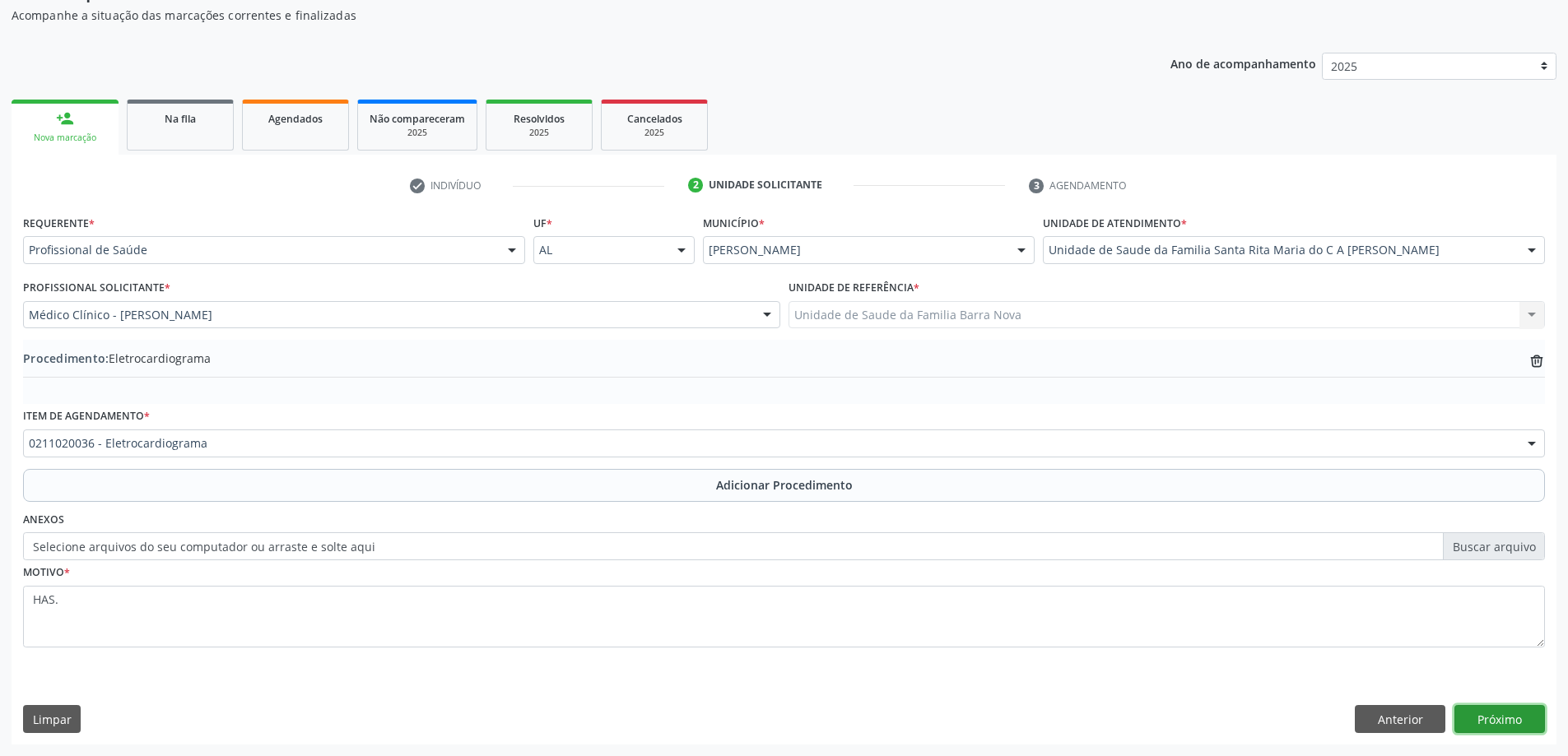
click at [1519, 722] on button "Próximo" at bounding box center [1500, 718] width 91 height 28
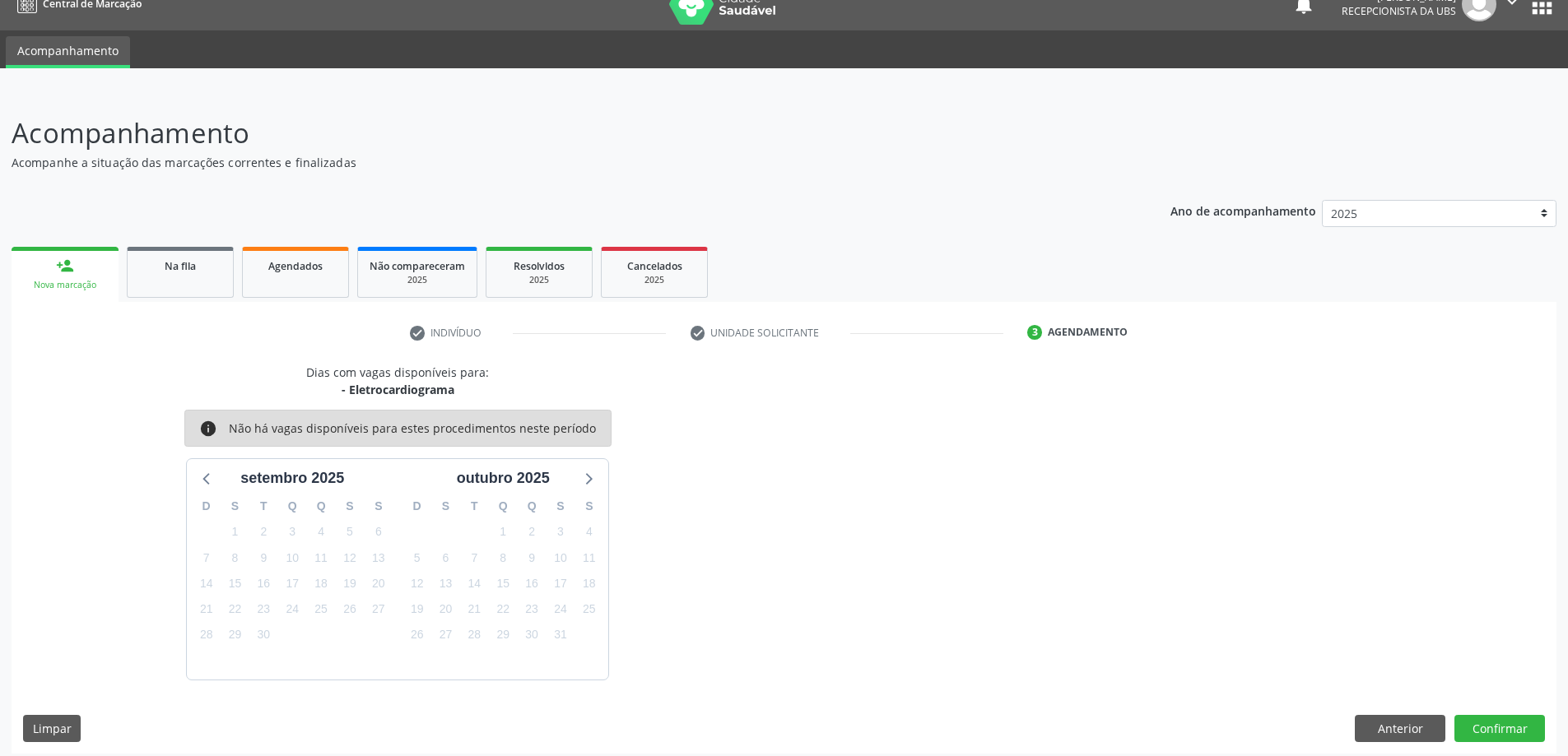
scroll to position [31, 0]
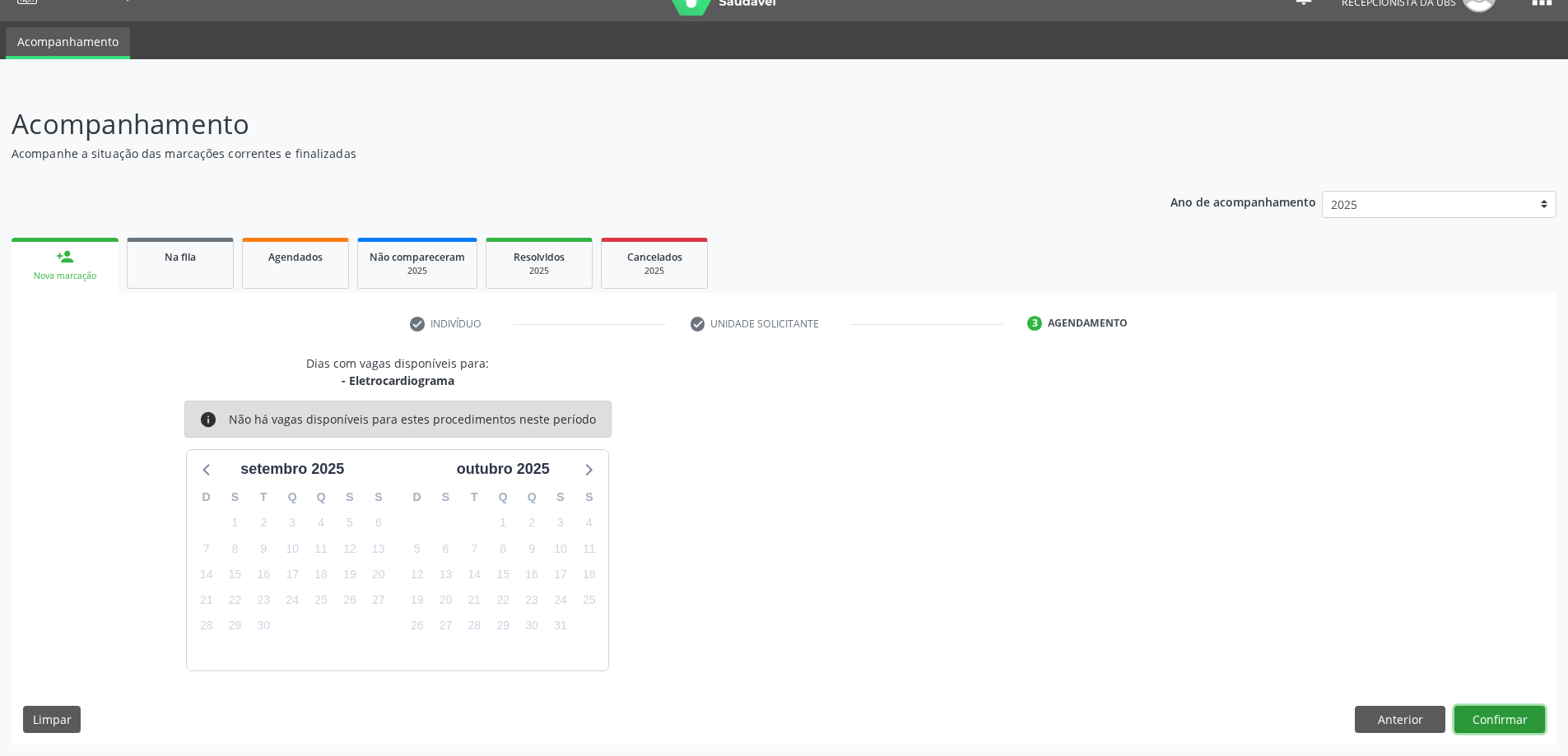
click at [1534, 721] on button "Confirmar" at bounding box center [1500, 719] width 91 height 28
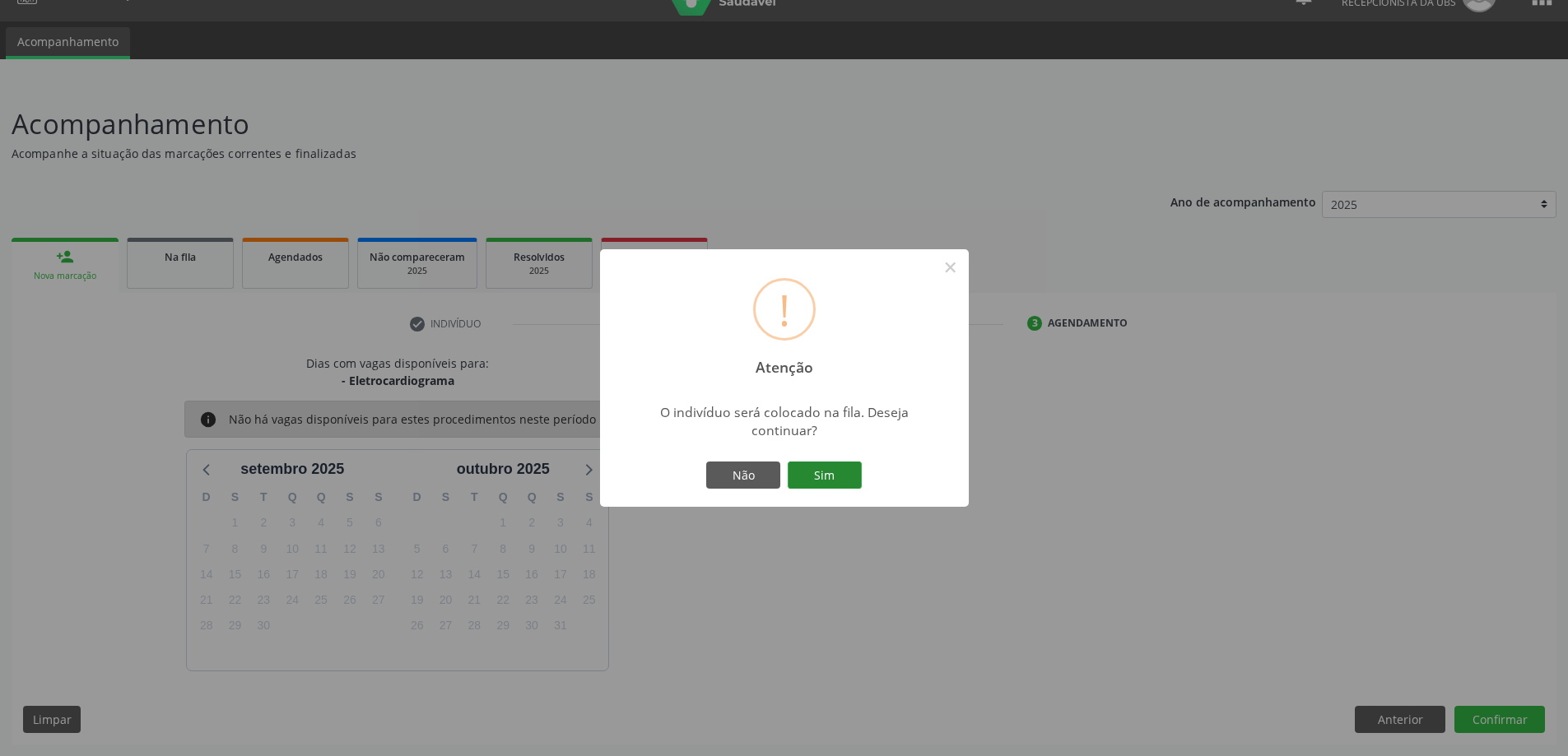
click at [820, 467] on button "Sim" at bounding box center [824, 475] width 74 height 28
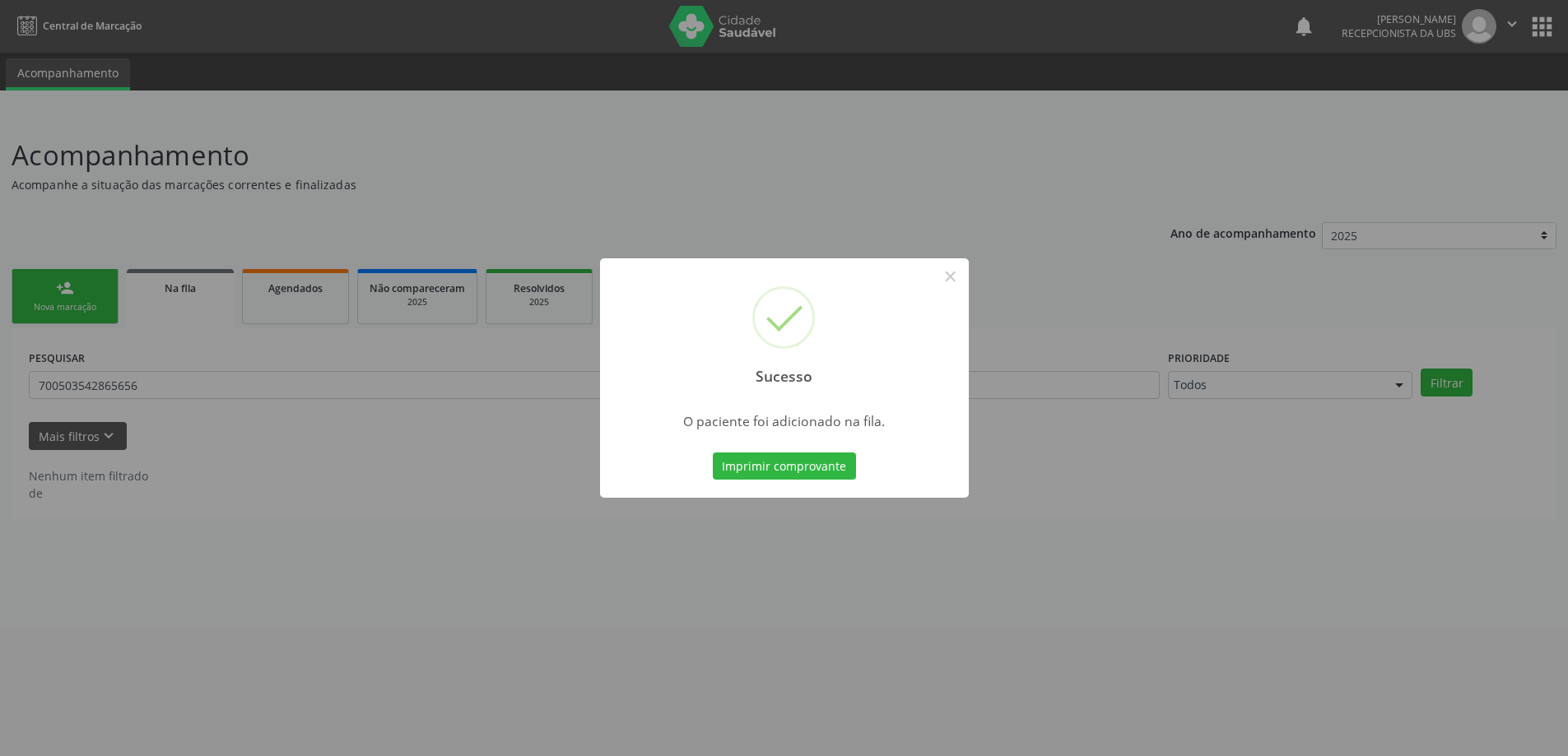
scroll to position [0, 0]
click at [954, 274] on button "×" at bounding box center [956, 276] width 28 height 28
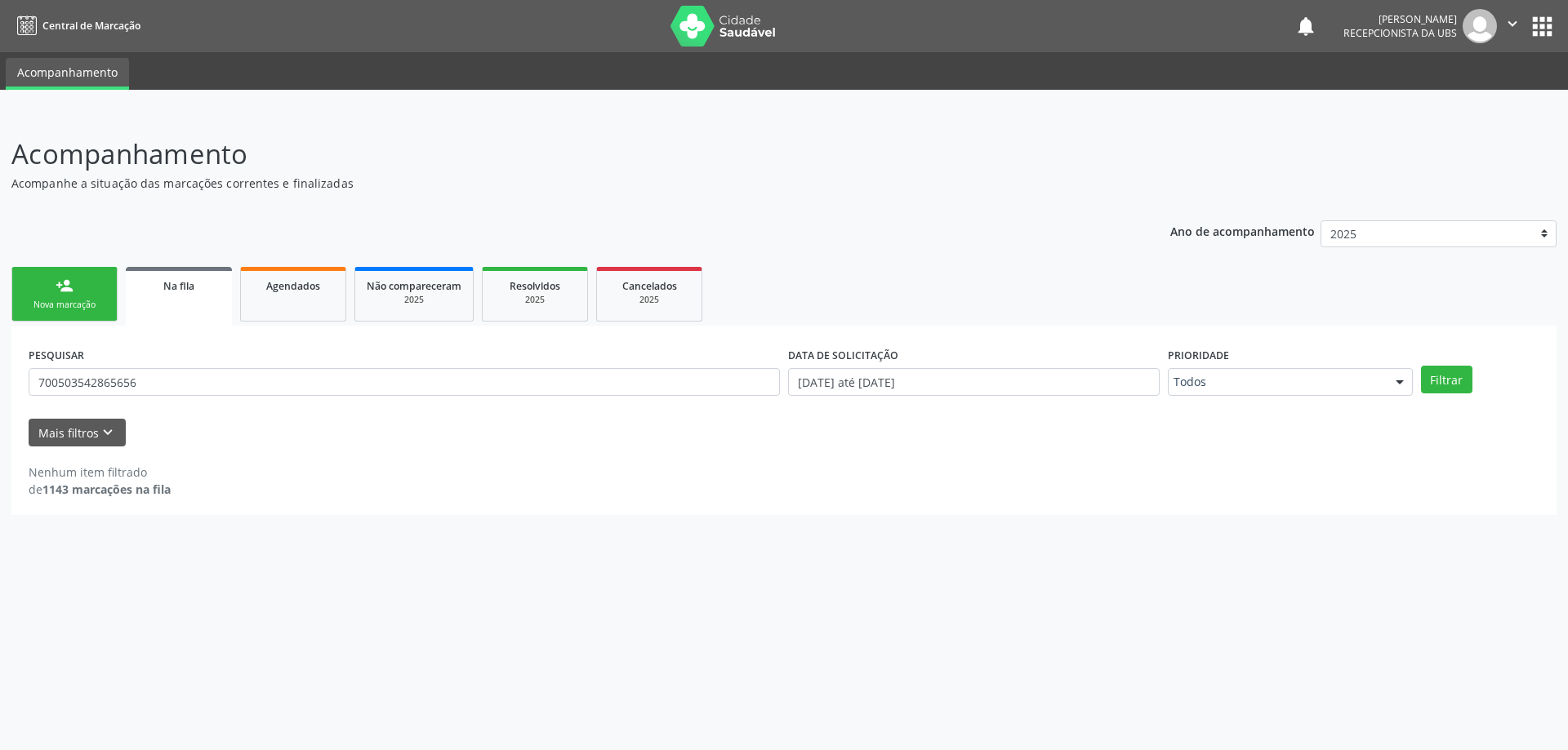
click at [67, 279] on div "person_add" at bounding box center [64, 286] width 18 height 18
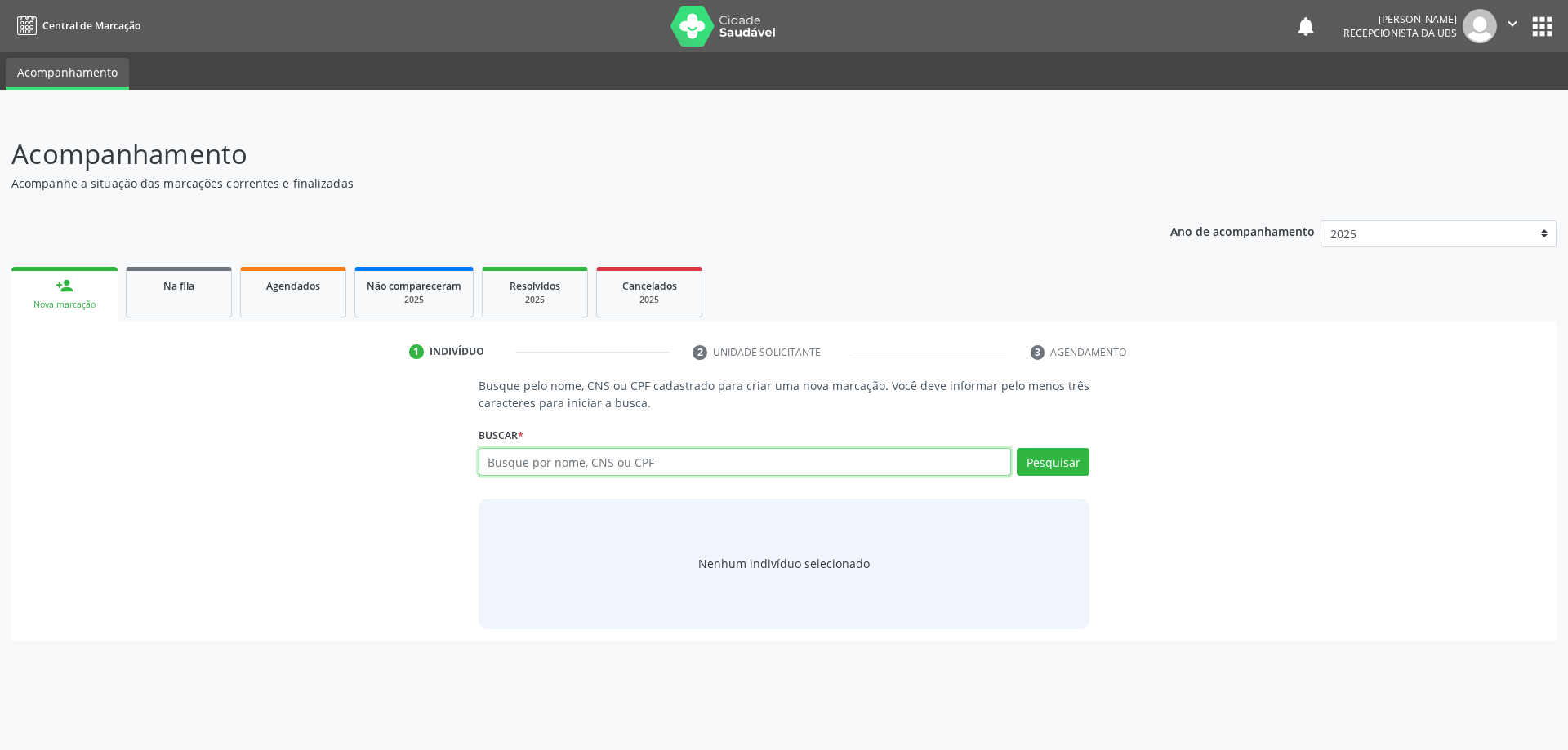
click at [644, 463] on input "text" at bounding box center [745, 461] width 533 height 28
type input "74102354468"
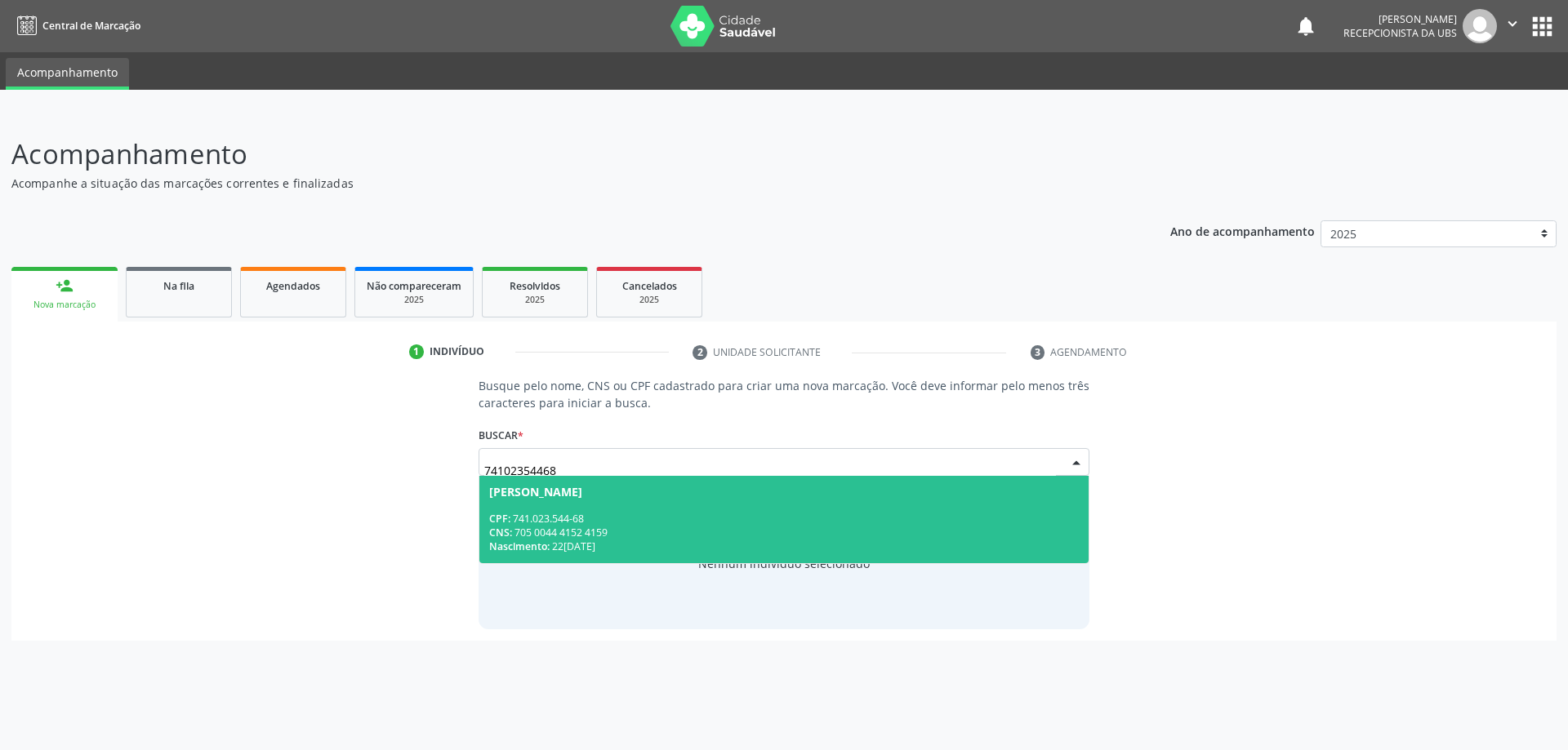
click at [711, 515] on div "CPF: 741.023.544-68" at bounding box center [784, 519] width 591 height 14
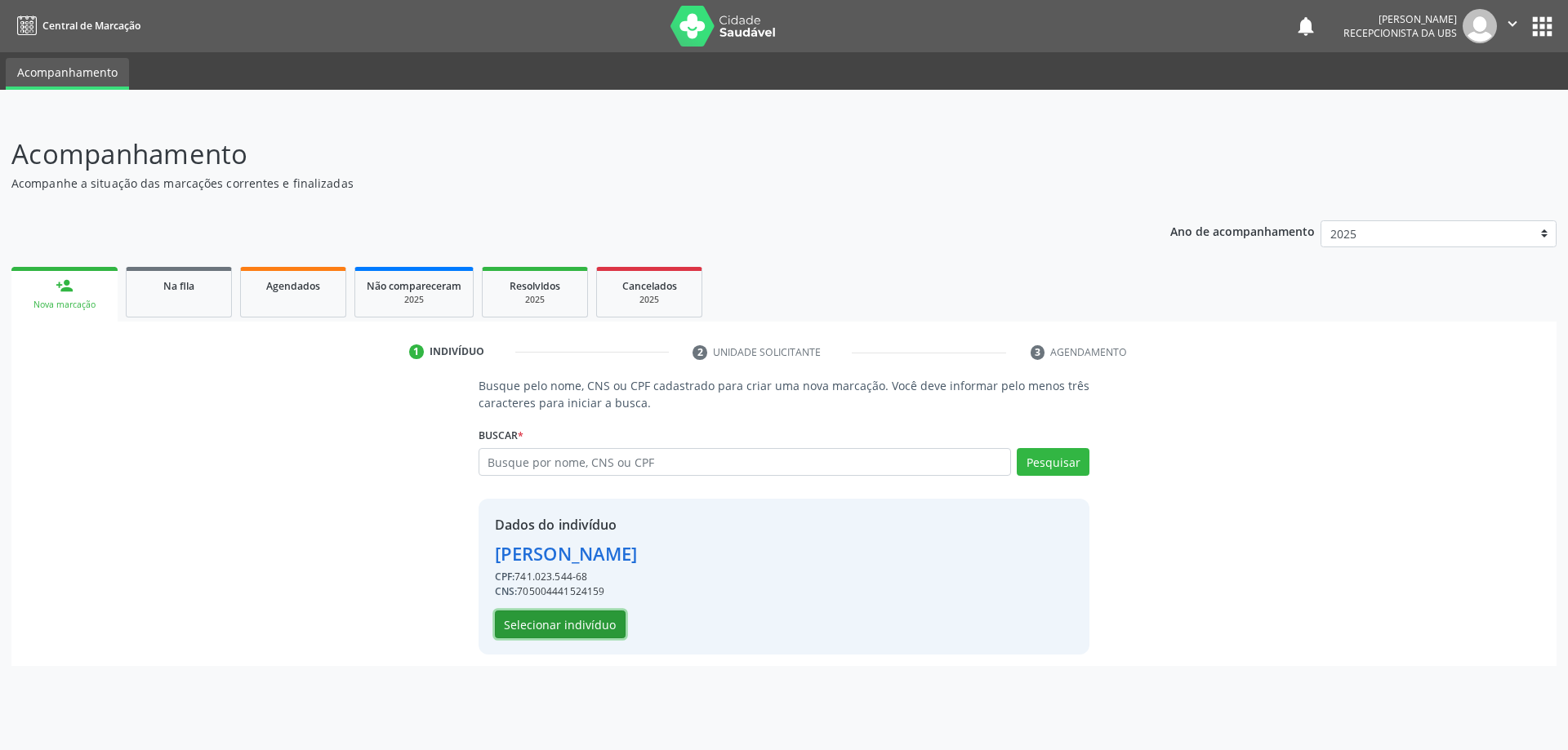
click at [591, 624] on button "Selecionar indivíduo" at bounding box center [560, 624] width 131 height 28
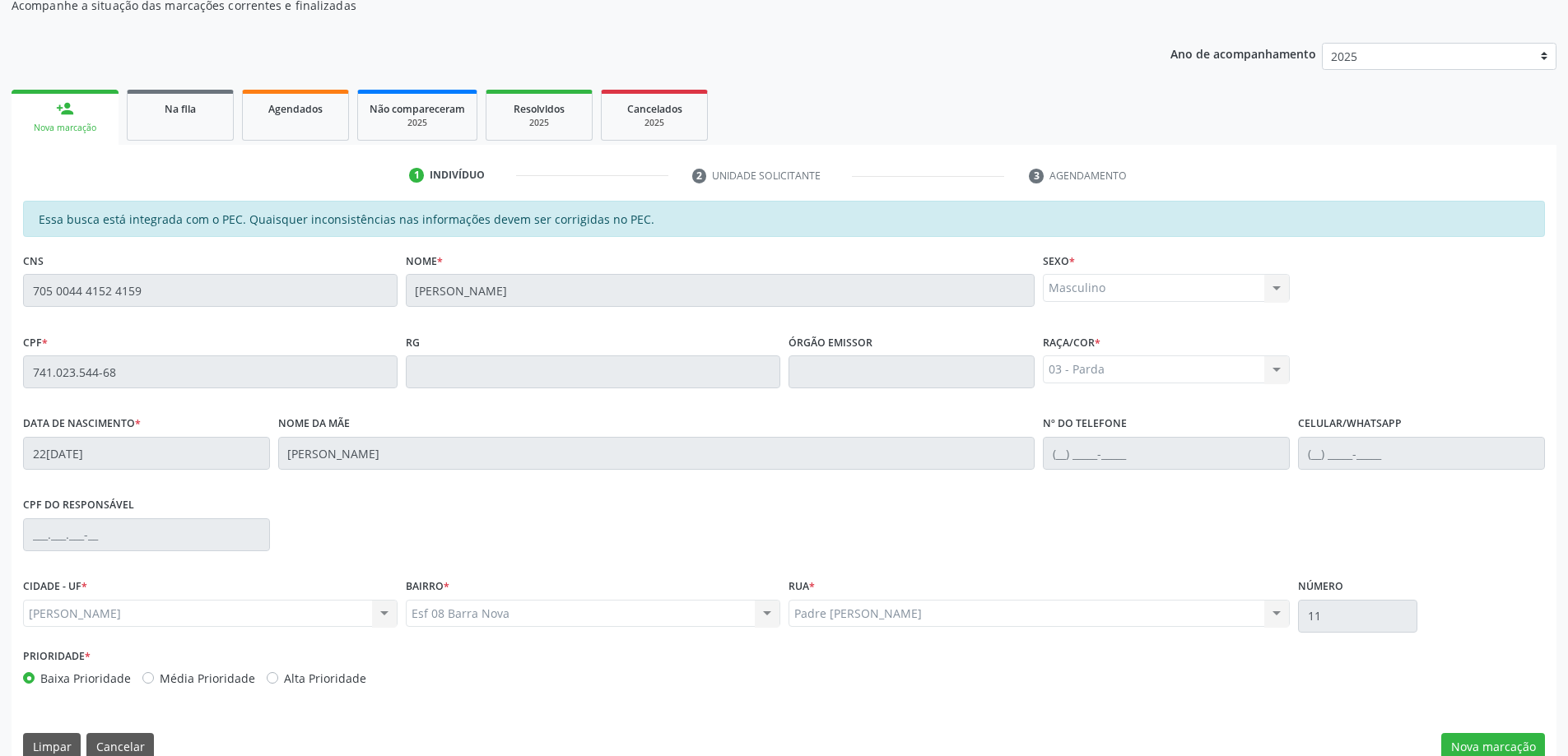
scroll to position [207, 0]
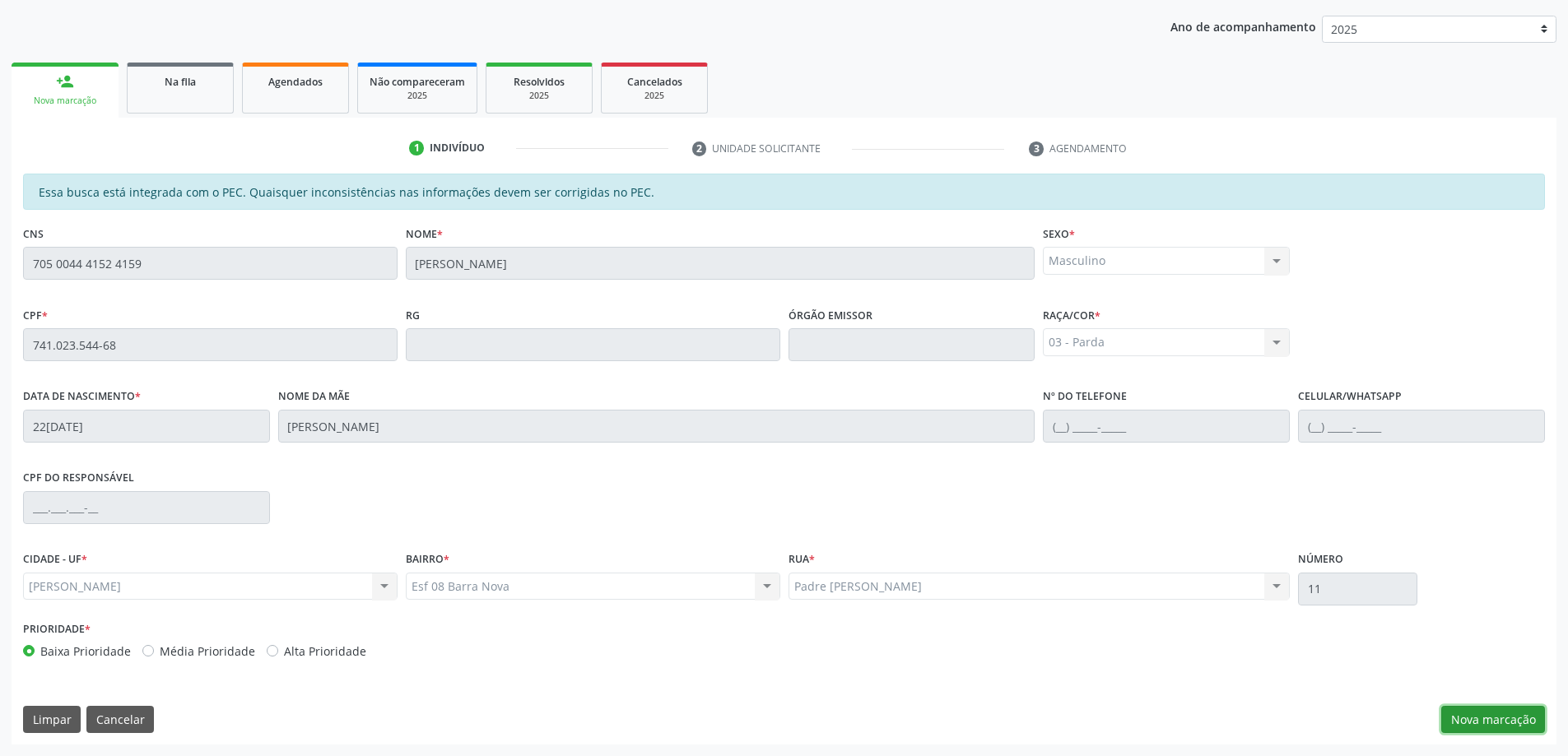
click at [1478, 717] on button "Nova marcação" at bounding box center [1494, 719] width 104 height 28
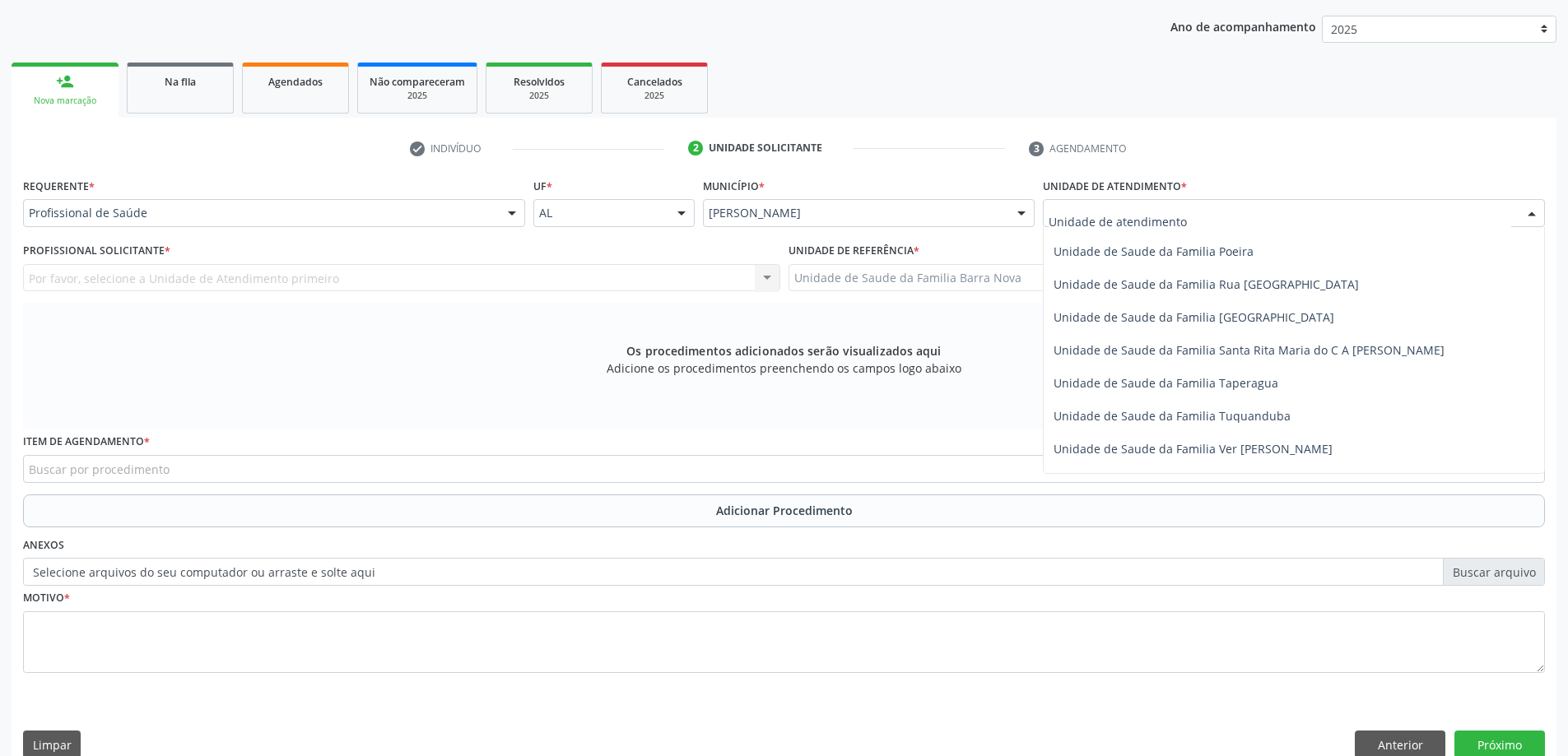
scroll to position [1070, 0]
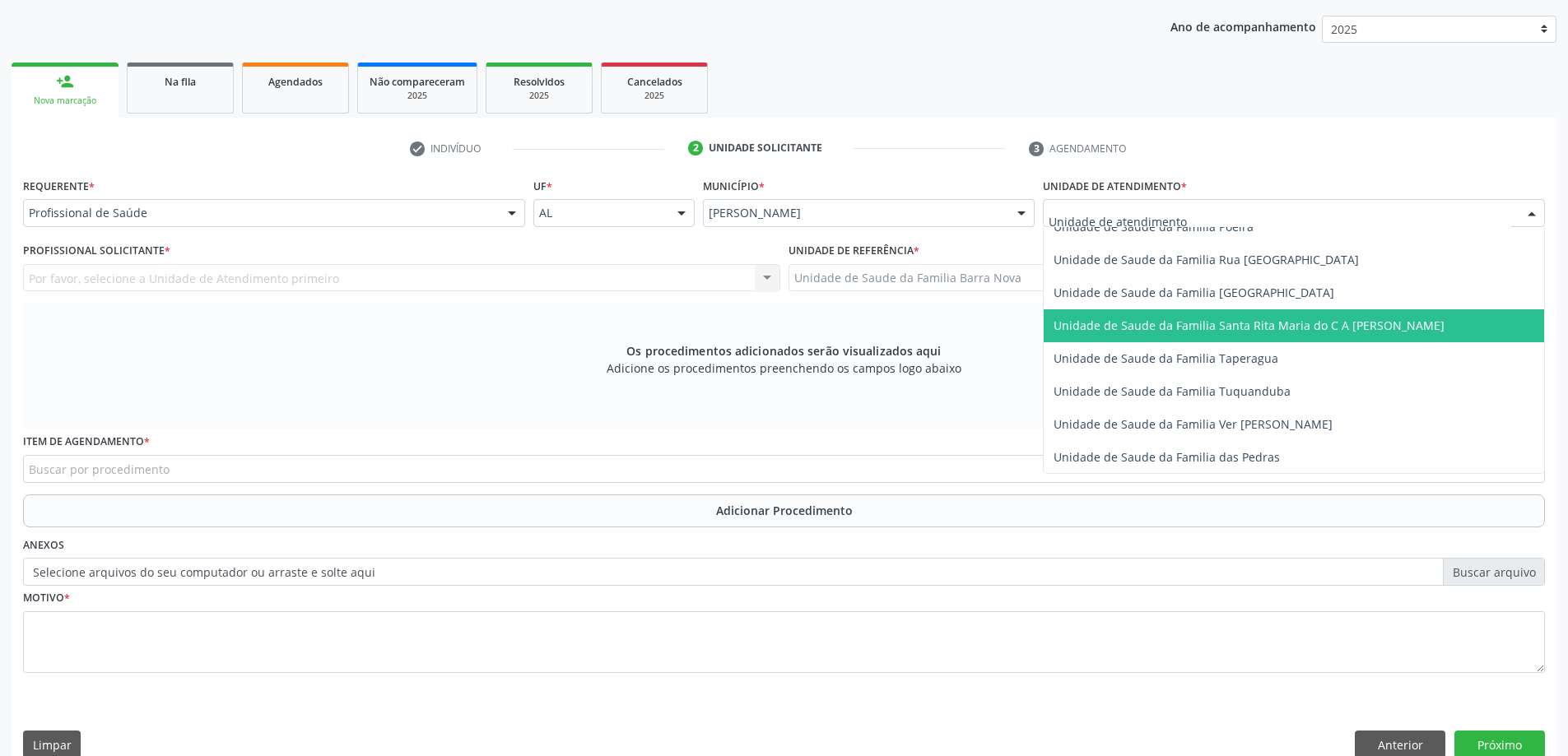
click at [1310, 332] on span "Unidade de Saude da Familia Santa Rita Maria do C A [PERSON_NAME]" at bounding box center [1249, 326] width 391 height 15
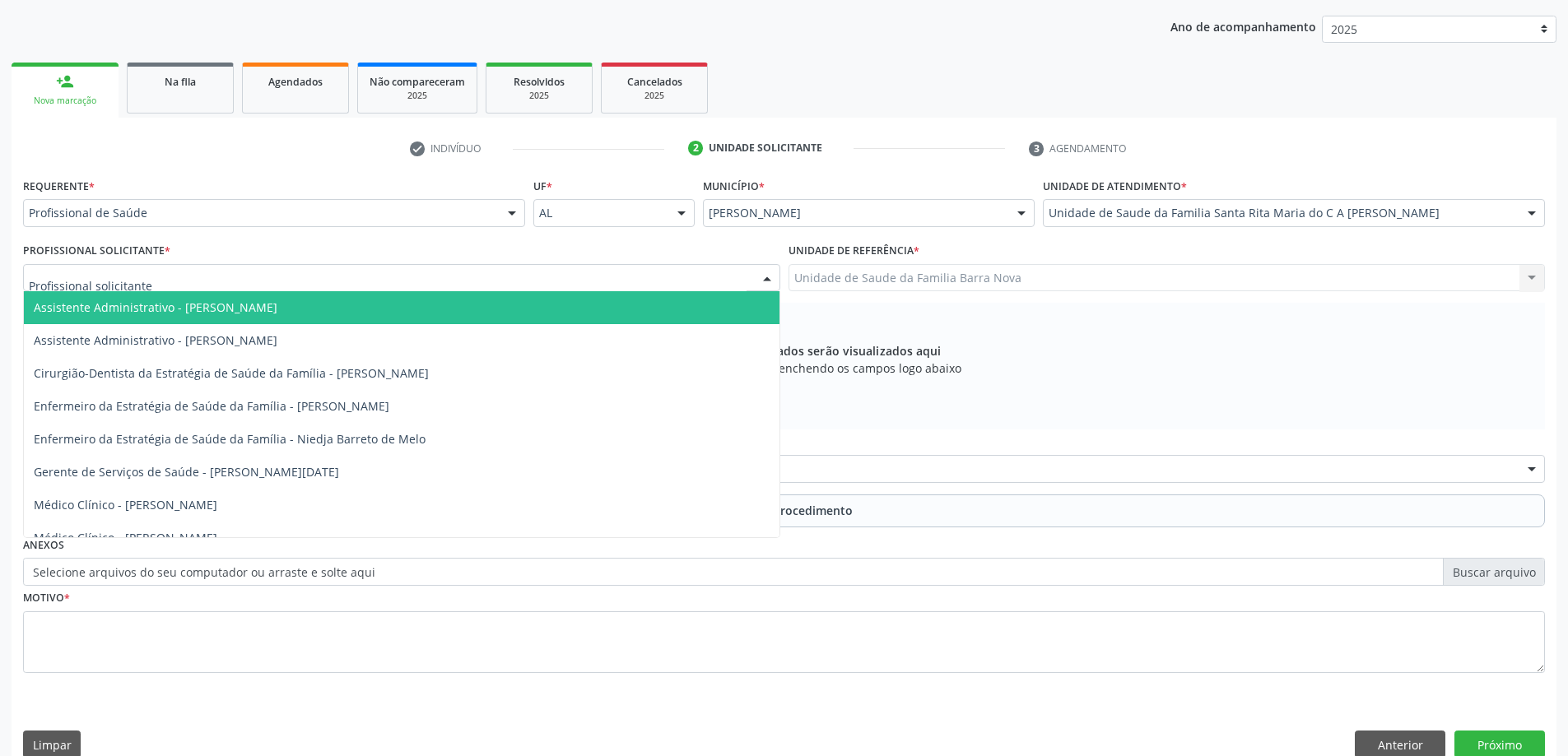
click at [720, 276] on div at bounding box center [402, 277] width 757 height 28
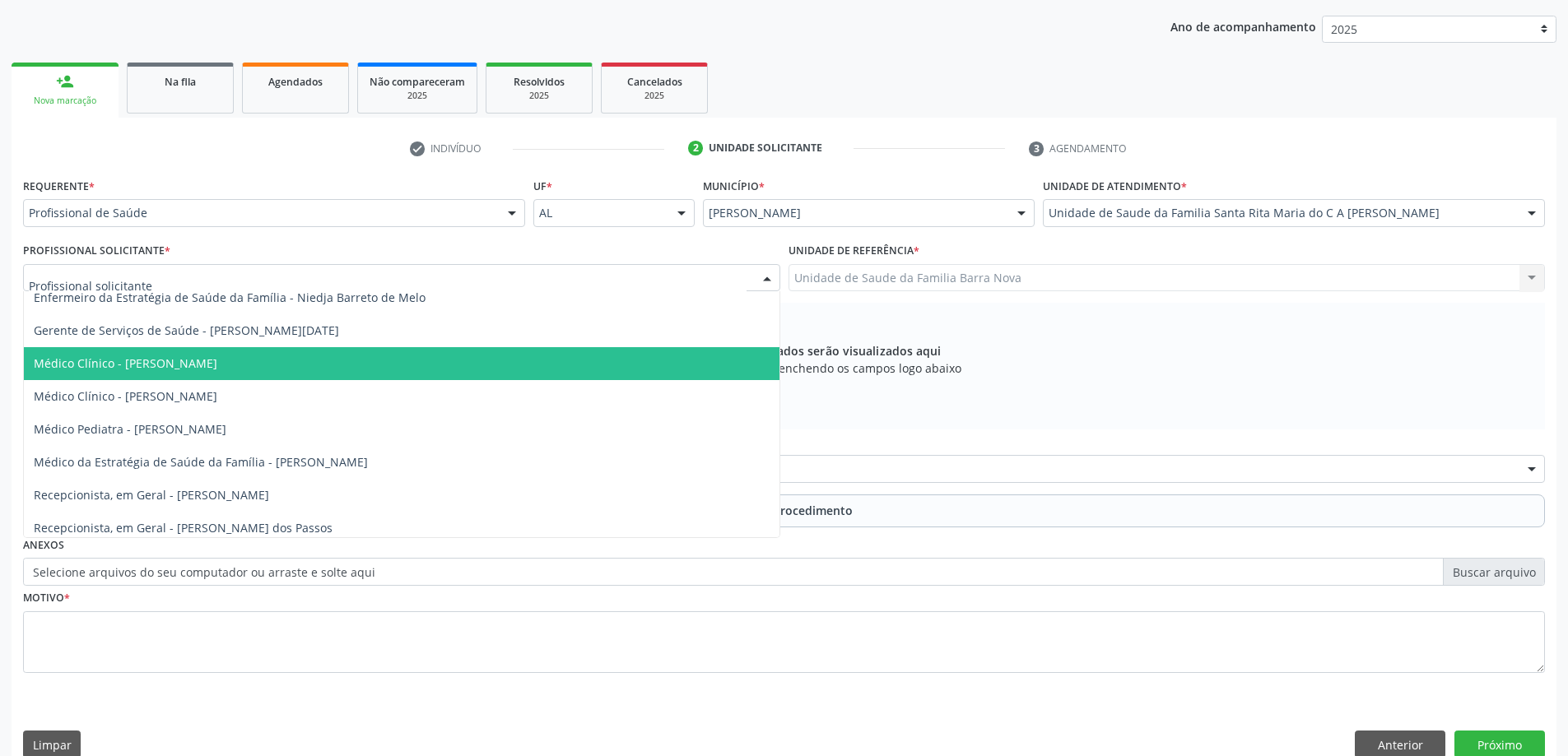
scroll to position [149, 0]
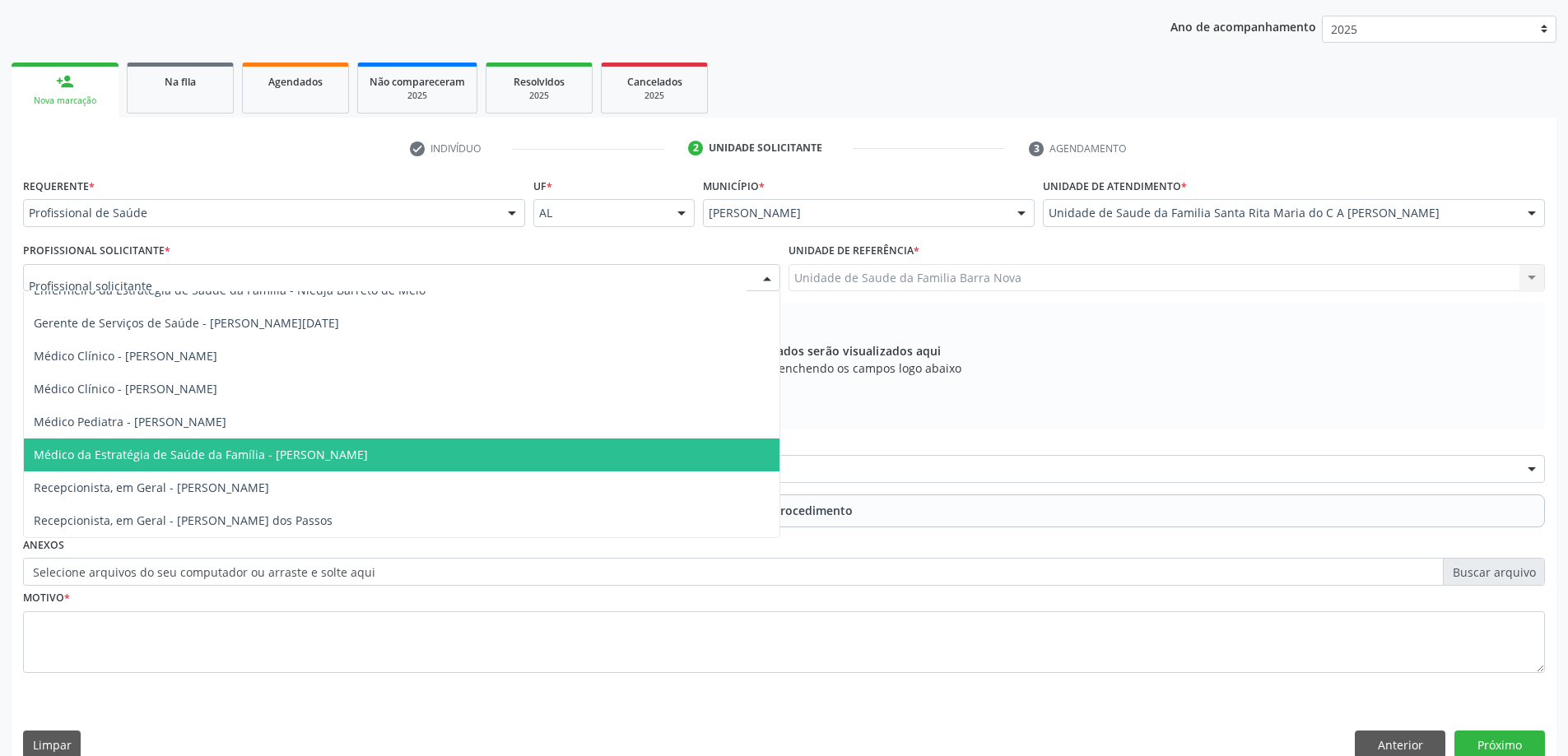
click at [632, 455] on span "Médico da Estratégia de Saúde da Família - [PERSON_NAME]" at bounding box center [402, 456] width 756 height 33
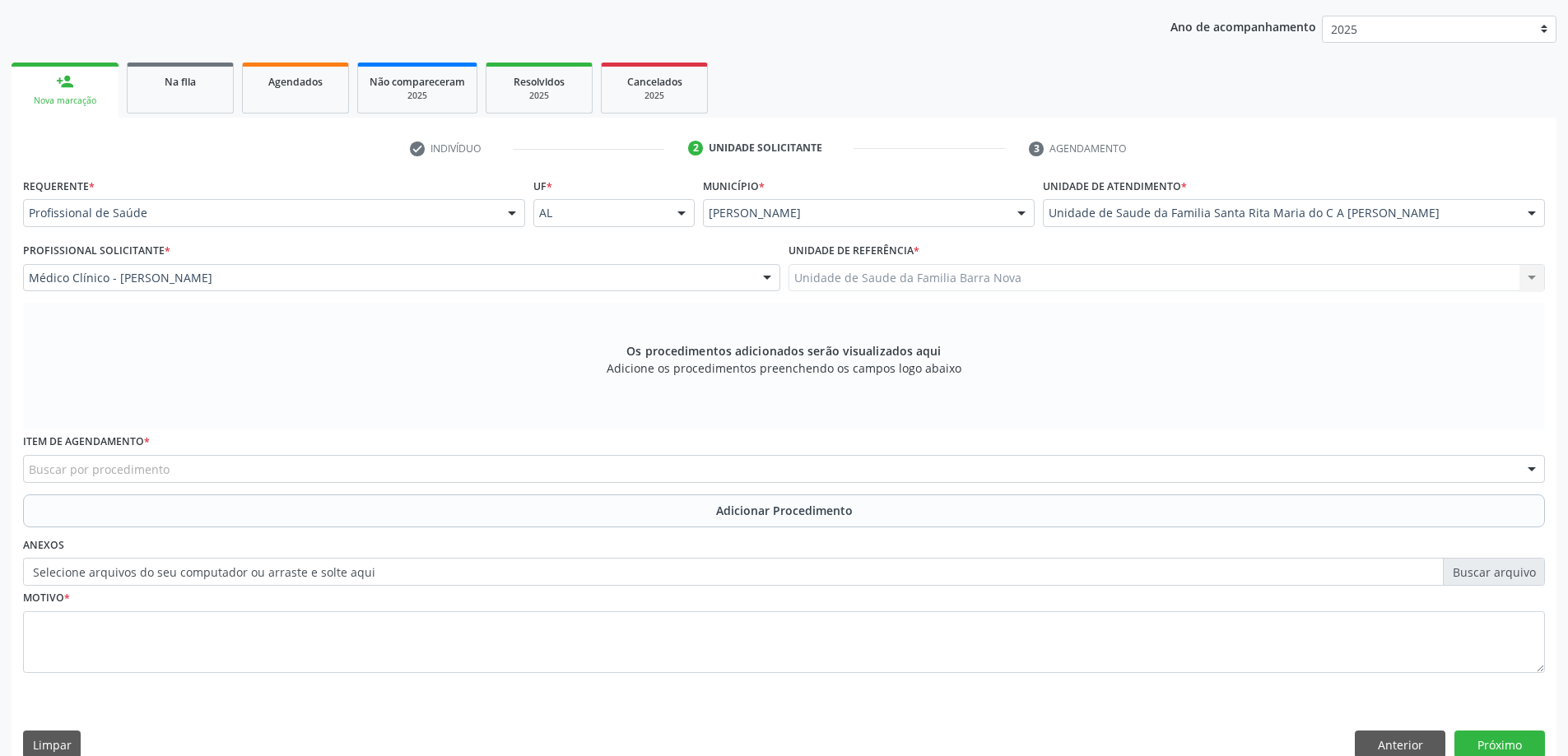
click at [535, 468] on div "Buscar por procedimento" at bounding box center [784, 469] width 1522 height 28
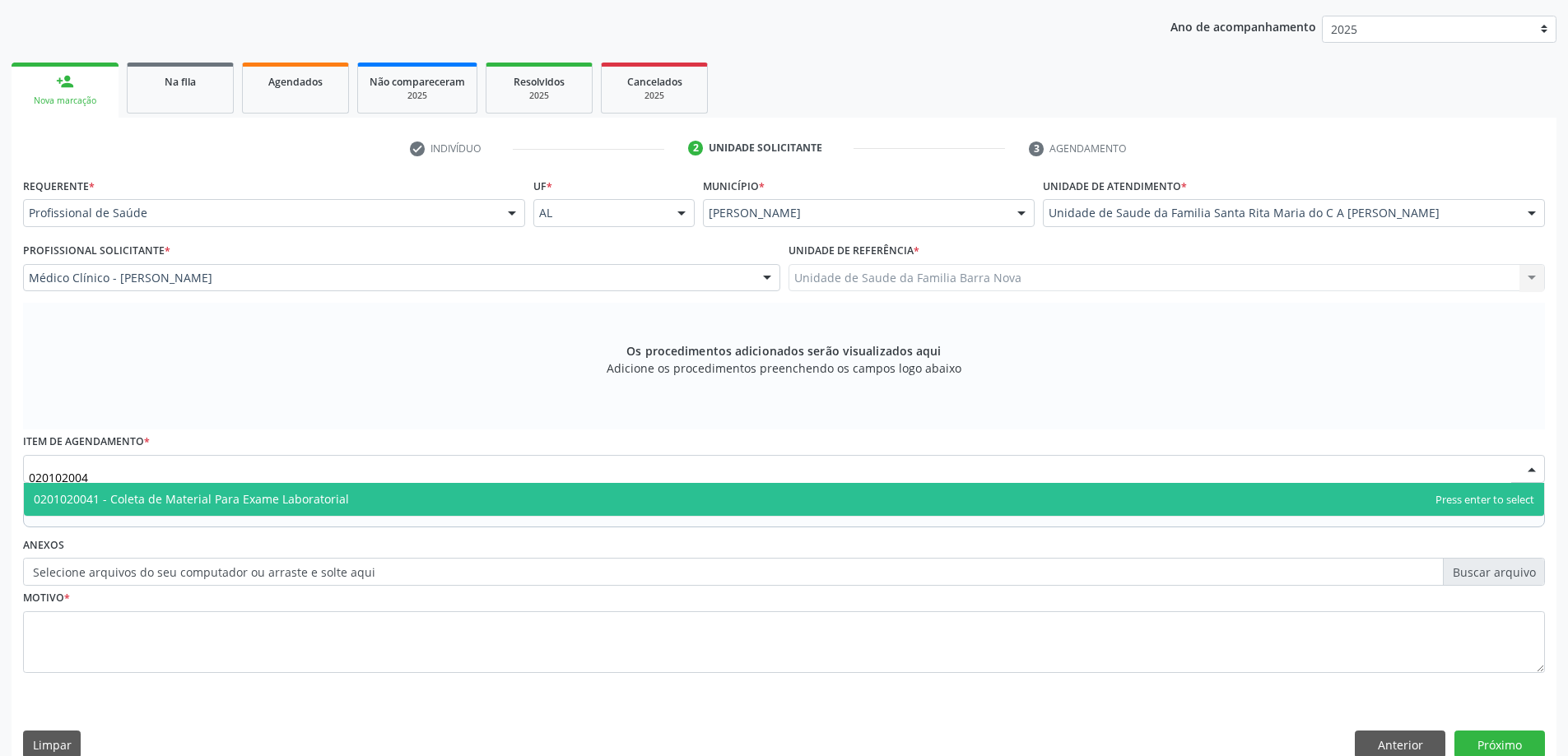
type input "0201020041"
click at [496, 497] on span "0201020041 - Coleta de Material Para Exame Laboratorial" at bounding box center [784, 500] width 1521 height 33
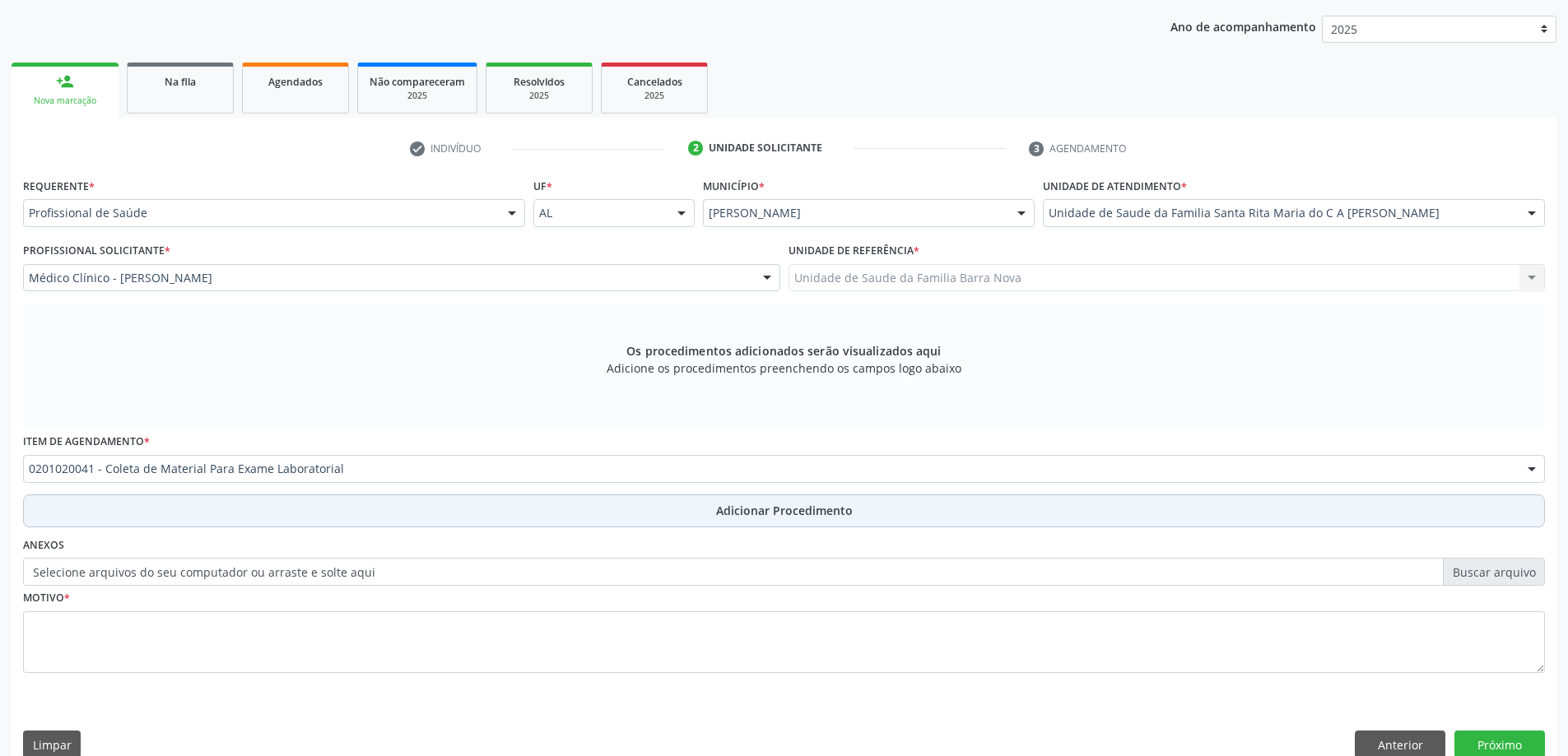
click at [770, 516] on span "Adicionar Procedimento" at bounding box center [785, 510] width 137 height 17
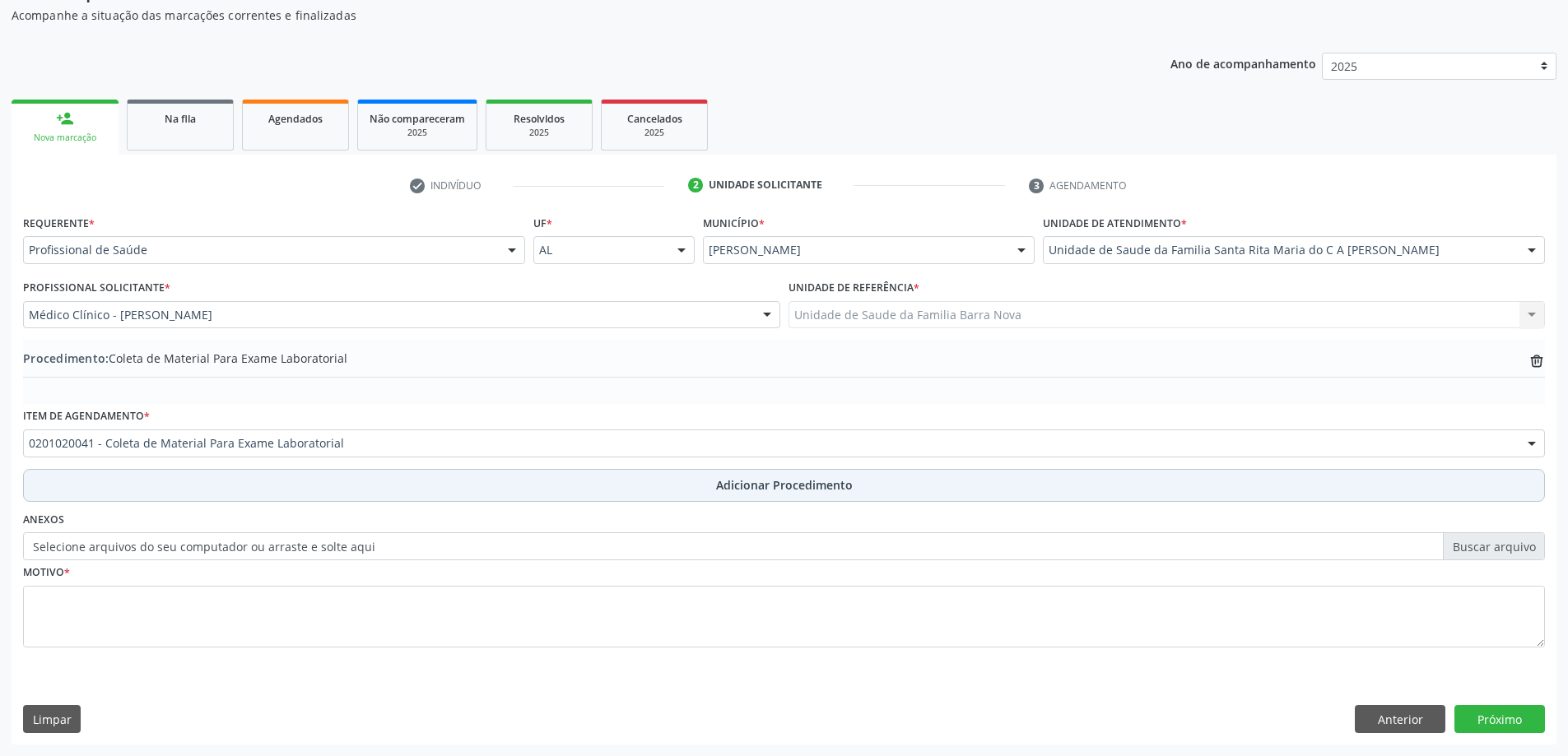
scroll to position [169, 0]
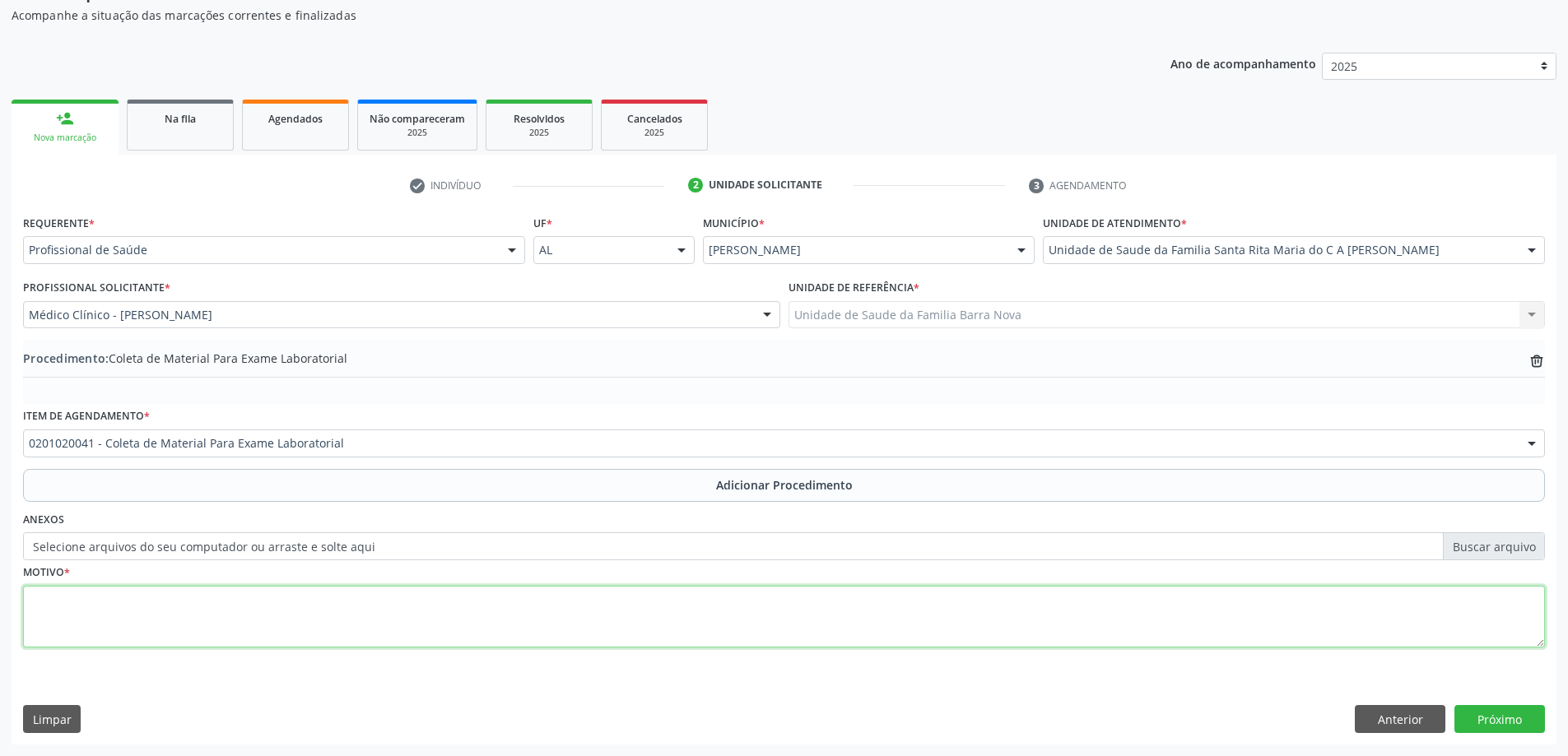
click at [281, 620] on textarea at bounding box center [784, 617] width 1522 height 63
type textarea "HAS."
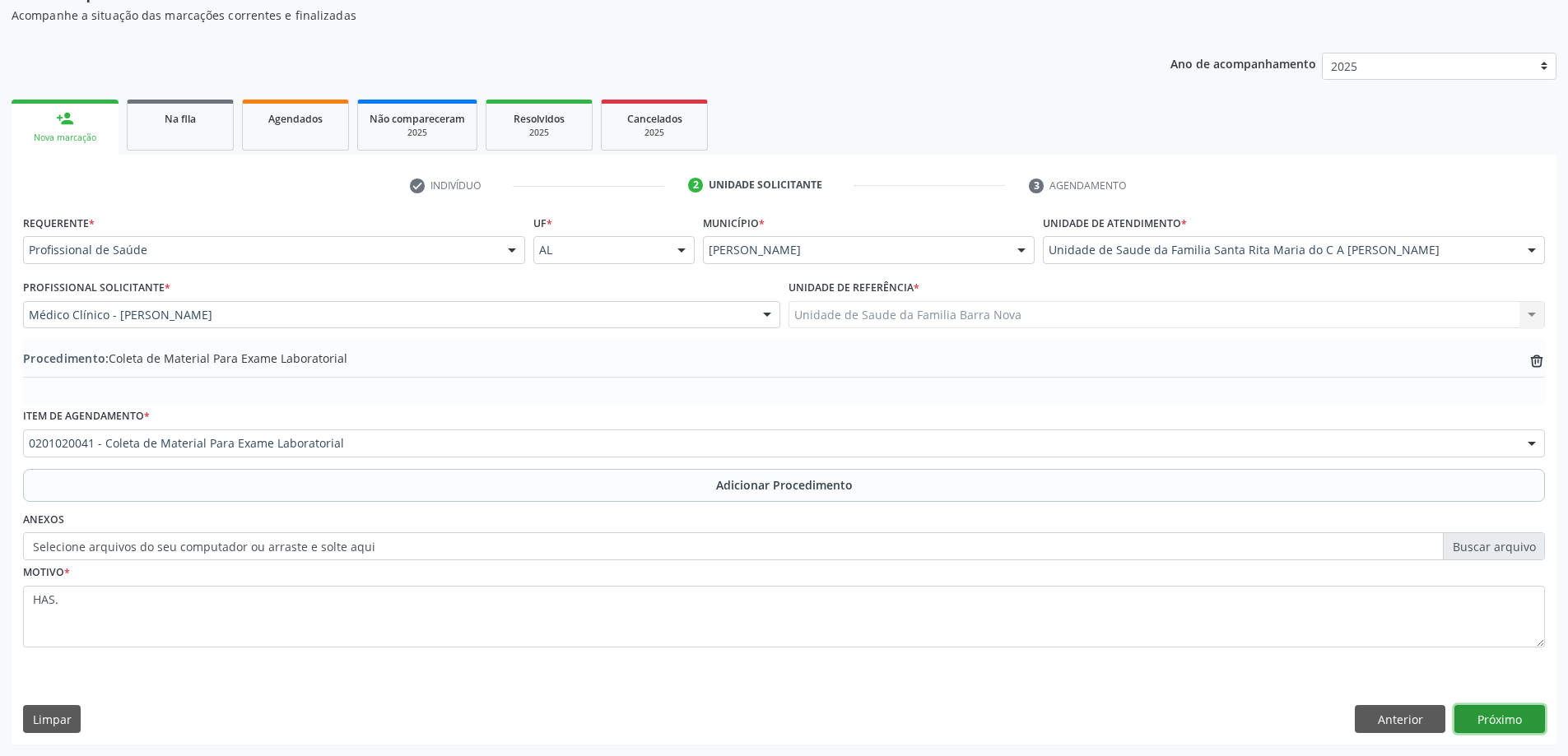
click at [1479, 716] on button "Próximo" at bounding box center [1500, 718] width 91 height 28
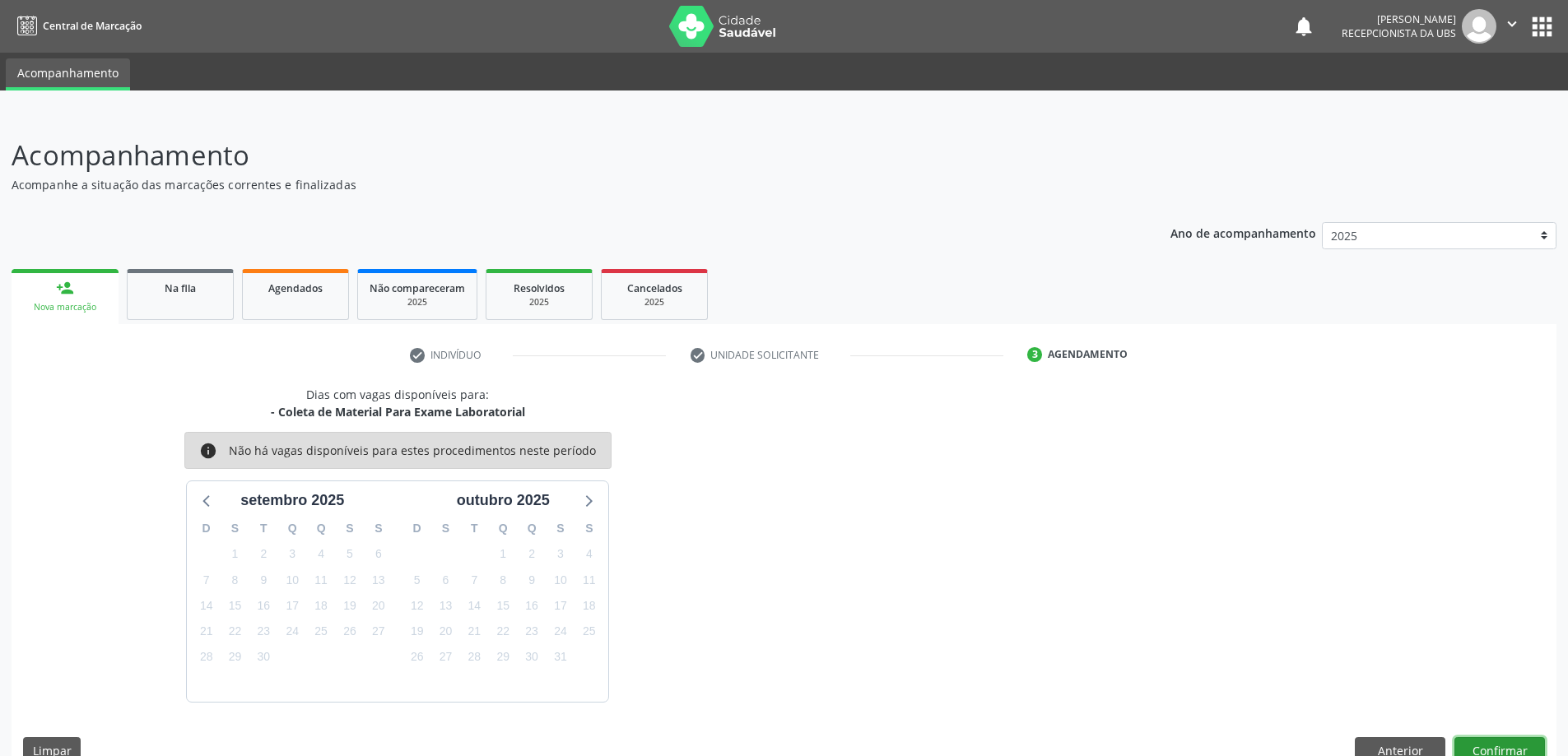
click at [1505, 745] on button "Confirmar" at bounding box center [1500, 751] width 91 height 28
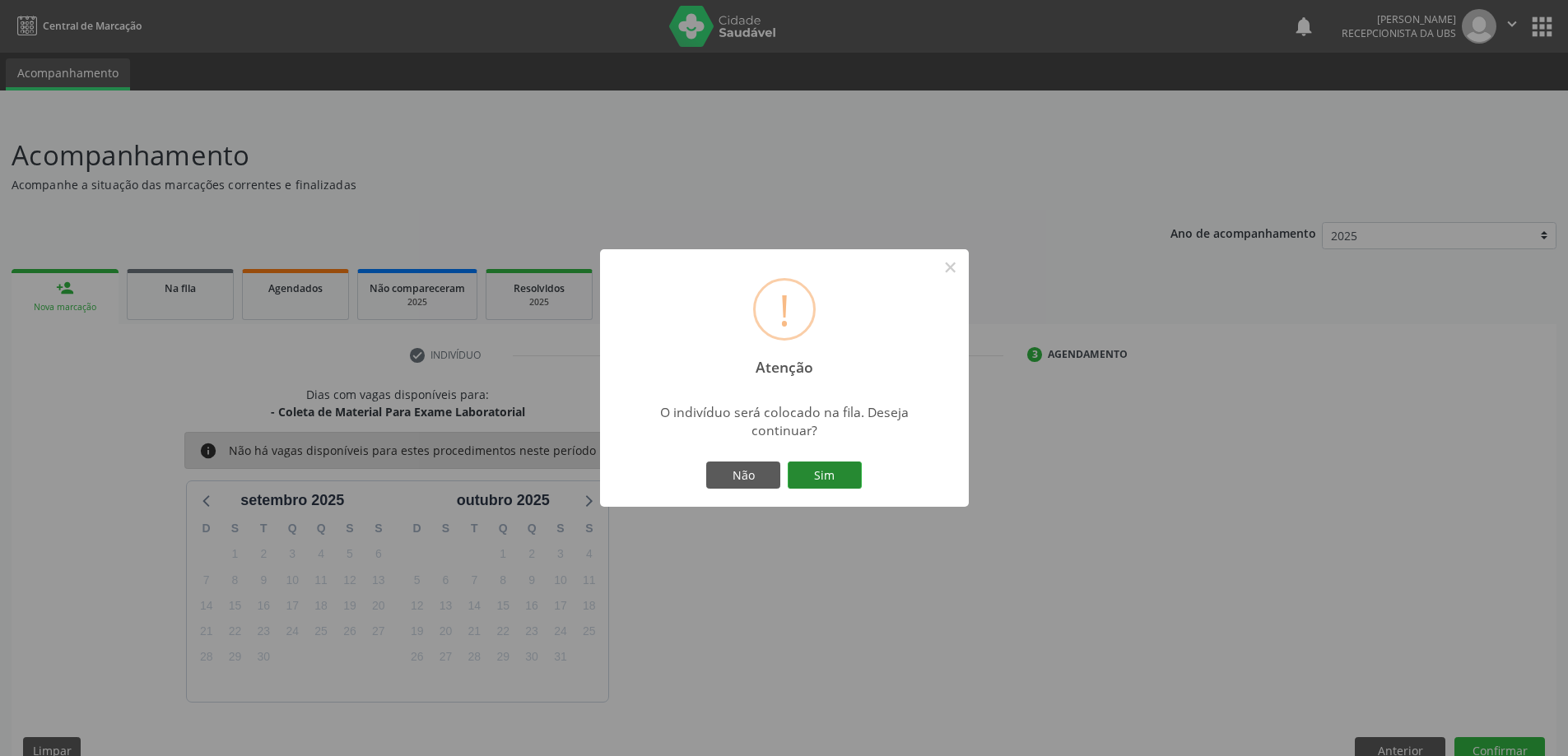
click at [825, 477] on button "Sim" at bounding box center [824, 475] width 74 height 28
